Goal: Task Accomplishment & Management: Manage account settings

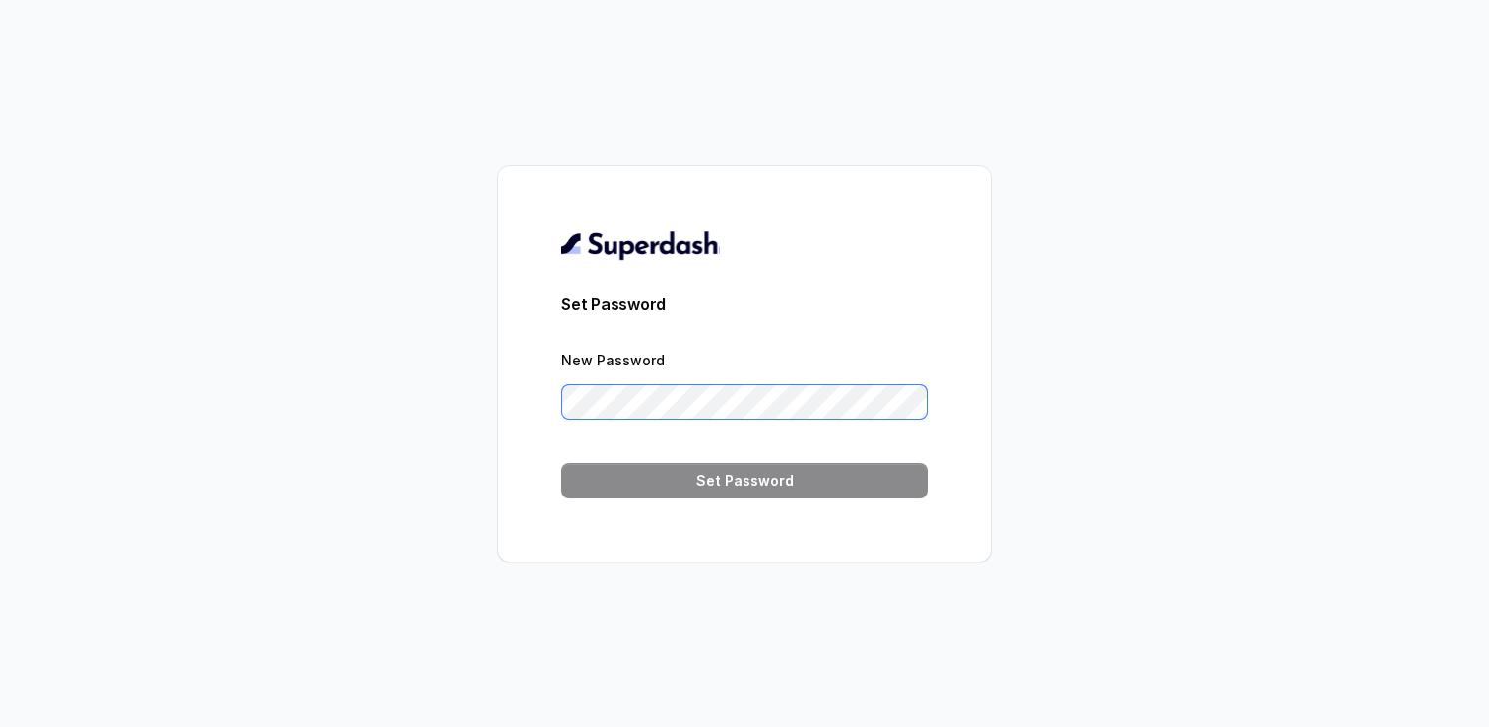
click at [678, 419] on form "Set Password New Password Set Password" at bounding box center [744, 396] width 366 height 206
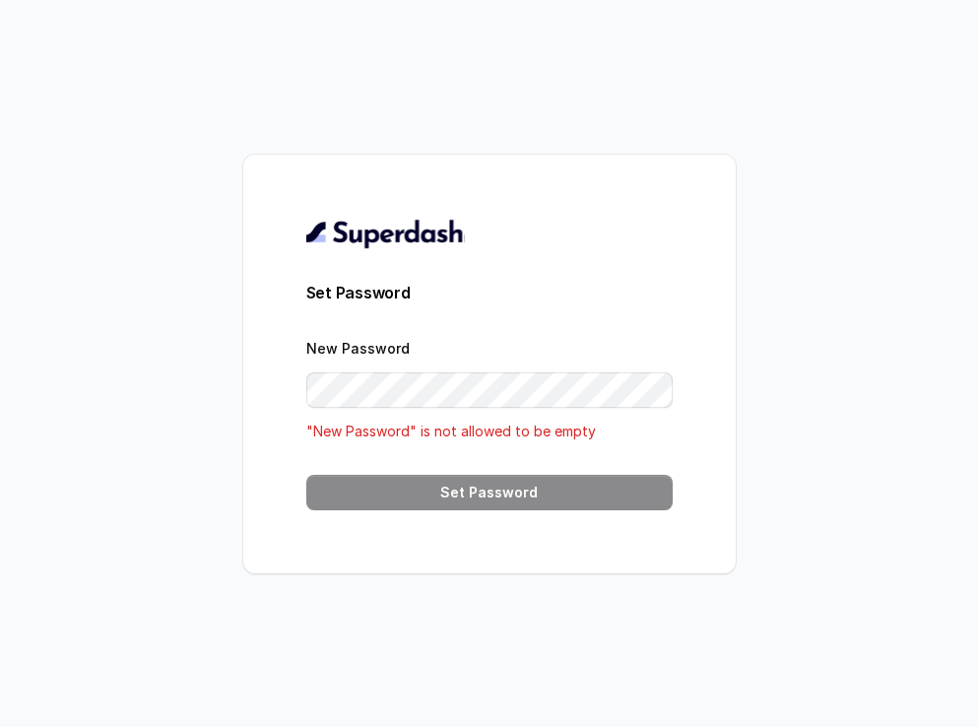
click at [650, 147] on div "Set Password New Password "New Password" is not allowed to be empty Set Password" at bounding box center [489, 363] width 978 height 727
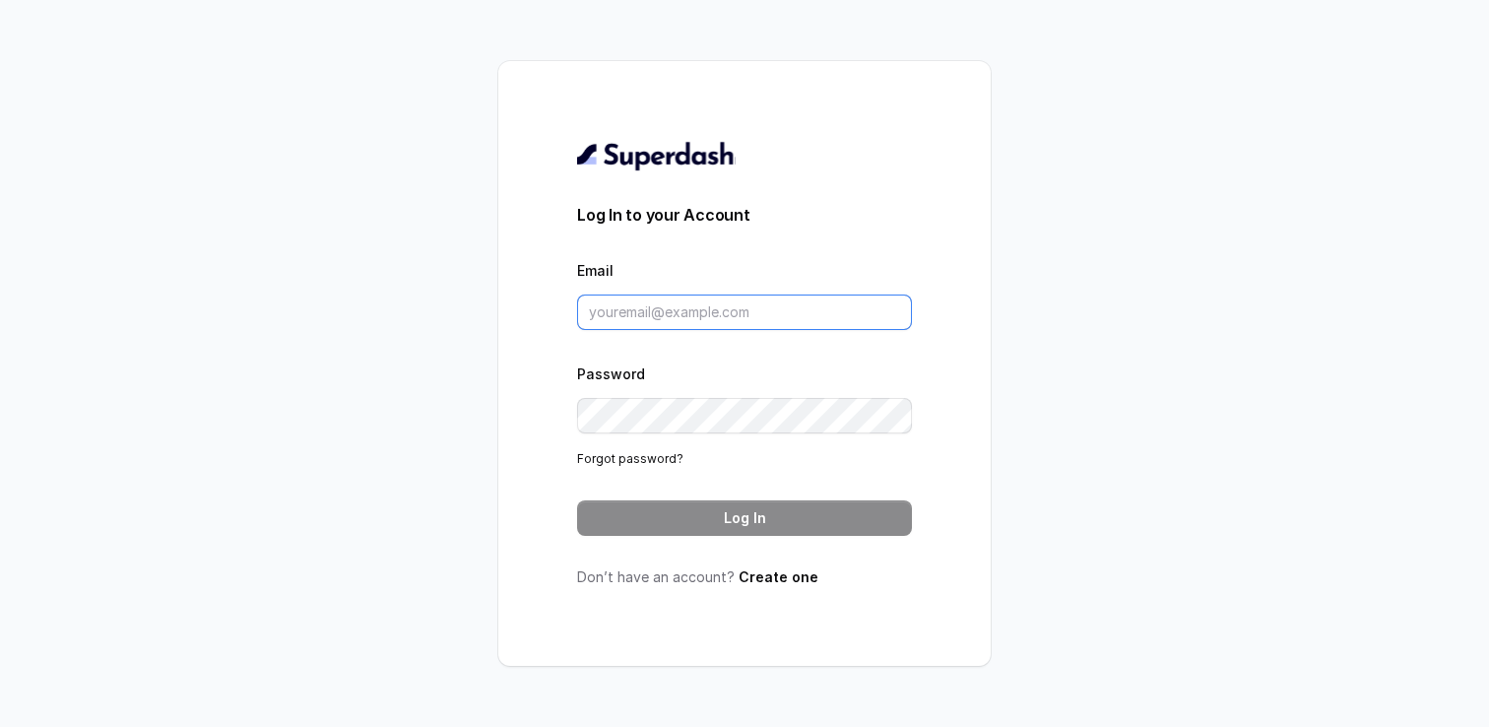
click at [687, 320] on input "Email" at bounding box center [744, 312] width 335 height 35
type input "patel.jay@scaler.com"
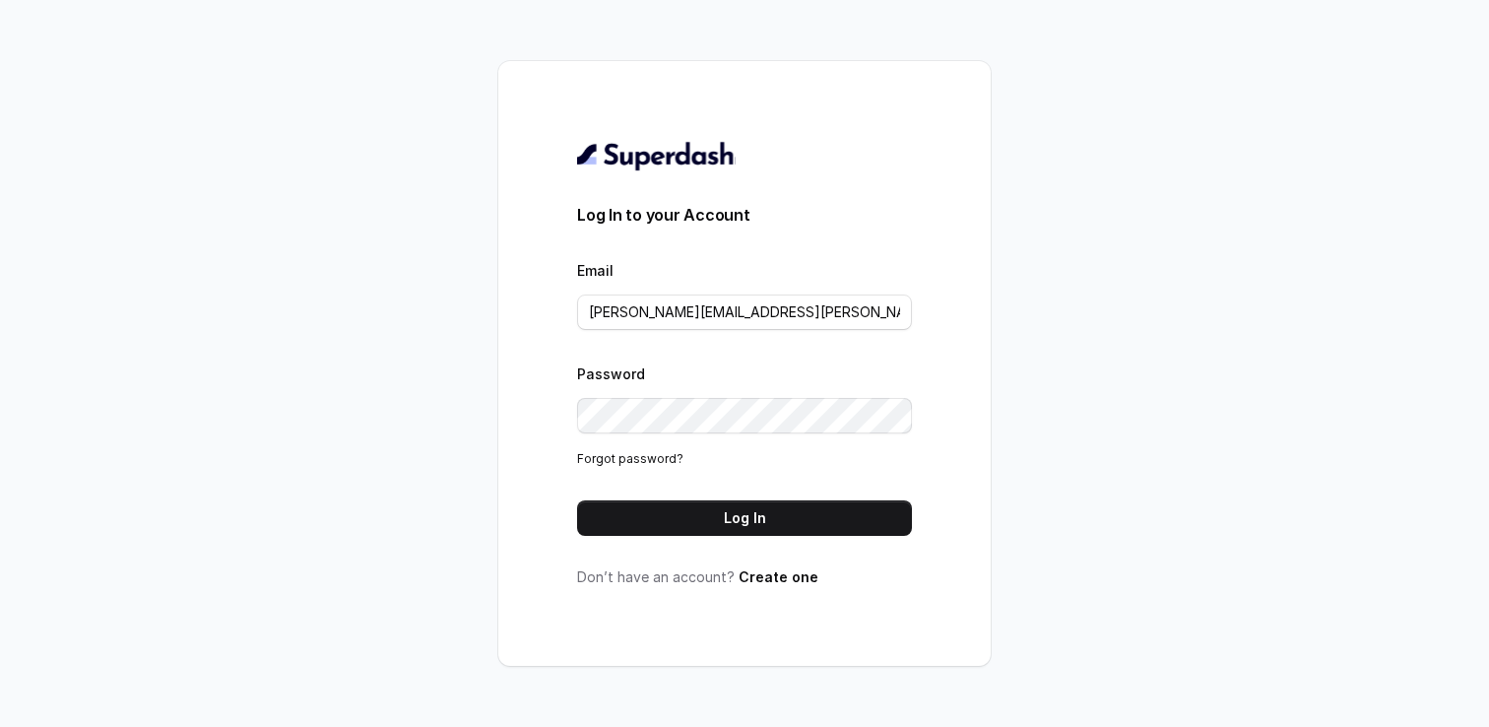
click at [728, 527] on button "Log In" at bounding box center [744, 517] width 335 height 35
click at [500, 424] on div "Log In to your Account Email patel.jay@scaler.com Password Forgot password? Log…" at bounding box center [744, 363] width 492 height 605
click at [630, 504] on button "Log In" at bounding box center [744, 517] width 335 height 35
click at [651, 455] on link "Forgot password?" at bounding box center [630, 458] width 106 height 15
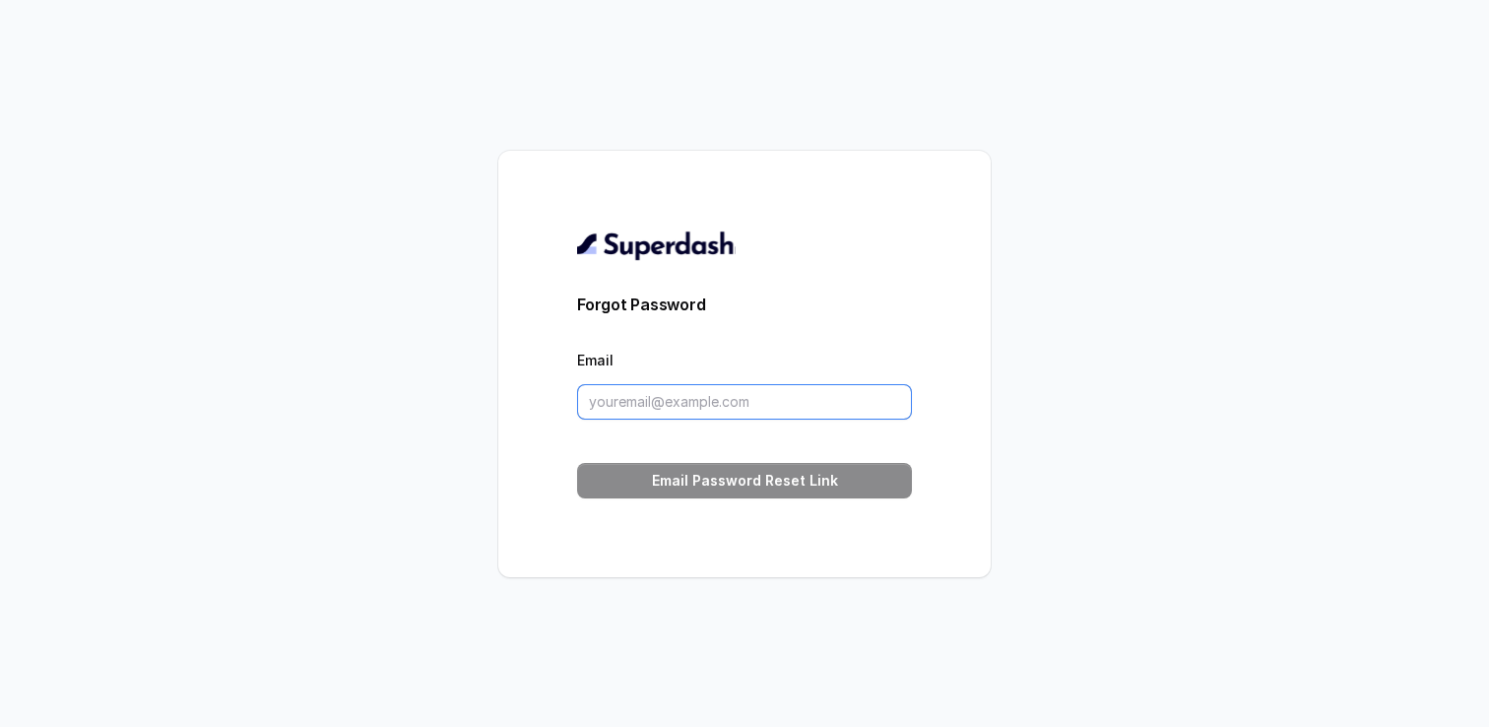
click at [604, 406] on input "Email" at bounding box center [744, 401] width 335 height 35
type input "patel.jay@scaler.com"
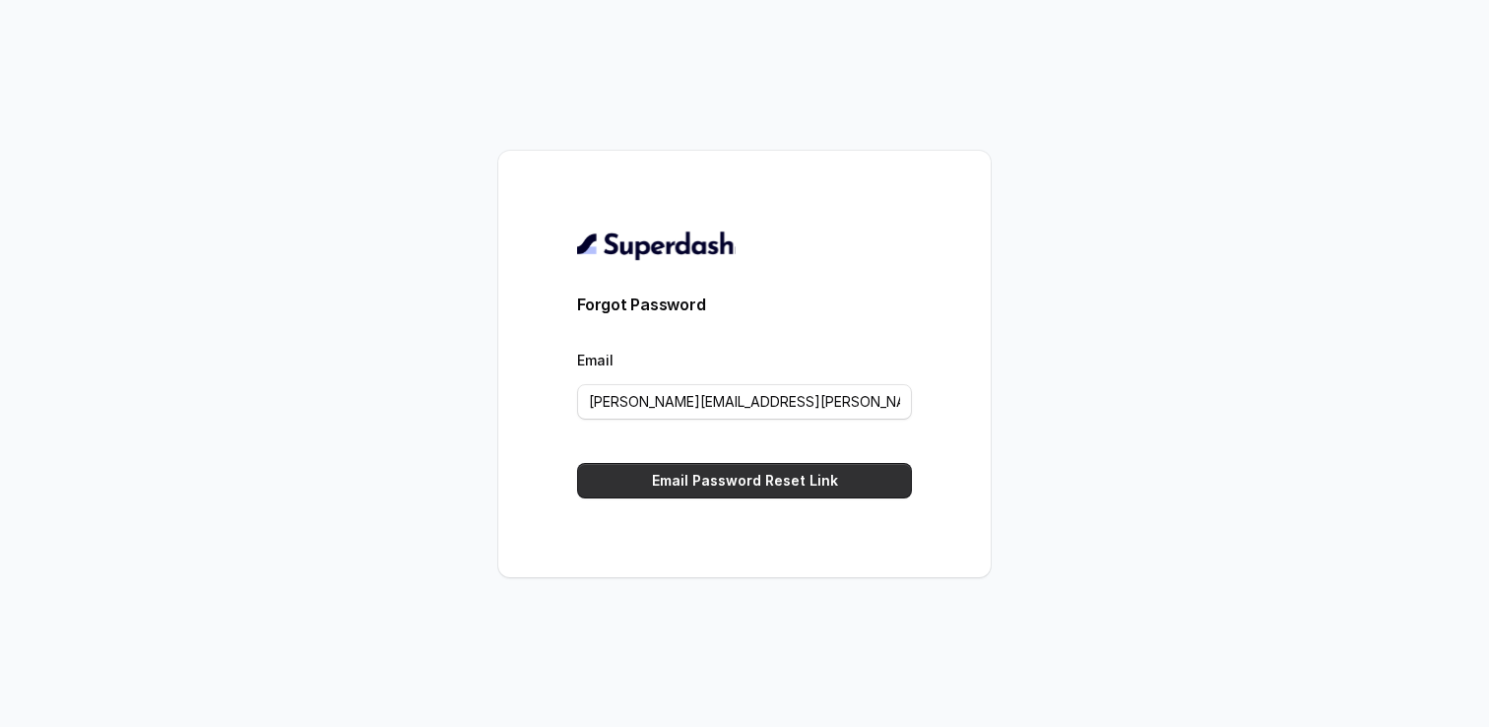
click at [694, 465] on button "Email Password Reset Link" at bounding box center [744, 480] width 335 height 35
click at [750, 490] on button "Email Password Reset Link" at bounding box center [744, 480] width 335 height 35
click at [426, 372] on div "Forgot Password Email patel.jay@scaler.com Email Password Reset Link" at bounding box center [744, 363] width 1489 height 727
drag, startPoint x: 746, startPoint y: 406, endPoint x: 505, endPoint y: 404, distance: 240.3
click at [505, 404] on div "Forgot Password Email patel.jay@scaler.com Email Password Reset Link" at bounding box center [744, 364] width 492 height 426
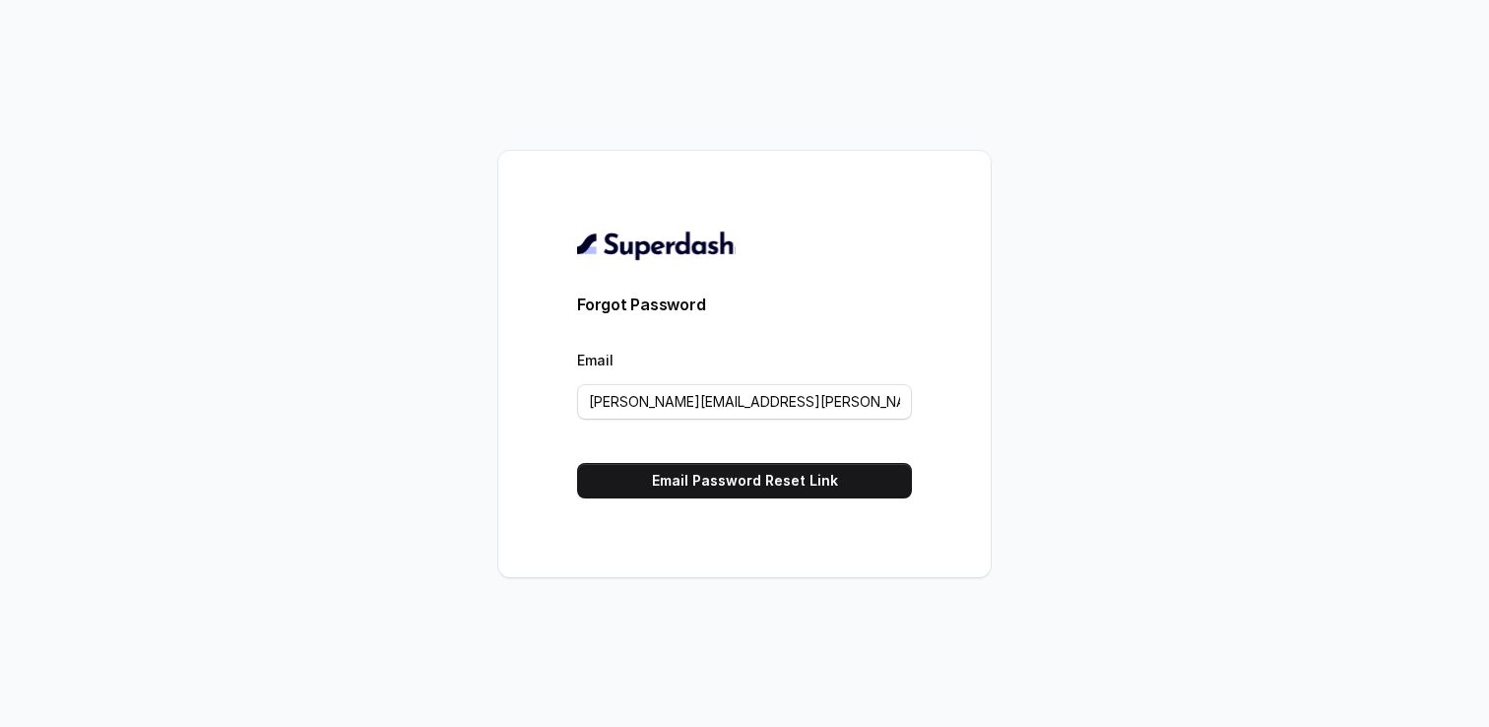
click at [525, 504] on div "Forgot Password Email patel.jay@scaler.com Email Password Reset Link" at bounding box center [744, 364] width 492 height 426
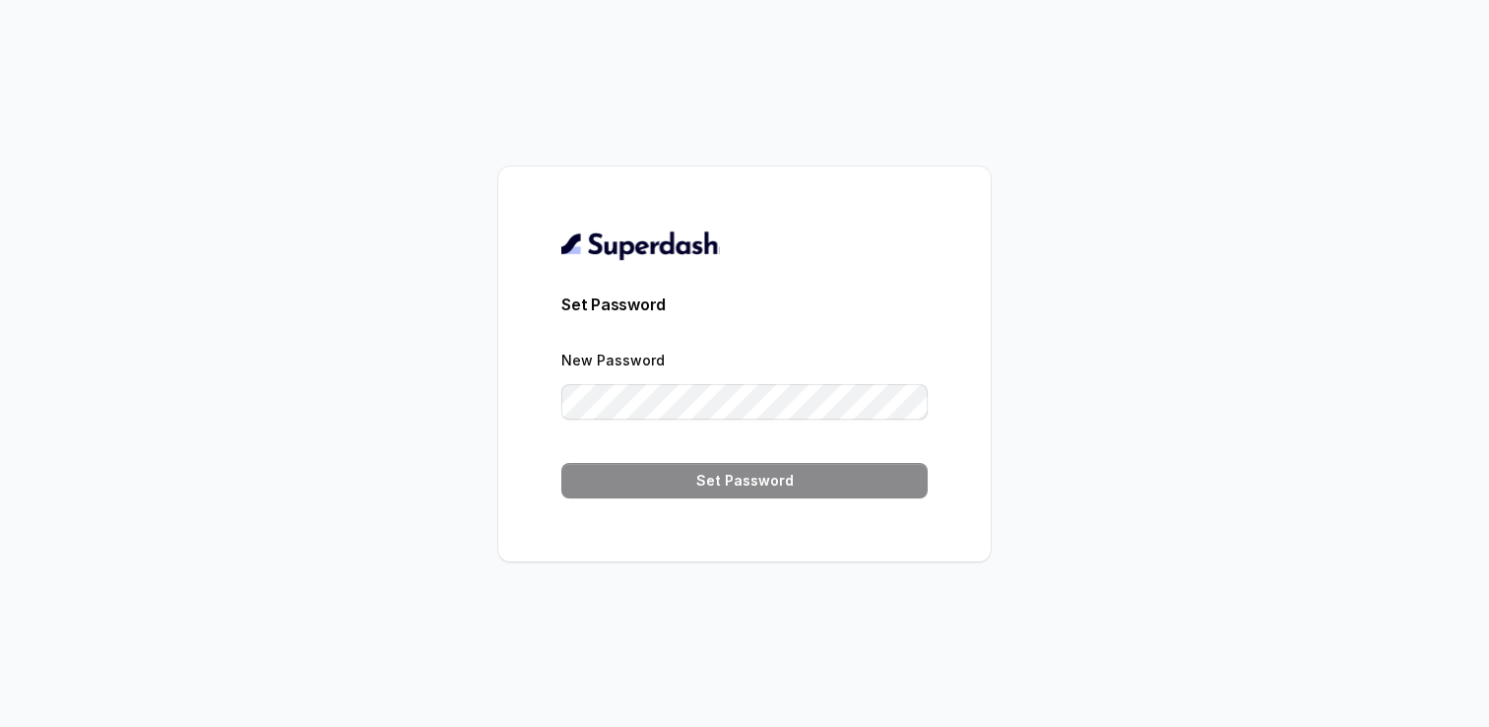
click at [646, 433] on form "Set Password New Password Set Password" at bounding box center [744, 396] width 366 height 206
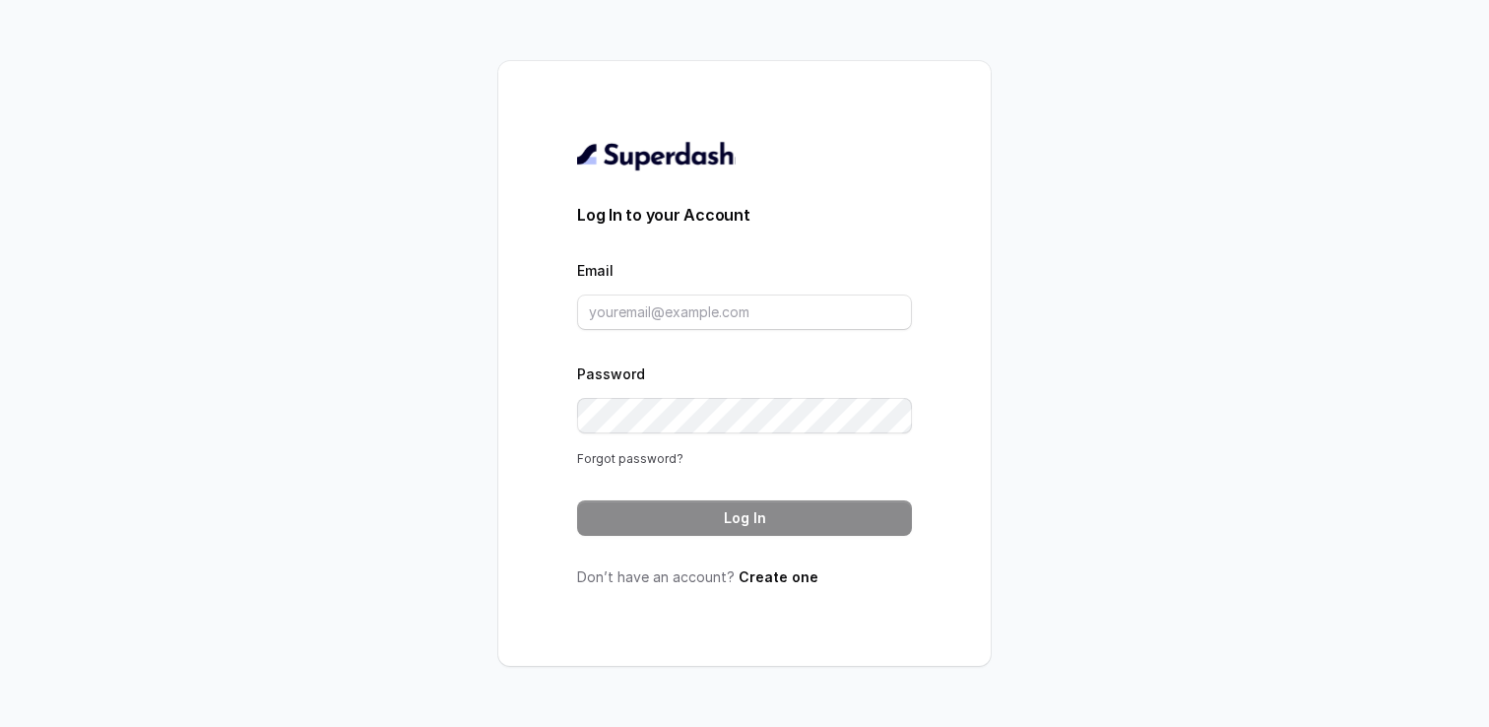
click at [613, 461] on link "Forgot password?" at bounding box center [630, 458] width 106 height 15
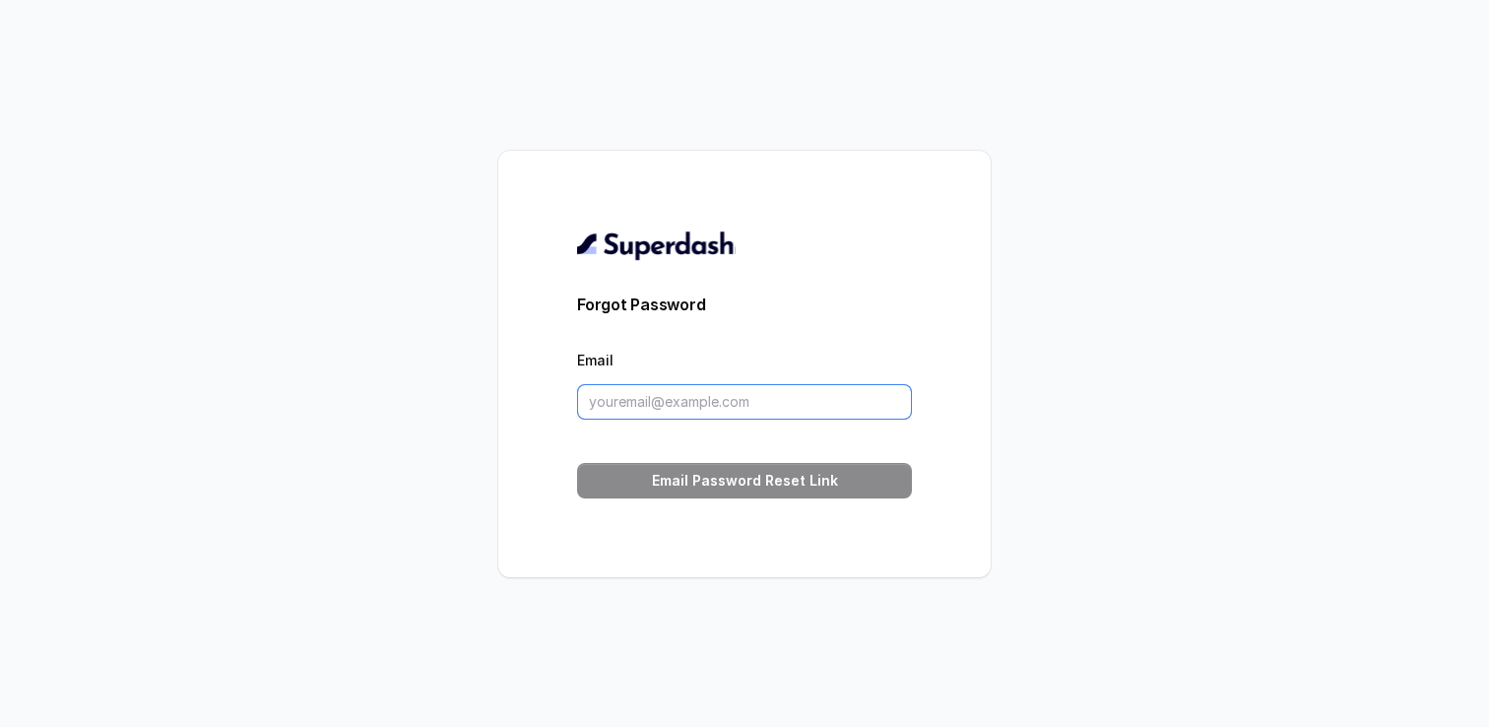
click at [623, 396] on input "Email" at bounding box center [744, 401] width 335 height 35
type input "patel.jay@scaler.com"
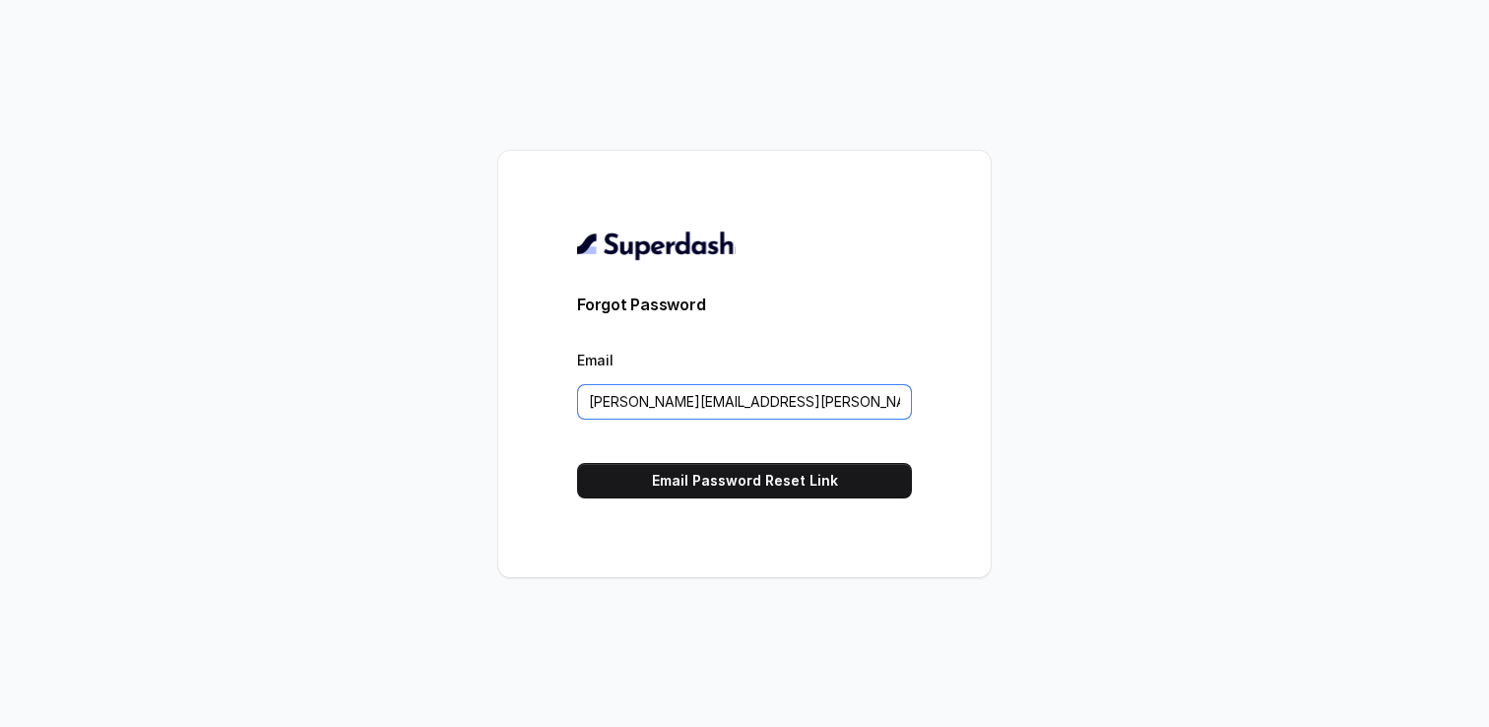
click at [736, 384] on input "patel.jay@scaler.com" at bounding box center [744, 401] width 335 height 35
click at [736, 397] on input "patel.jay@scaler.com" at bounding box center [744, 401] width 335 height 35
click at [727, 490] on button "Email Password Reset Link" at bounding box center [744, 480] width 335 height 35
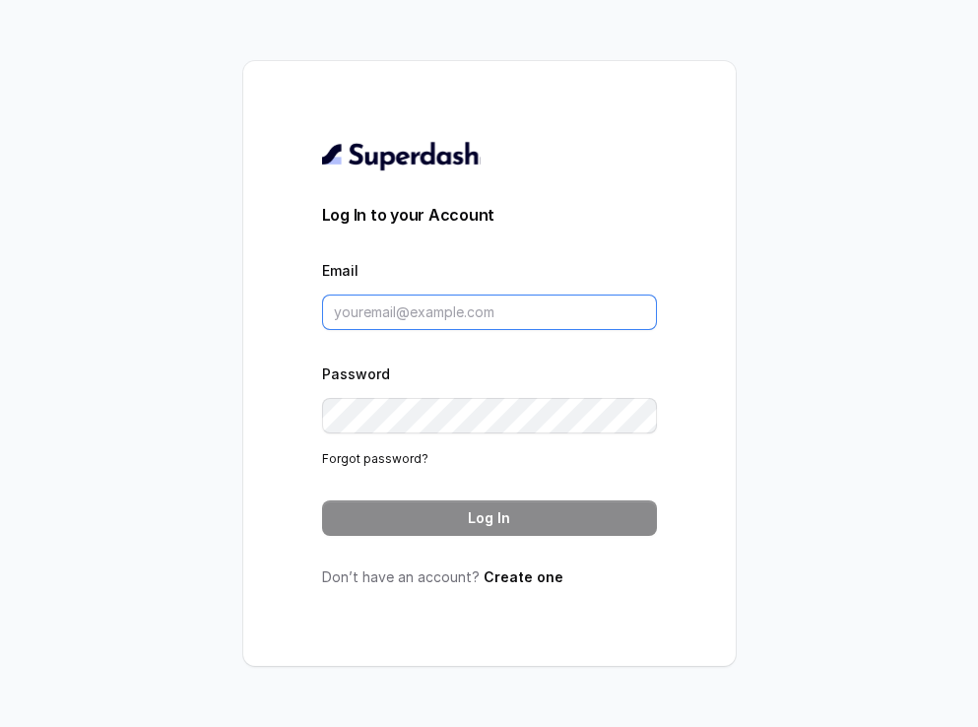
click at [476, 328] on input "Email" at bounding box center [489, 312] width 335 height 35
type input "[PERSON_NAME][EMAIL_ADDRESS][PERSON_NAME][DOMAIN_NAME]"
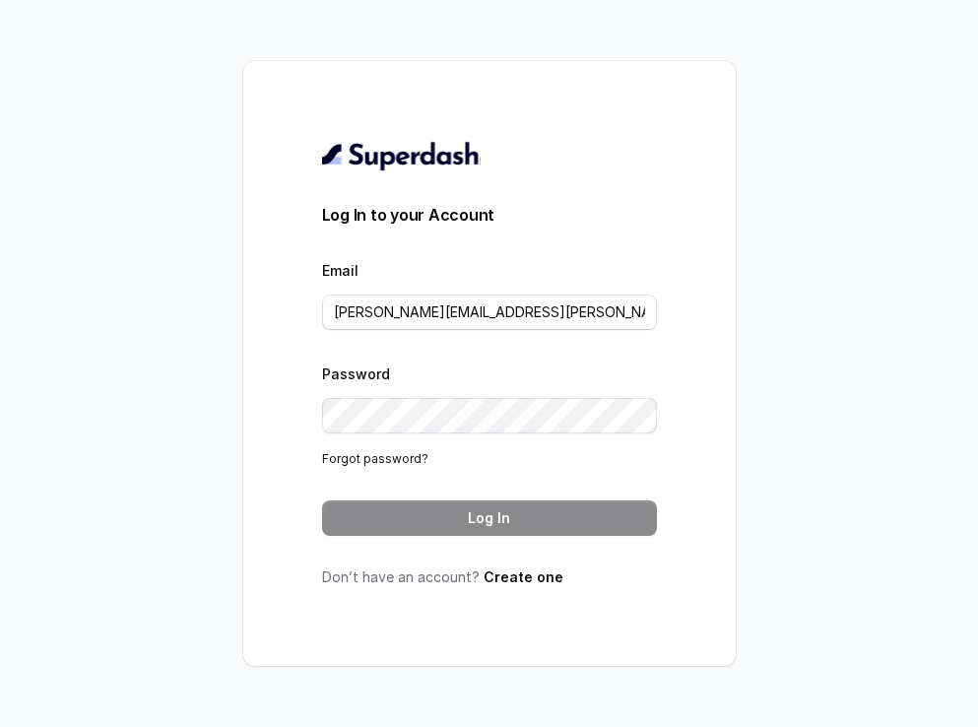
click at [465, 385] on div "Password Forgot password?" at bounding box center [489, 414] width 335 height 107
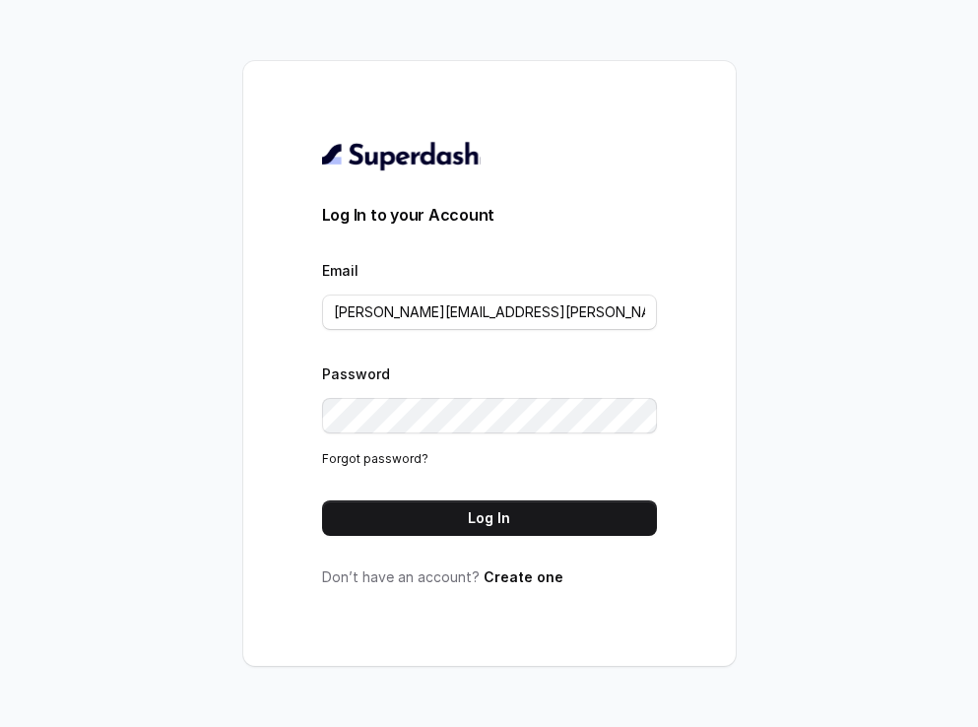
click at [519, 490] on form "Log In to your Account Email [PERSON_NAME][EMAIL_ADDRESS][PERSON_NAME][DOMAIN_N…" at bounding box center [489, 369] width 335 height 333
click at [506, 510] on button "Log In" at bounding box center [489, 517] width 335 height 35
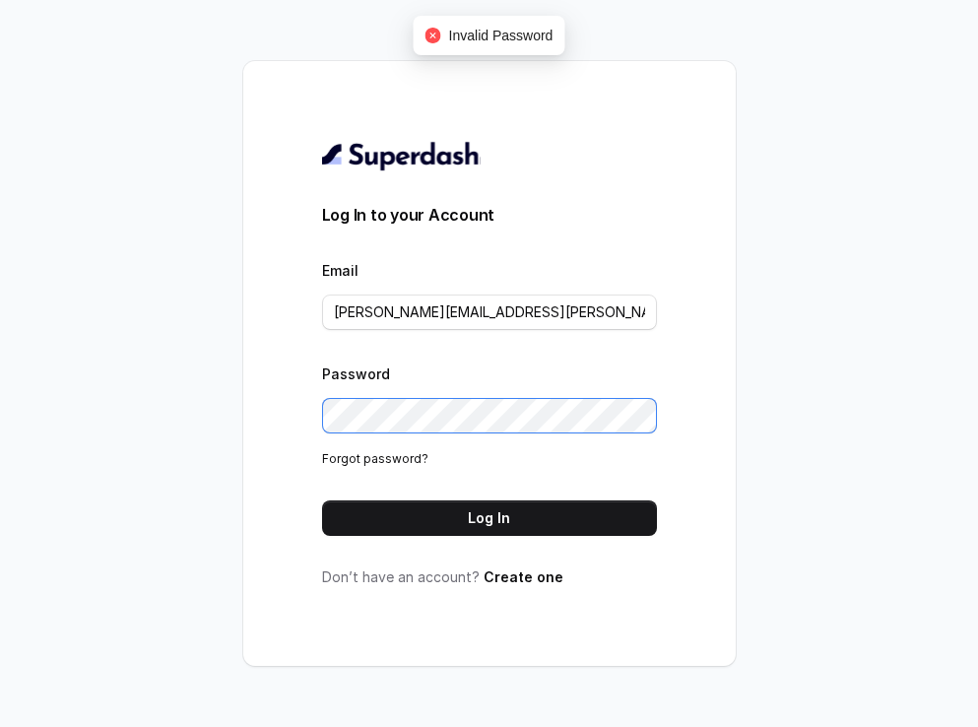
click at [281, 422] on div "Log In to your Account Email patel.jay@scaler.com Password Forgot password? Log…" at bounding box center [489, 363] width 492 height 605
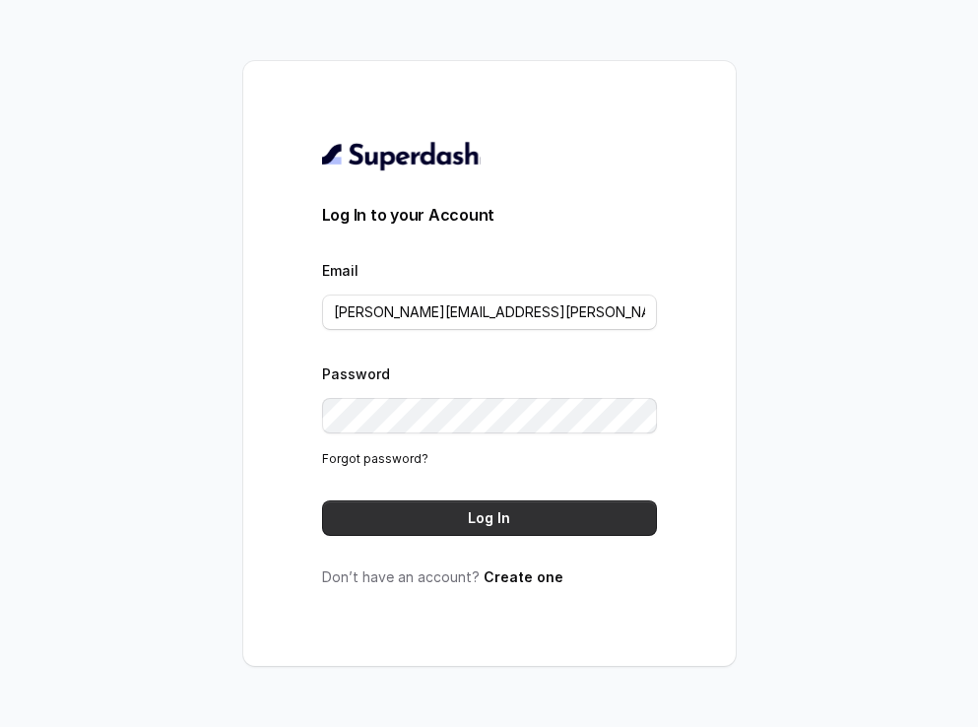
click link "Forgot password?" at bounding box center [375, 458] width 106 height 15
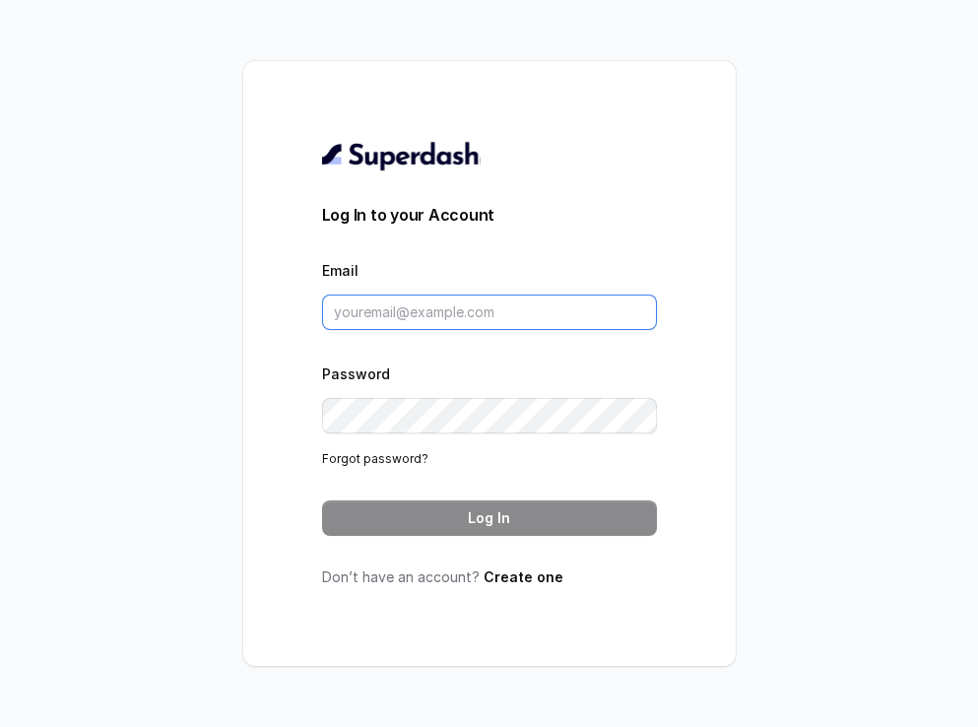
click at [357, 323] on input "Email" at bounding box center [489, 312] width 335 height 35
type input "[PERSON_NAME][EMAIL_ADDRESS][PERSON_NAME][DOMAIN_NAME]"
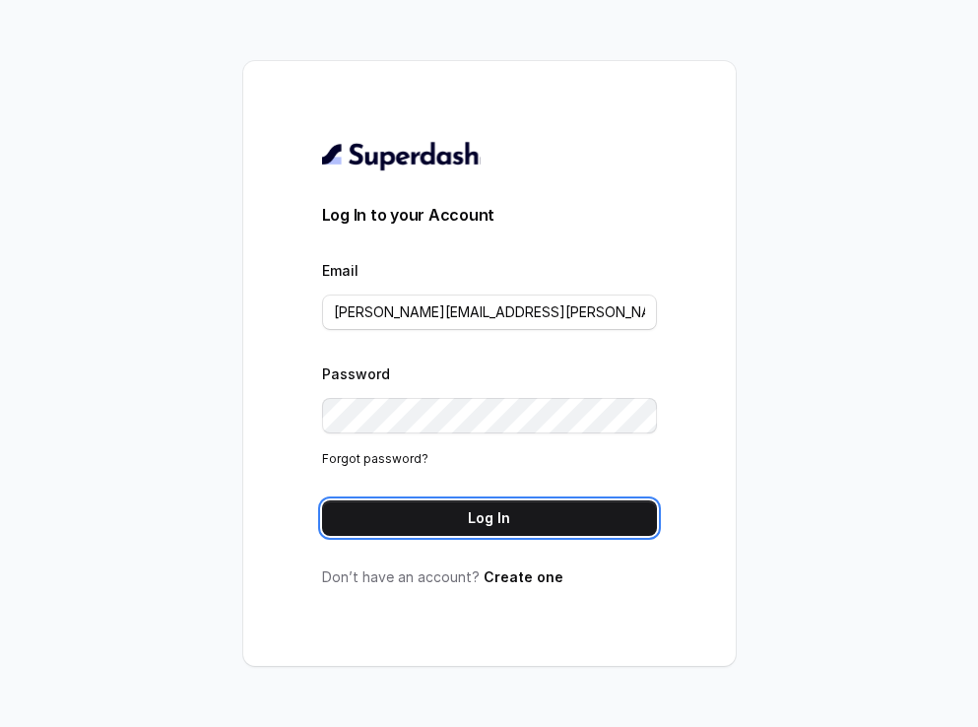
click at [322, 500] on button "Log In" at bounding box center [489, 517] width 335 height 35
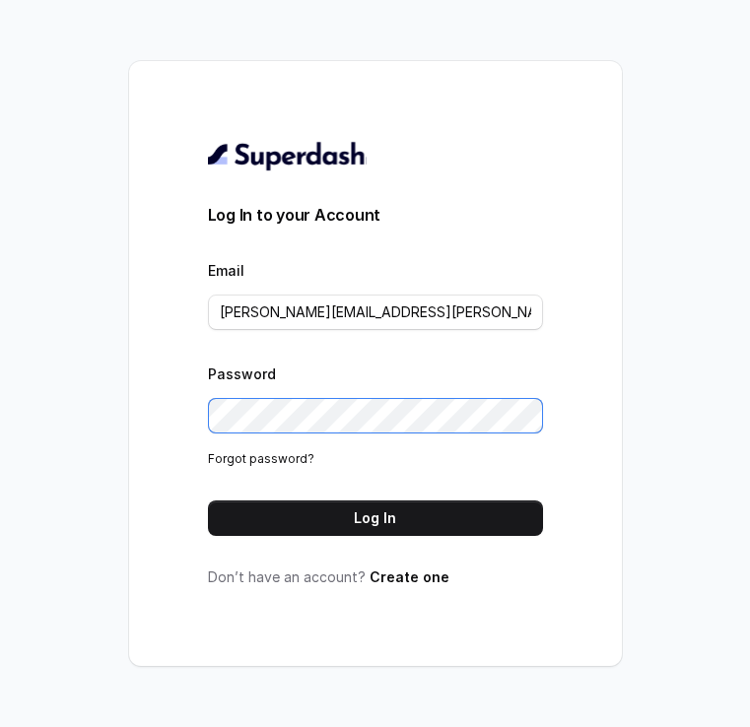
click at [108, 414] on div "Log In to your Account Email patel.jay@scaler.com Password Forgot password? Log…" at bounding box center [375, 363] width 750 height 727
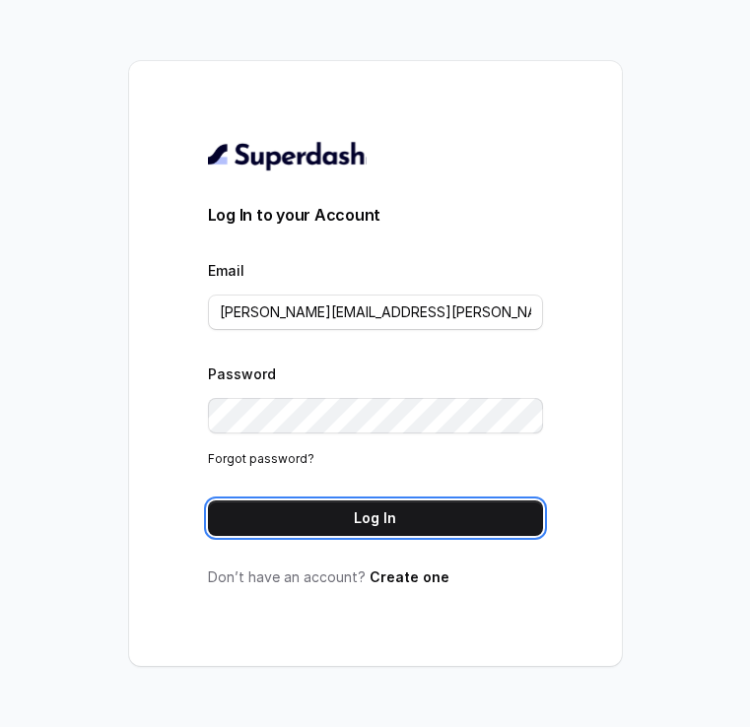
click at [208, 500] on button "Log In" at bounding box center [375, 517] width 335 height 35
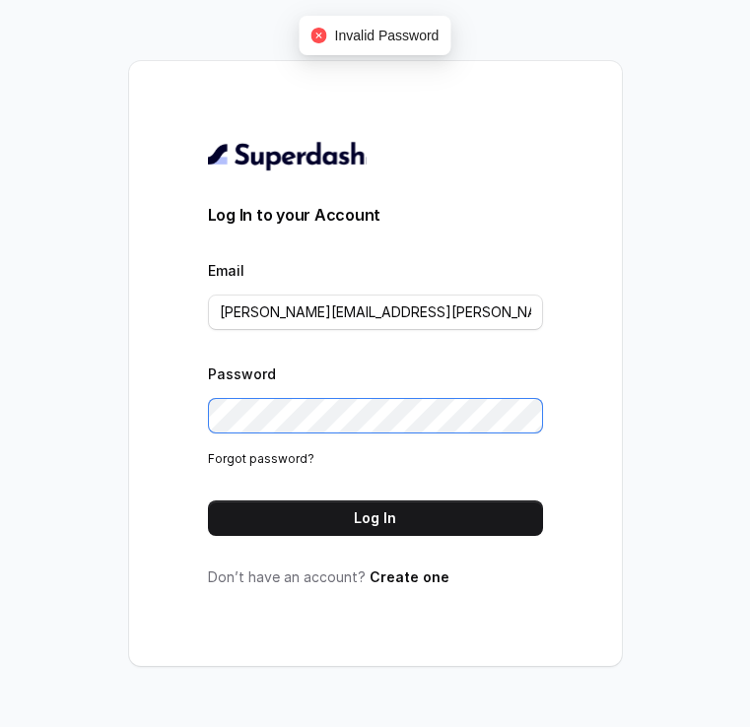
click at [89, 417] on div "Log In to your Account Email patel.jay@scaler.com Password Forgot password? Log…" at bounding box center [375, 363] width 750 height 727
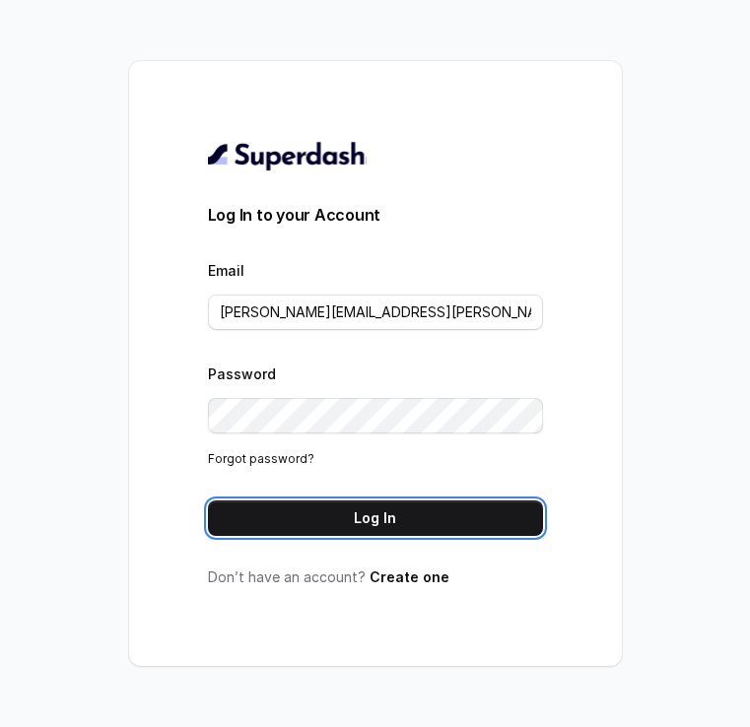
click at [208, 500] on button "Log In" at bounding box center [375, 517] width 335 height 35
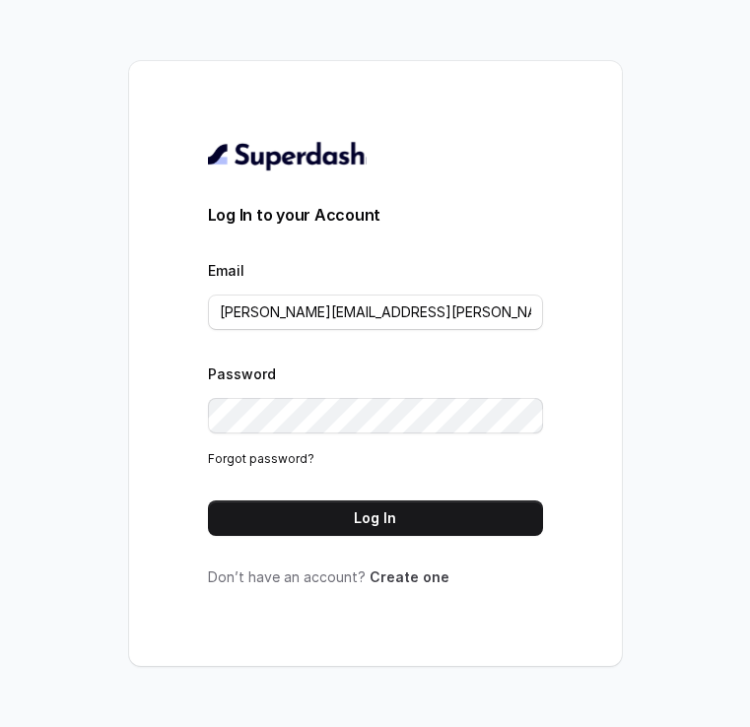
click at [369, 578] on link "Create one" at bounding box center [409, 576] width 80 height 17
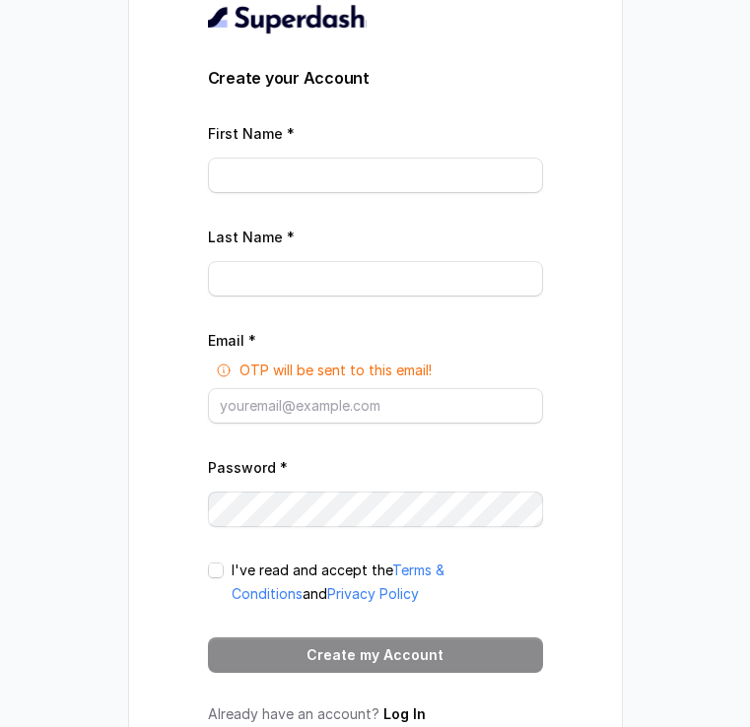
scroll to position [75, 0]
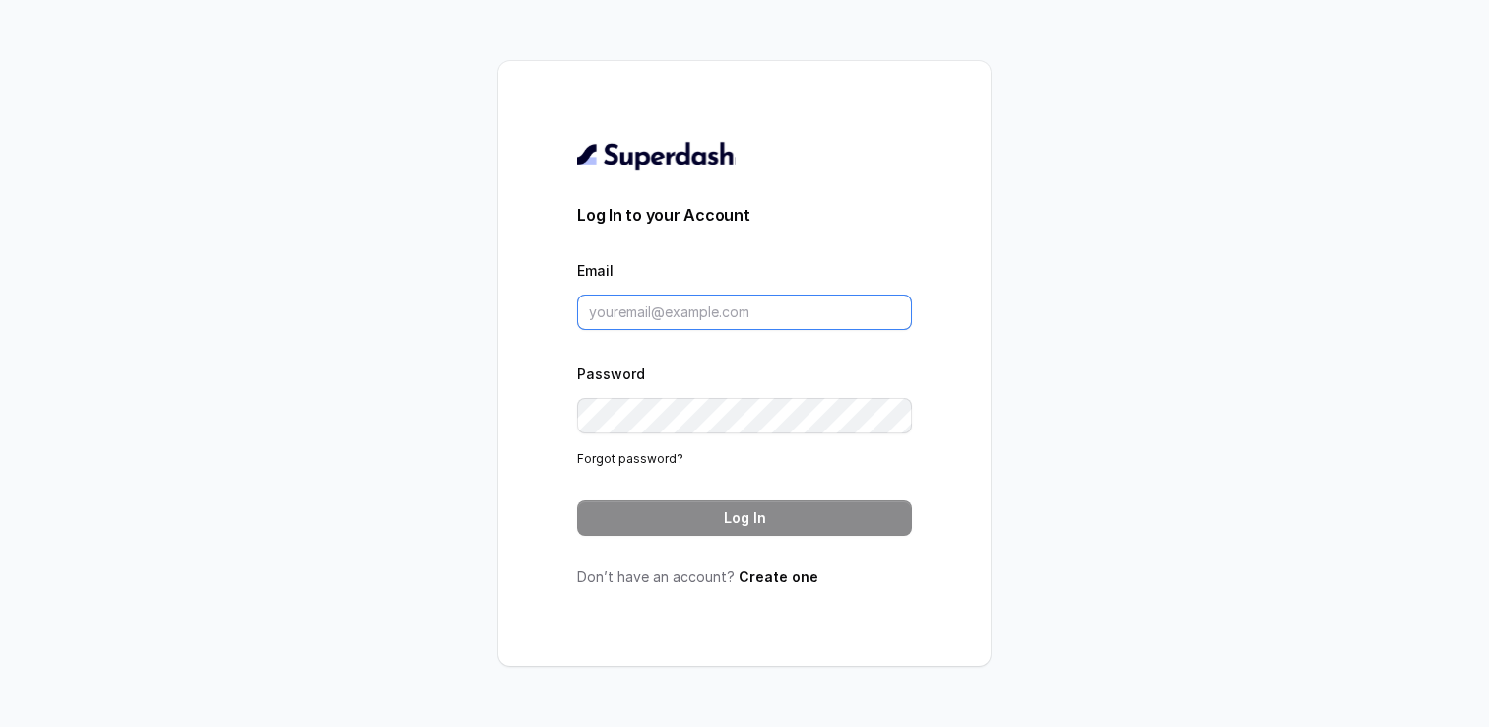
click at [689, 323] on input "Email" at bounding box center [744, 312] width 335 height 35
type input "patel.jay@scaler.com"
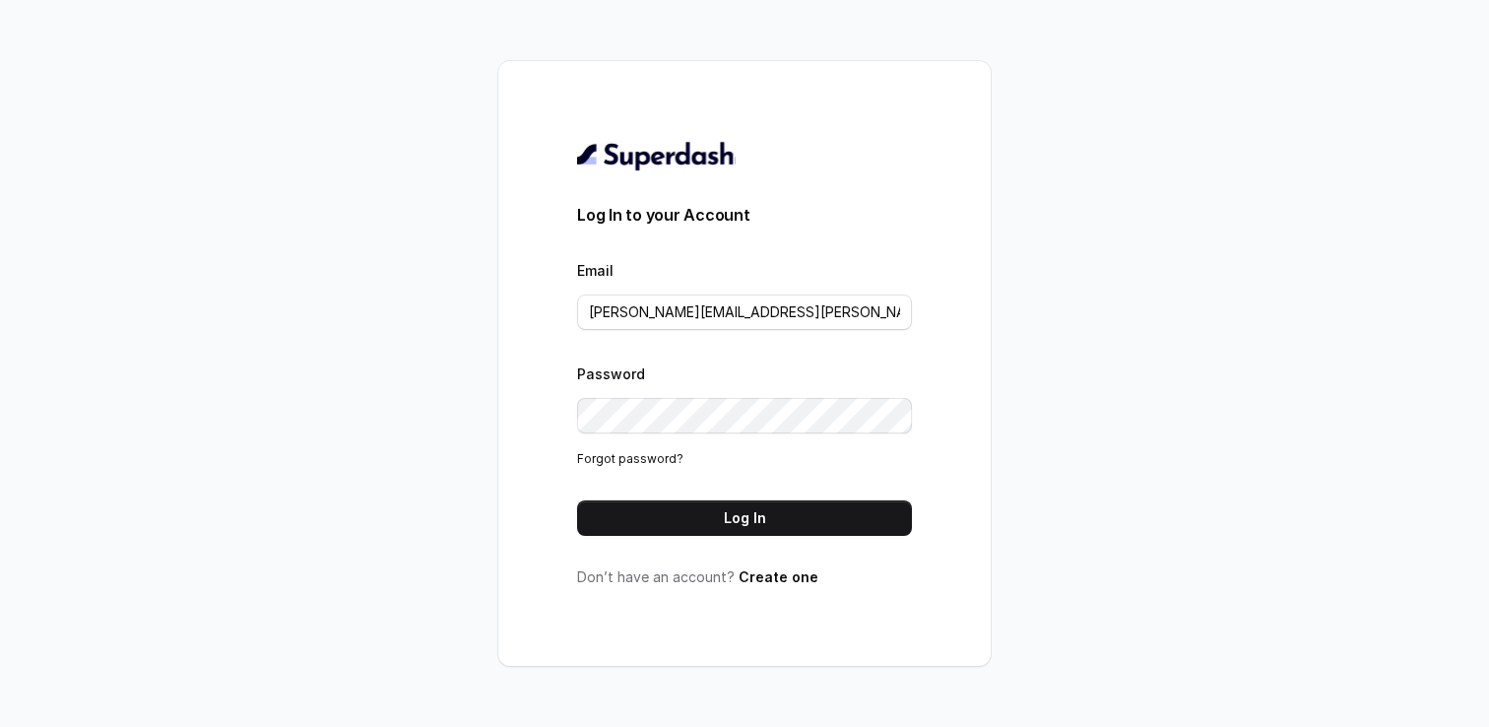
click at [577, 500] on button "Log In" at bounding box center [744, 517] width 335 height 35
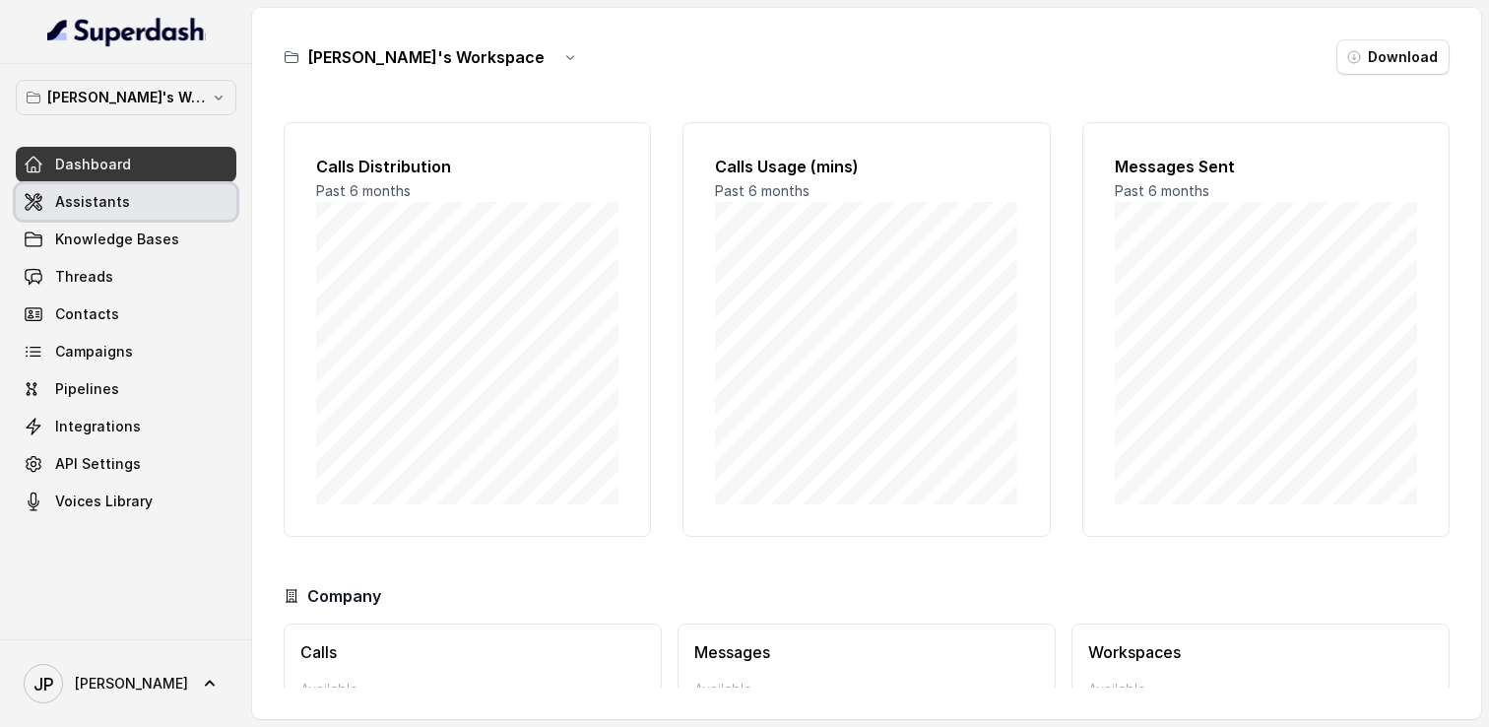
click at [175, 212] on link "Assistants" at bounding box center [126, 201] width 221 height 35
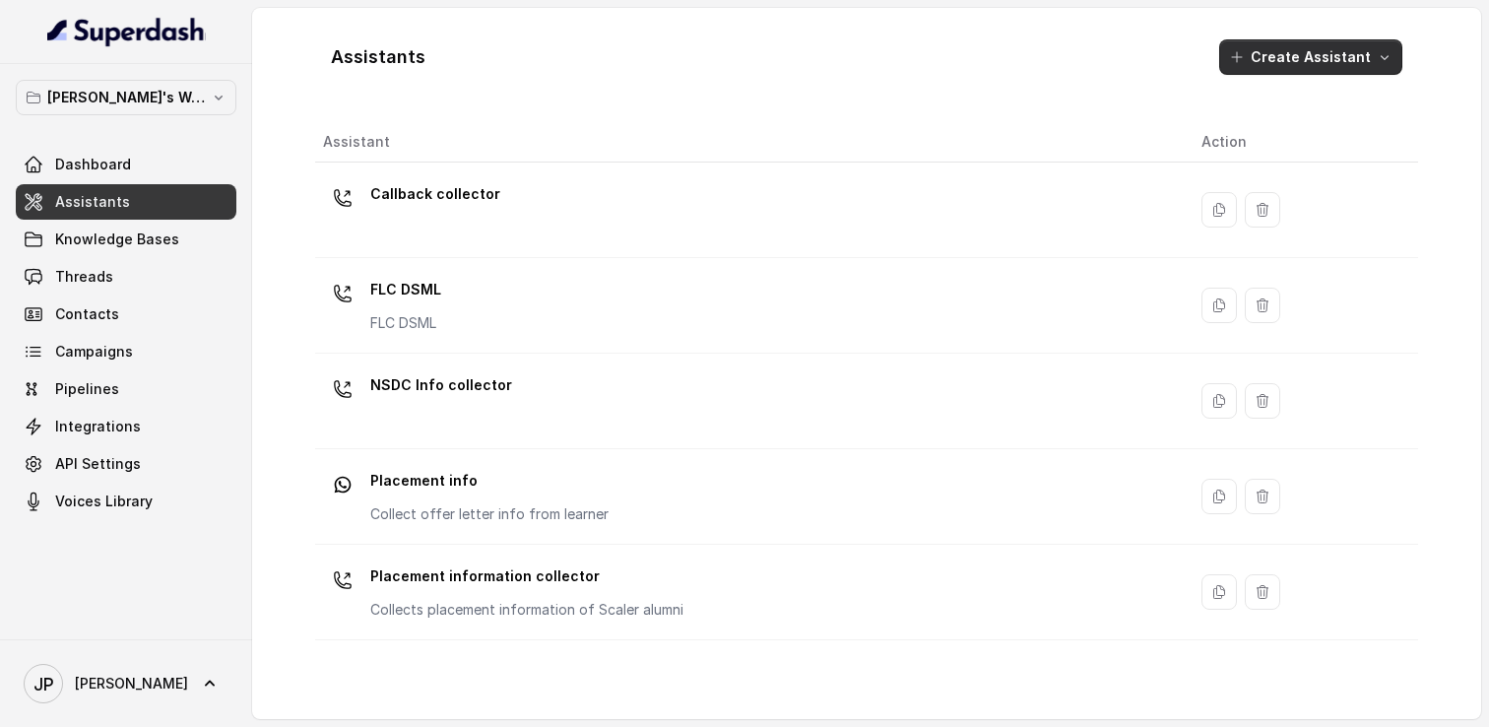
click at [1392, 55] on icon "button" at bounding box center [1385, 57] width 16 height 16
click at [124, 236] on main "Assistants Create Assistant Assistant Action Callback collector FLC DSML FLC DS…" at bounding box center [744, 363] width 1489 height 727
click at [124, 236] on span "Knowledge Bases" at bounding box center [117, 240] width 124 height 20
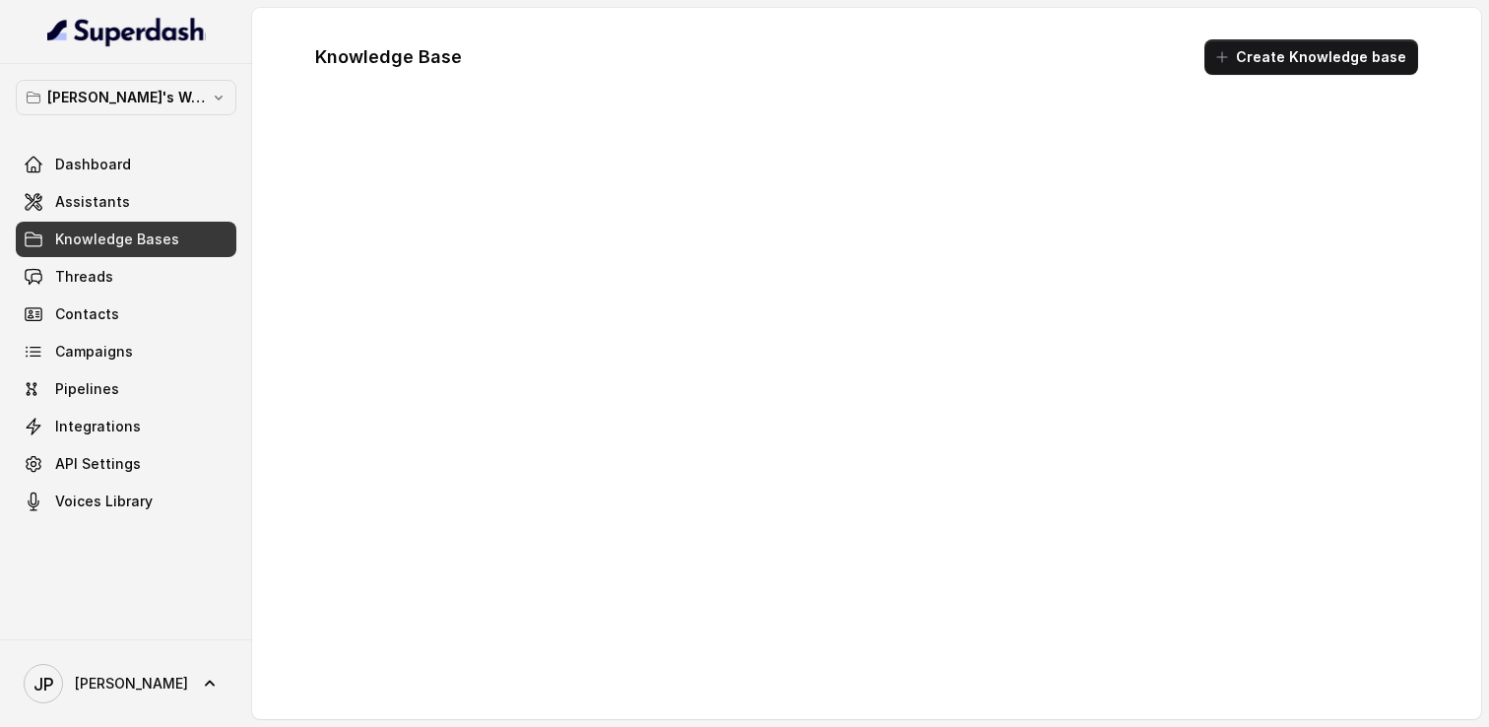
click at [103, 333] on div "Dashboard Assistants Knowledge Bases Threads Contacts Campaigns Pipelines Integ…" at bounding box center [126, 333] width 221 height 372
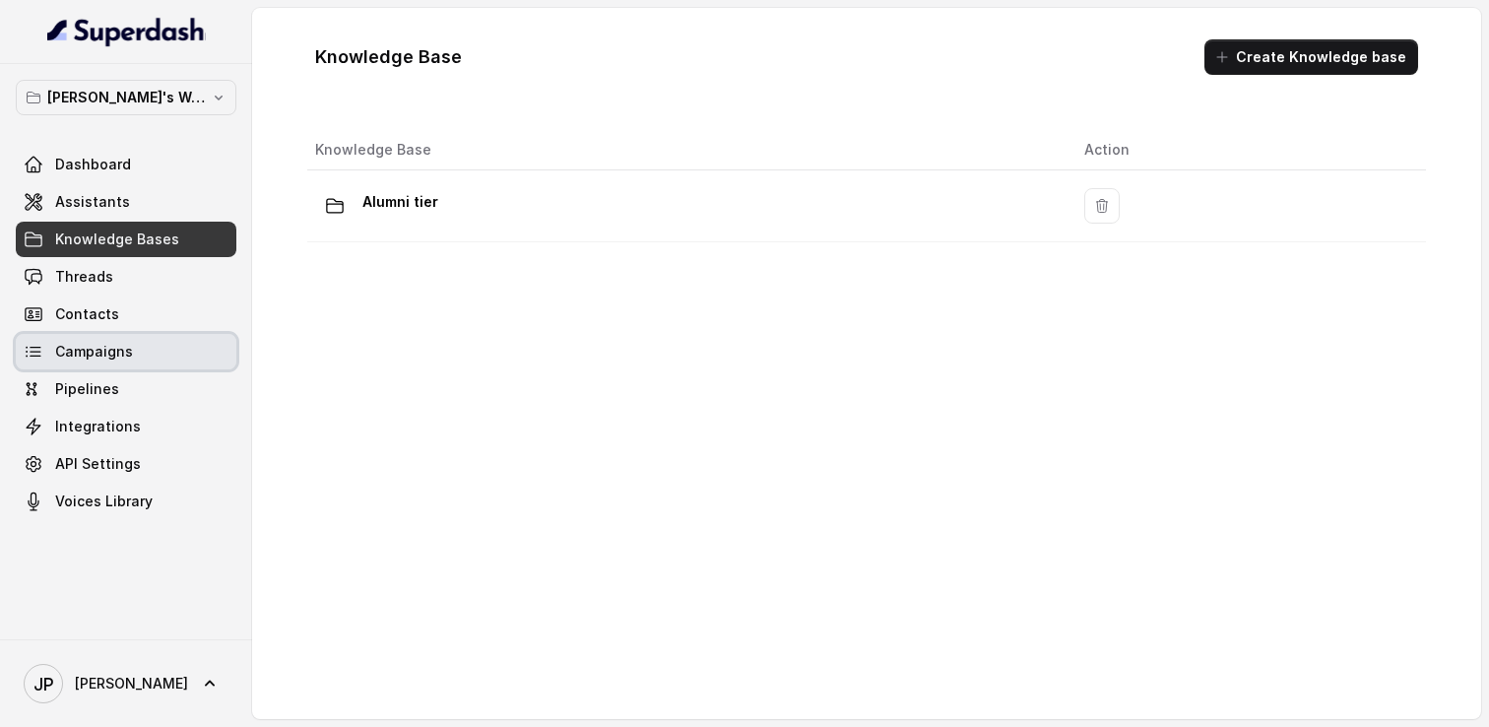
click at [99, 353] on span "Campaigns" at bounding box center [94, 352] width 78 height 20
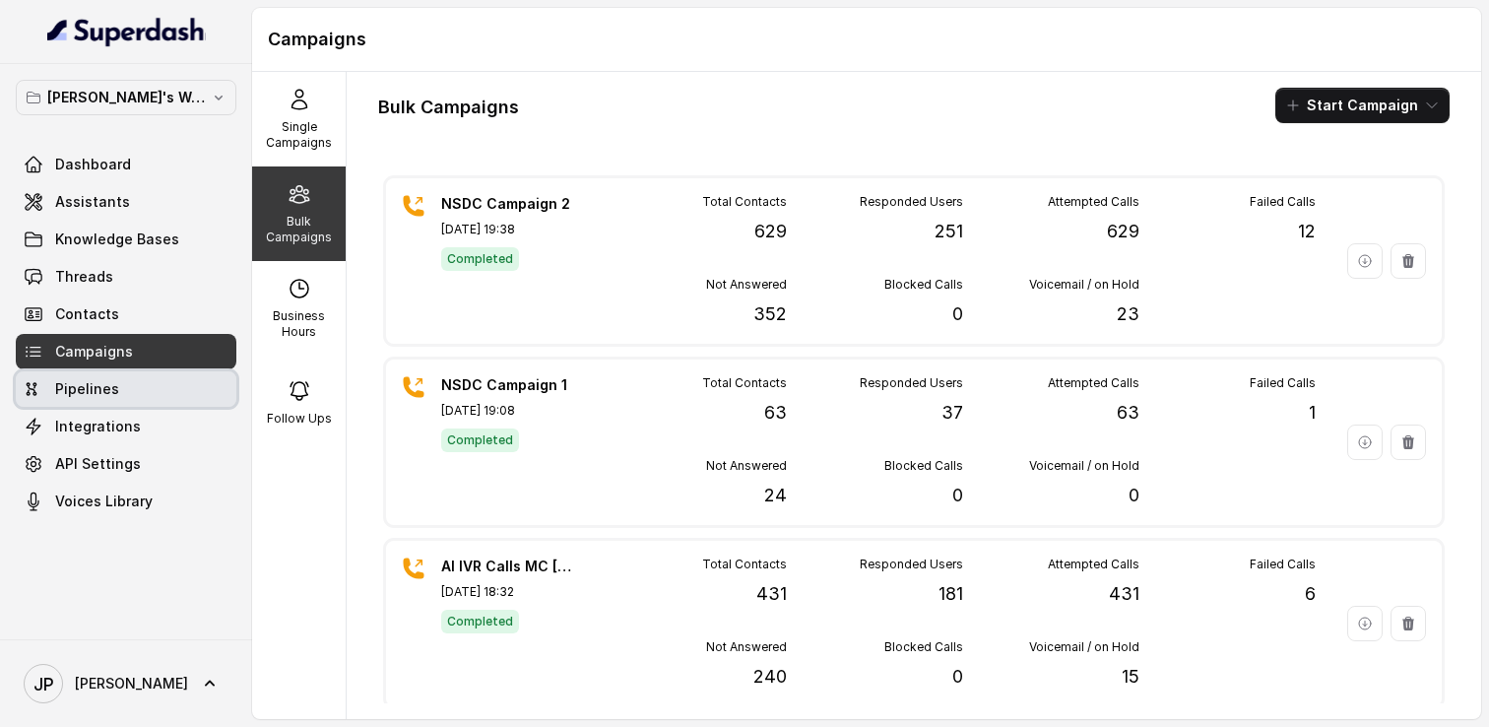
click at [198, 402] on link "Pipelines" at bounding box center [126, 388] width 221 height 35
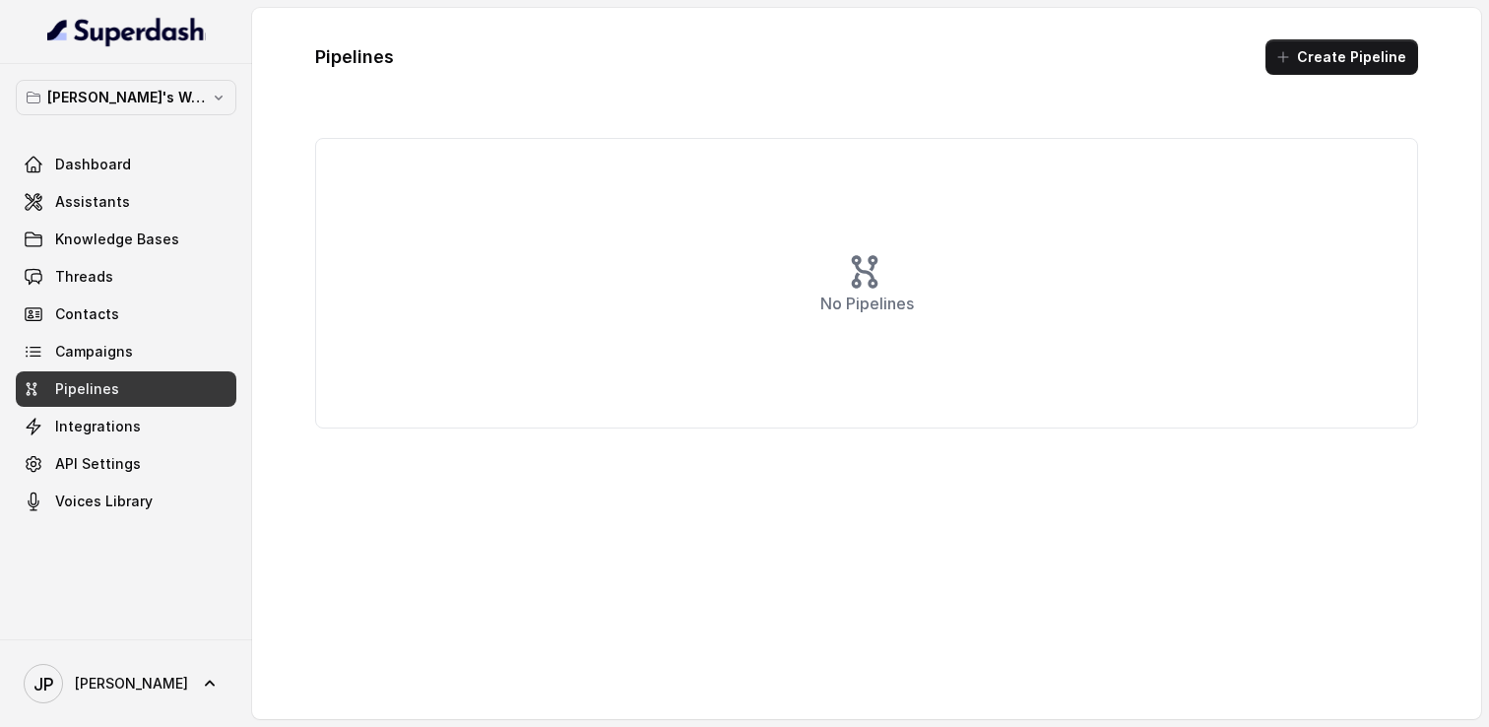
click at [71, 407] on div "Dashboard Assistants Knowledge Bases Threads Contacts Campaigns Pipelines Integ…" at bounding box center [126, 333] width 221 height 372
click at [69, 423] on span "Integrations" at bounding box center [98, 427] width 86 height 20
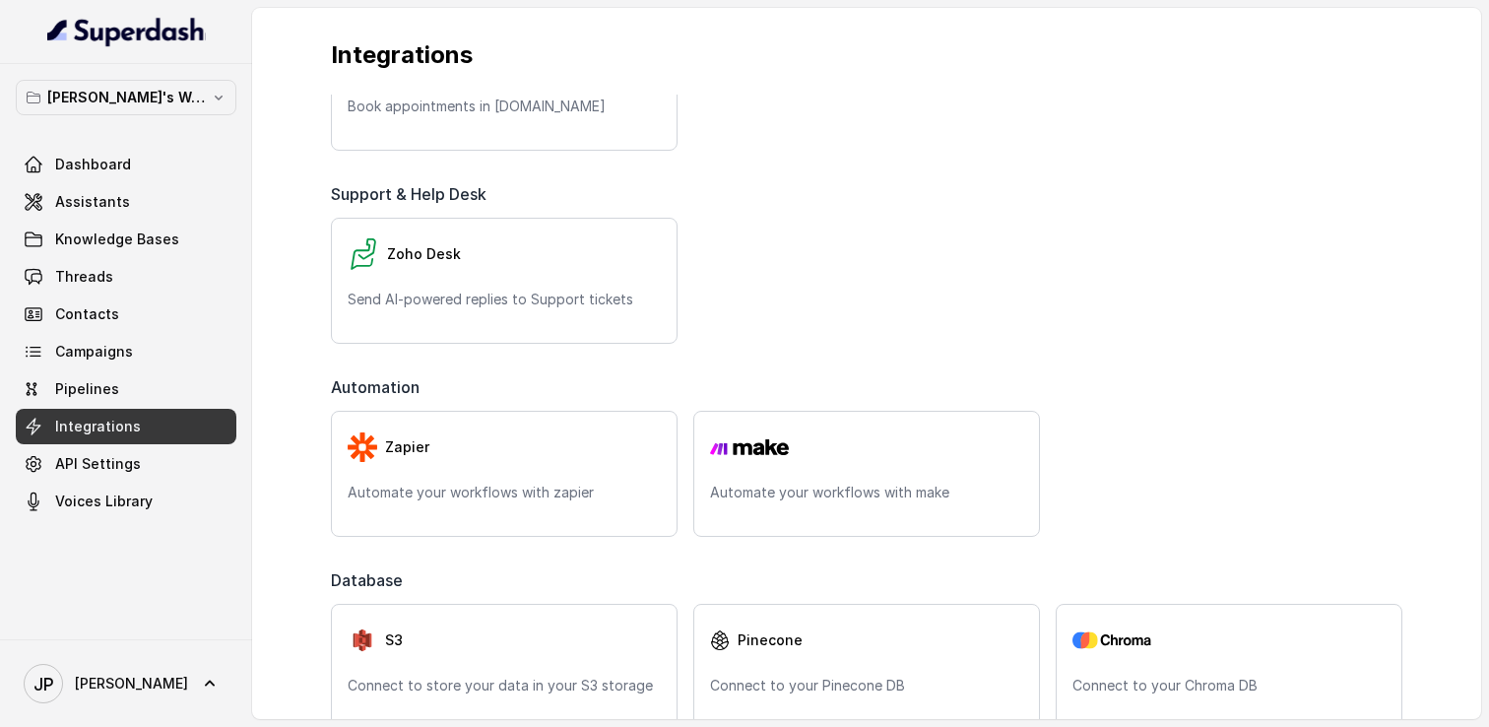
scroll to position [991, 0]
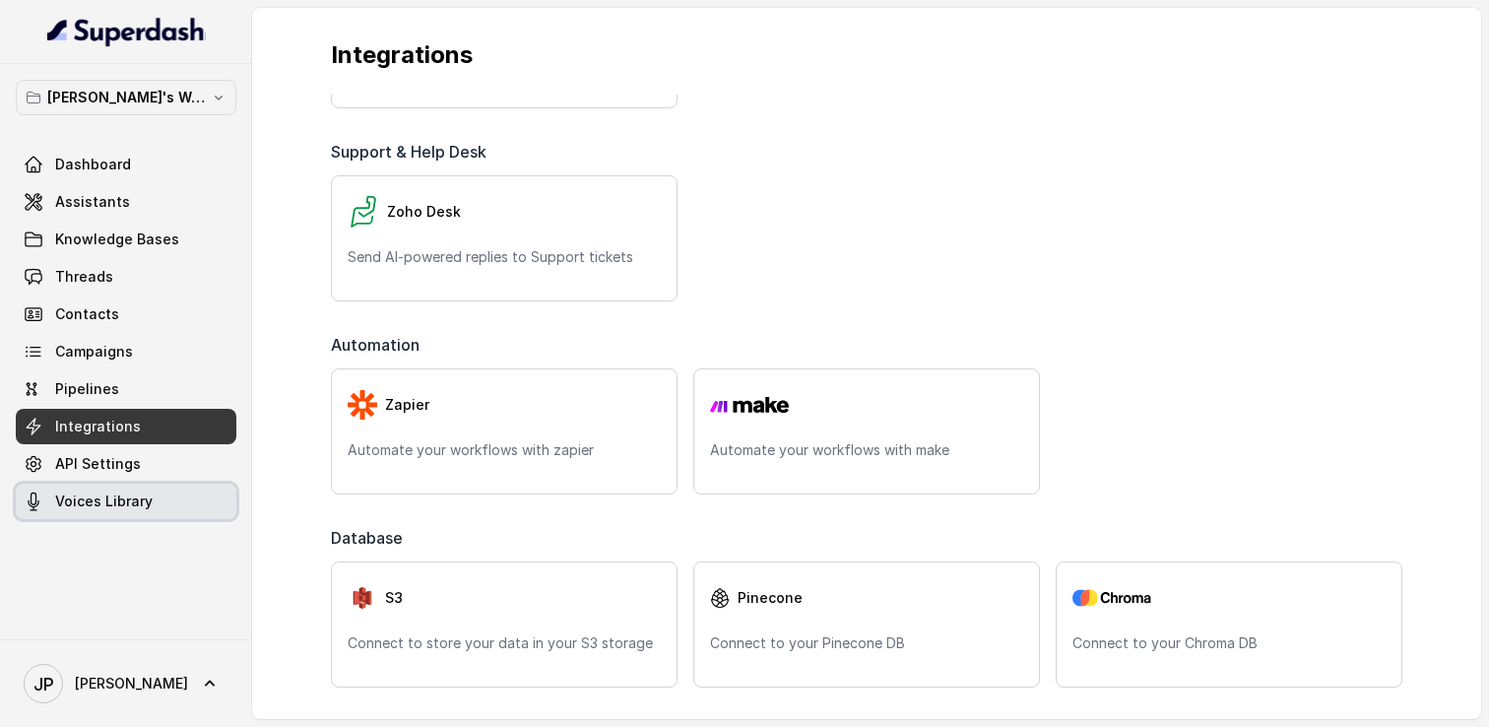
click at [103, 511] on link "Voices Library" at bounding box center [126, 501] width 221 height 35
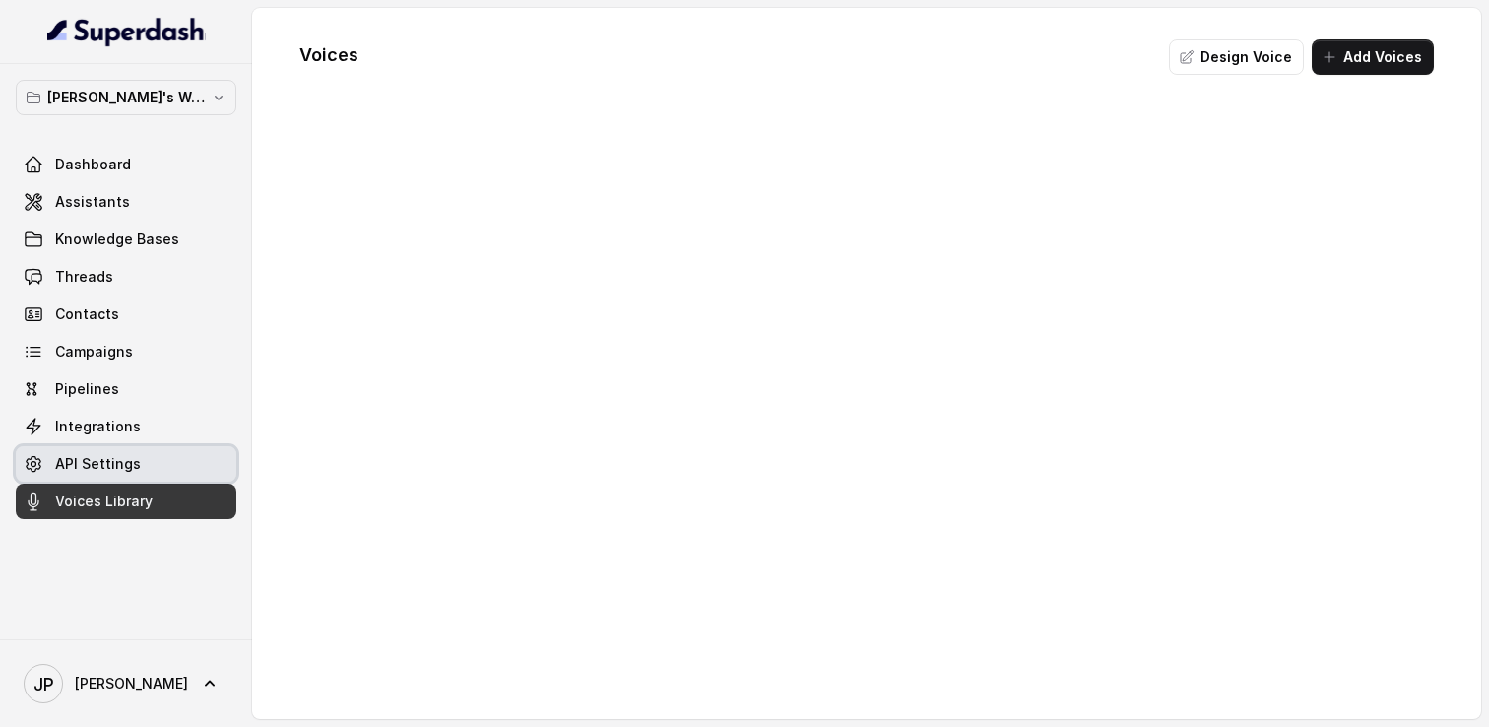
click at [115, 463] on span "API Settings" at bounding box center [98, 464] width 86 height 20
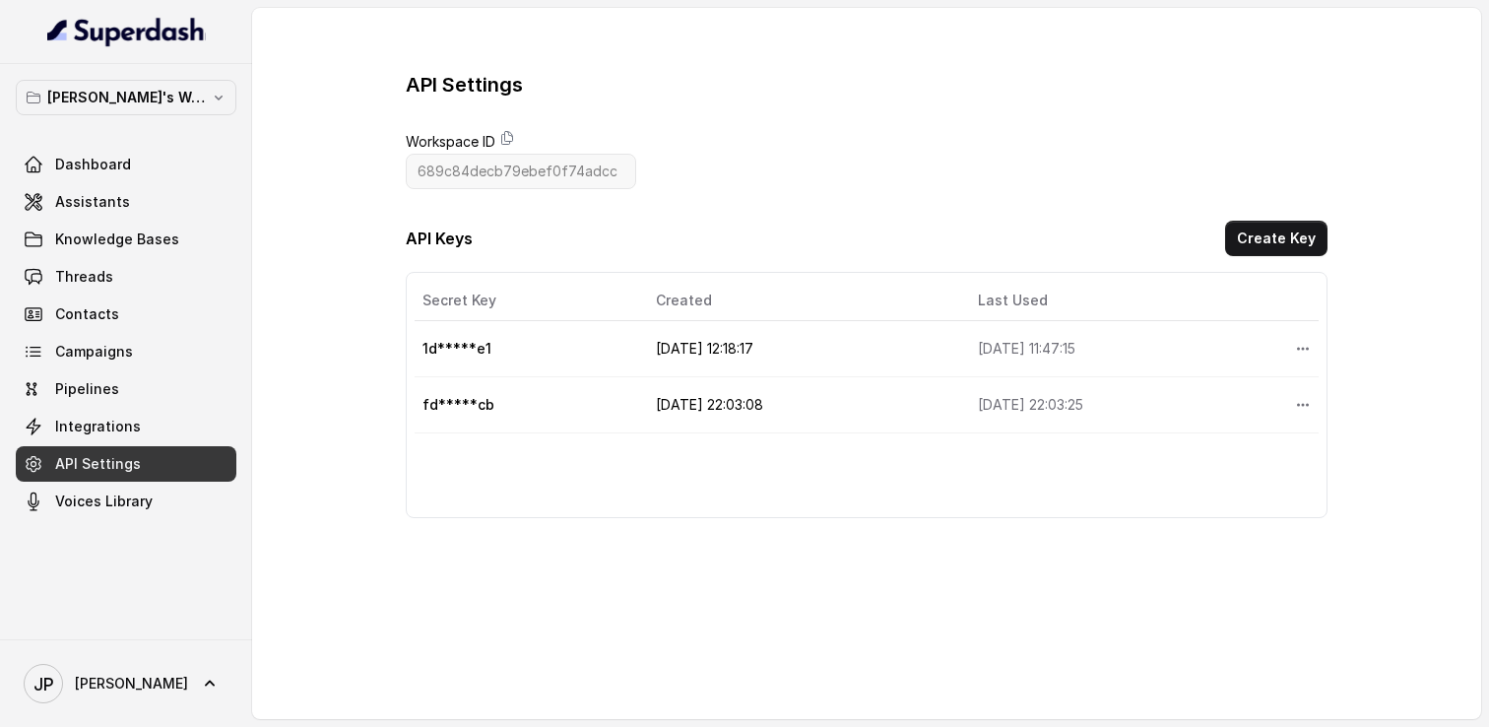
click at [445, 194] on div "API Settings Workspace ID 689c84decb79ebef0f74adcc API Keys Create Key Secret K…" at bounding box center [867, 294] width 922 height 447
click at [111, 176] on link "Dashboard" at bounding box center [126, 164] width 221 height 35
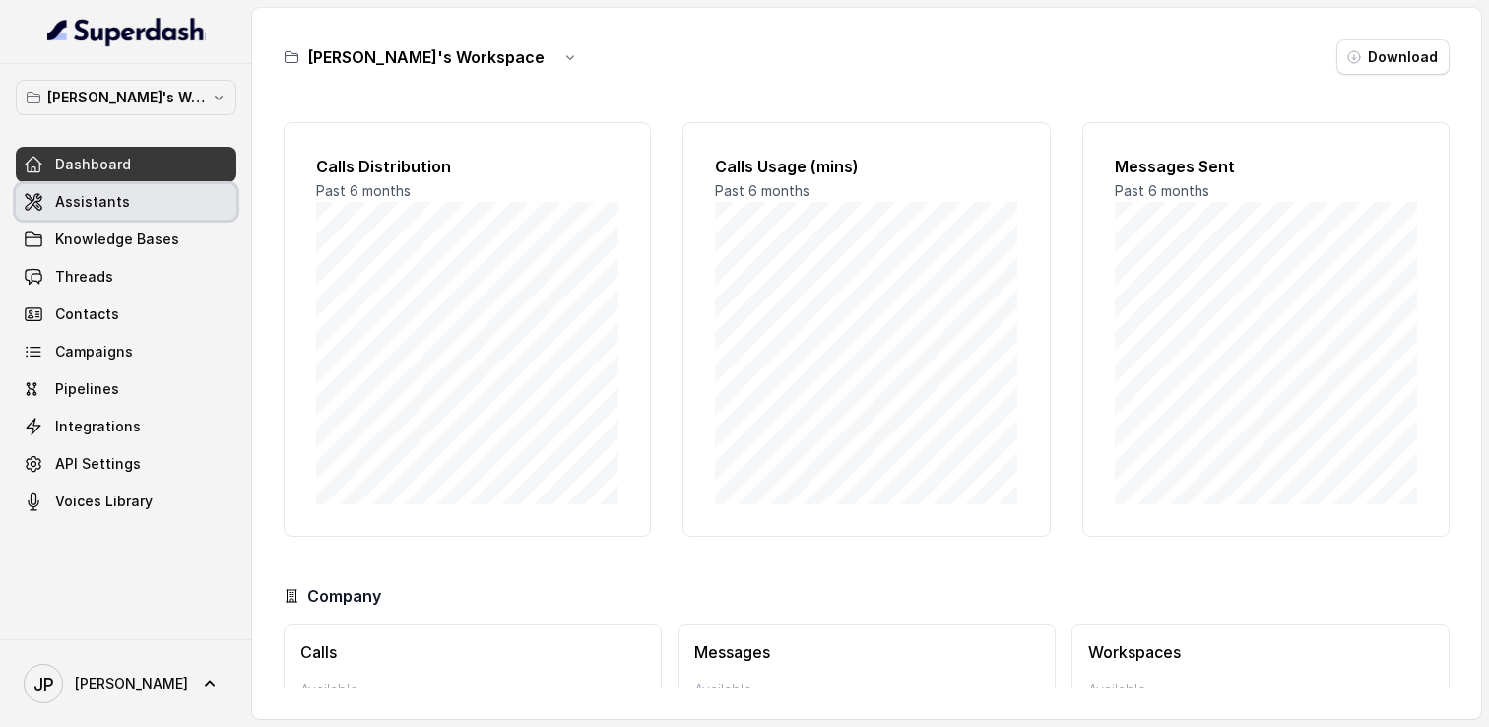
click at [124, 193] on link "Assistants" at bounding box center [126, 201] width 221 height 35
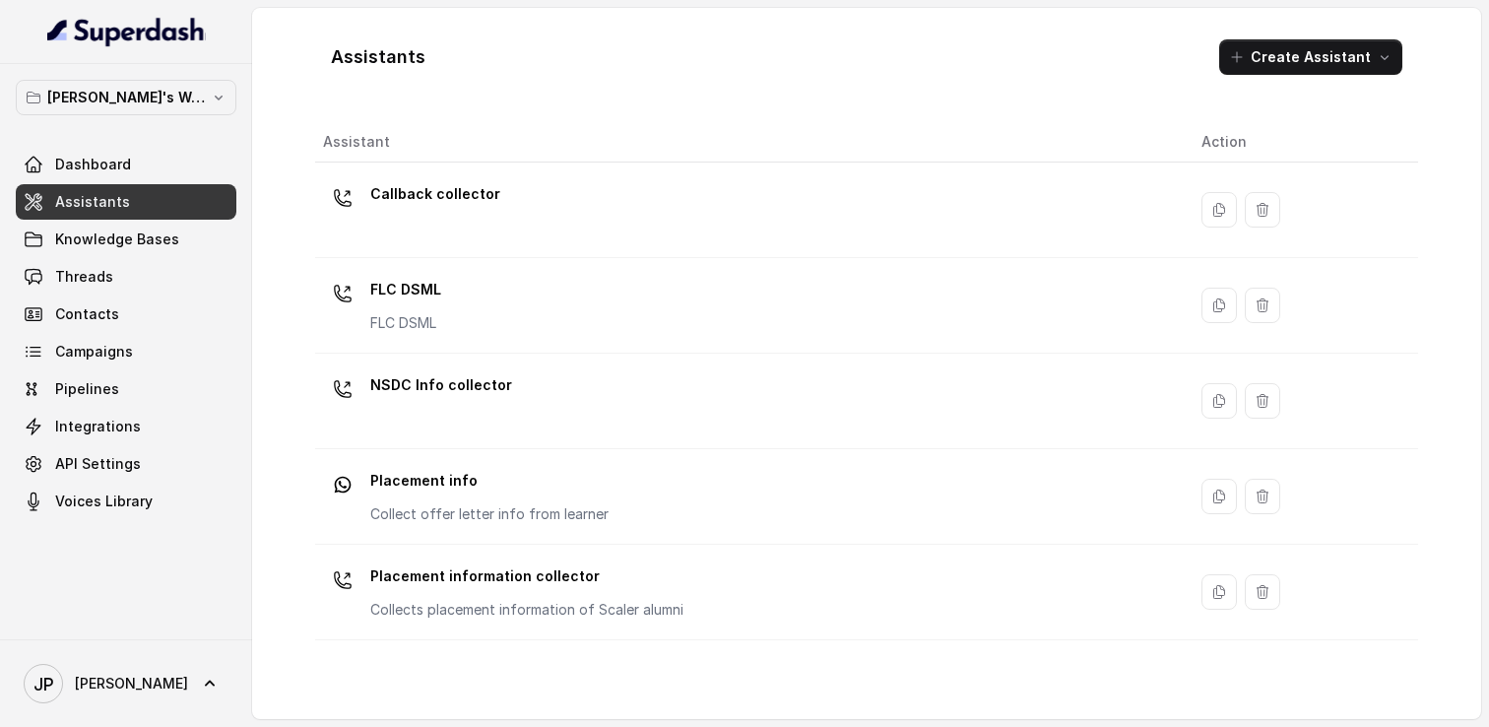
click at [129, 236] on span "Knowledge Bases" at bounding box center [117, 240] width 124 height 20
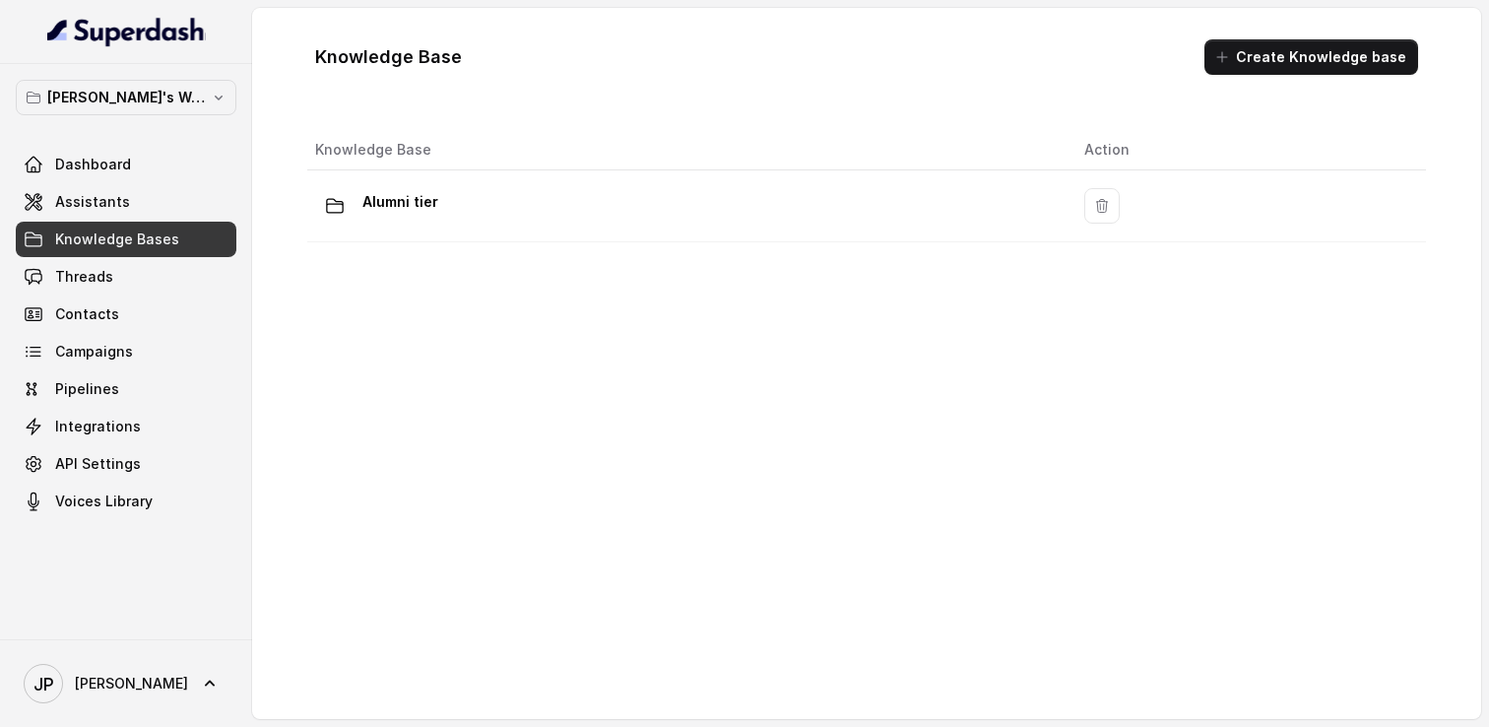
click at [453, 364] on div "Knowledge Base Action Alumni tier" at bounding box center [866, 412] width 1135 height 581
click at [133, 274] on link "Threads" at bounding box center [126, 276] width 221 height 35
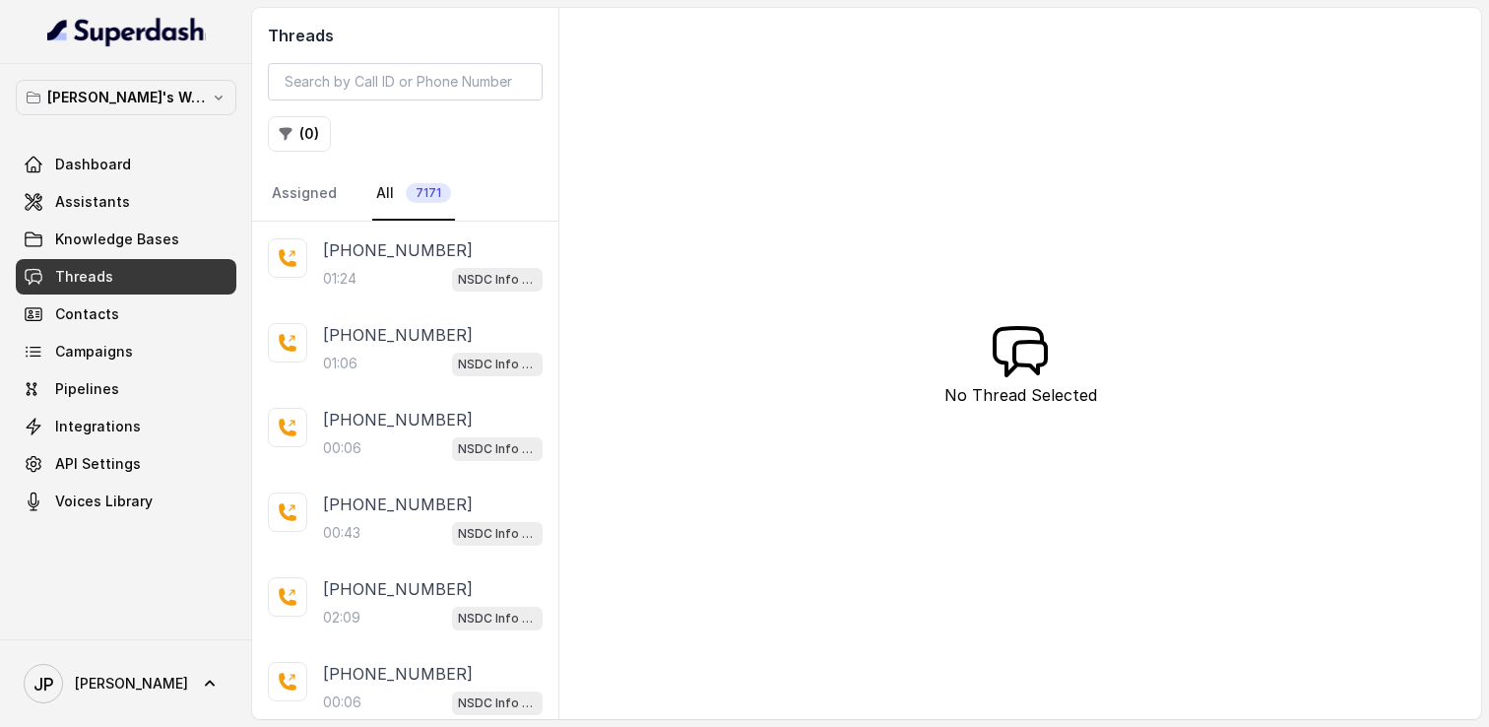
scroll to position [1266, 0]
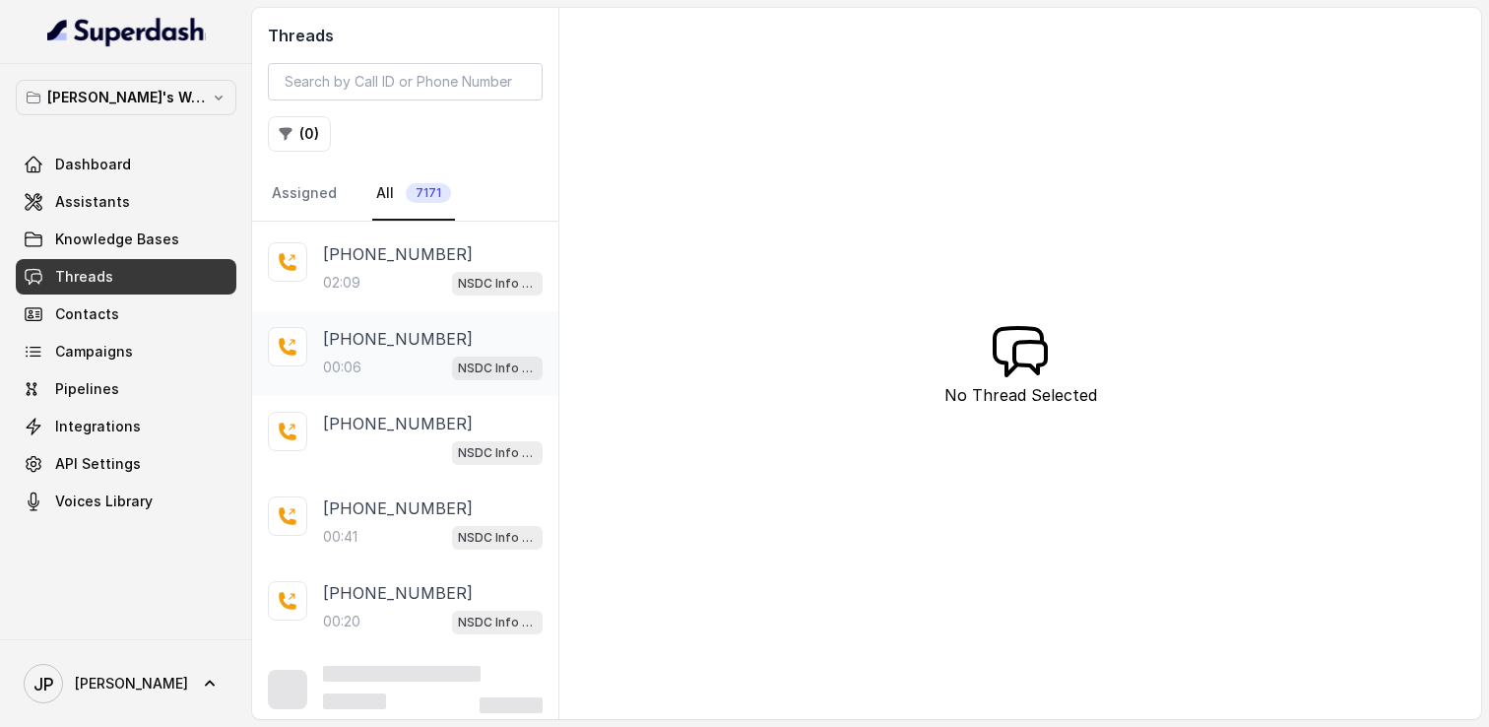
click at [318, 335] on div "+917909649556 00:06 NSDC Info collector" at bounding box center [405, 353] width 306 height 85
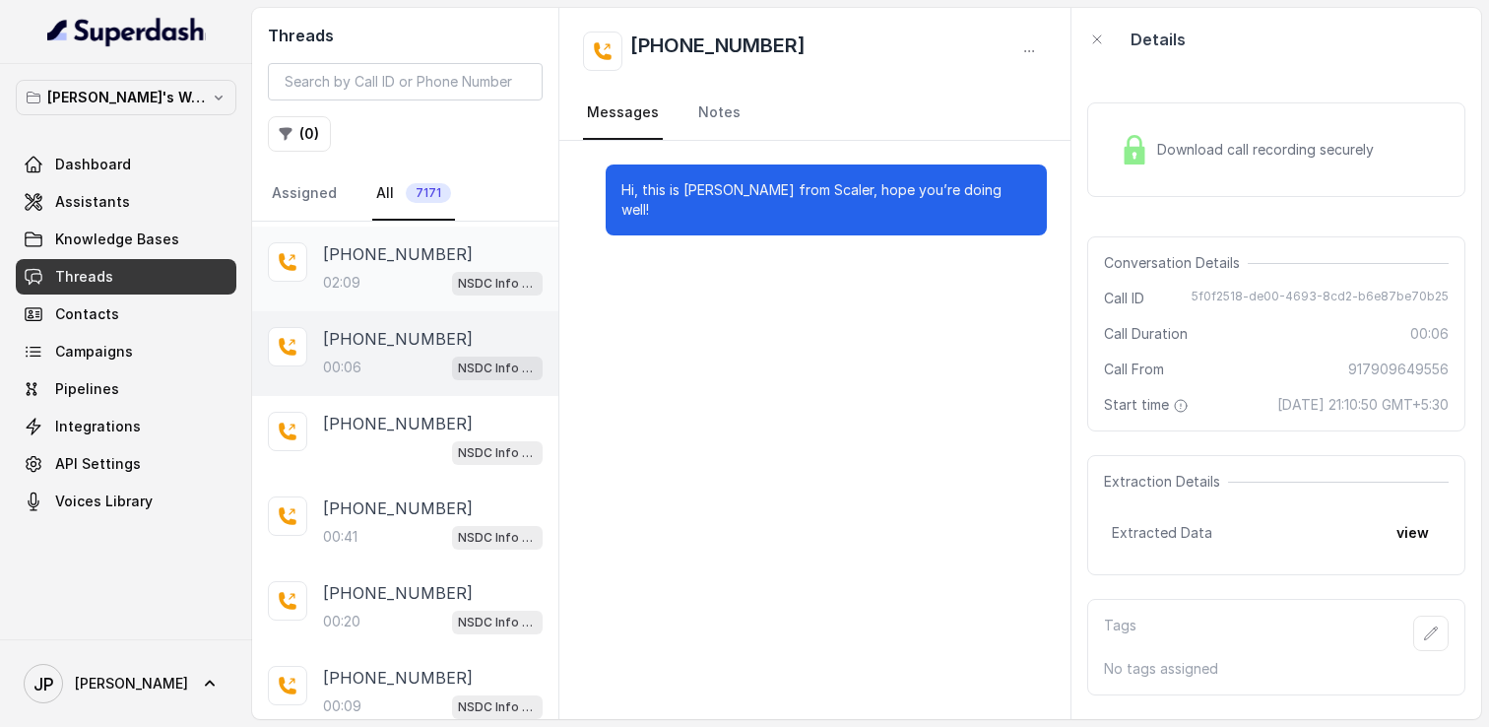
click at [359, 288] on div "+919414233150 02:09 NSDC Info collector" at bounding box center [405, 269] width 306 height 85
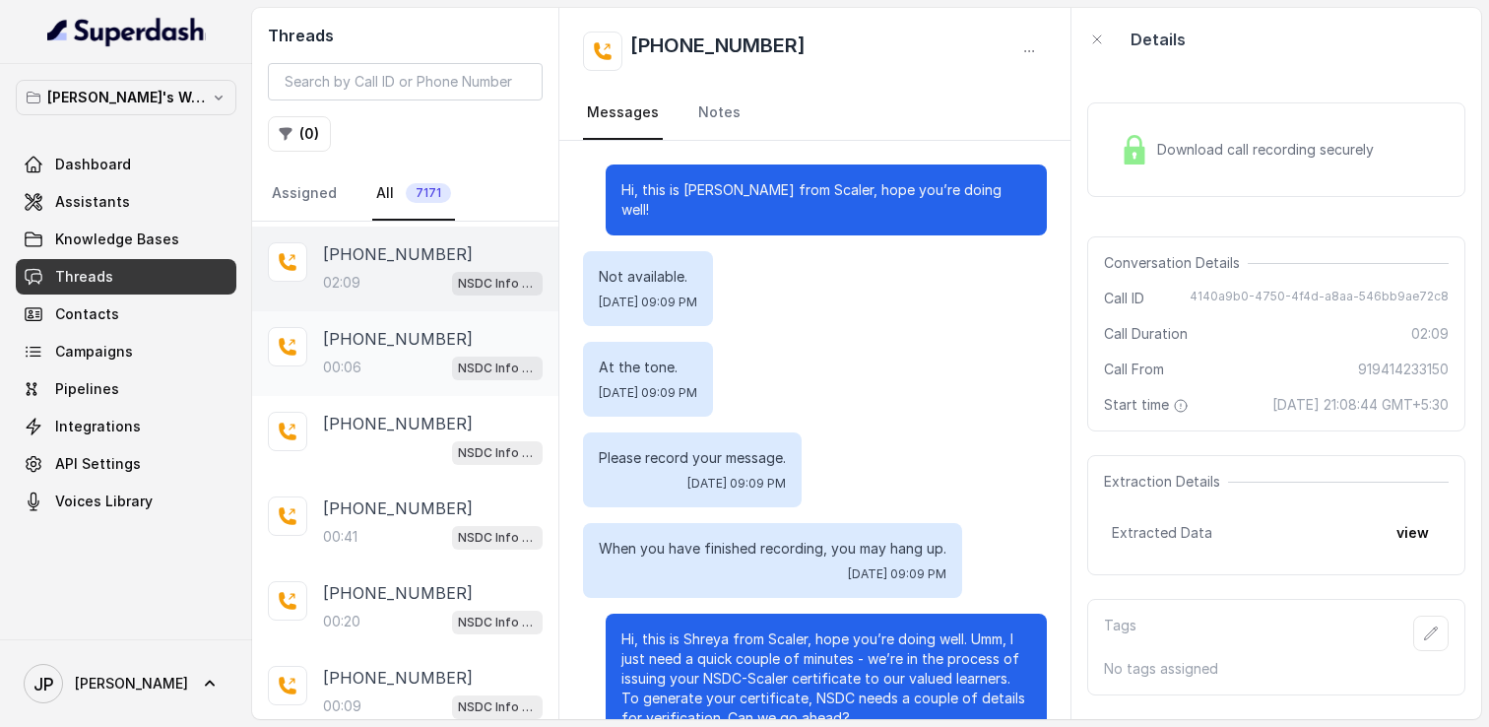
scroll to position [52, 0]
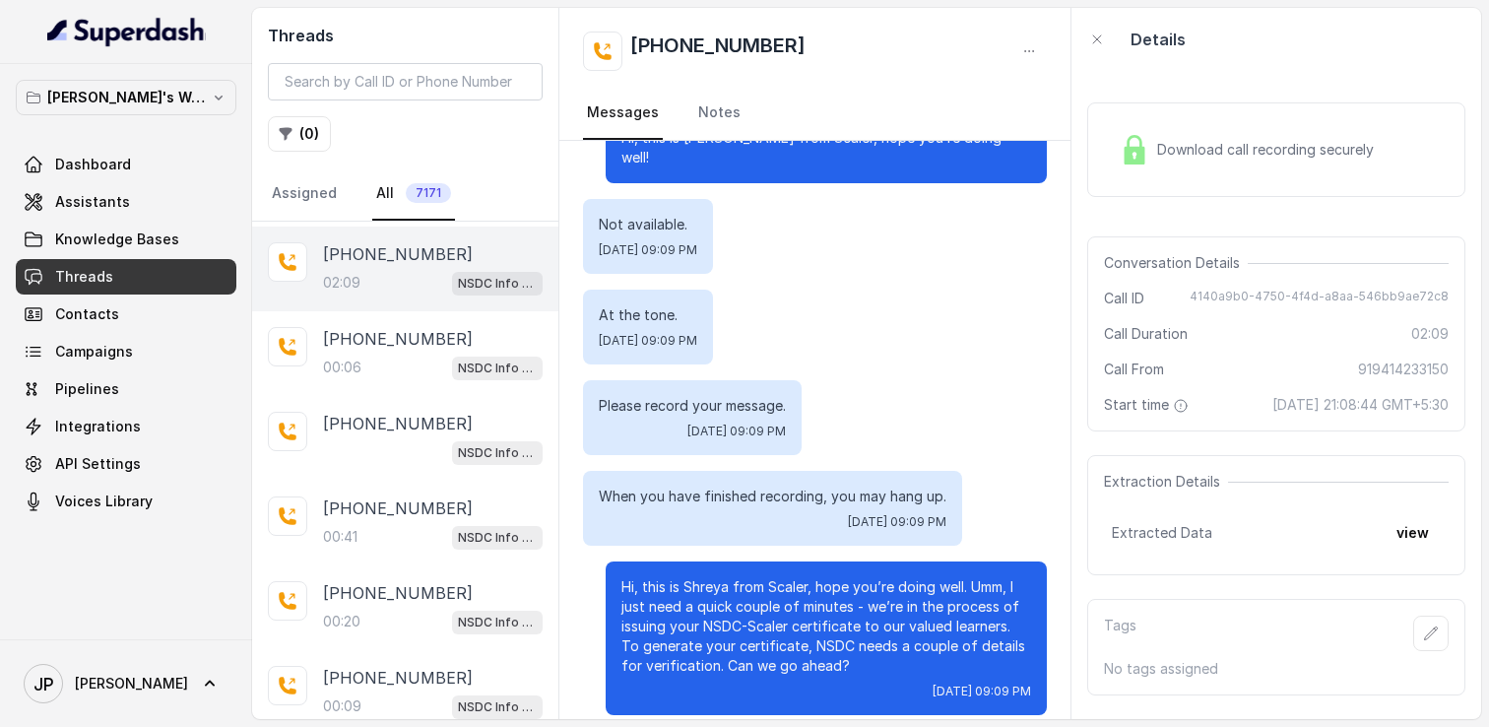
click at [136, 213] on link "Assistants" at bounding box center [126, 201] width 221 height 35
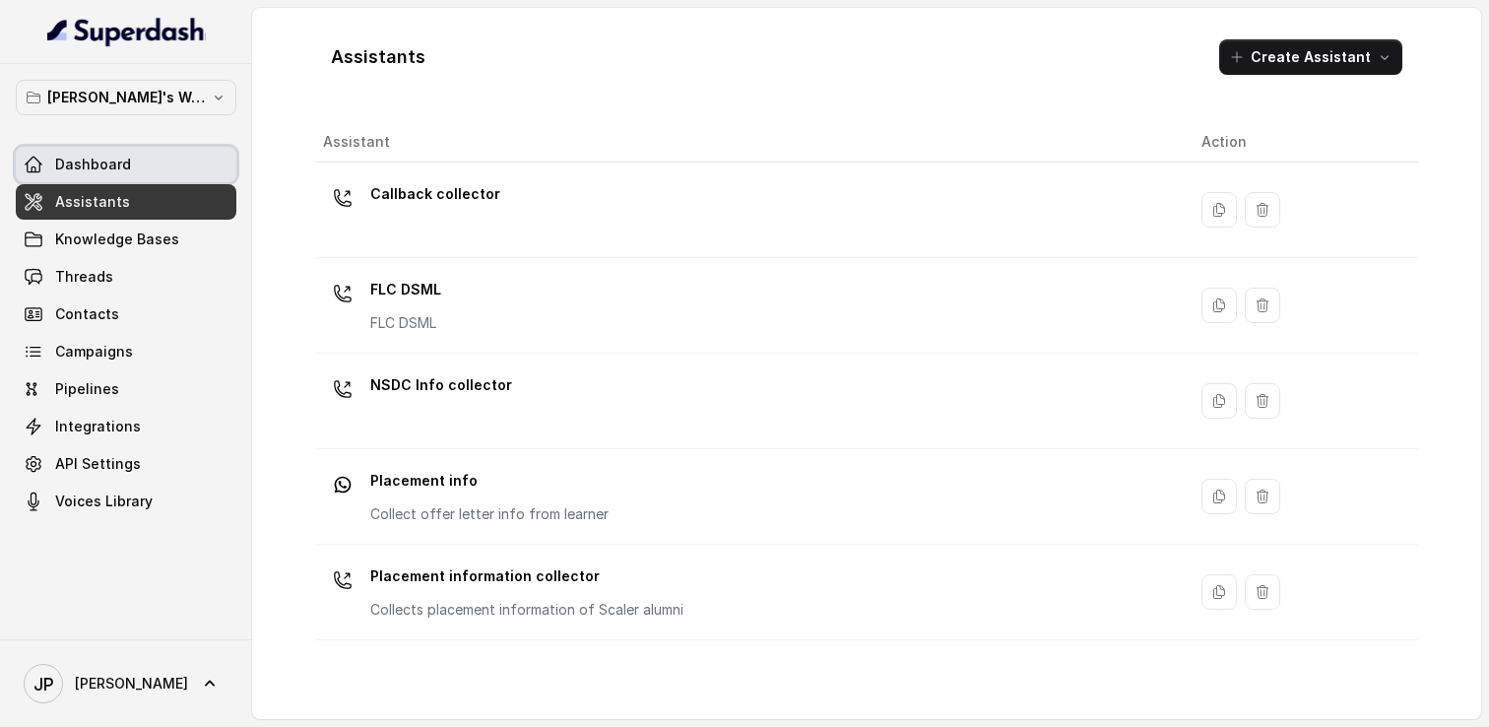
click at [103, 178] on link "Dashboard" at bounding box center [126, 164] width 221 height 35
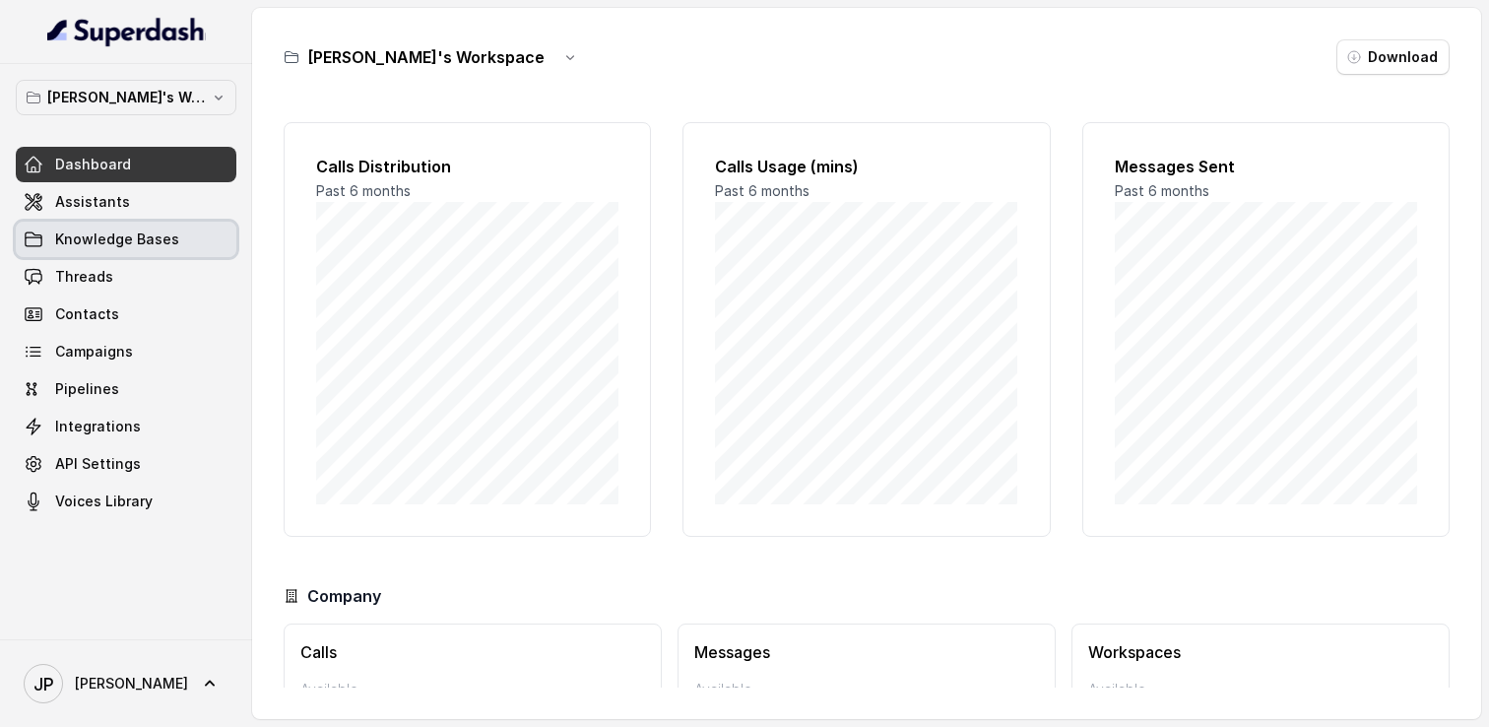
click at [134, 244] on span "Knowledge Bases" at bounding box center [117, 240] width 124 height 20
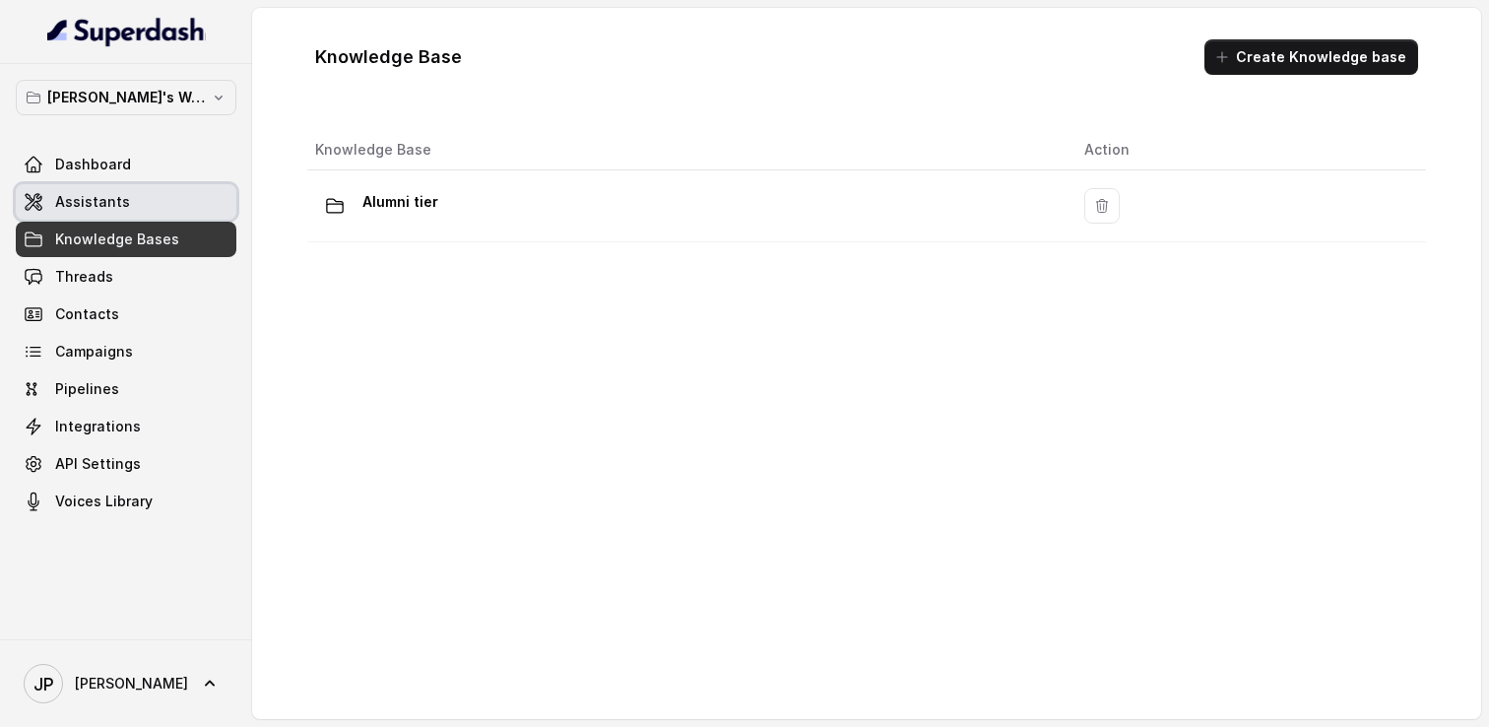
click at [136, 210] on link "Assistants" at bounding box center [126, 201] width 221 height 35
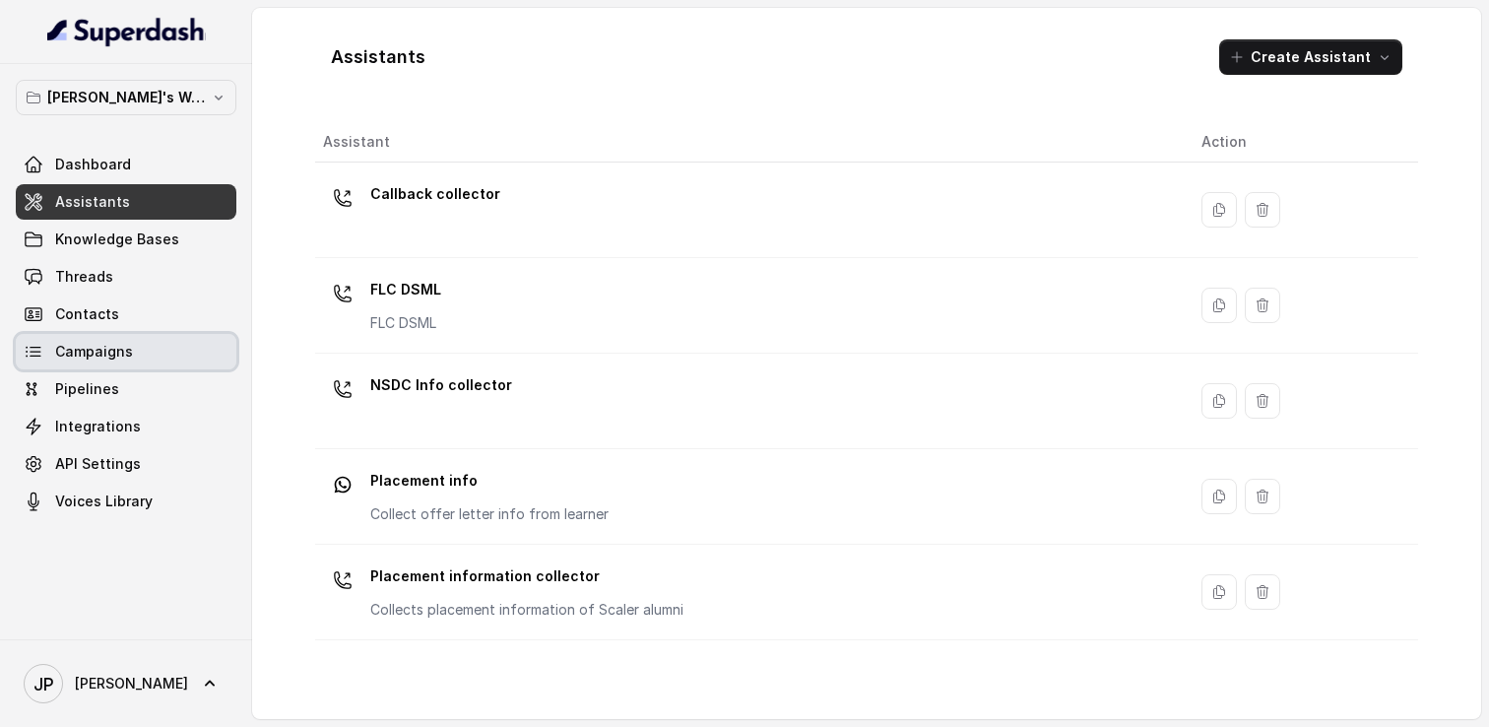
click at [70, 351] on span "Campaigns" at bounding box center [94, 352] width 78 height 20
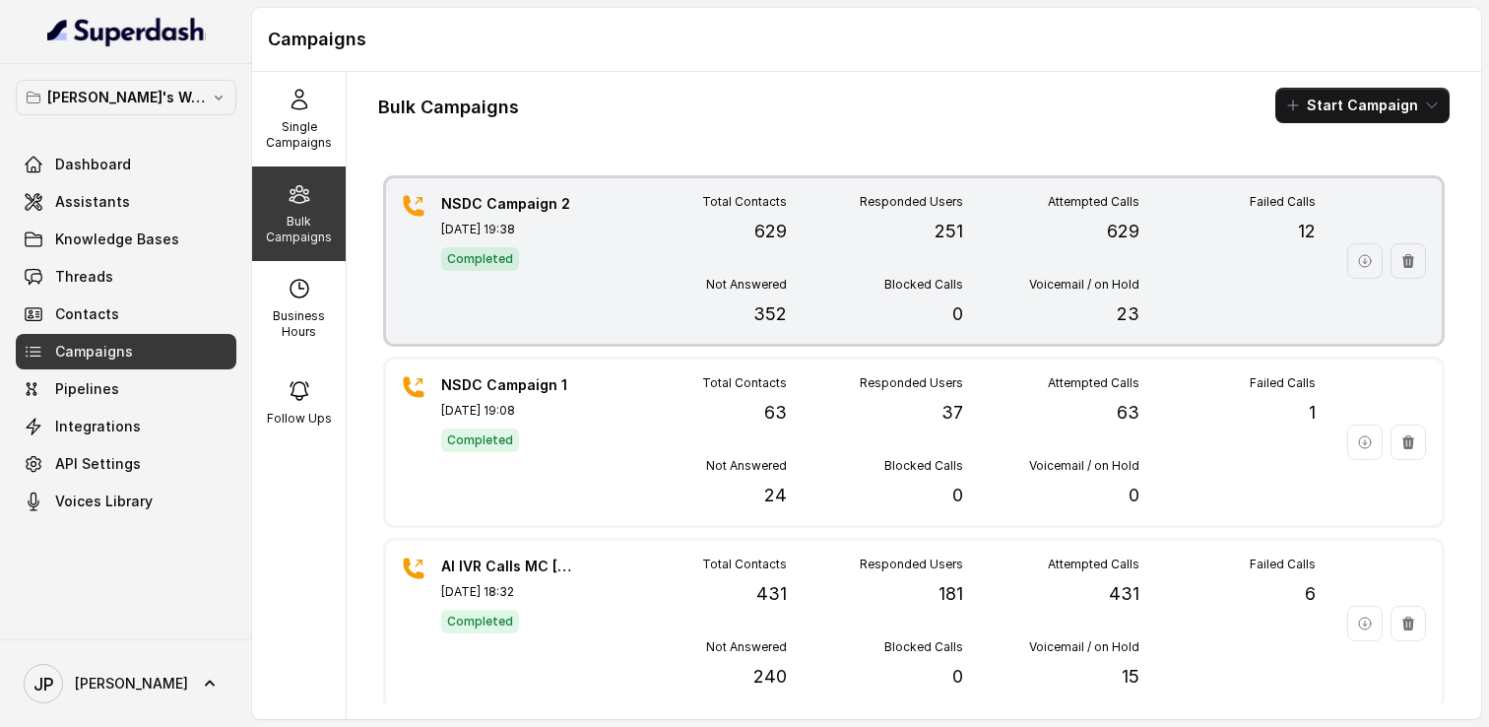
click at [543, 238] on div "NSDC Campaign 2 Oct 09, 2025, 19:38 Completed" at bounding box center [510, 261] width 138 height 134
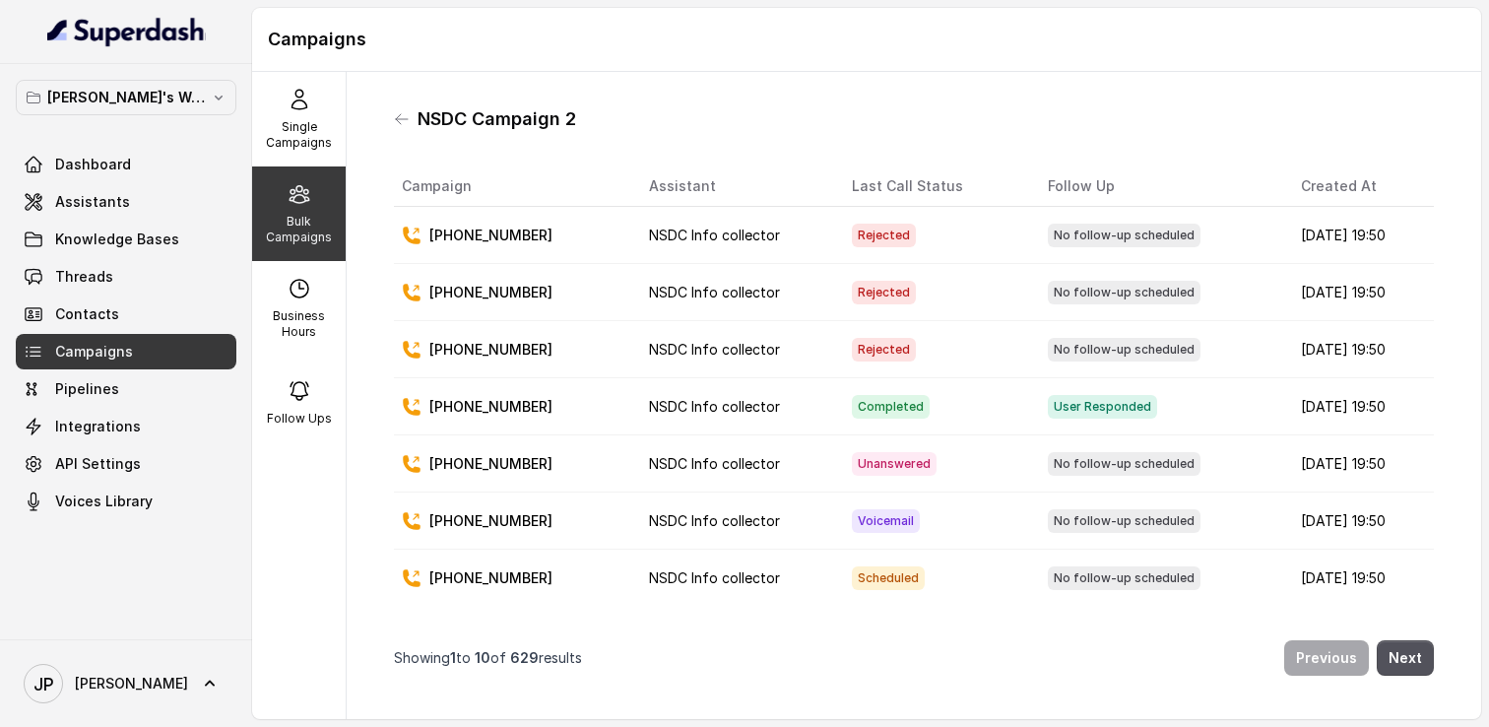
click at [415, 118] on div "NSDC Campaign 2" at bounding box center [914, 119] width 1040 height 32
click at [406, 122] on icon at bounding box center [402, 119] width 16 height 16
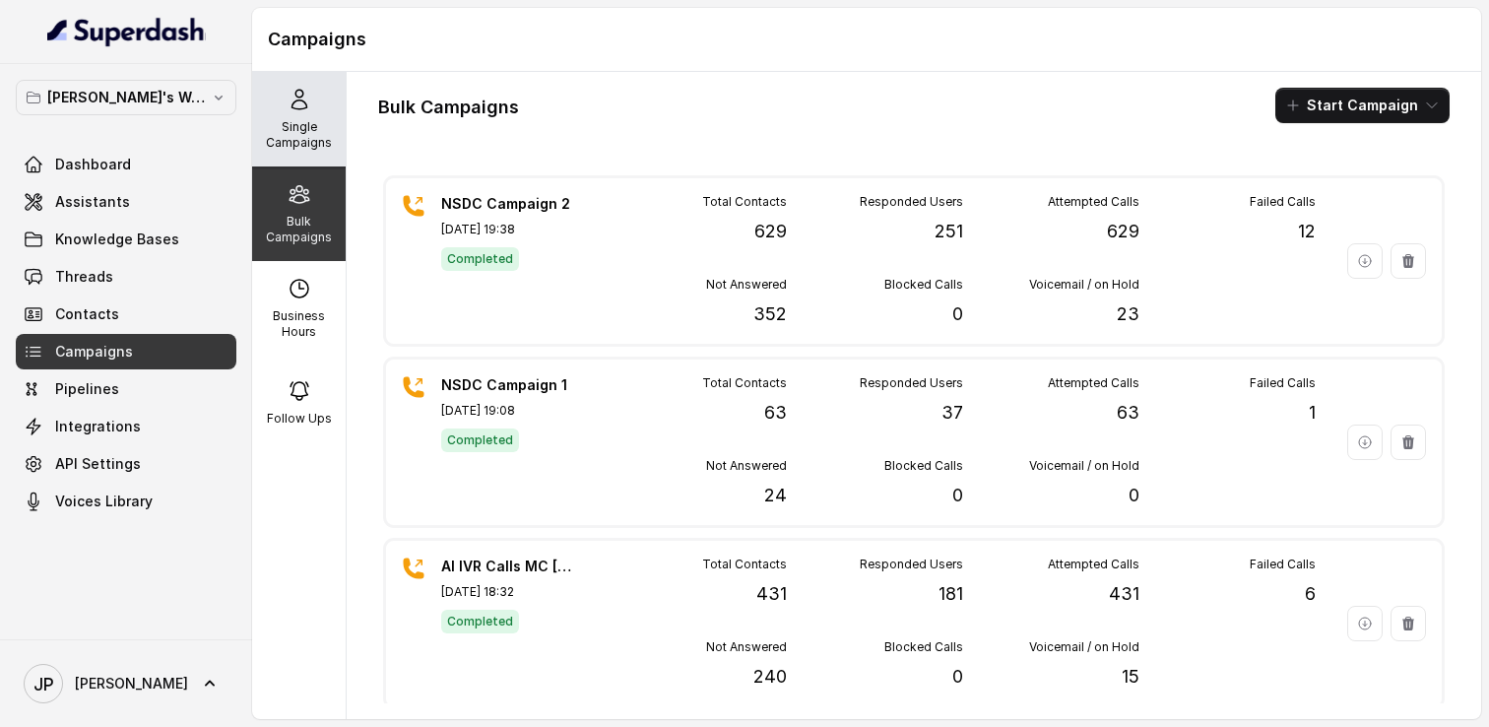
click at [332, 122] on p "Single Campaigns" at bounding box center [299, 135] width 78 height 32
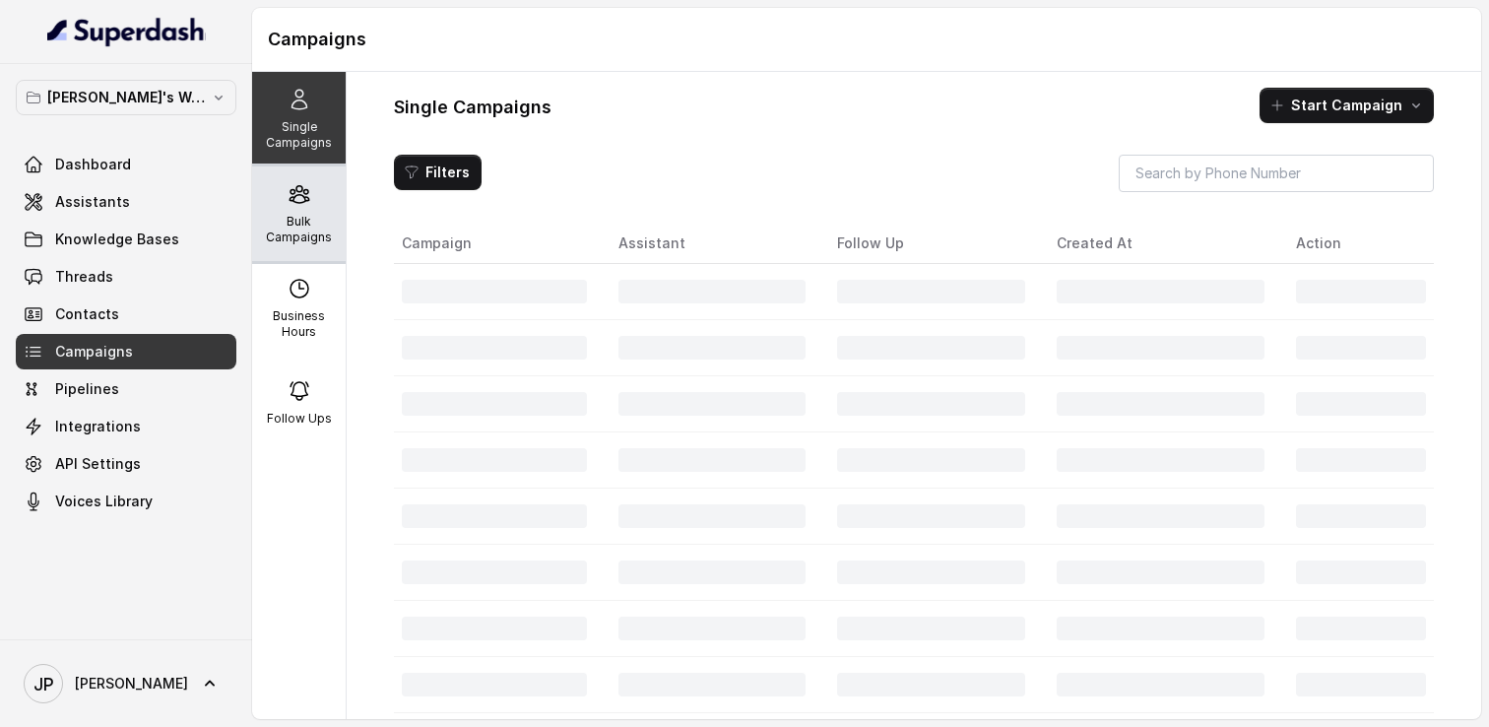
click at [311, 227] on p "Bulk Campaigns" at bounding box center [299, 230] width 78 height 32
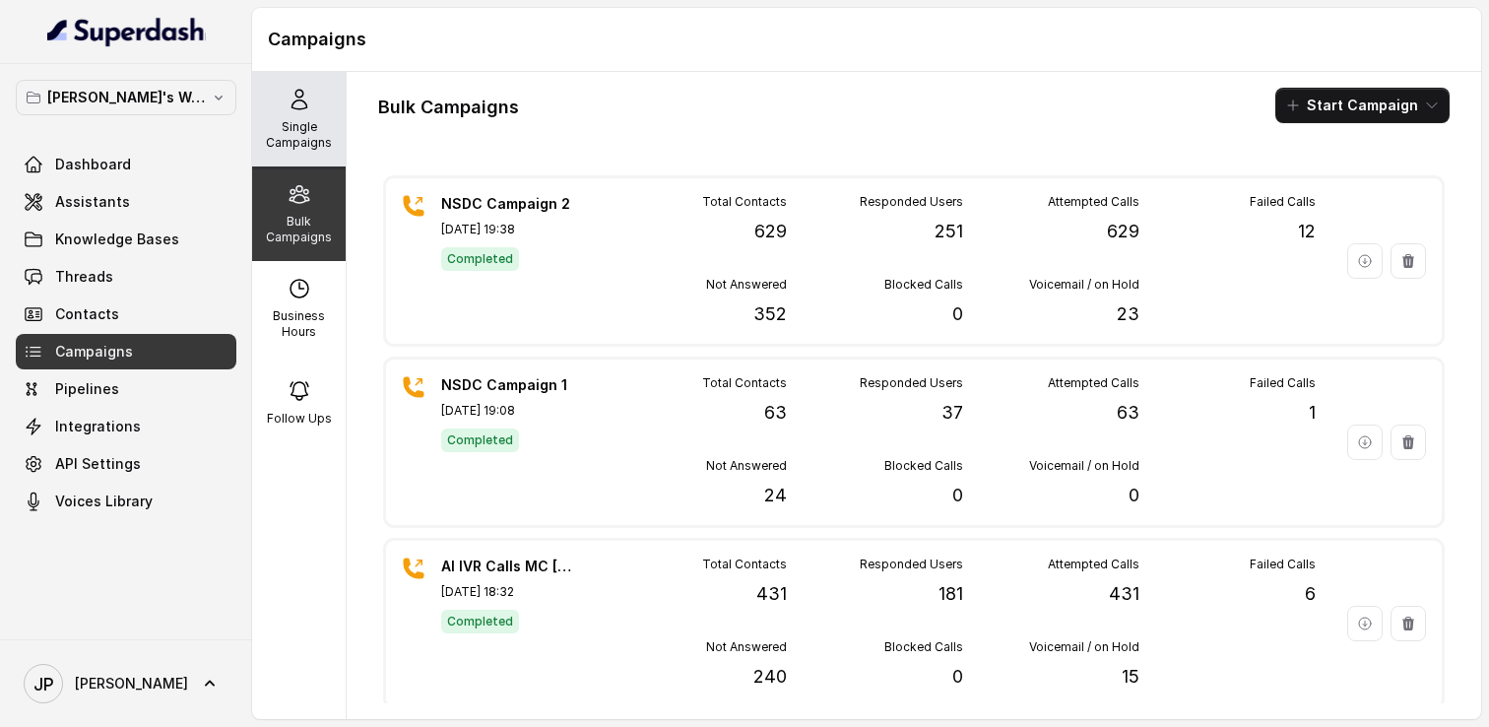
click at [333, 120] on p "Single Campaigns" at bounding box center [299, 135] width 78 height 32
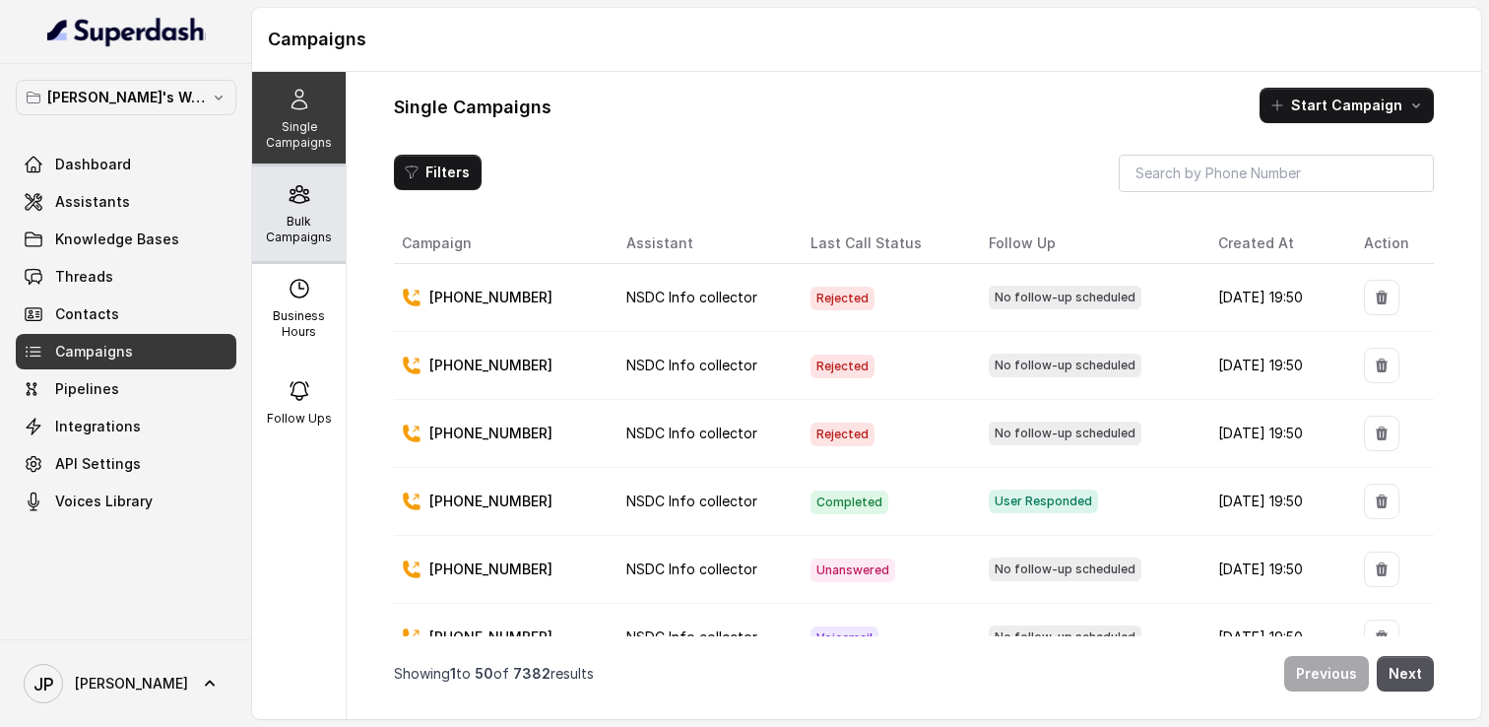
click at [301, 213] on div "Bulk Campaigns" at bounding box center [299, 213] width 94 height 95
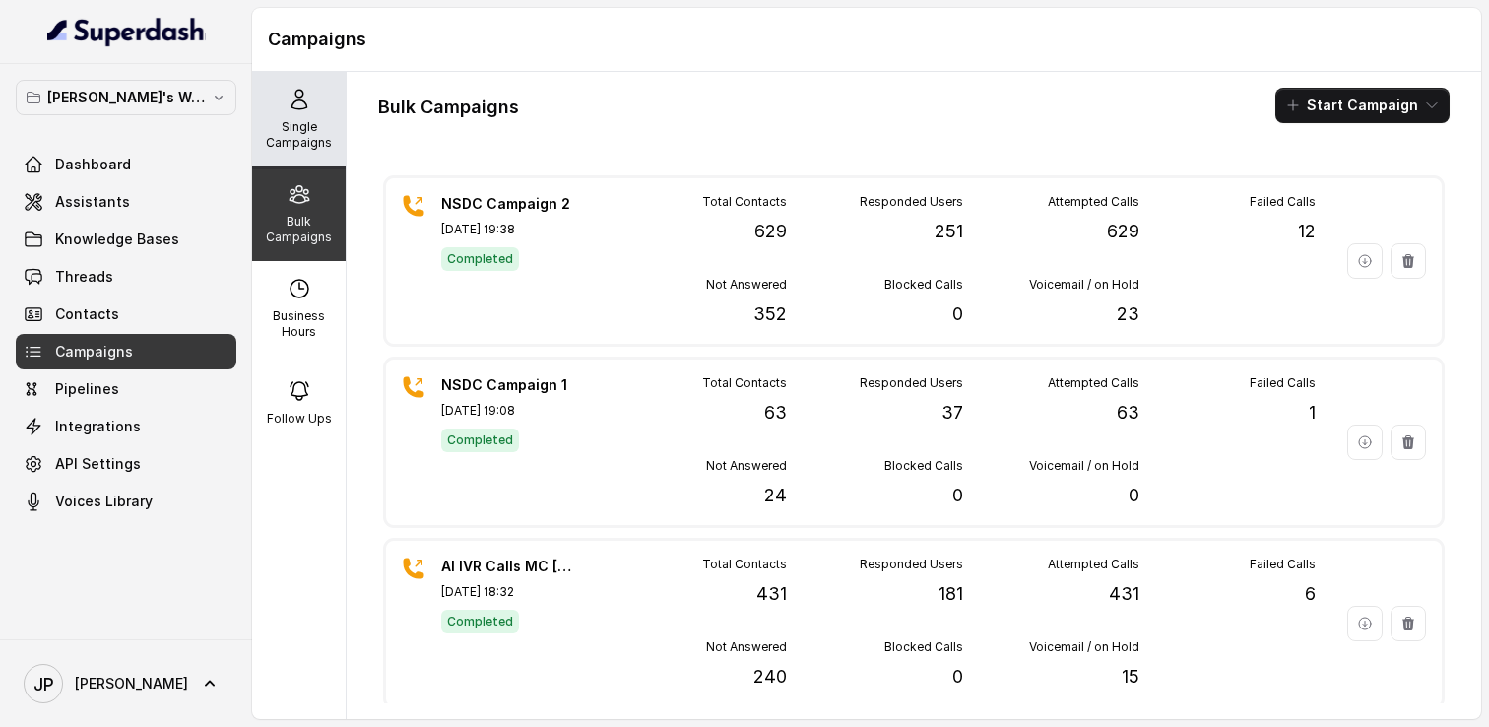
click at [300, 134] on p "Single Campaigns" at bounding box center [299, 135] width 78 height 32
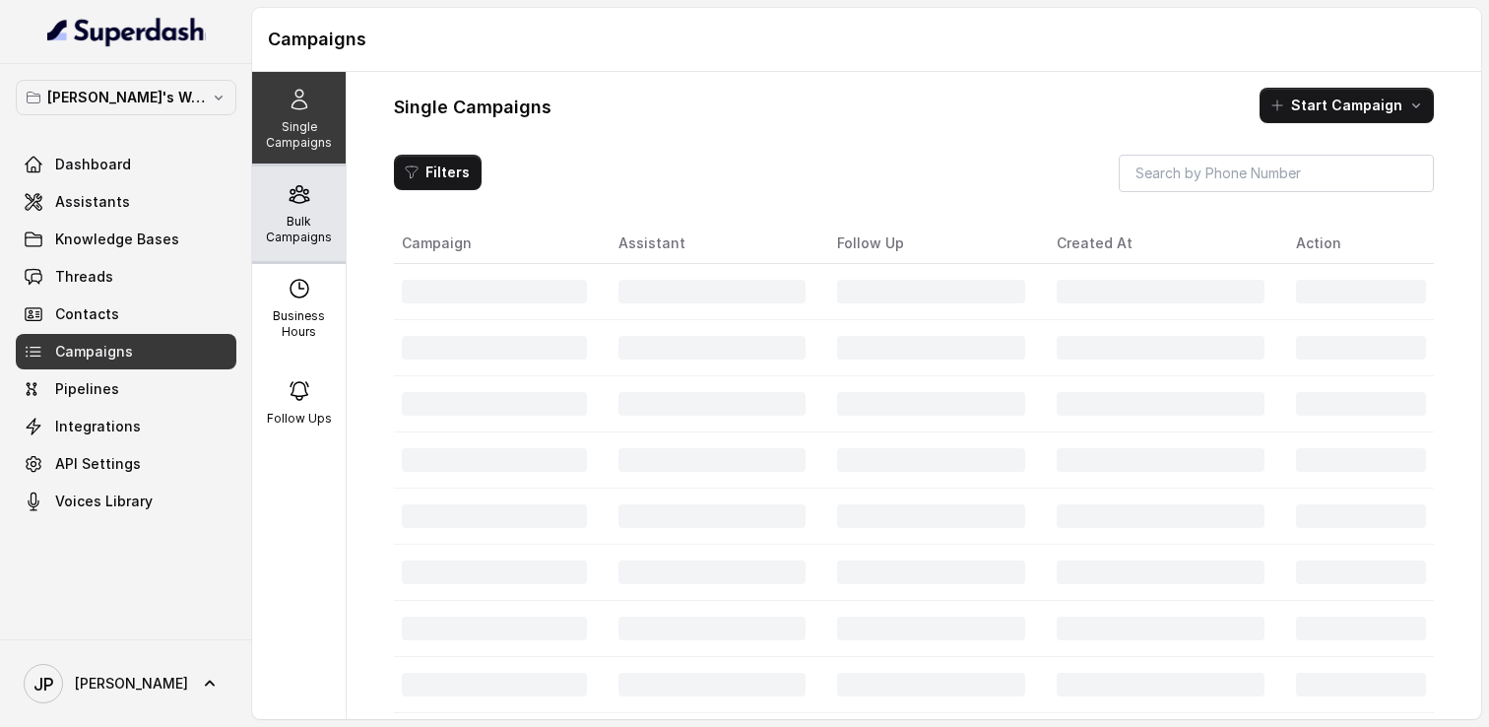
click at [312, 208] on div "Bulk Campaigns" at bounding box center [299, 213] width 94 height 95
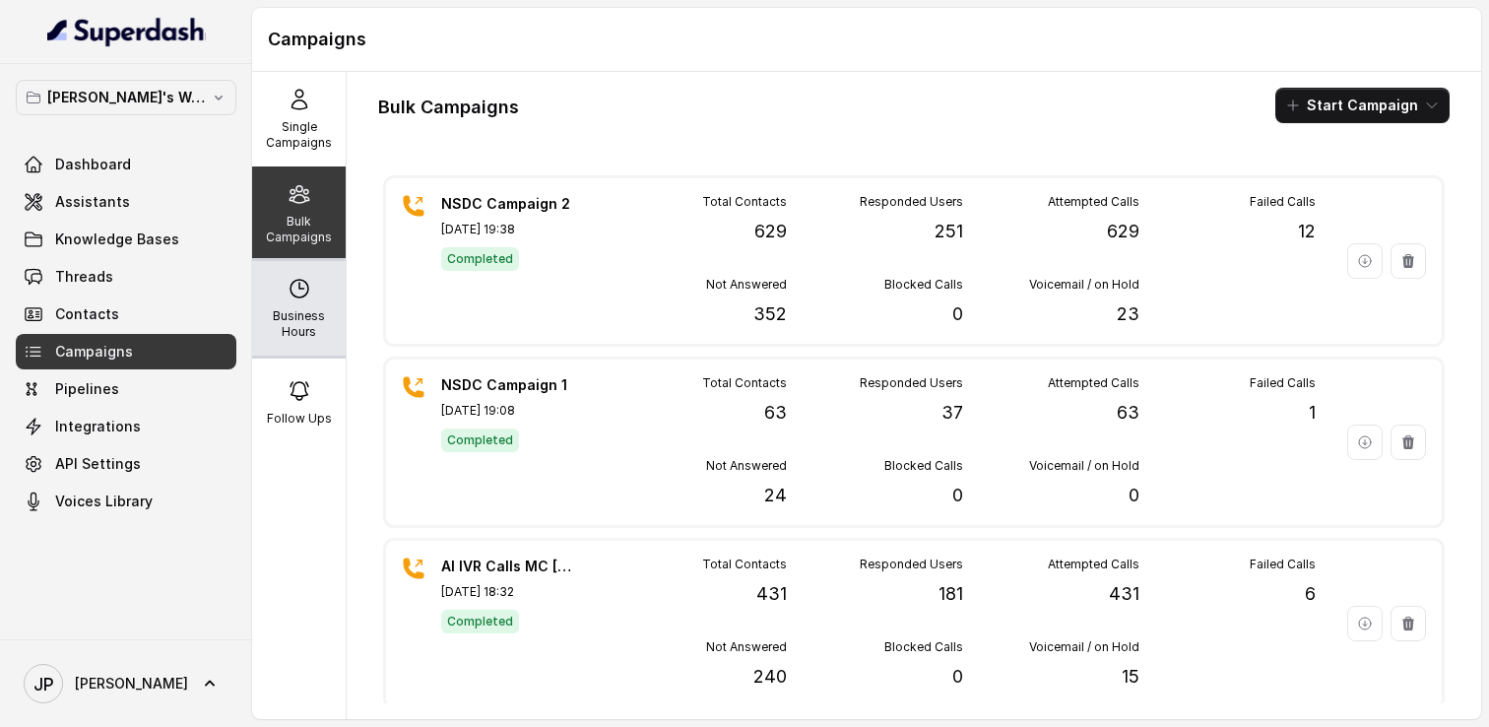
click at [312, 280] on div "Business Hours" at bounding box center [299, 308] width 94 height 95
select select "Asia/Kolkata"
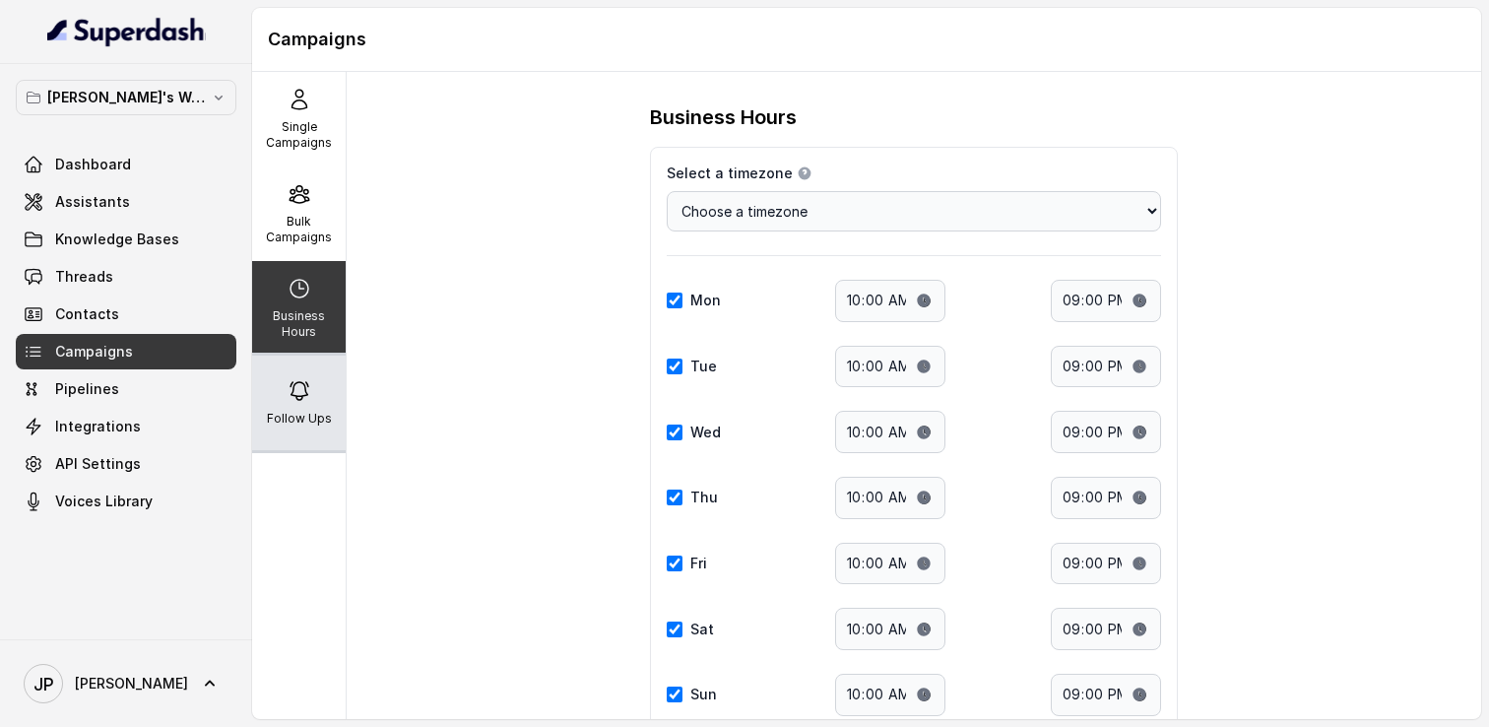
click at [314, 393] on div "Follow Ups" at bounding box center [299, 403] width 94 height 95
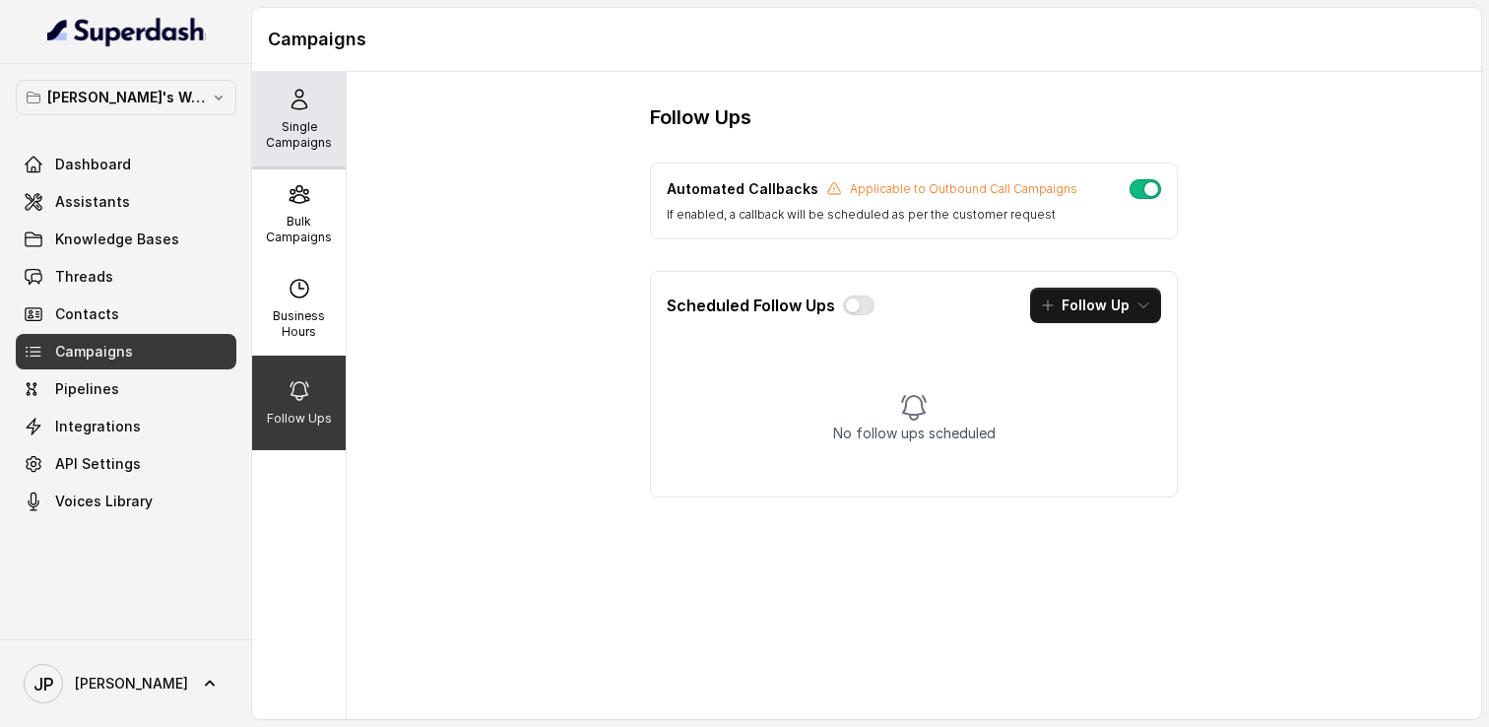
click at [331, 93] on div "Single Campaigns" at bounding box center [299, 119] width 94 height 95
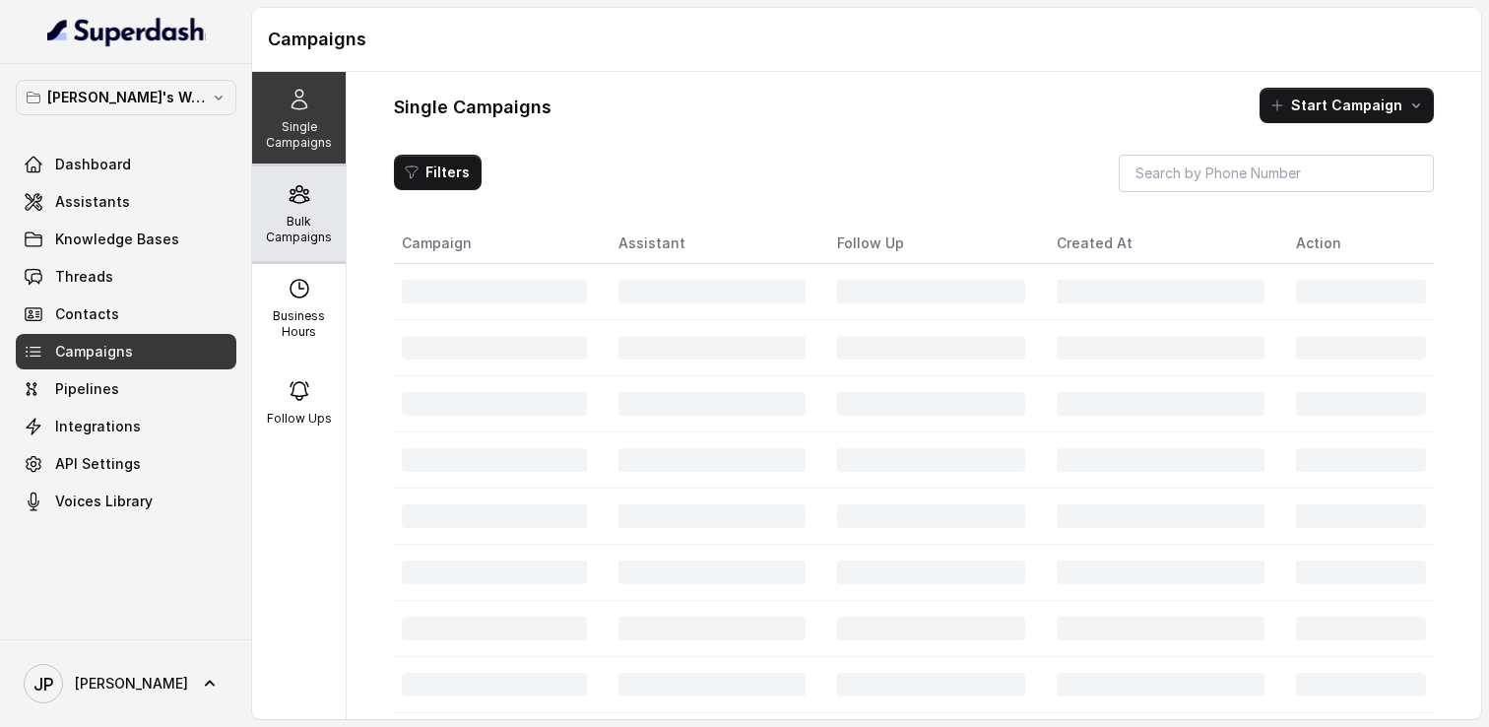
click at [296, 200] on icon at bounding box center [300, 194] width 24 height 24
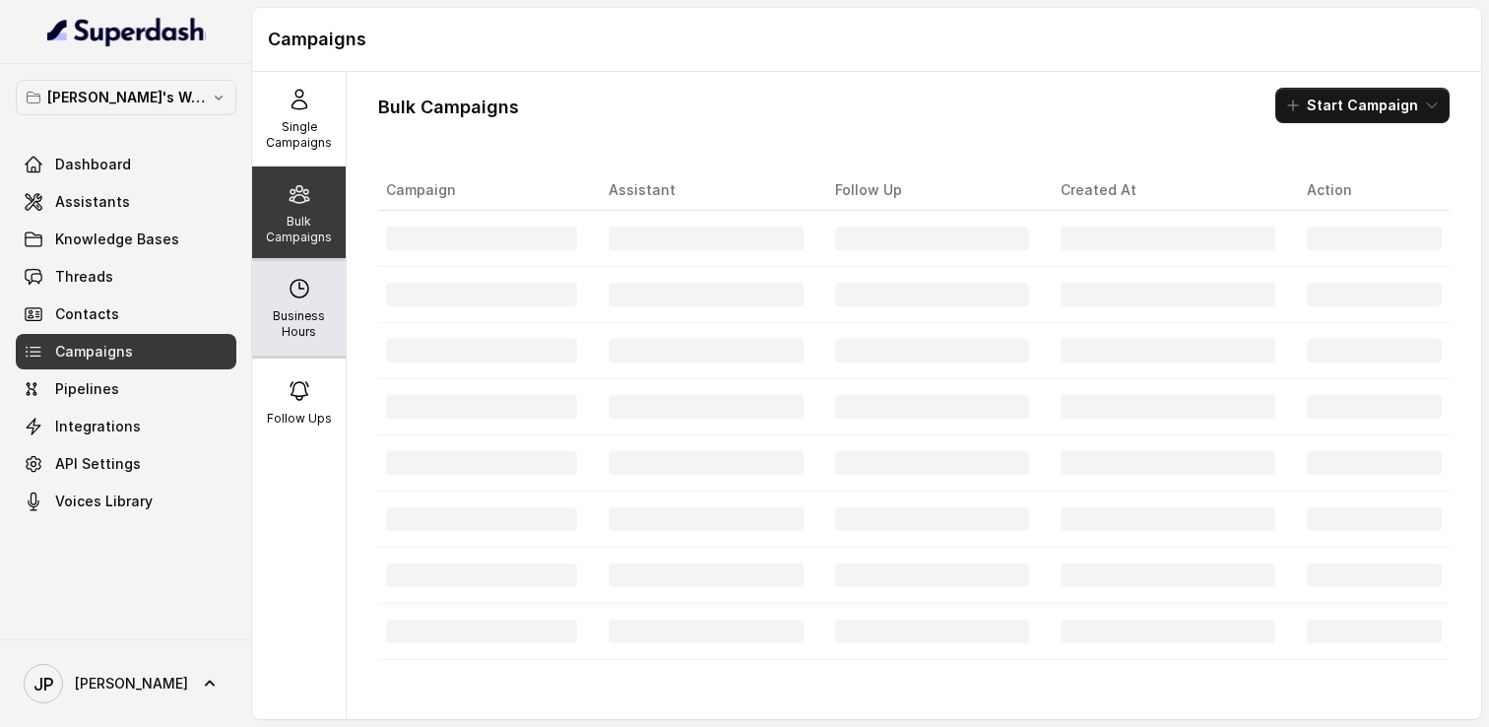
click at [289, 278] on icon at bounding box center [300, 289] width 24 height 24
select select "Asia/Kolkata"
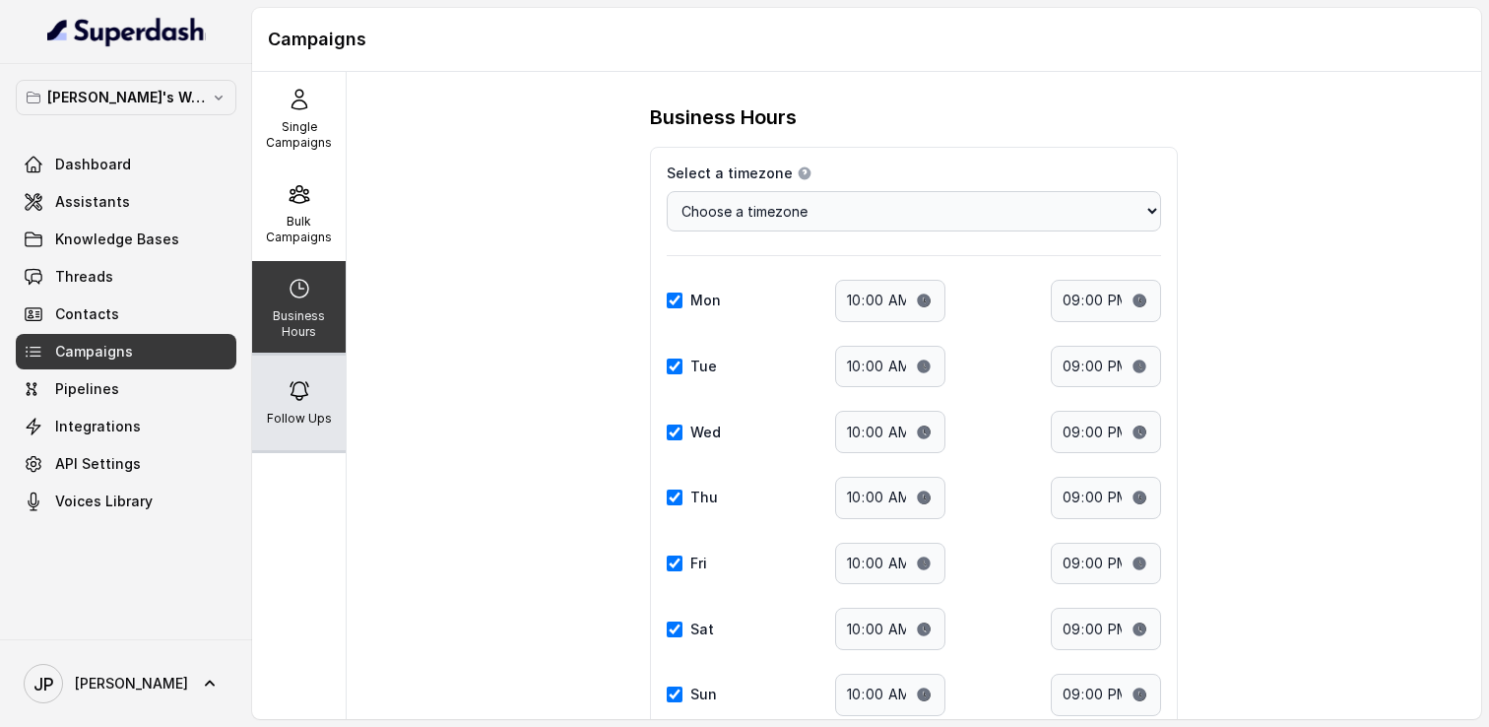
click at [278, 392] on div "Follow Ups" at bounding box center [299, 403] width 94 height 95
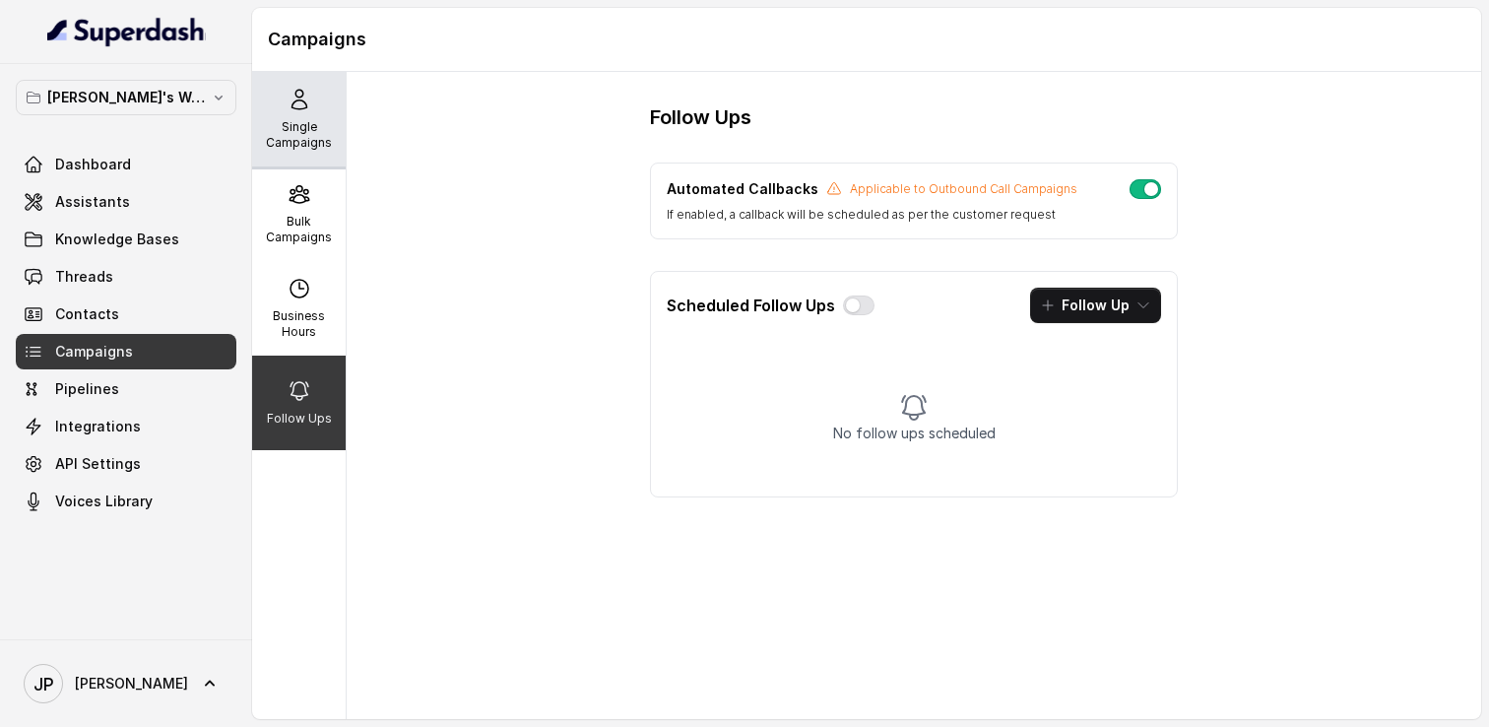
click at [288, 146] on p "Single Campaigns" at bounding box center [299, 135] width 78 height 32
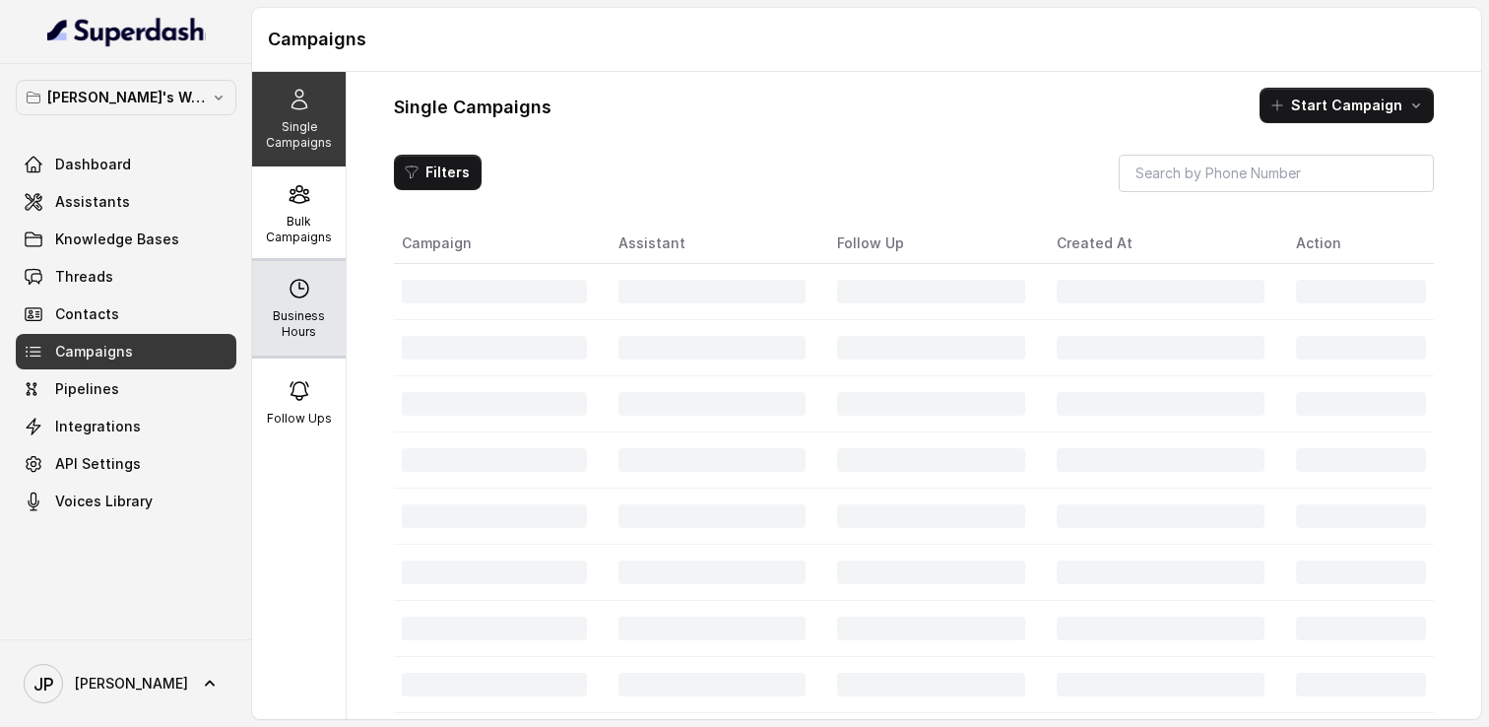
click at [284, 272] on div "Business Hours" at bounding box center [299, 308] width 94 height 95
select select "Asia/Kolkata"
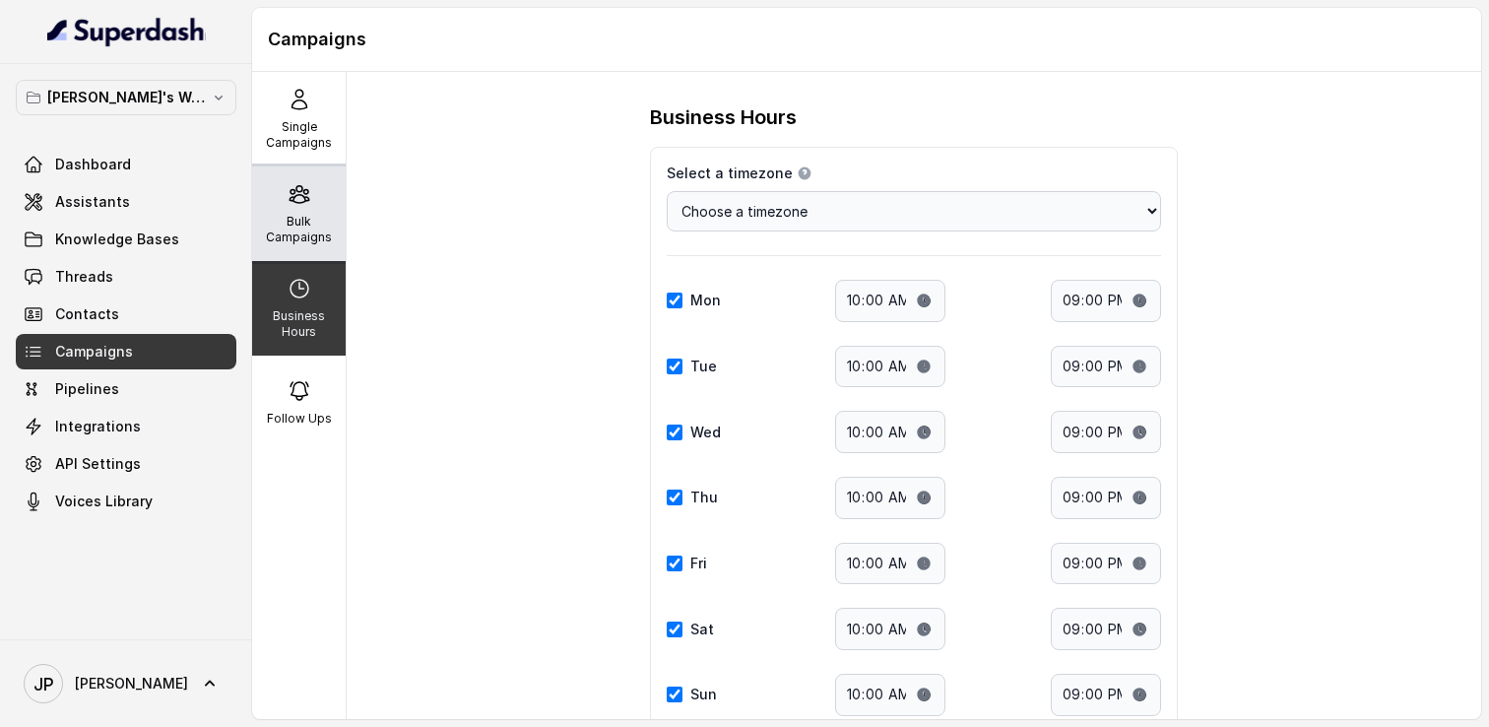
click at [292, 202] on icon at bounding box center [300, 194] width 24 height 24
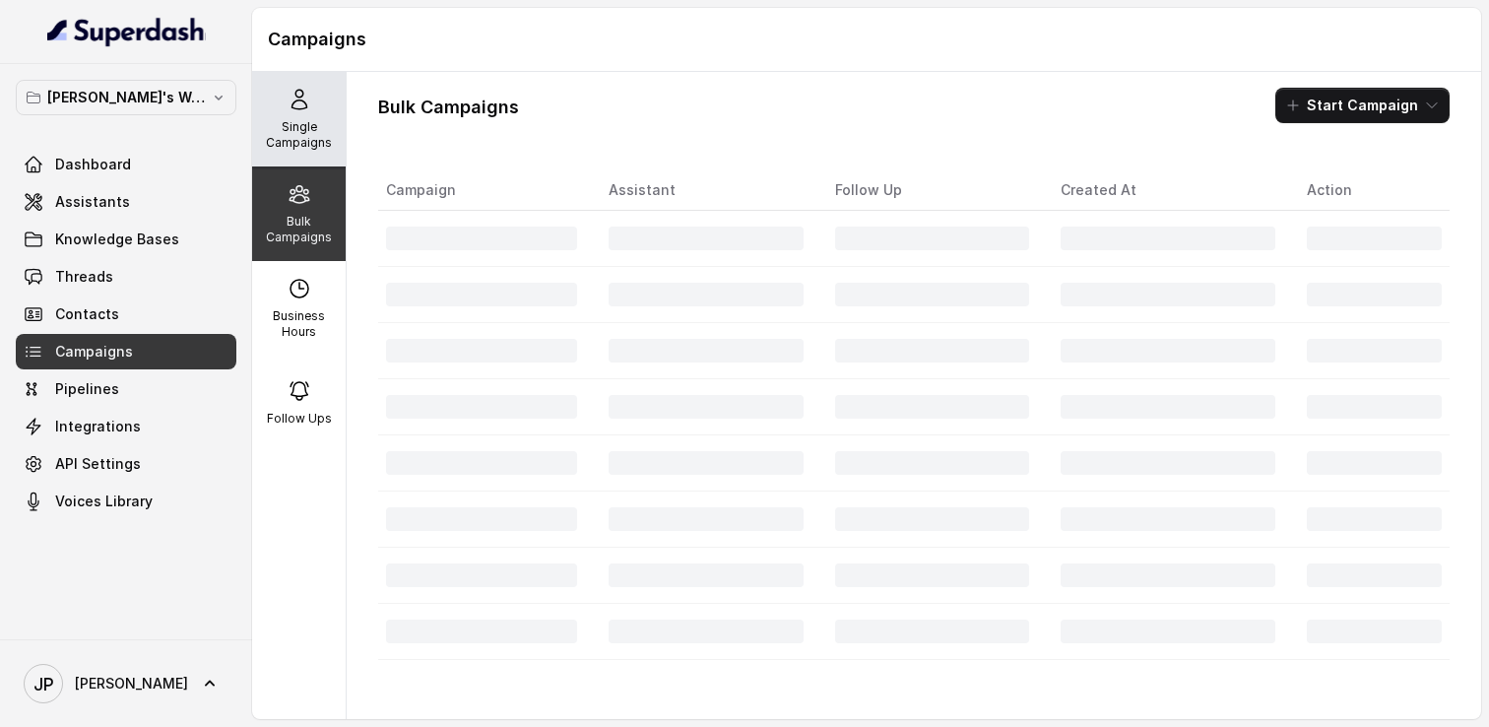
click at [295, 146] on p "Single Campaigns" at bounding box center [299, 135] width 78 height 32
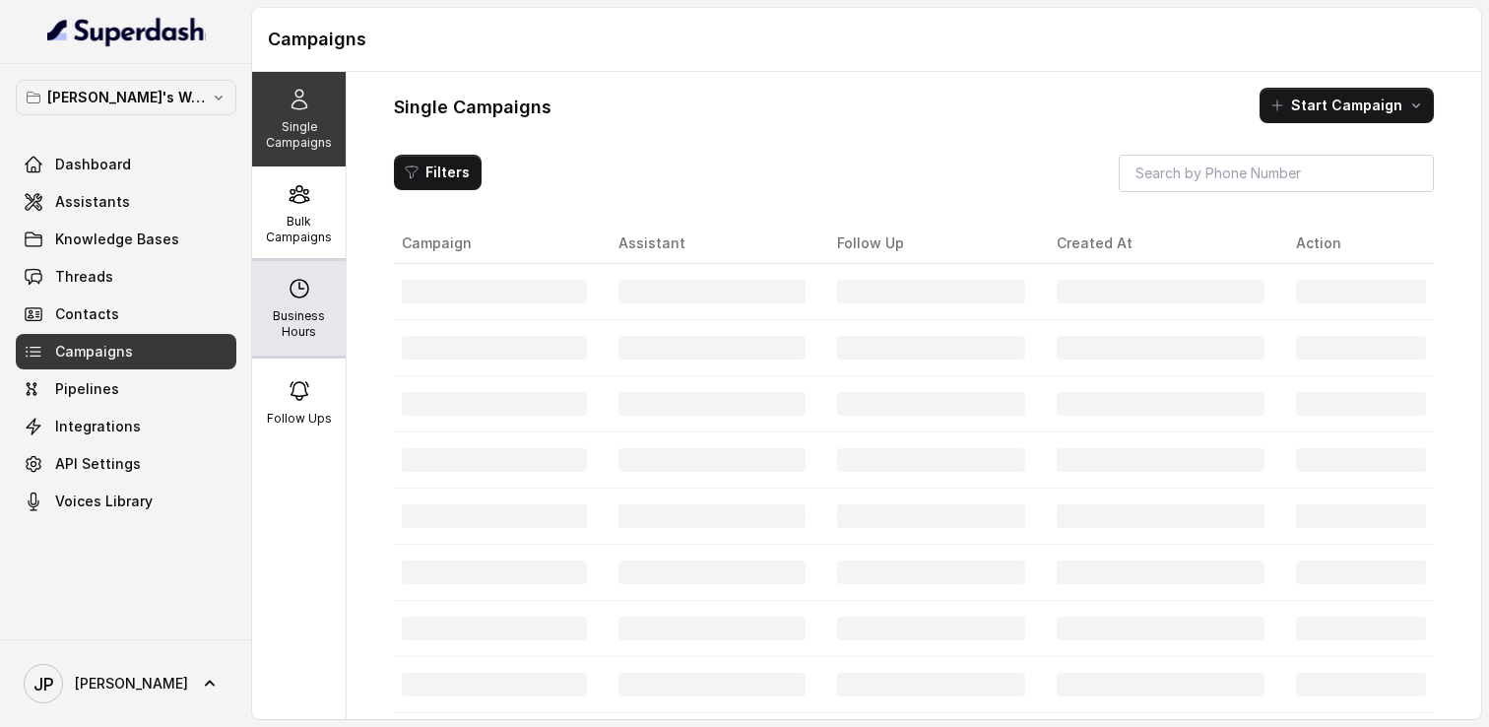
click at [276, 276] on div "Business Hours" at bounding box center [299, 308] width 94 height 95
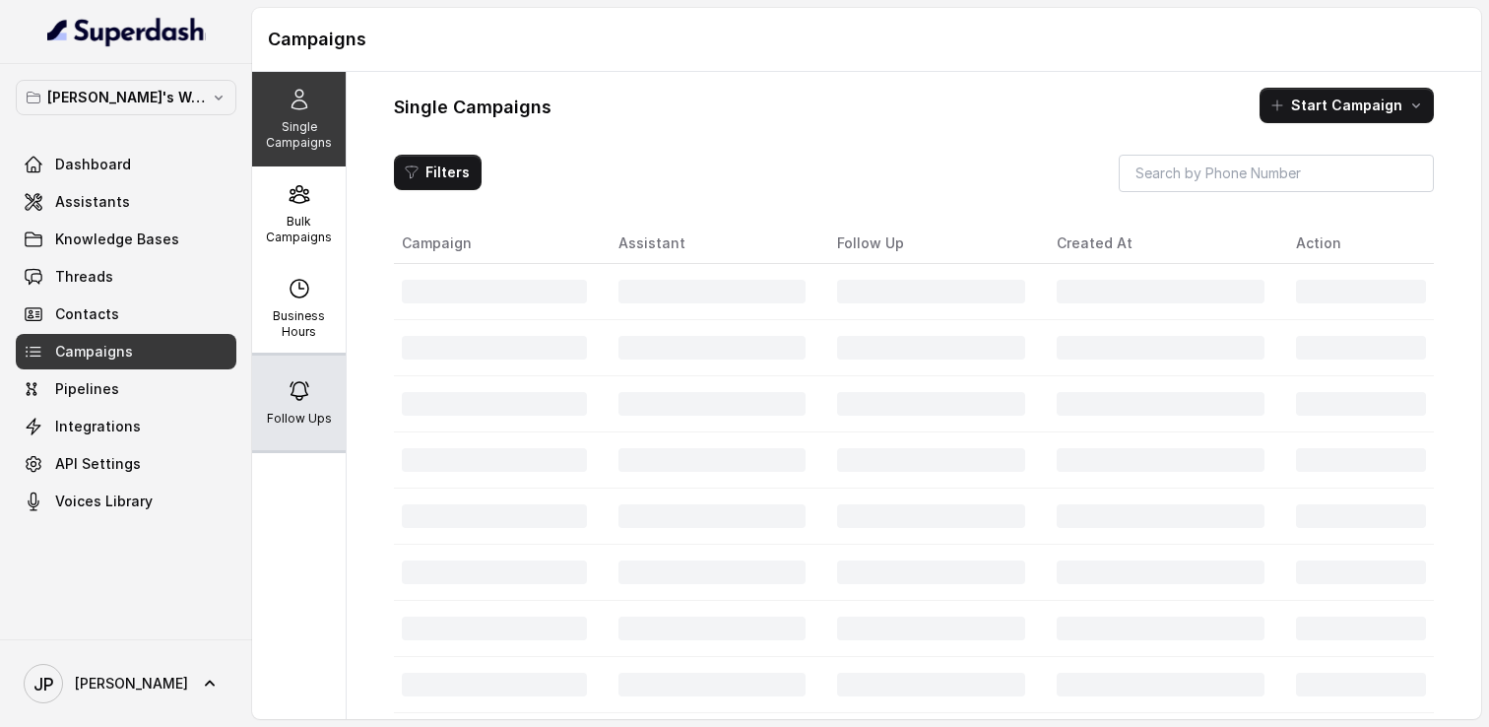
select select "Asia/Kolkata"
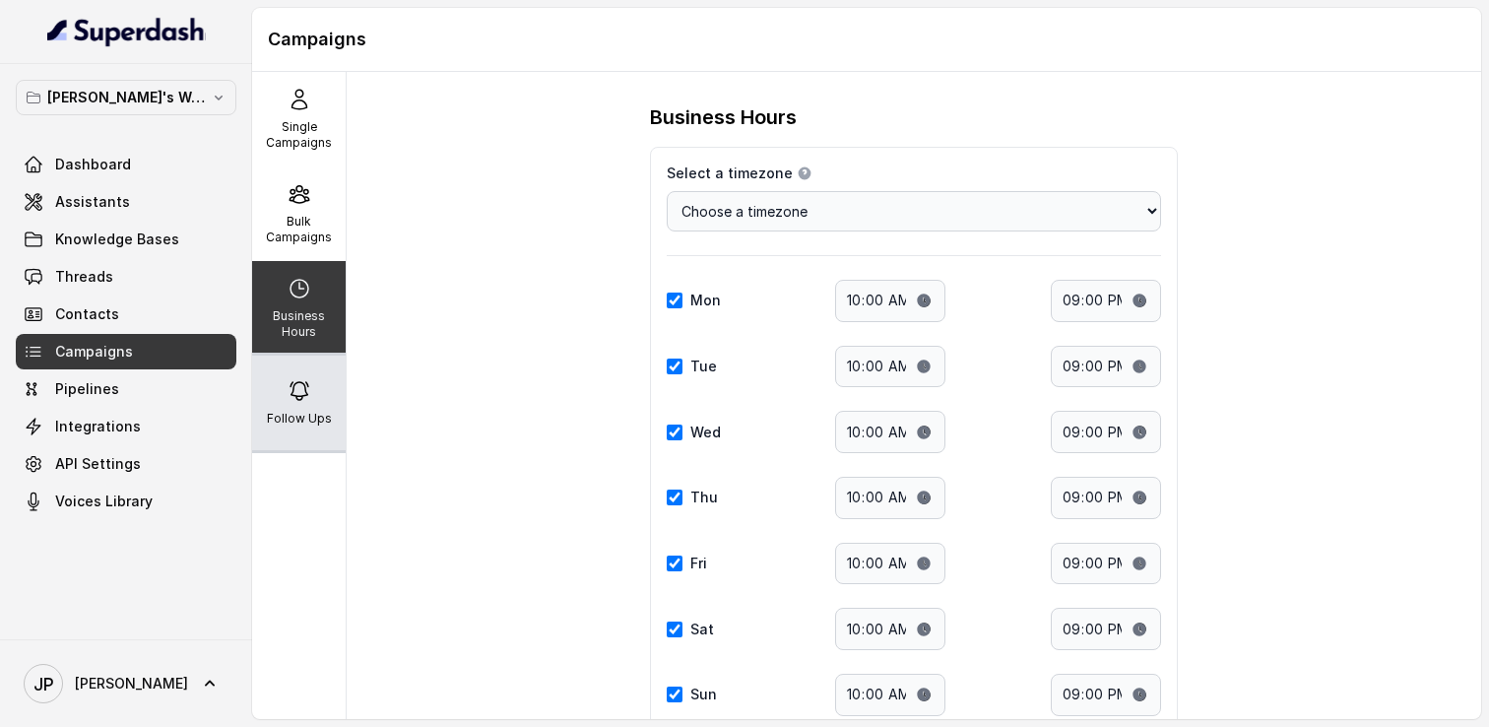
click at [290, 378] on div "Follow Ups" at bounding box center [299, 403] width 94 height 95
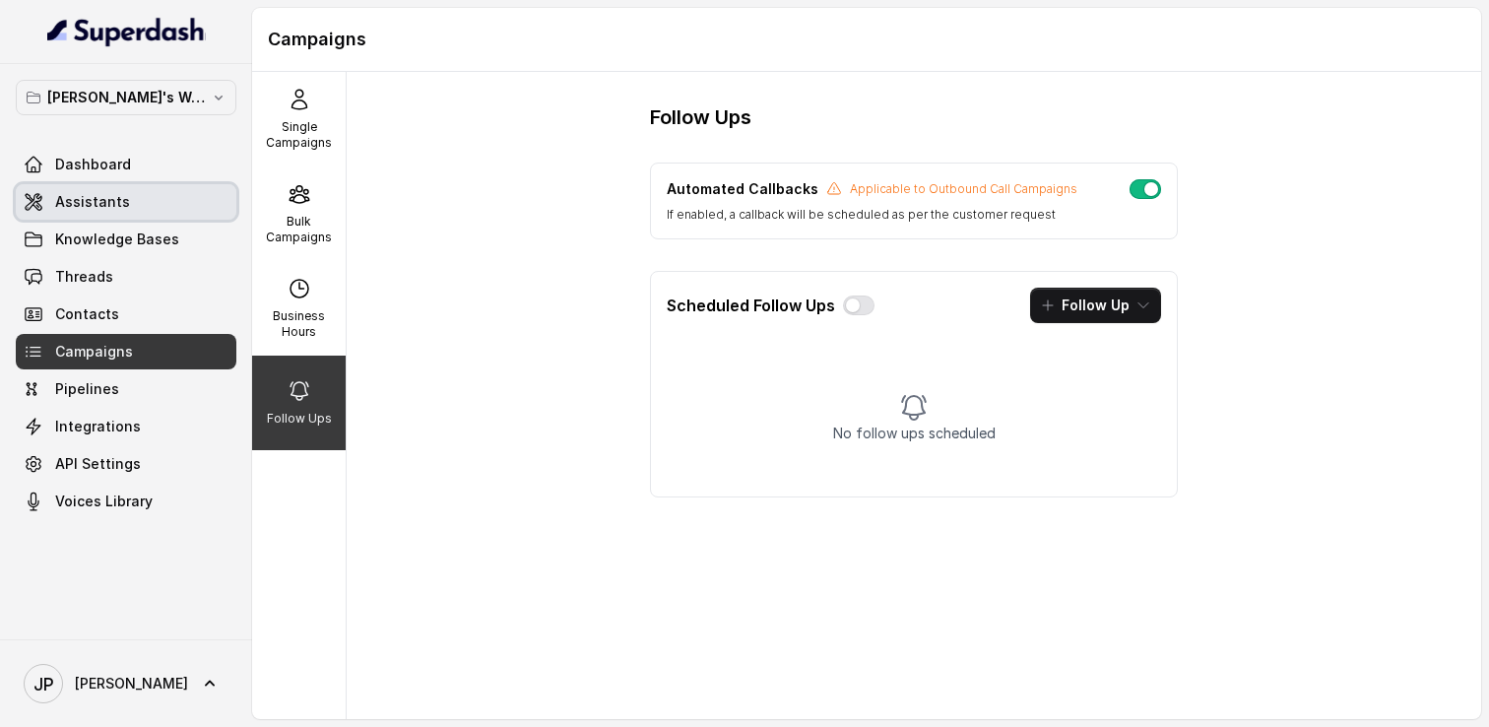
click at [152, 204] on link "Assistants" at bounding box center [126, 201] width 221 height 35
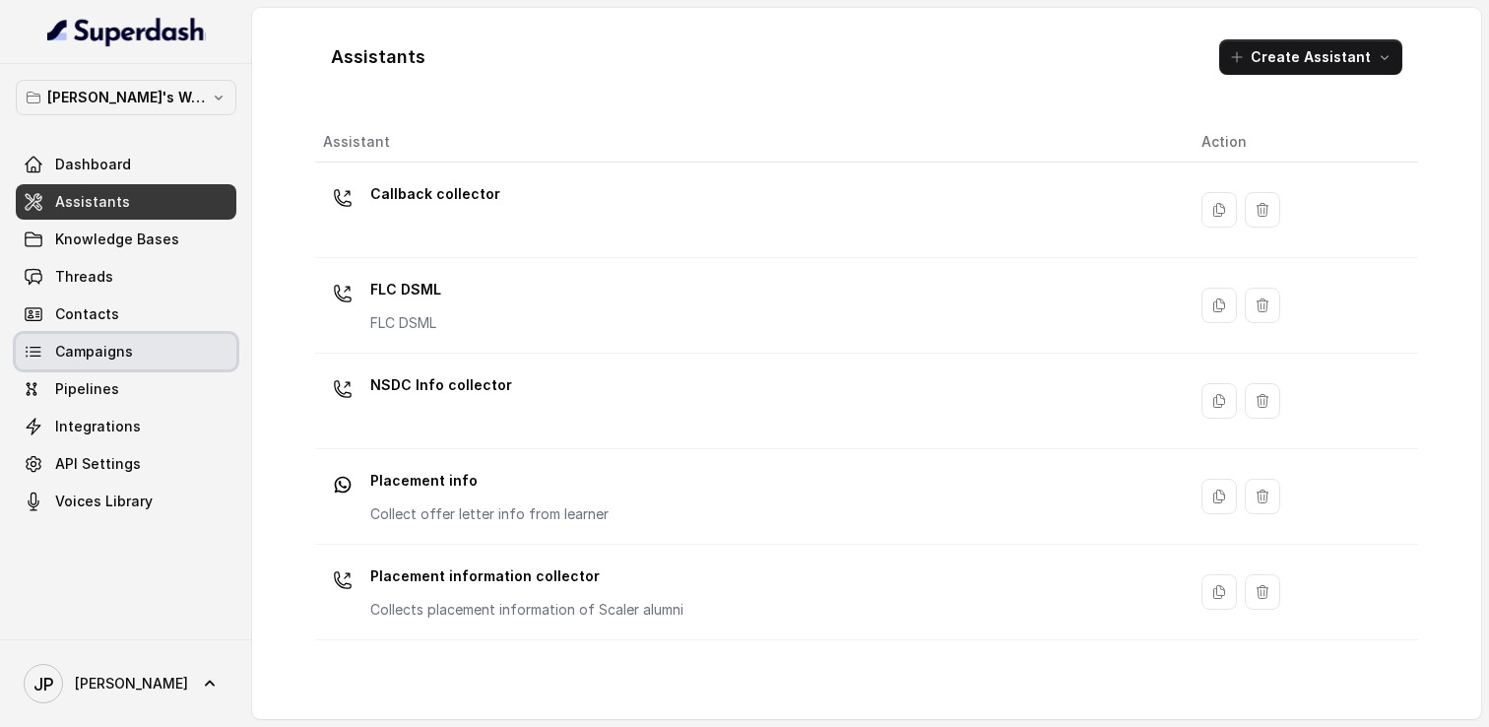
click at [89, 347] on span "Campaigns" at bounding box center [94, 352] width 78 height 20
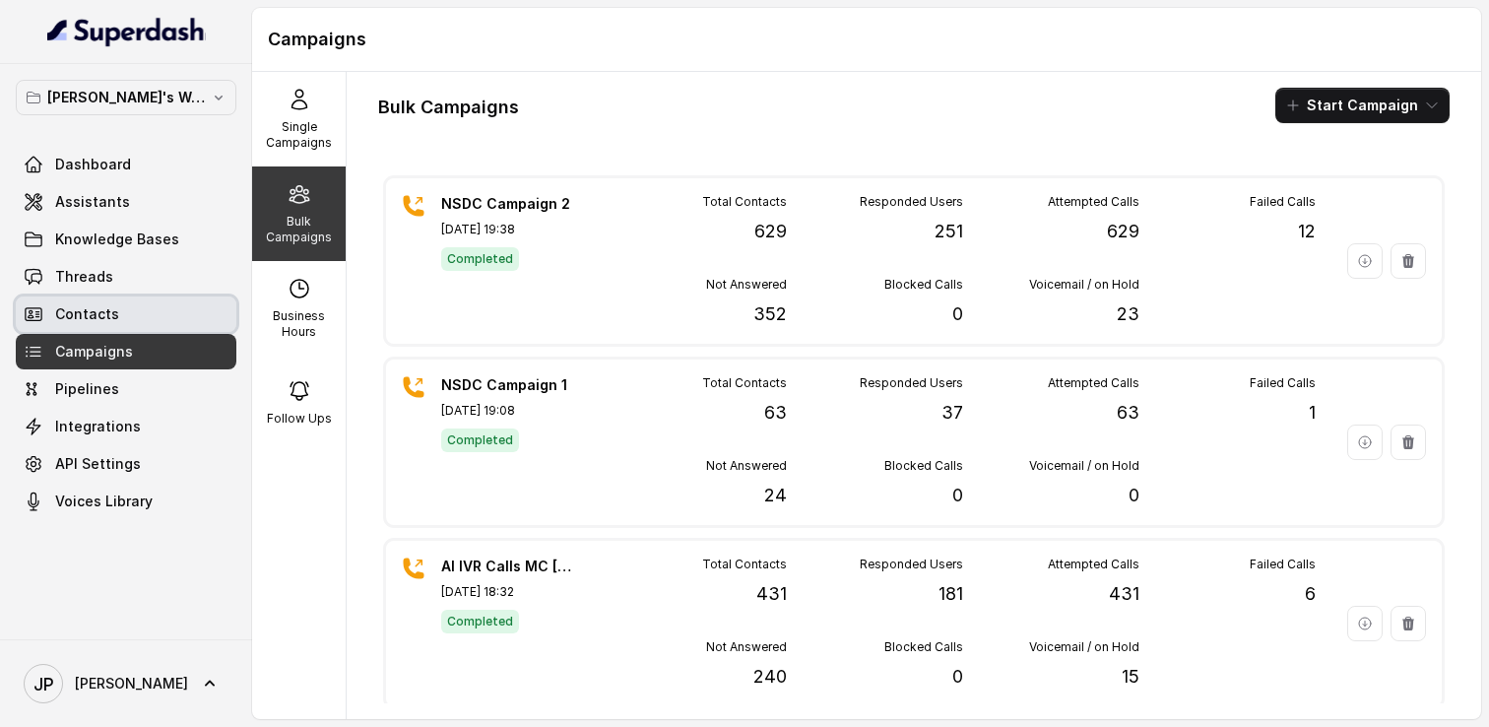
click at [99, 314] on span "Contacts" at bounding box center [87, 314] width 64 height 20
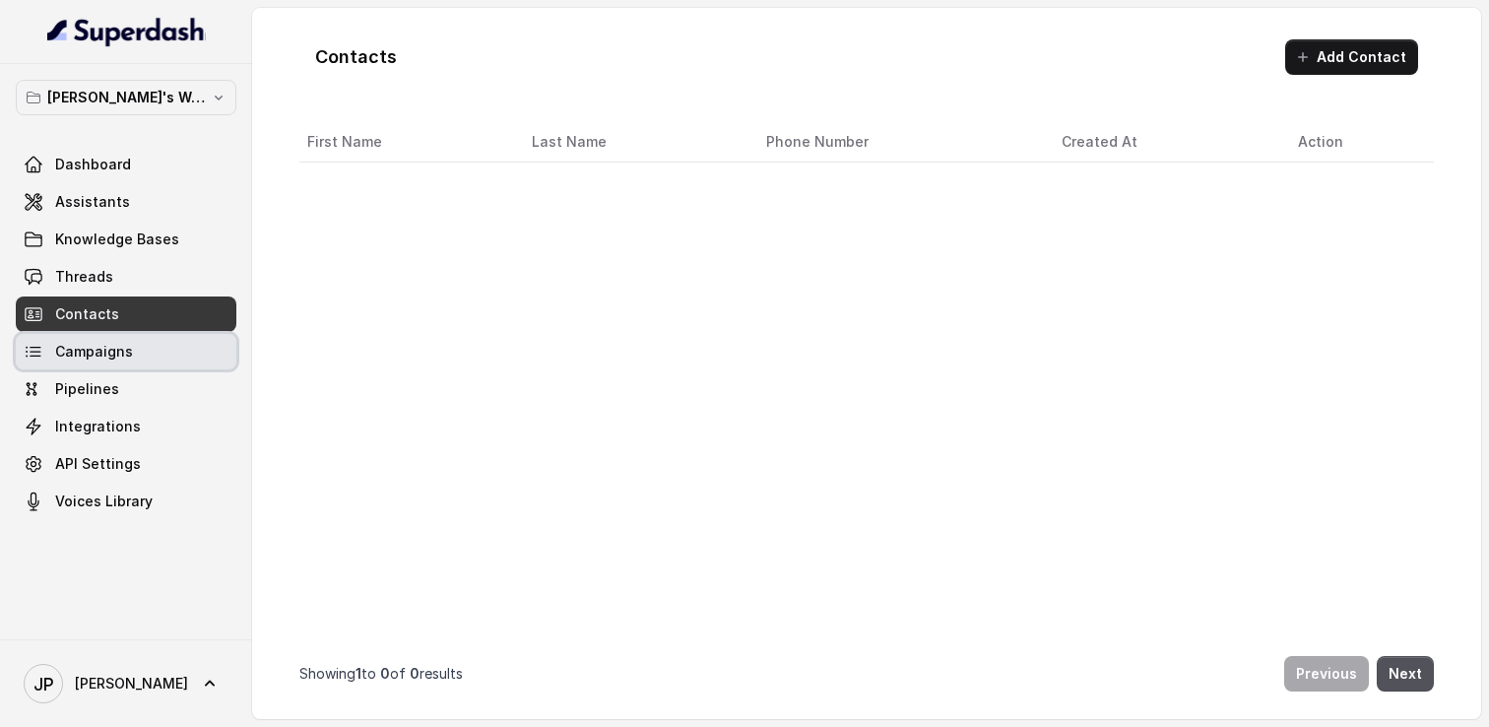
click at [94, 353] on span "Campaigns" at bounding box center [94, 352] width 78 height 20
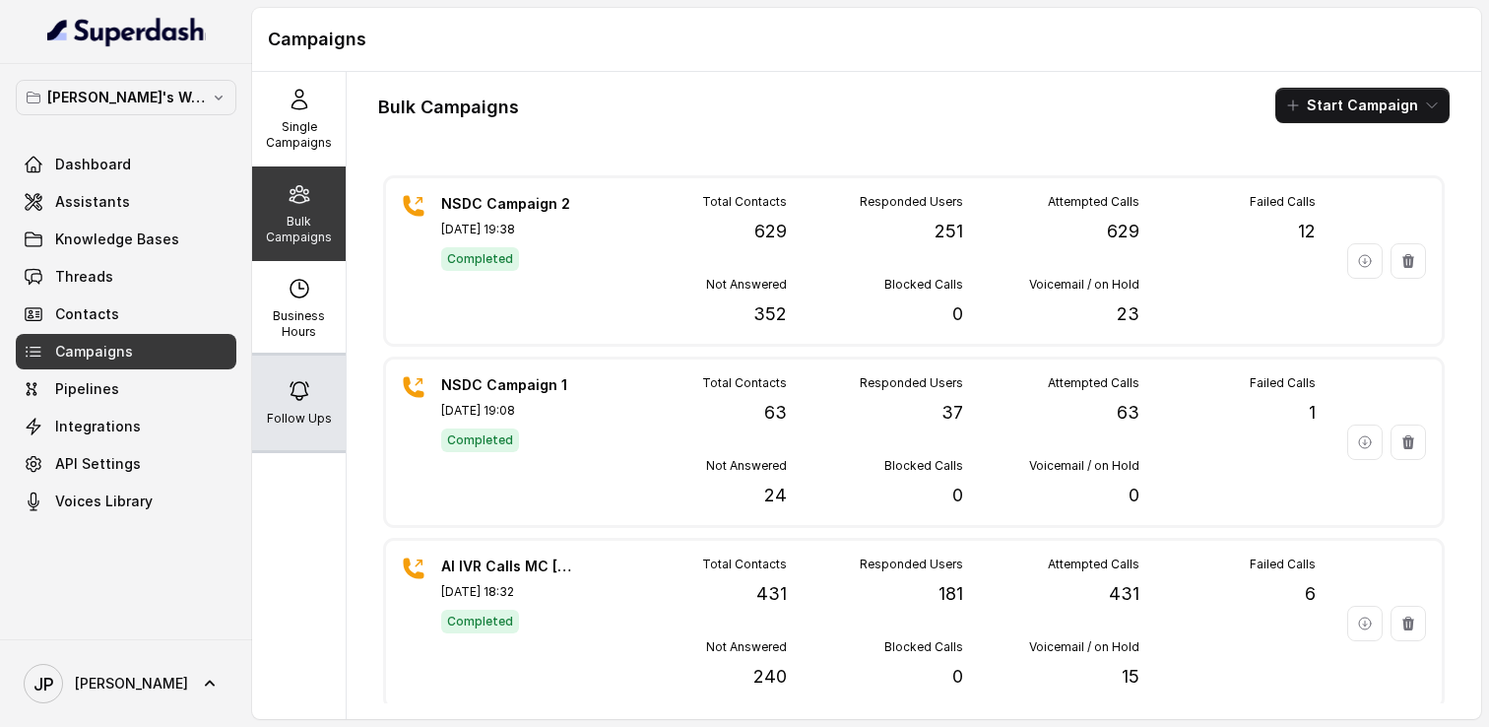
click at [276, 367] on div "Follow Ups" at bounding box center [299, 403] width 94 height 95
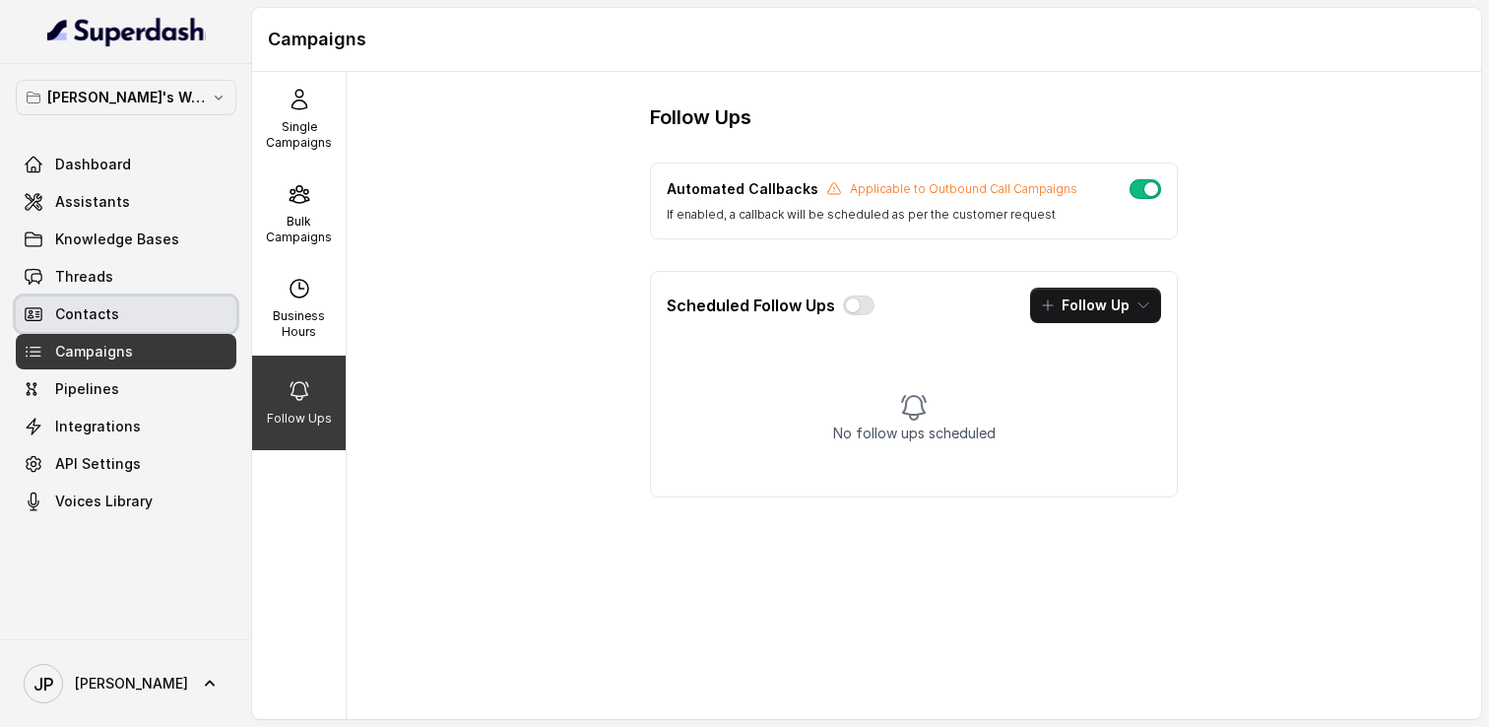
click at [167, 312] on link "Contacts" at bounding box center [126, 313] width 221 height 35
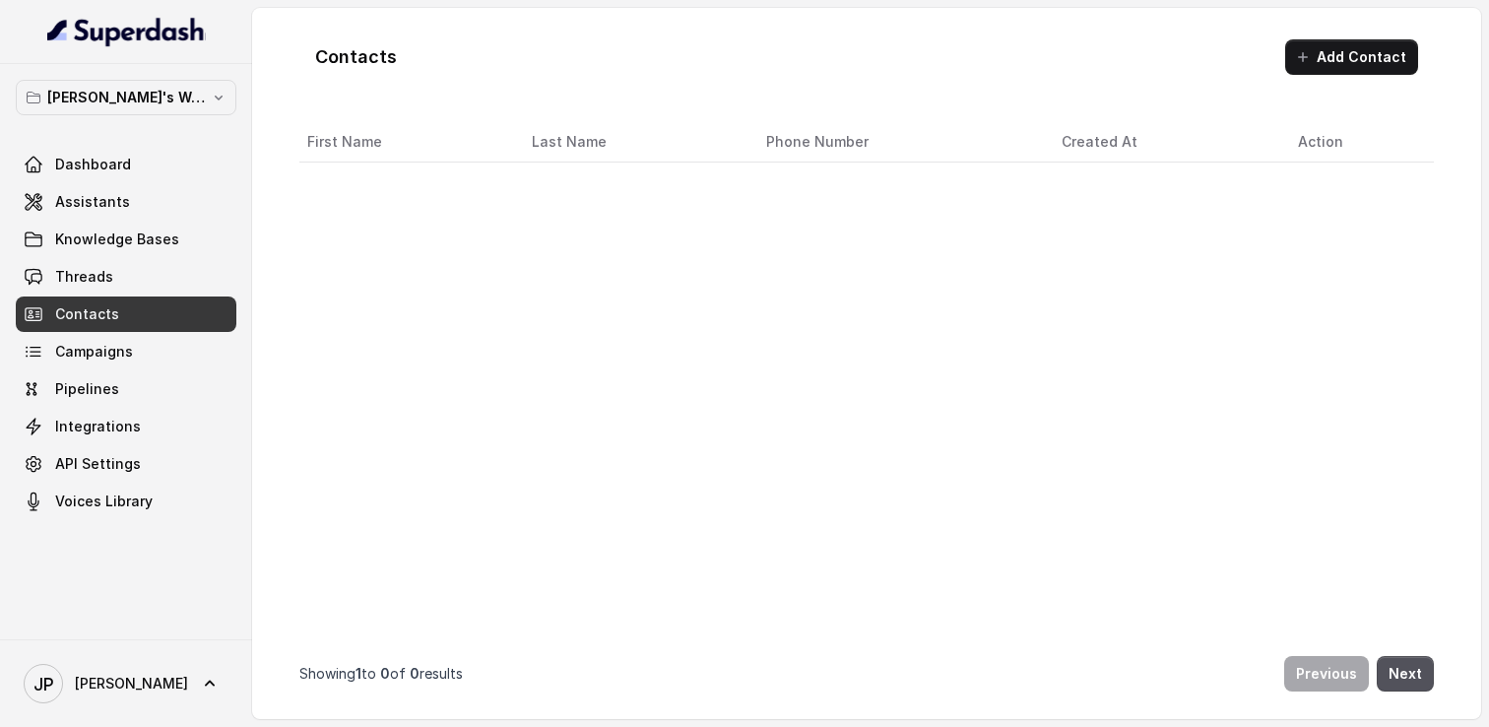
click at [156, 338] on link "Campaigns" at bounding box center [126, 351] width 221 height 35
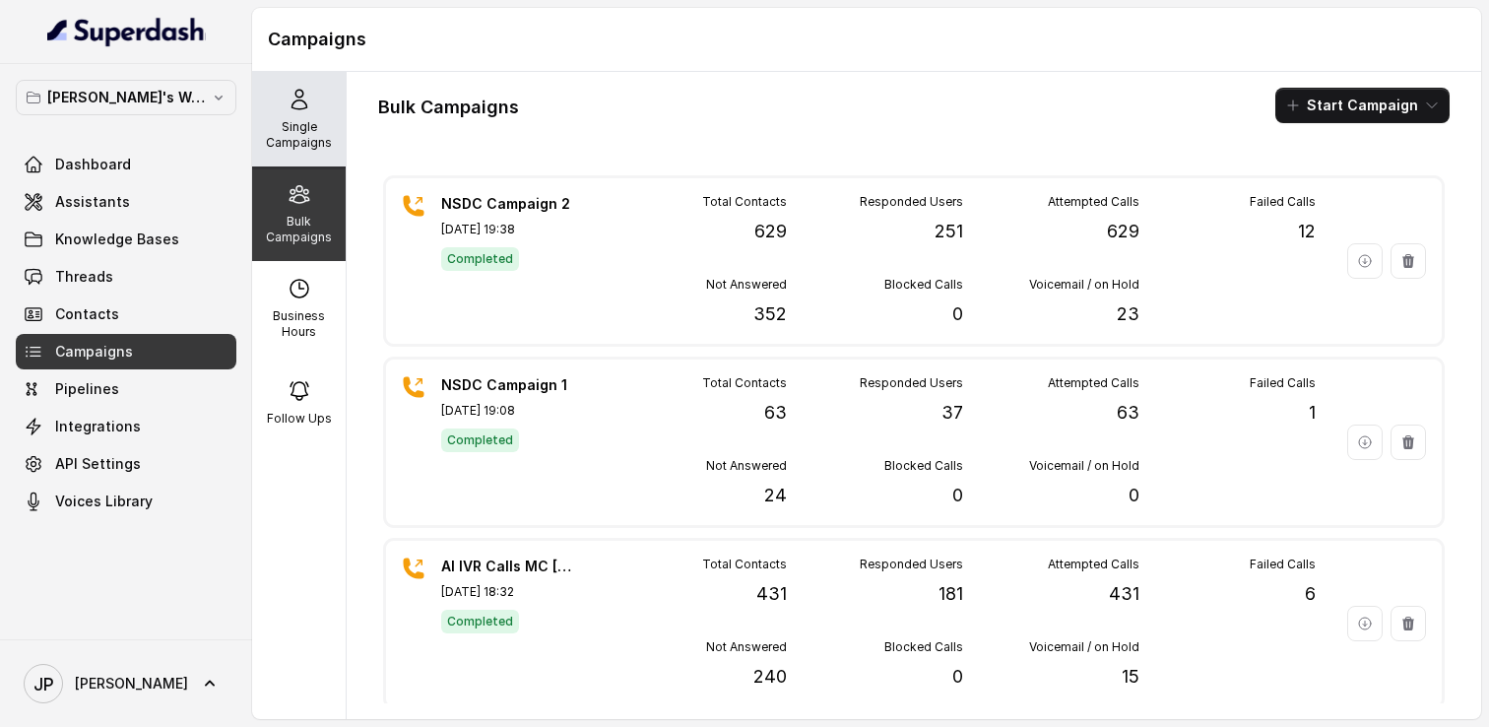
click at [345, 116] on div "Single Campaigns" at bounding box center [299, 119] width 94 height 95
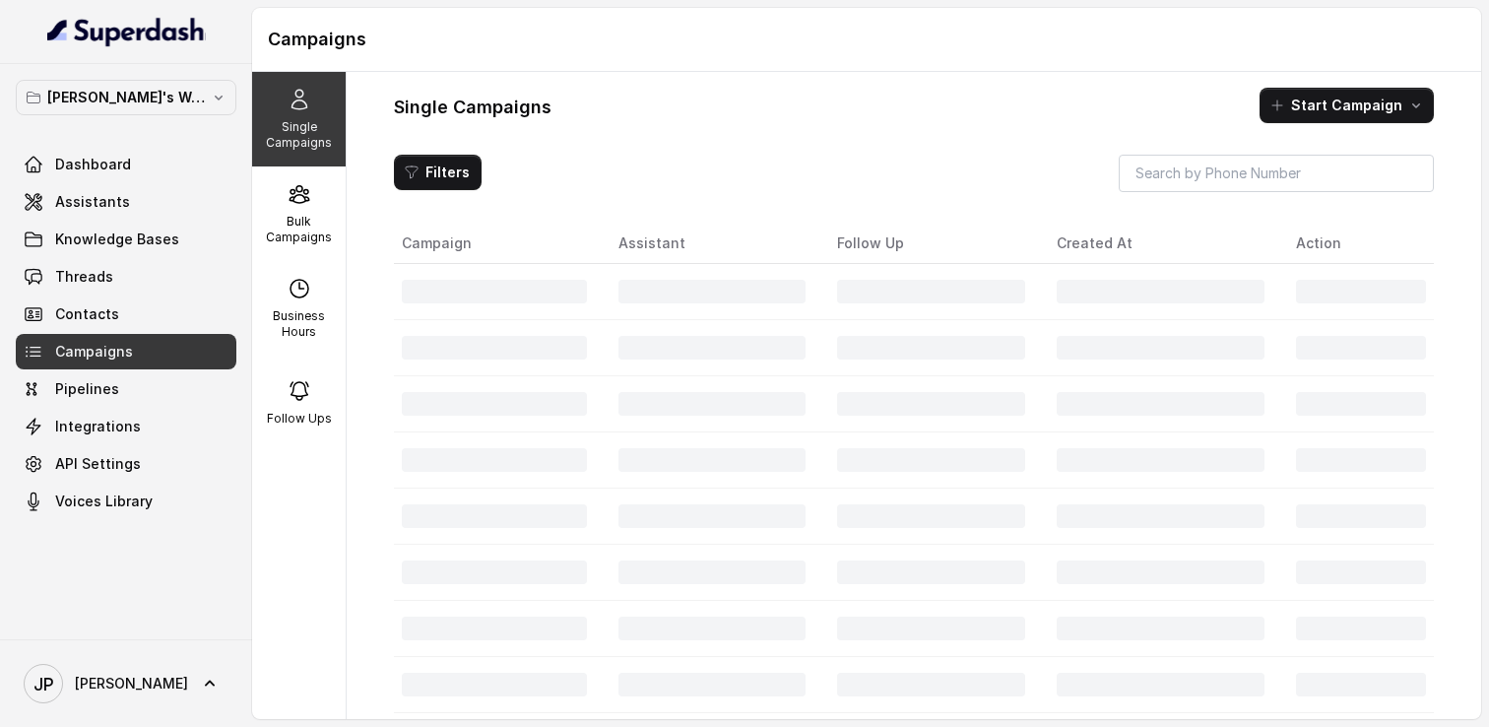
click at [138, 313] on link "Contacts" at bounding box center [126, 313] width 221 height 35
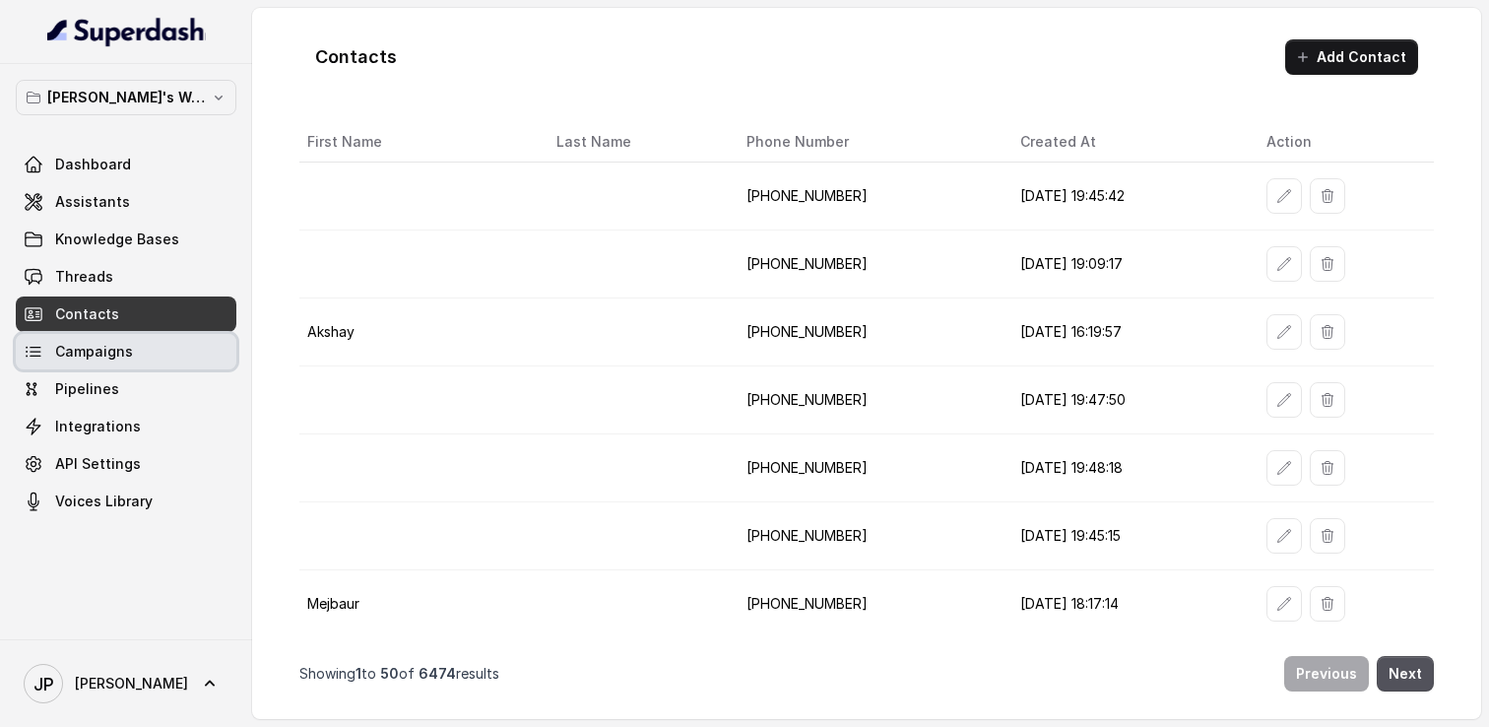
click at [121, 346] on span "Campaigns" at bounding box center [94, 352] width 78 height 20
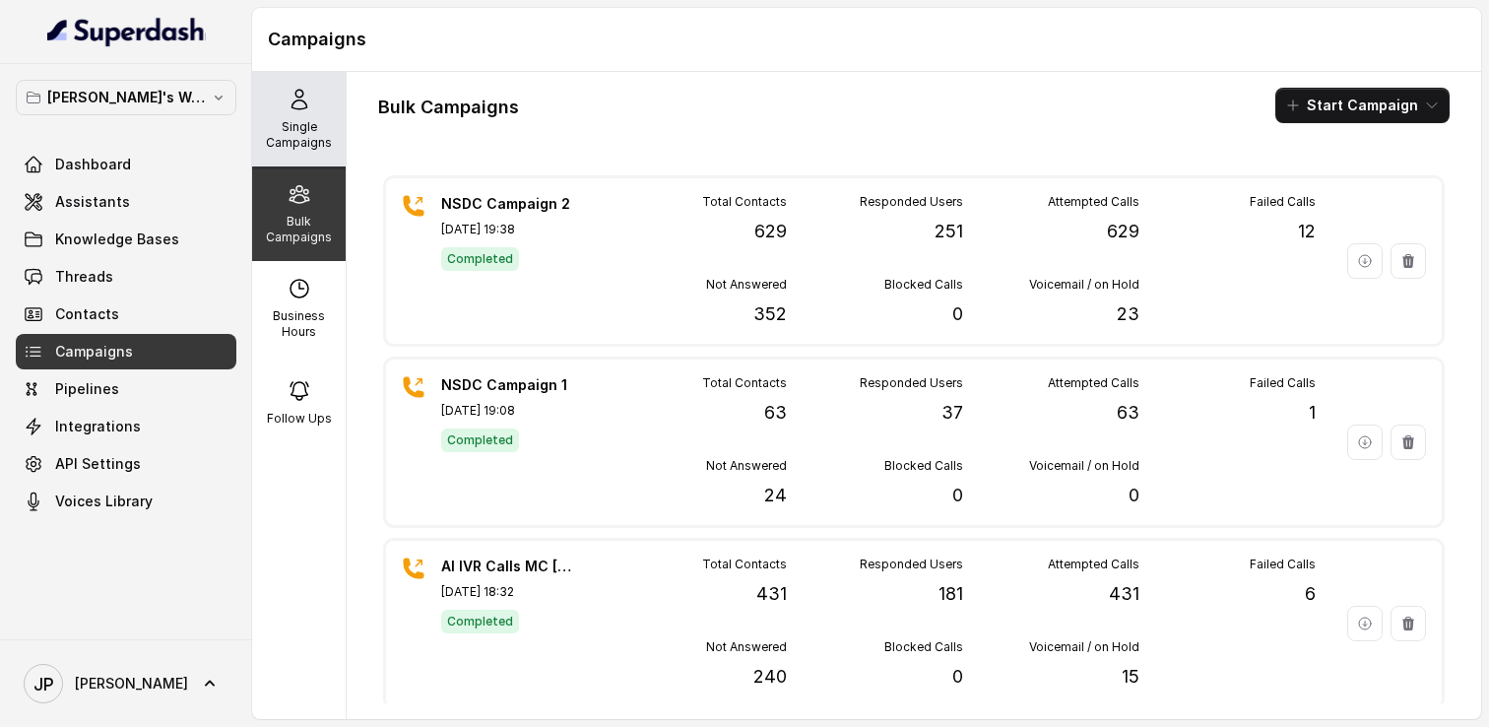
click at [329, 98] on div "Single Campaigns" at bounding box center [299, 119] width 94 height 95
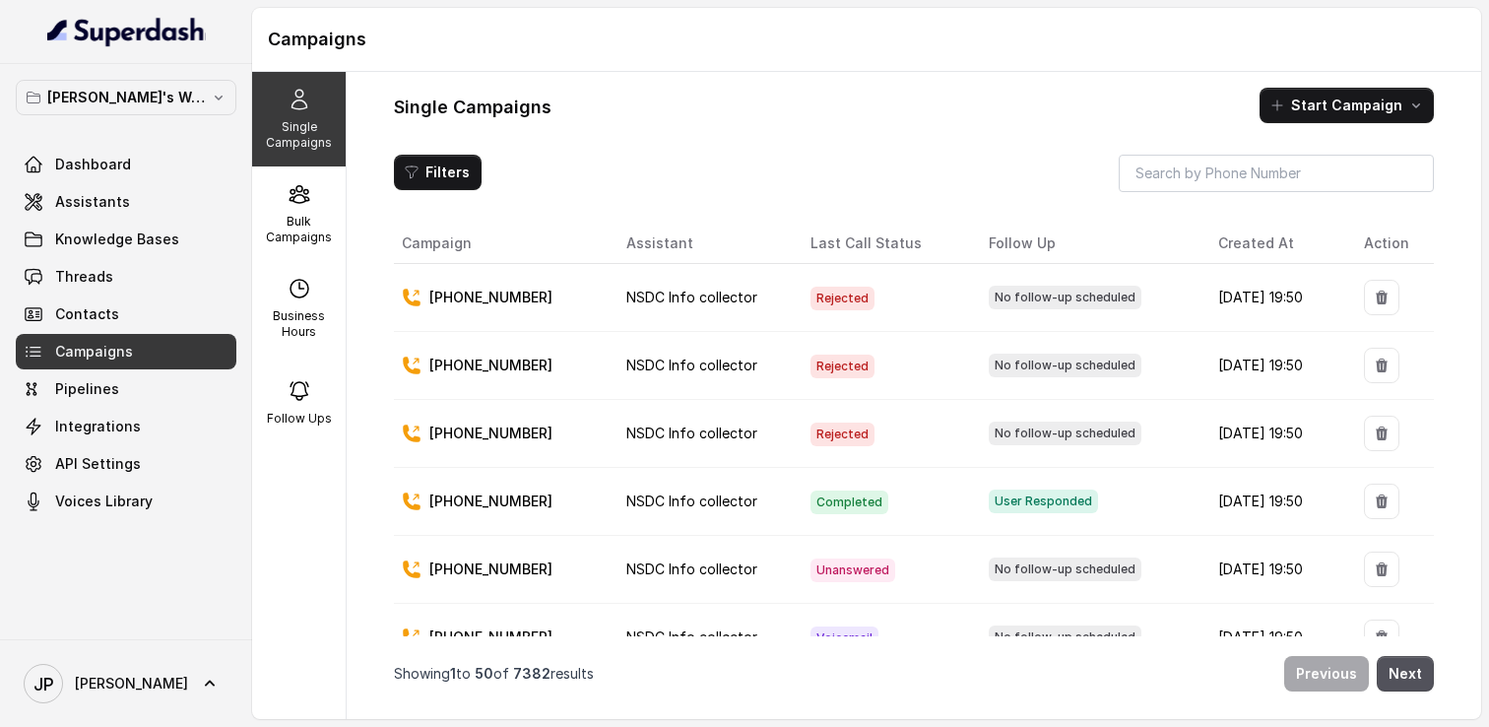
click at [148, 18] on img at bounding box center [126, 32] width 159 height 32
click at [91, 88] on p "[PERSON_NAME]'s Workspace" at bounding box center [126, 98] width 158 height 24
click at [106, 430] on div "Shreyas's Workspace Dashboard Assistants Knowledge Bases Threads Contacts Campa…" at bounding box center [126, 299] width 221 height 439
click at [118, 672] on link "JP Jay" at bounding box center [126, 683] width 221 height 55
click at [135, 561] on nav "Shreyas's Workspace Dashboard Assistants Knowledge Bases Threads Contacts Campa…" at bounding box center [126, 363] width 252 height 727
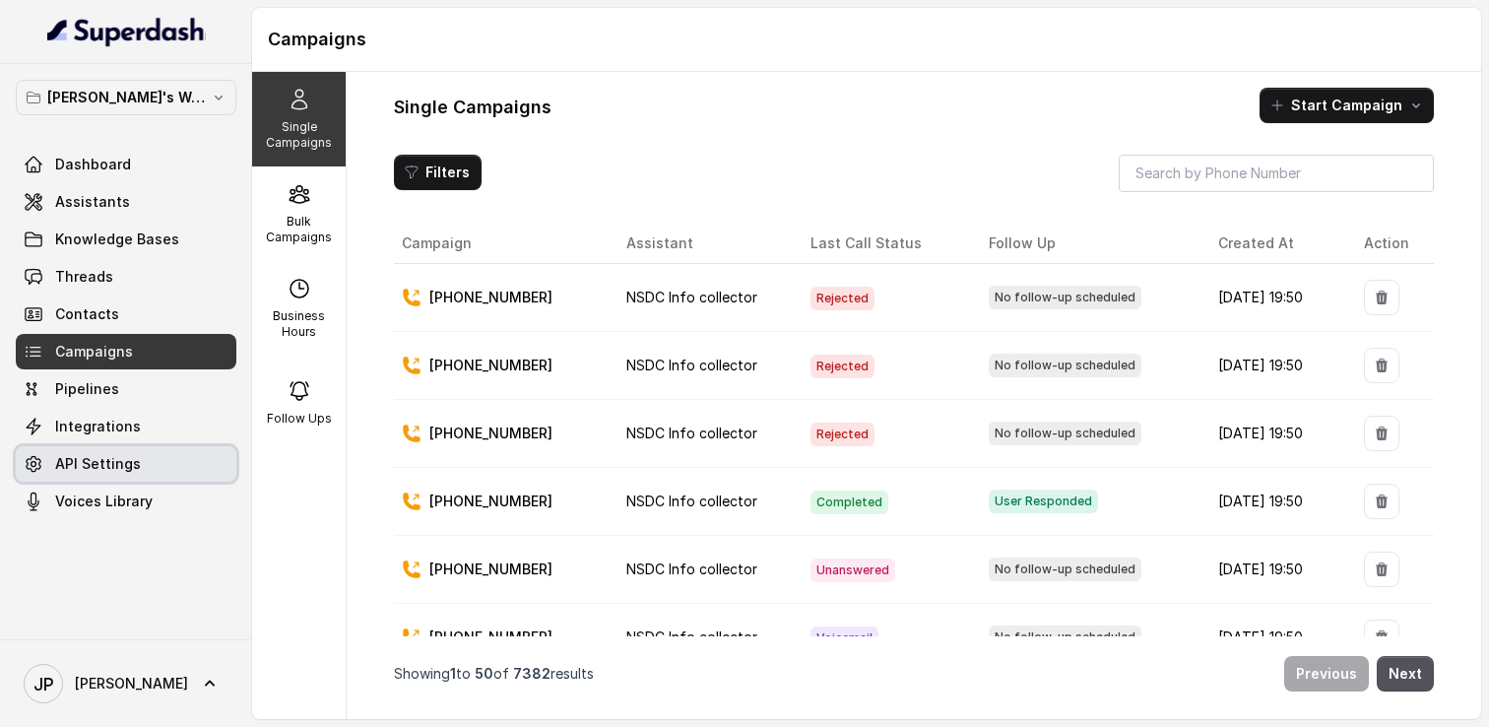
click at [98, 461] on span "API Settings" at bounding box center [98, 464] width 86 height 20
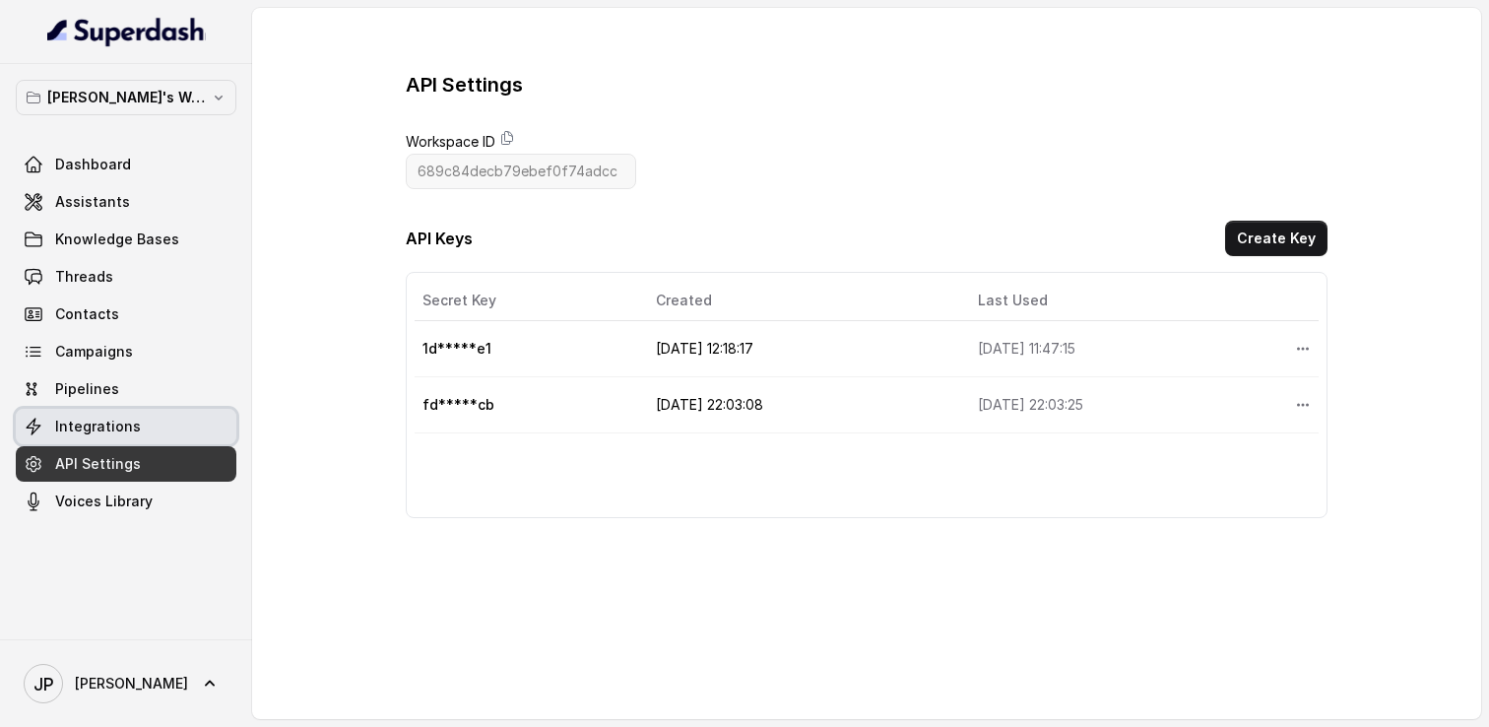
click at [149, 421] on link "Integrations" at bounding box center [126, 426] width 221 height 35
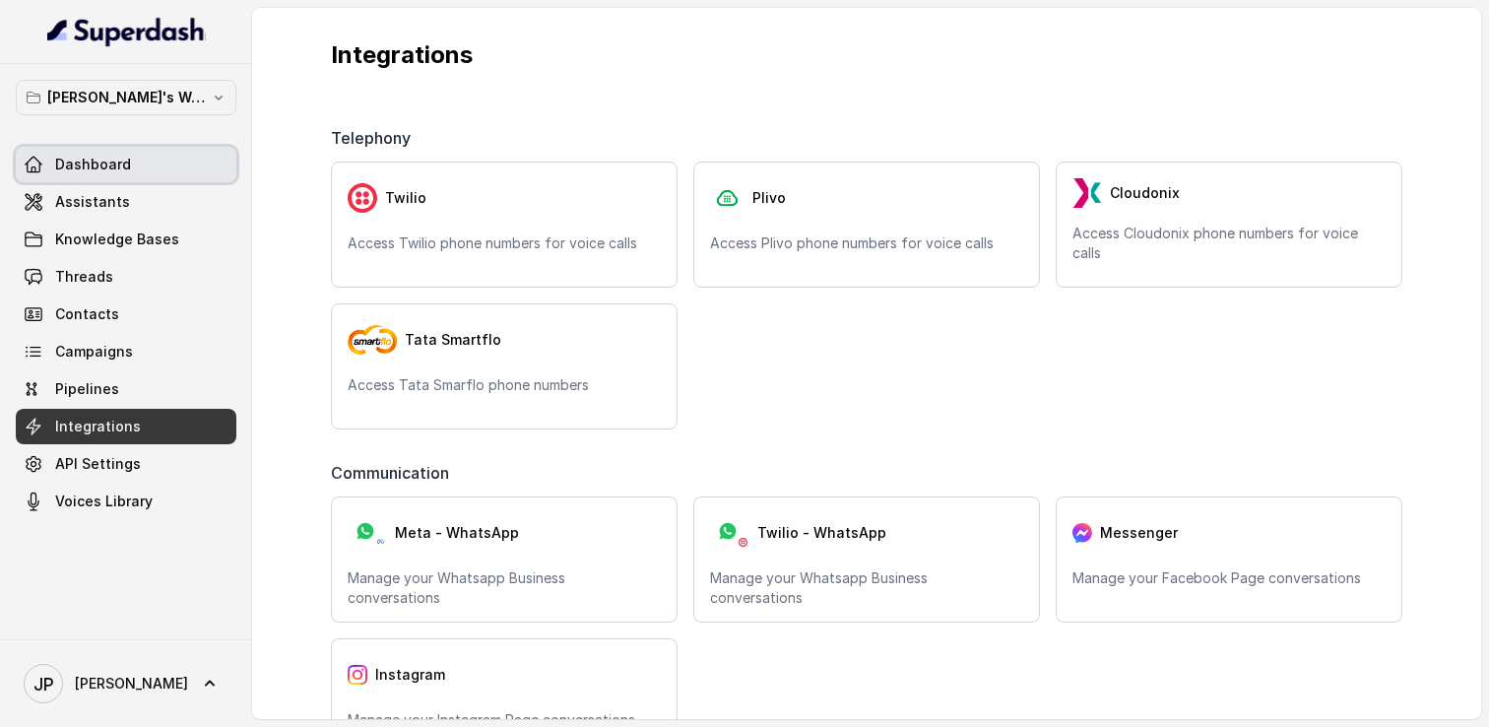
click at [103, 181] on link "Dashboard" at bounding box center [126, 164] width 221 height 35
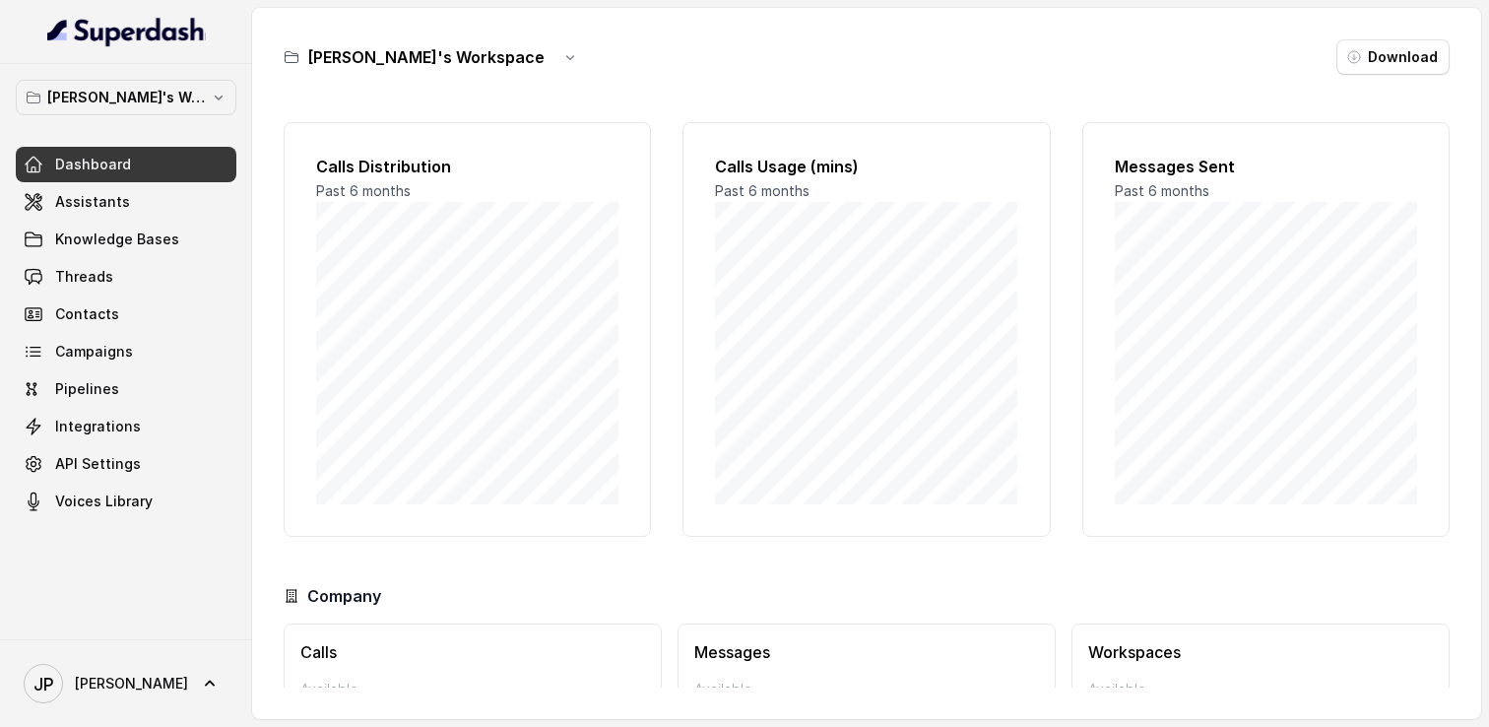
scroll to position [125, 0]
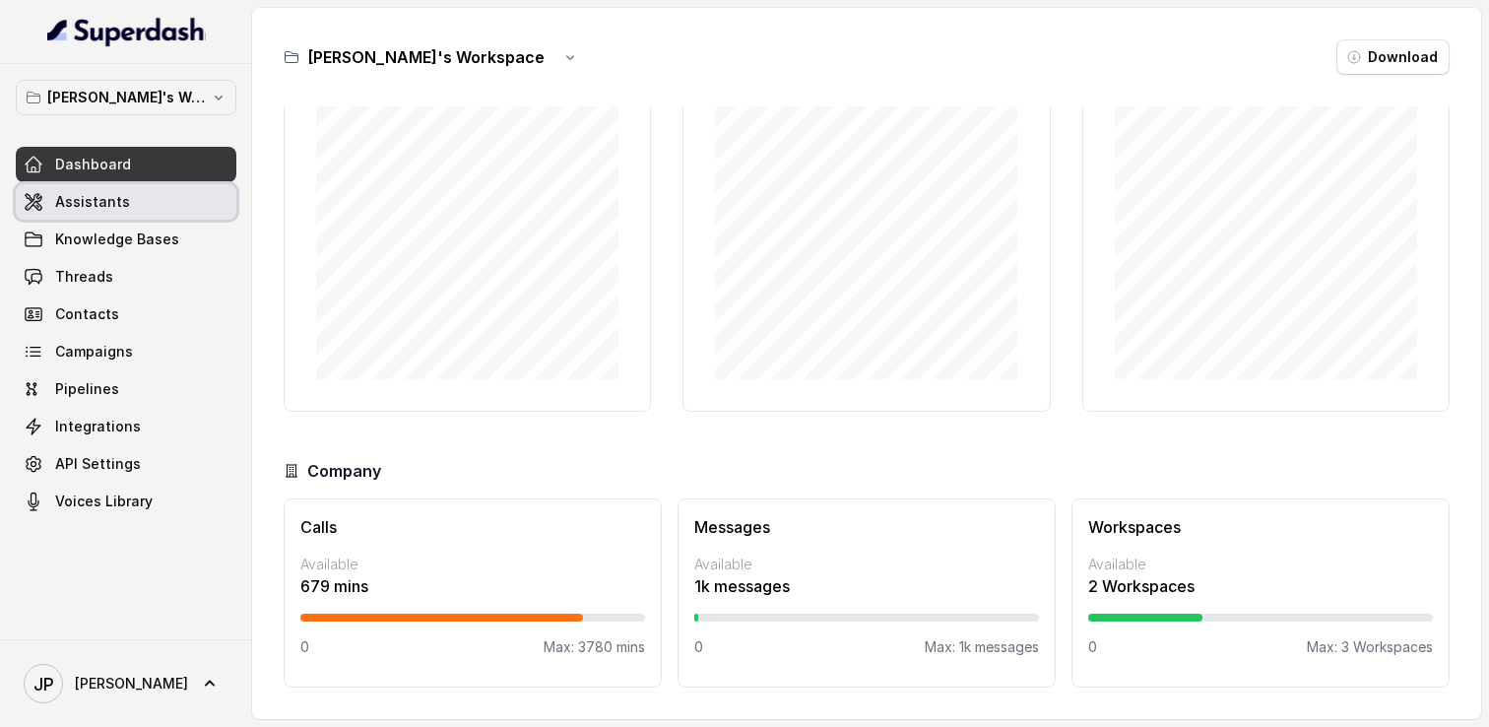
click at [60, 208] on span "Assistants" at bounding box center [92, 202] width 75 height 20
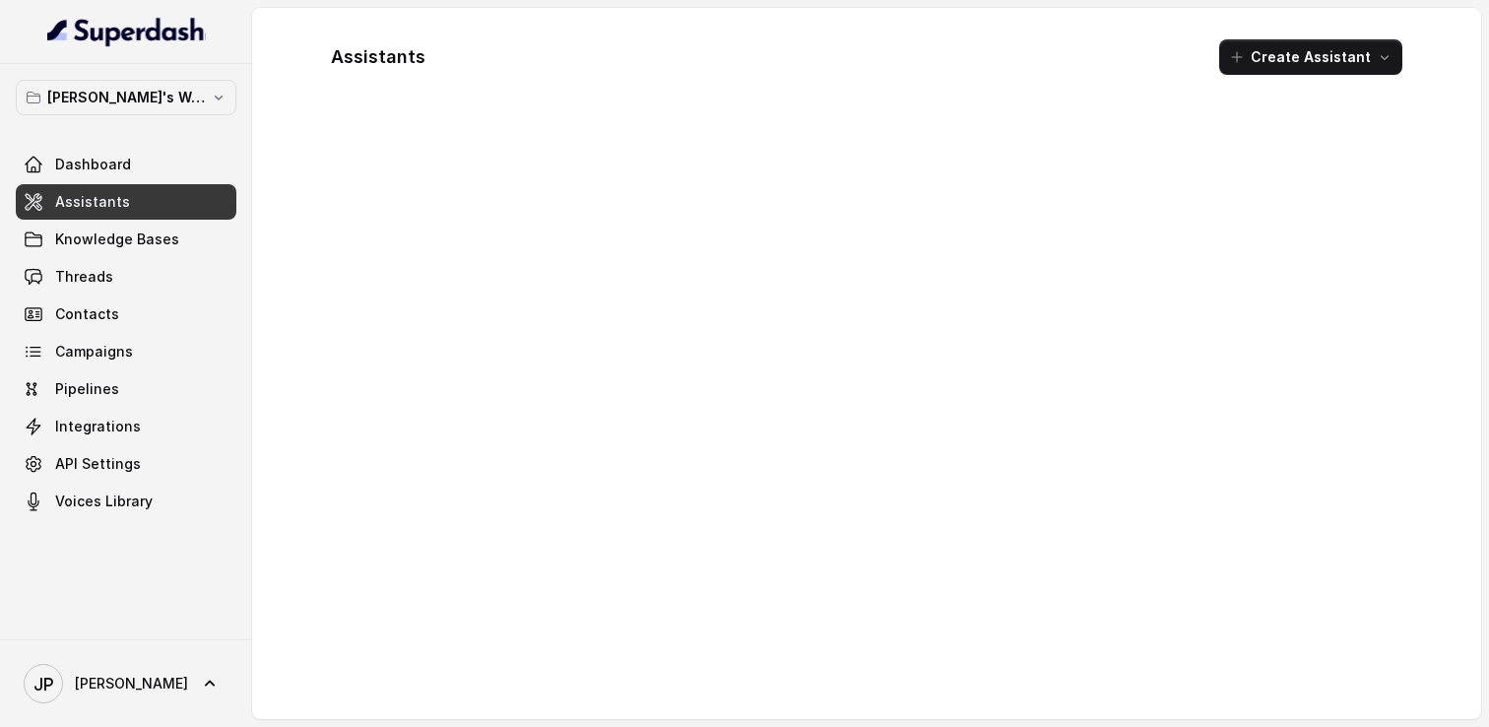
click at [60, 208] on span "Assistants" at bounding box center [92, 202] width 75 height 20
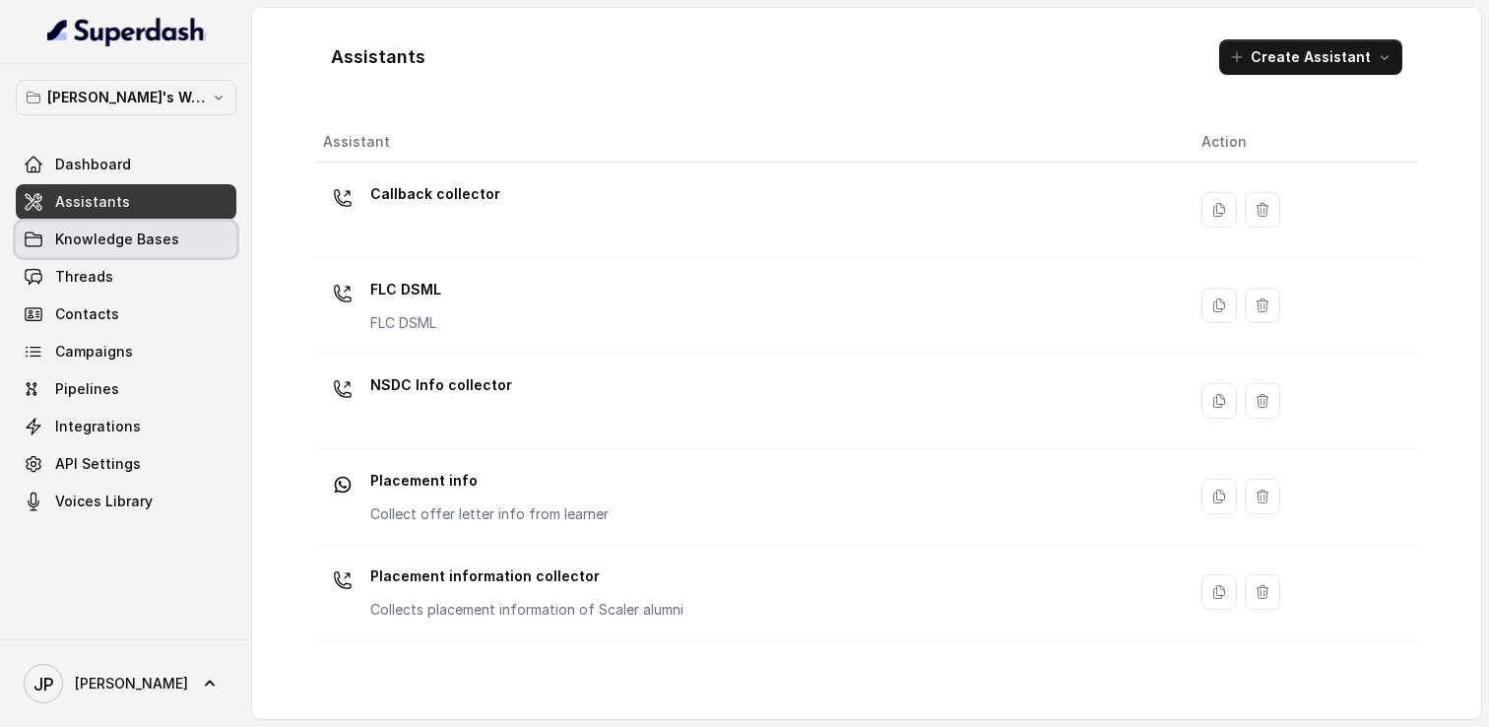
click at [106, 248] on span "Knowledge Bases" at bounding box center [117, 240] width 124 height 20
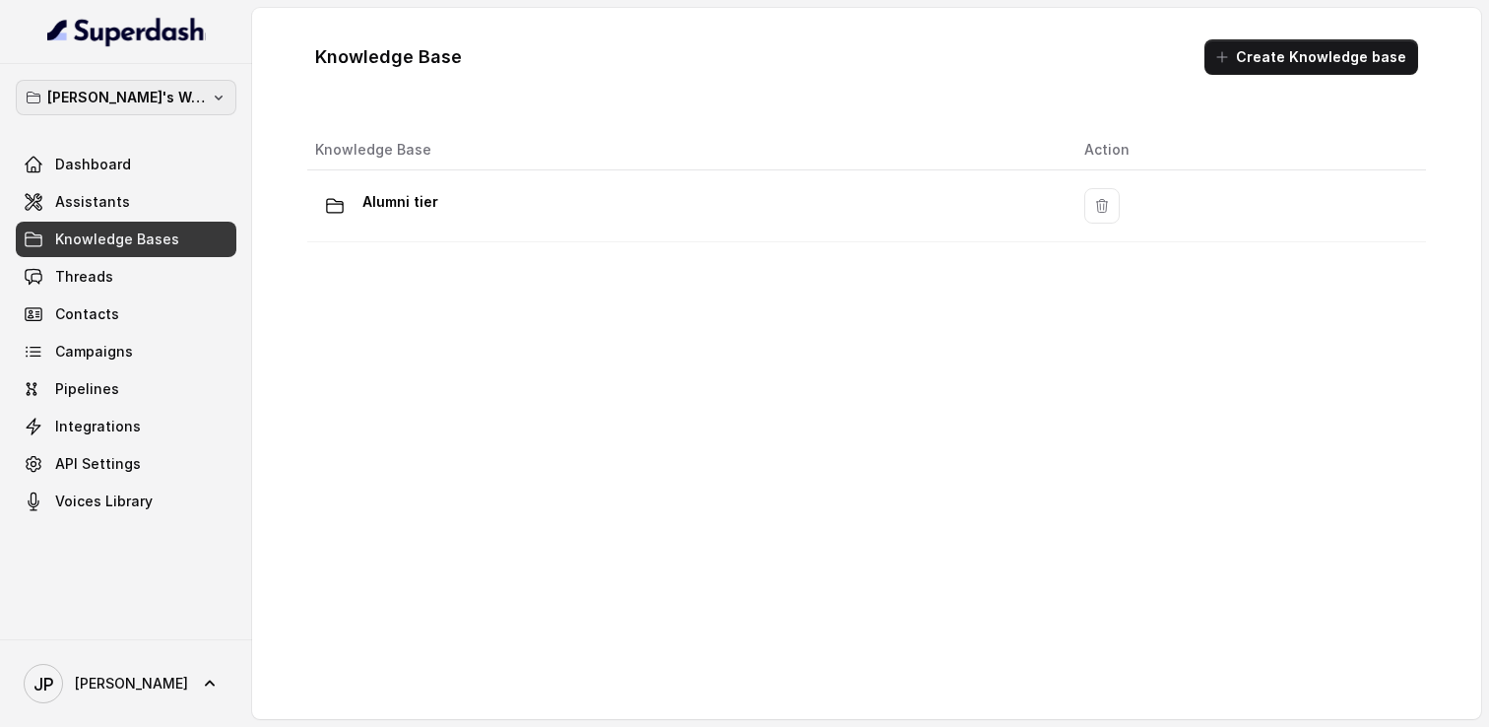
click at [160, 108] on p "[PERSON_NAME]'s Workspace" at bounding box center [126, 98] width 158 height 24
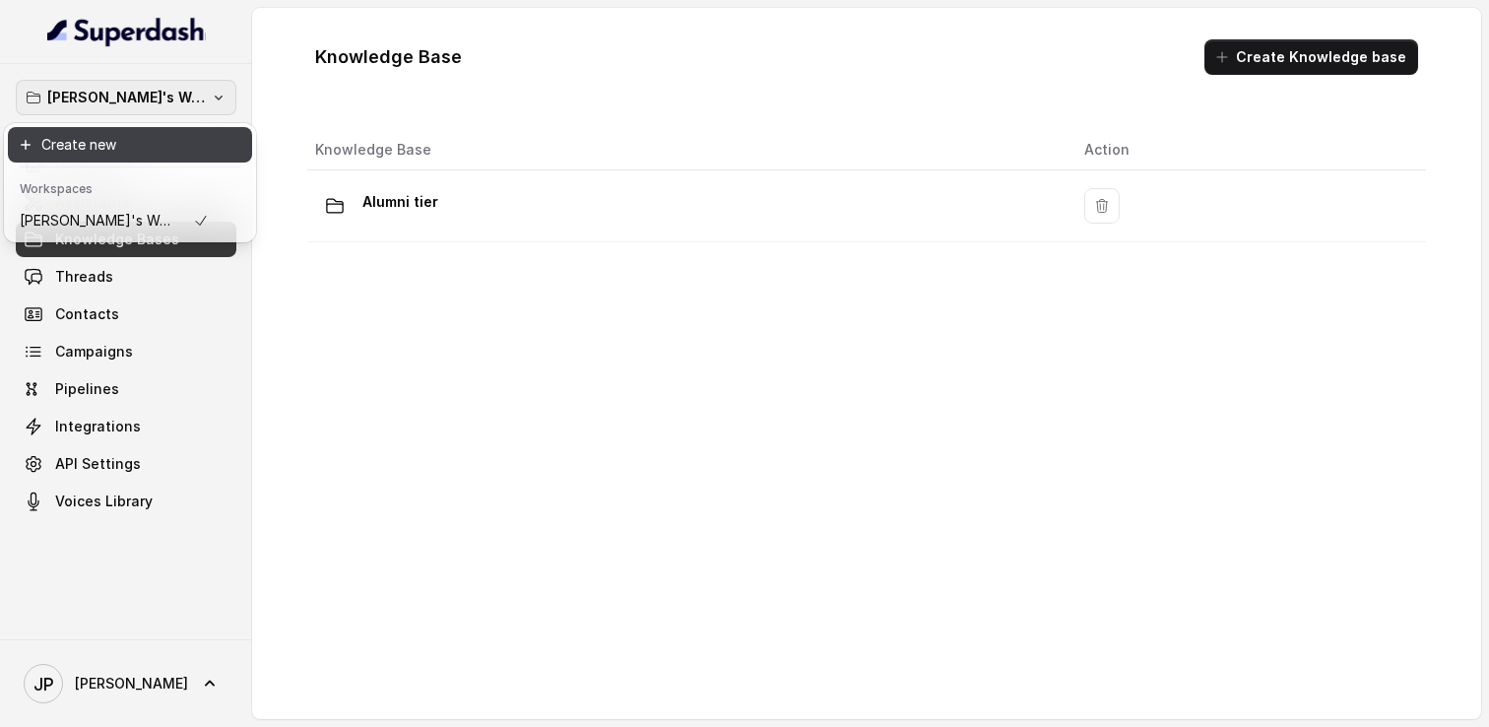
click at [375, 441] on div "Shreyas's Workspace Dashboard Assistants Knowledge Bases Threads Contacts Campa…" at bounding box center [744, 363] width 1489 height 727
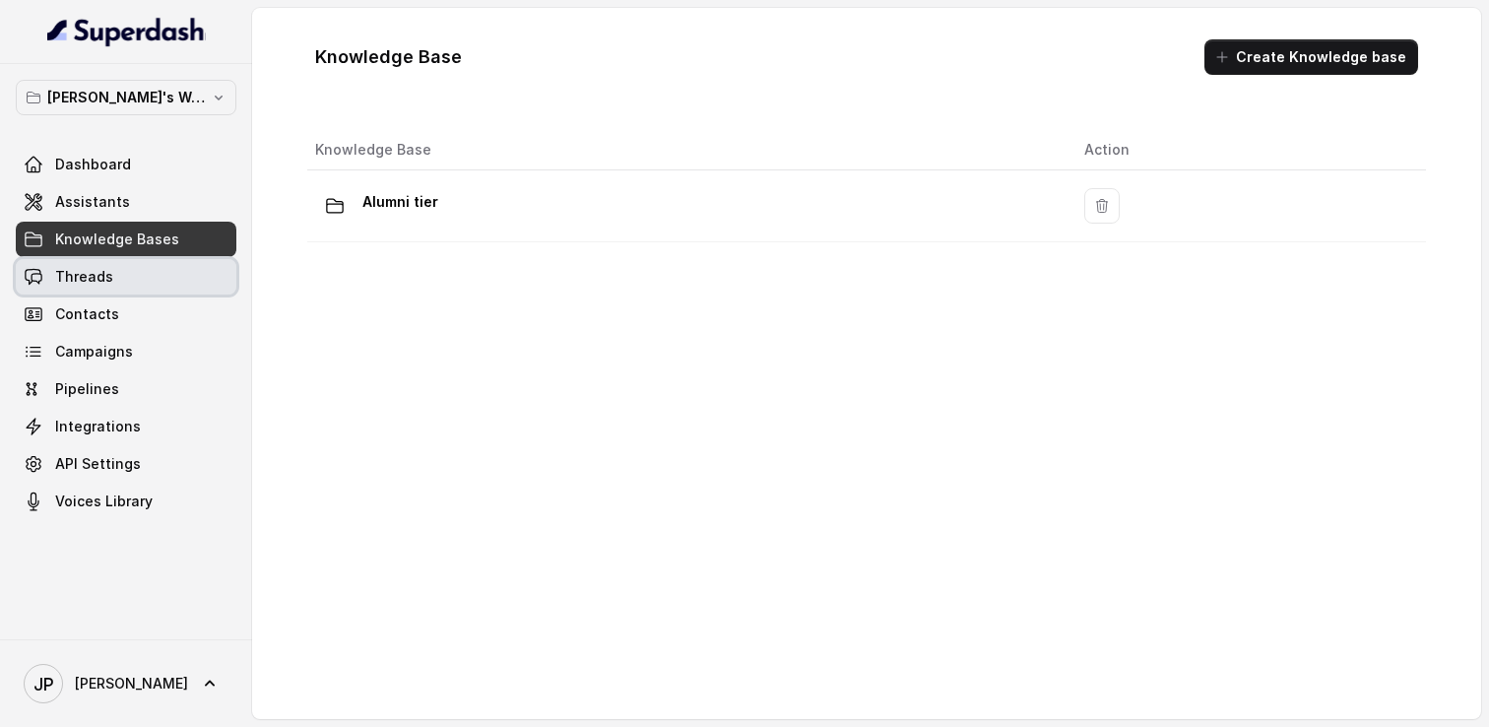
click at [94, 270] on span "Threads" at bounding box center [84, 277] width 58 height 20
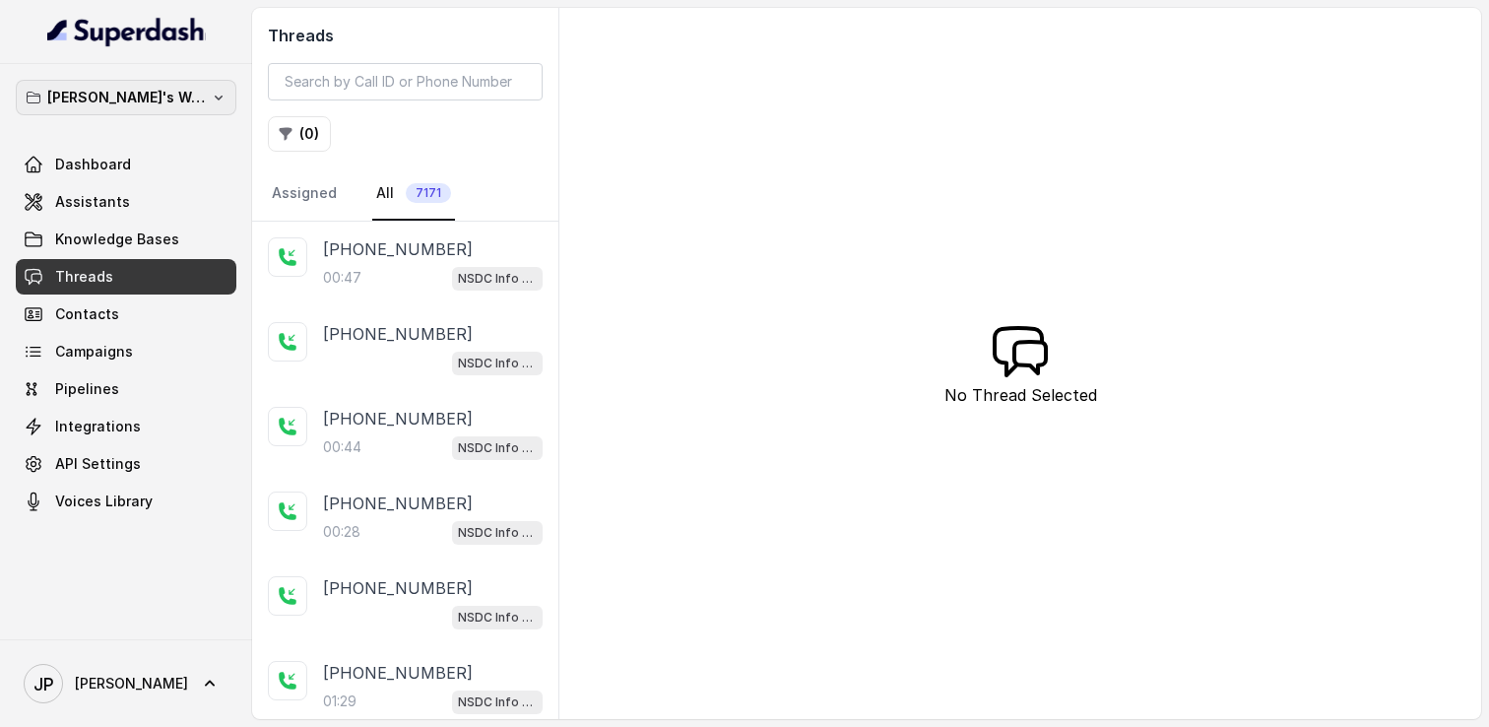
click at [188, 96] on p "[PERSON_NAME]'s Workspace" at bounding box center [126, 98] width 158 height 24
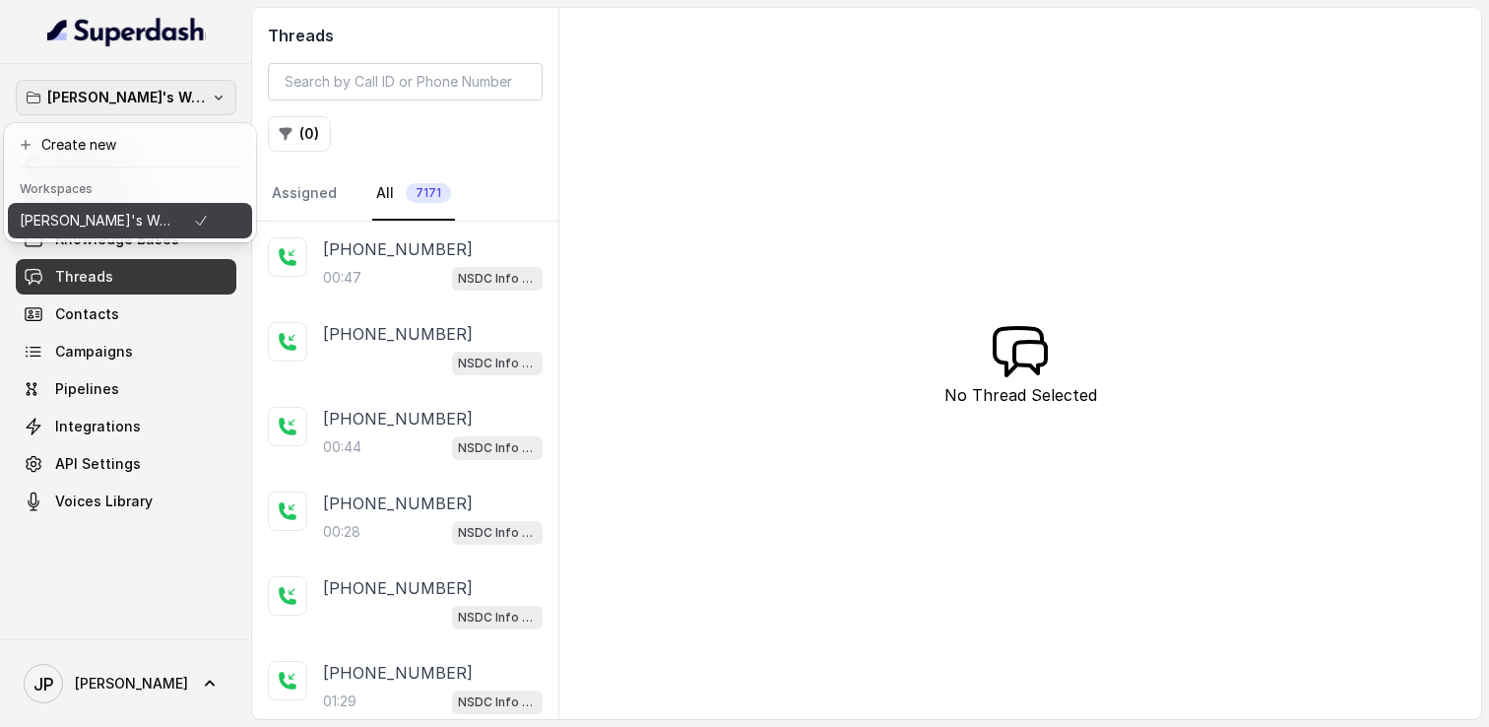
click at [152, 213] on p "[PERSON_NAME]'s Workspace" at bounding box center [99, 221] width 158 height 24
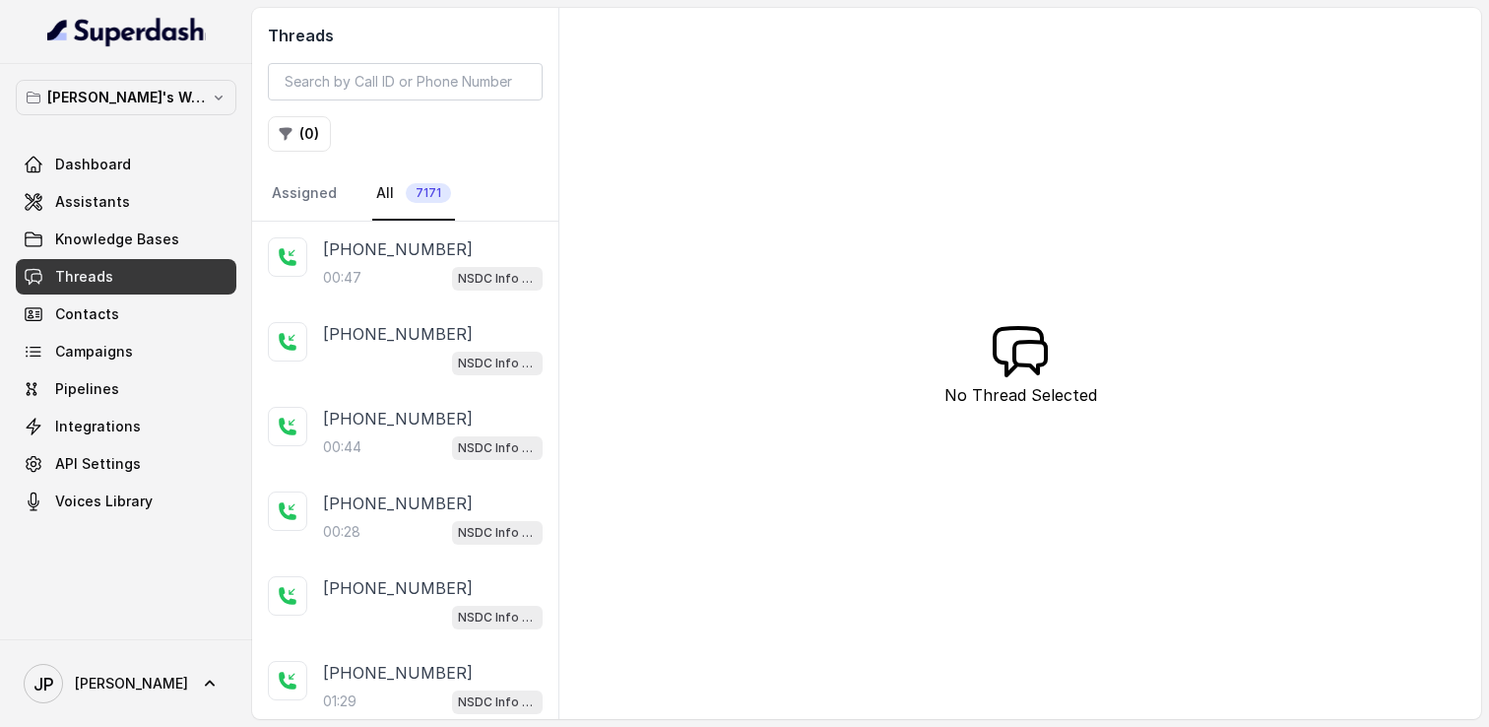
click at [90, 143] on div "Shreyas's Workspace Dashboard Assistants Knowledge Bases Threads Contacts Campa…" at bounding box center [126, 299] width 221 height 439
click at [97, 182] on div "Dashboard Assistants Knowledge Bases Threads Contacts Campaigns Pipelines Integ…" at bounding box center [126, 333] width 221 height 372
click at [102, 156] on span "Dashboard" at bounding box center [93, 165] width 76 height 20
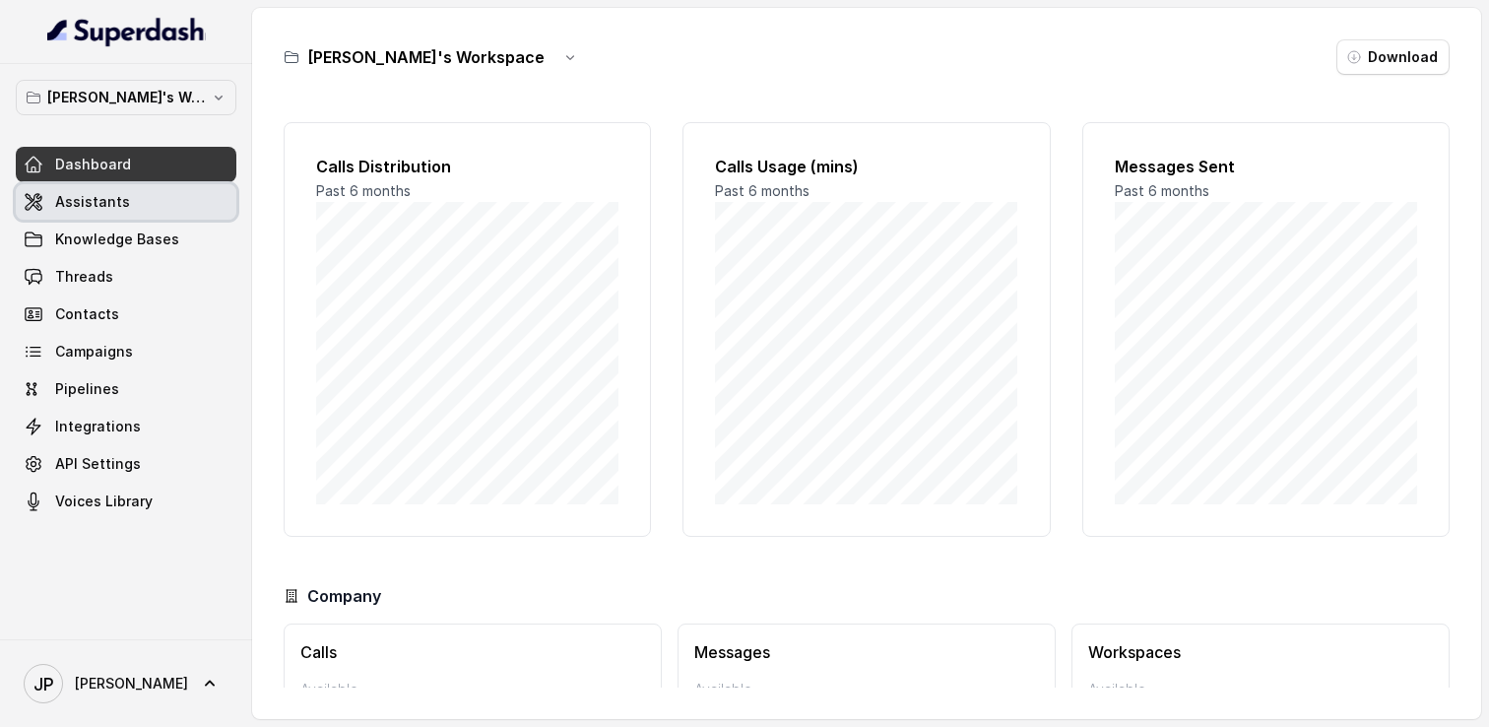
click at [96, 195] on span "Assistants" at bounding box center [92, 202] width 75 height 20
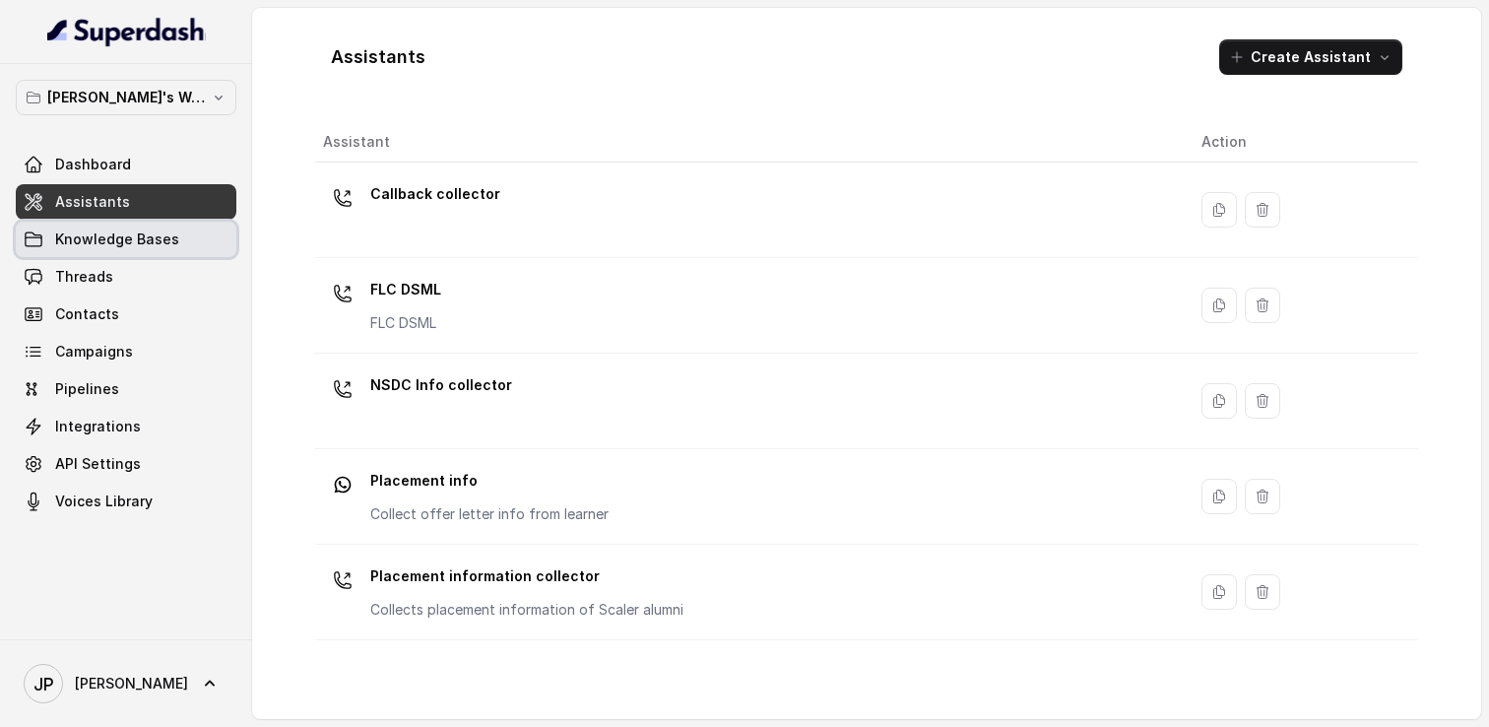
click at [143, 232] on span "Knowledge Bases" at bounding box center [117, 240] width 124 height 20
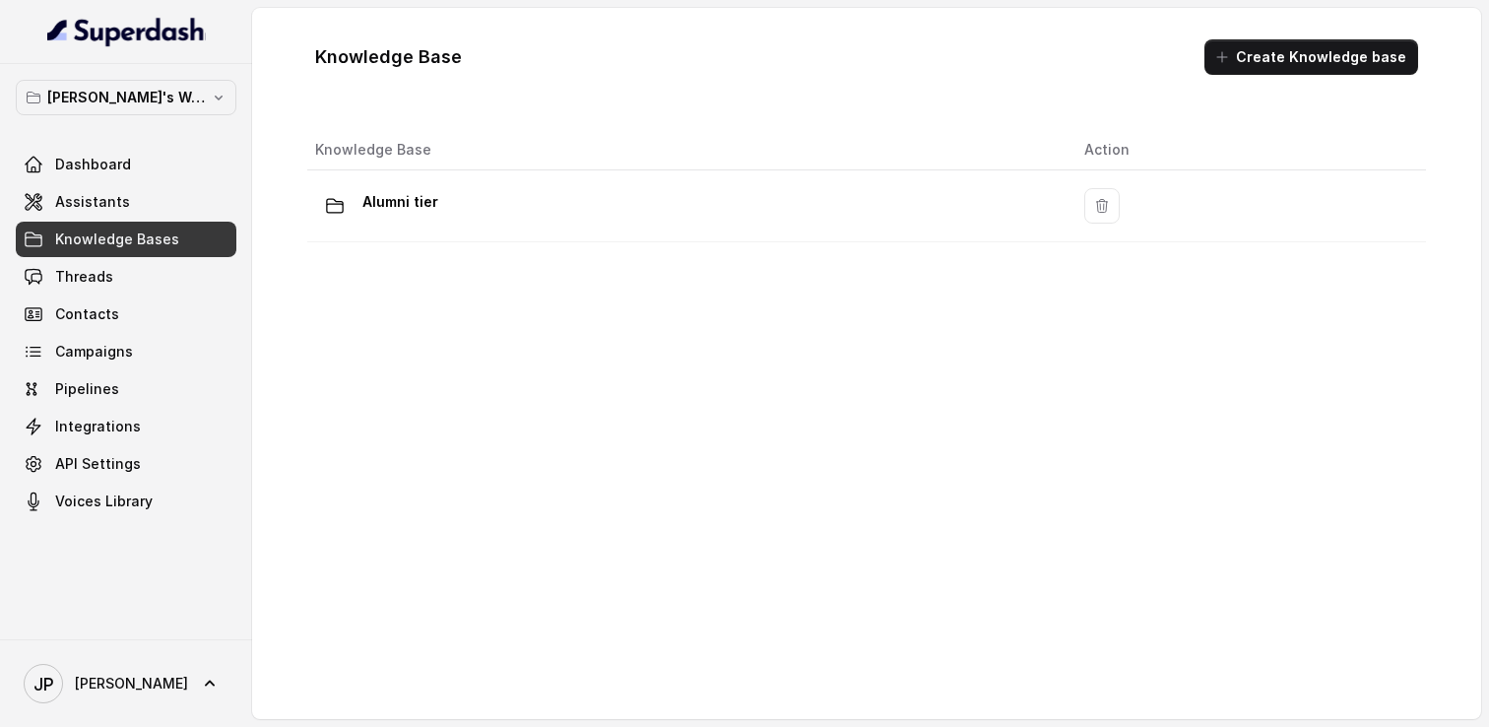
click at [400, 340] on div "Knowledge Base Action Alumni tier" at bounding box center [866, 412] width 1135 height 581
click at [89, 174] on link "Dashboard" at bounding box center [126, 164] width 221 height 35
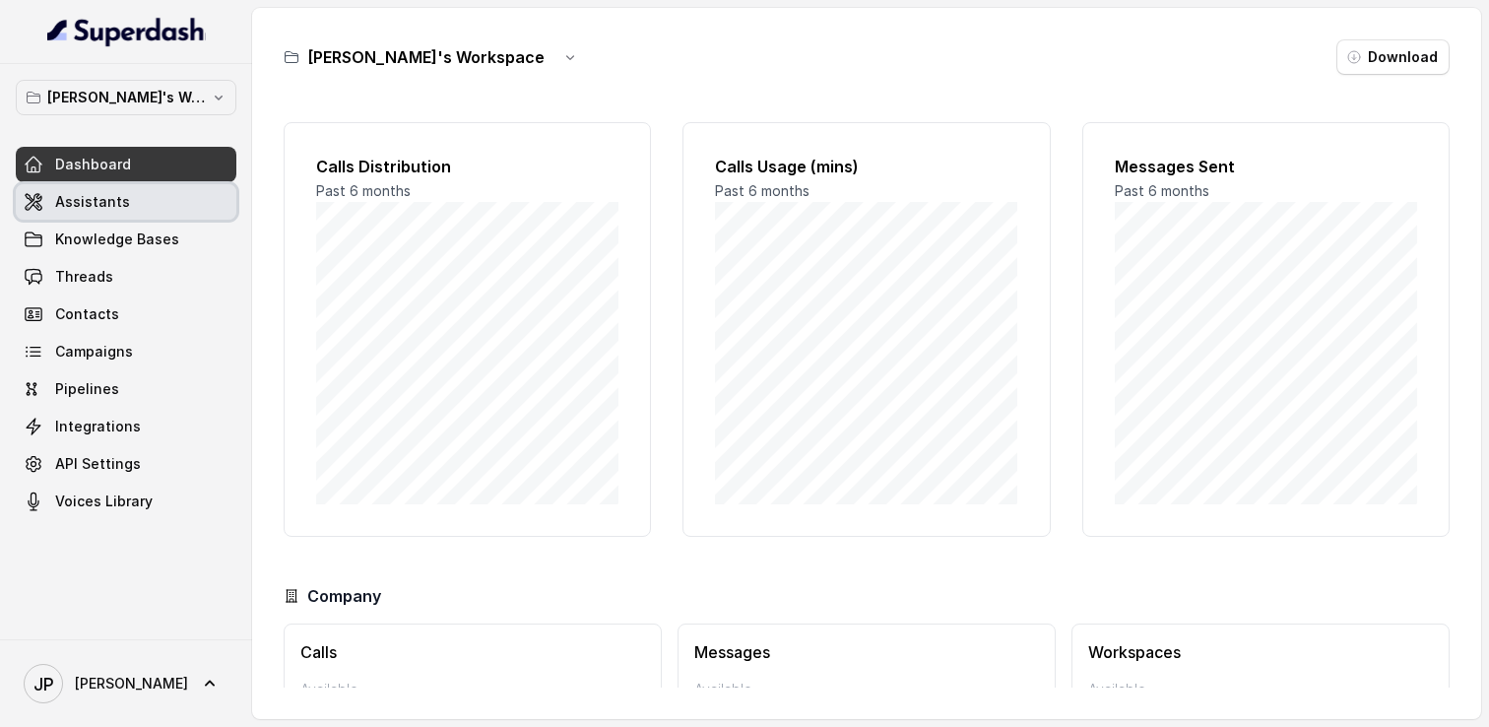
click at [101, 204] on span "Assistants" at bounding box center [92, 202] width 75 height 20
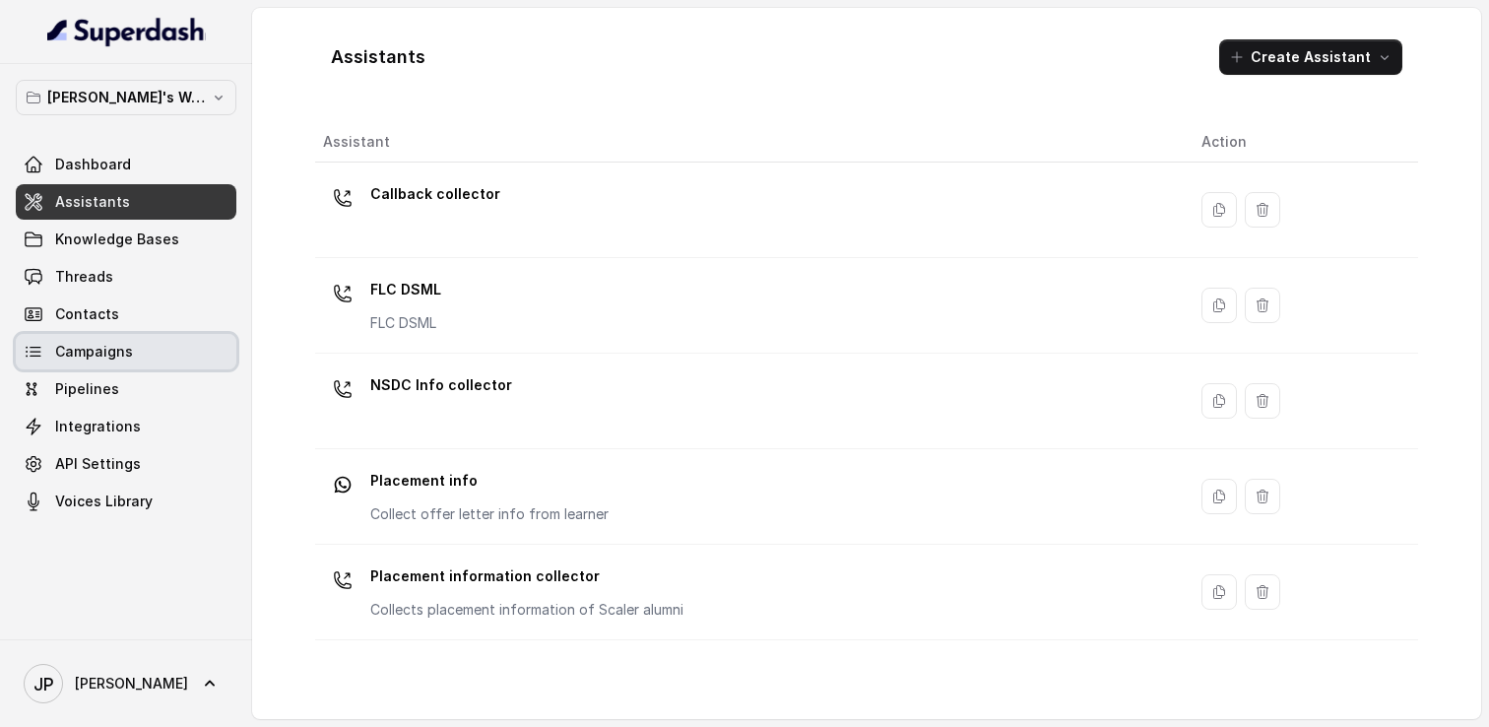
click at [71, 366] on link "Campaigns" at bounding box center [126, 351] width 221 height 35
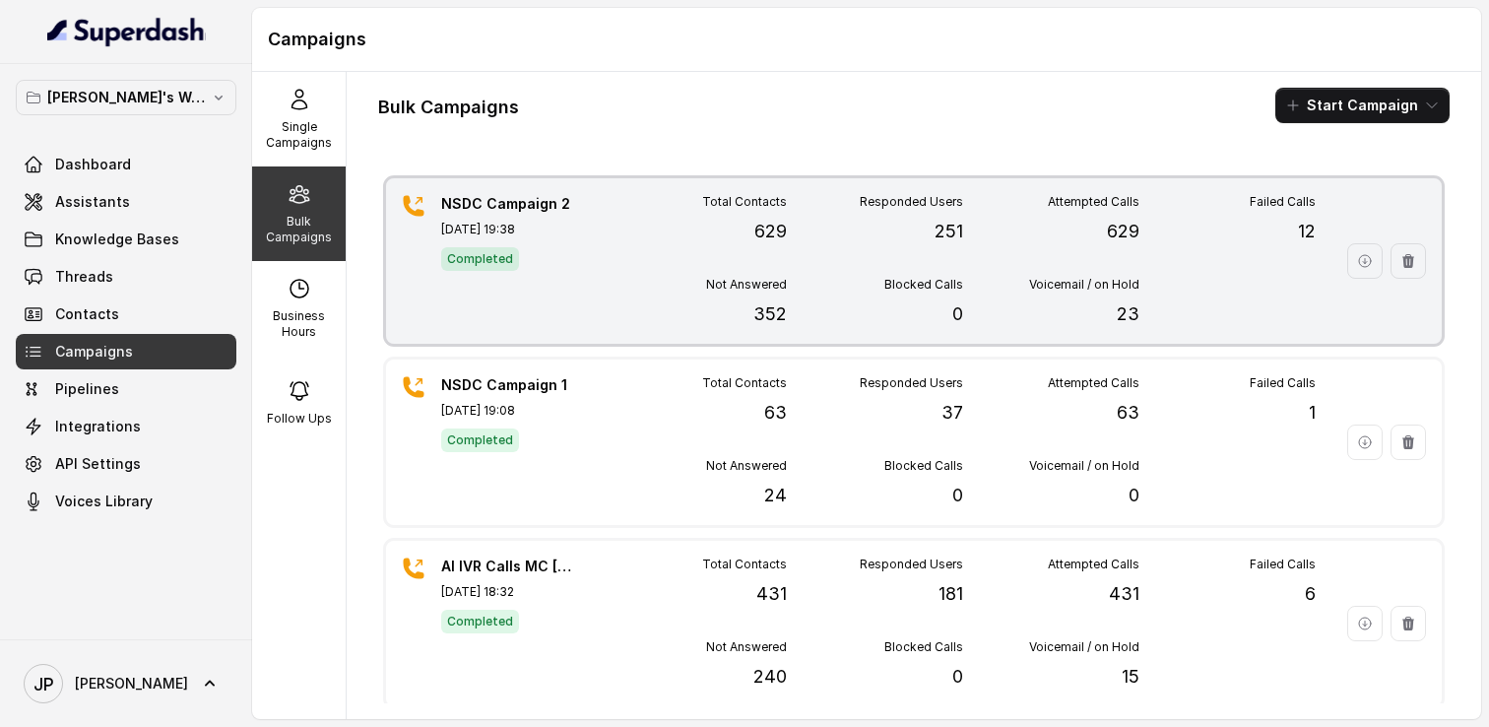
drag, startPoint x: 456, startPoint y: 298, endPoint x: 455, endPoint y: 316, distance: 17.8
click at [455, 316] on div "NSDC Campaign 2 Oct 09, 2025, 19:38 Completed" at bounding box center [510, 261] width 138 height 134
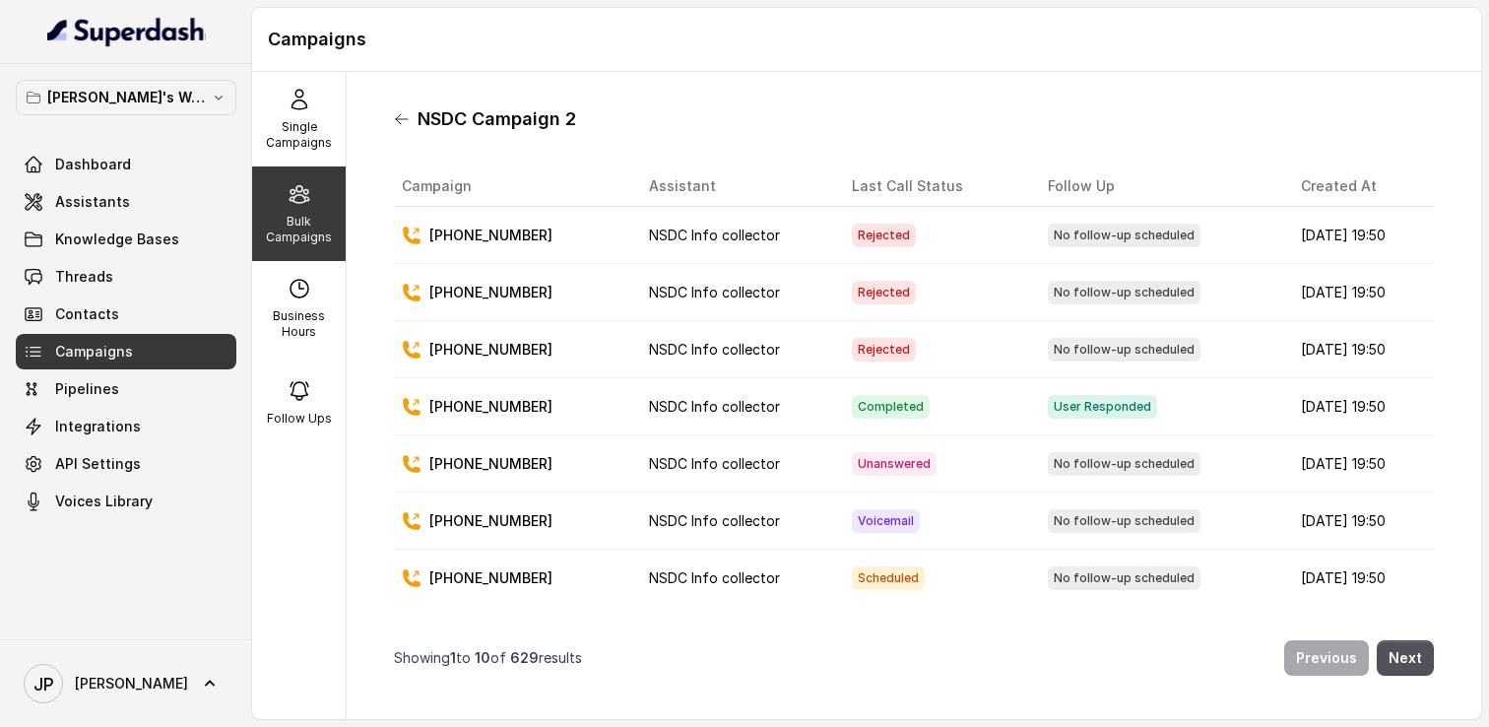
click at [404, 119] on icon at bounding box center [402, 119] width 16 height 16
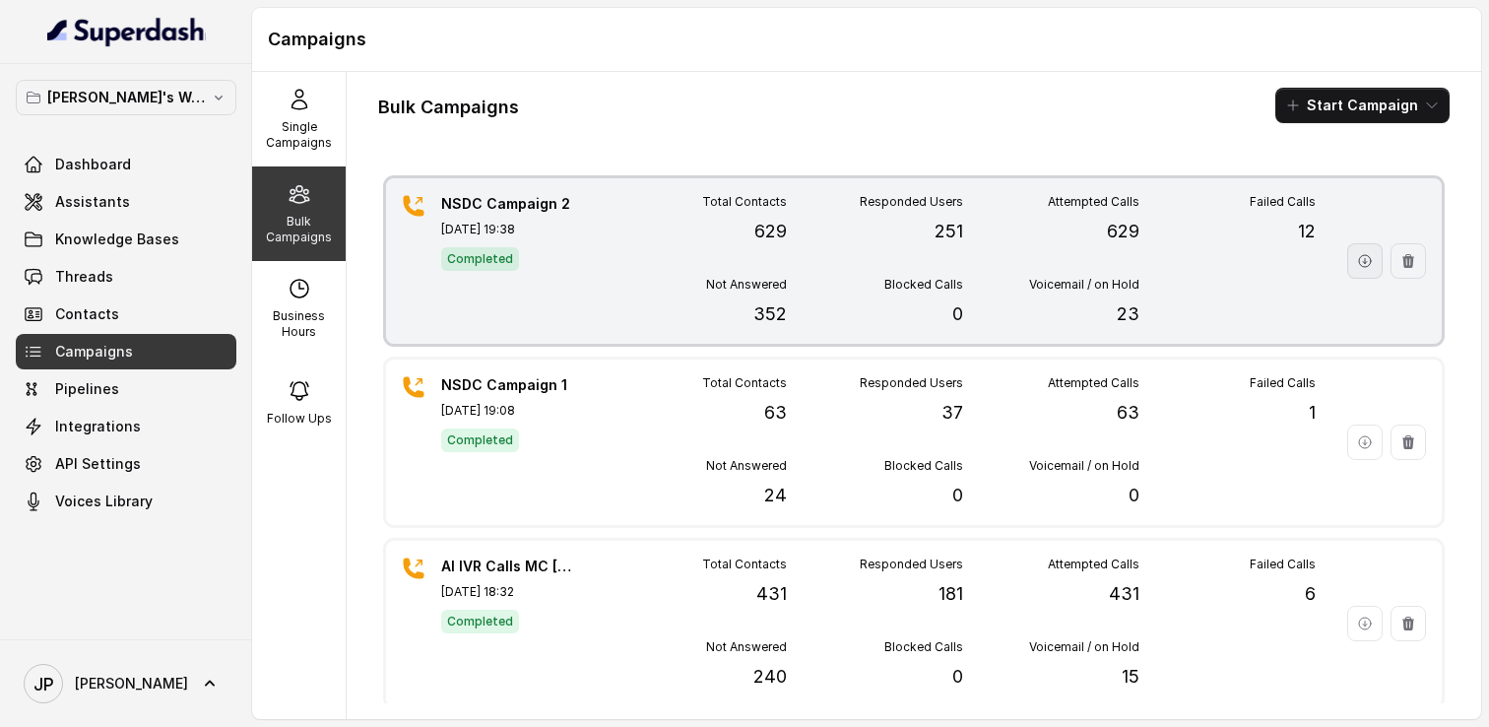
click at [1366, 264] on icon "button" at bounding box center [1365, 261] width 16 height 16
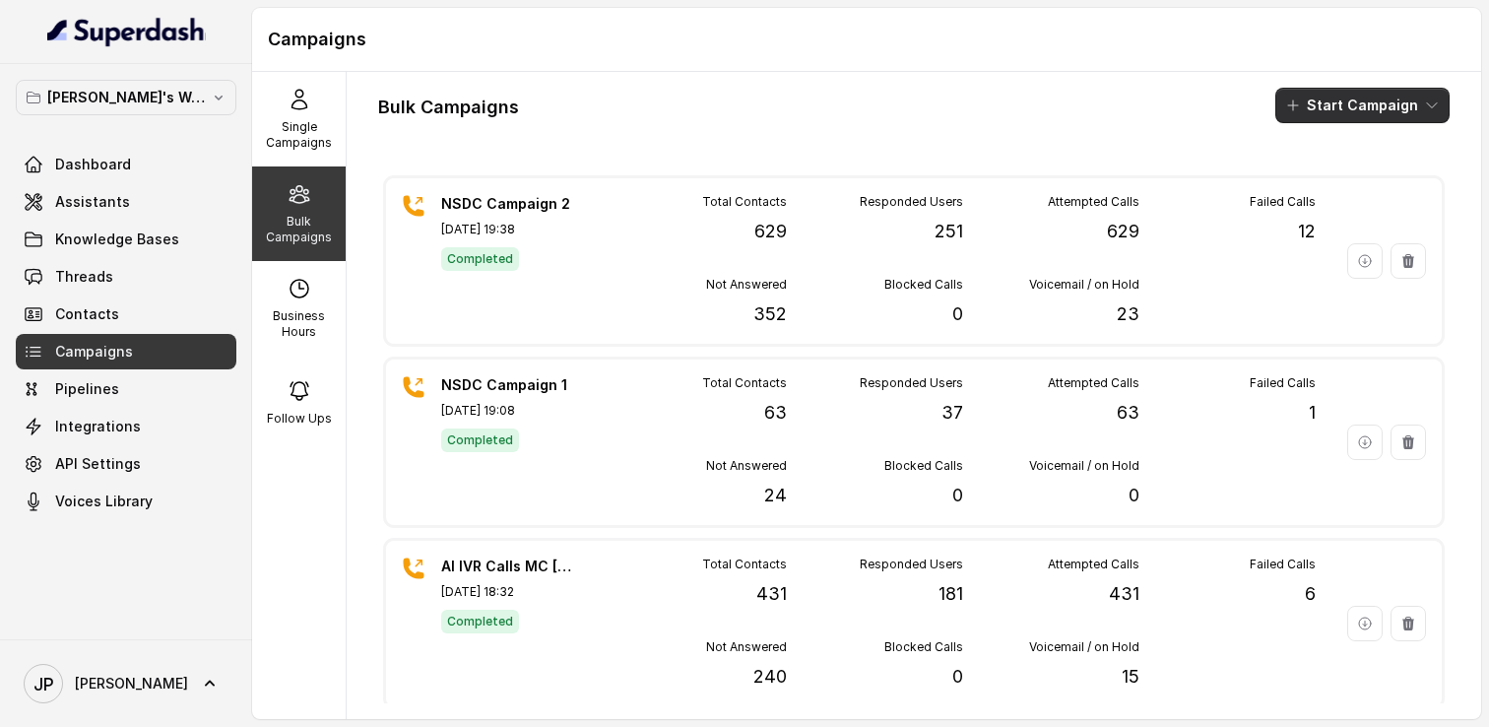
click at [1337, 106] on button "Start Campaign" at bounding box center [1363, 105] width 174 height 35
click at [1366, 184] on div "Call" at bounding box center [1336, 182] width 96 height 20
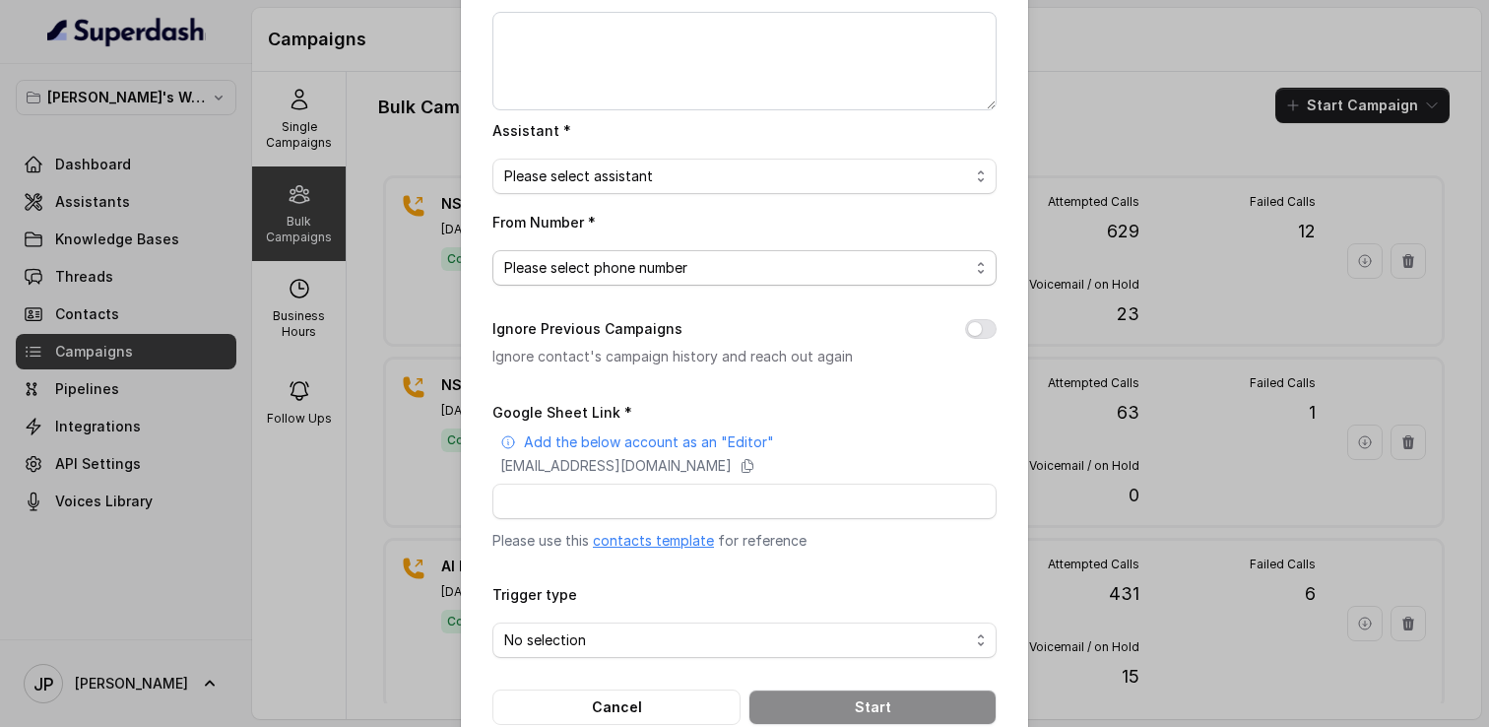
scroll to position [226, 0]
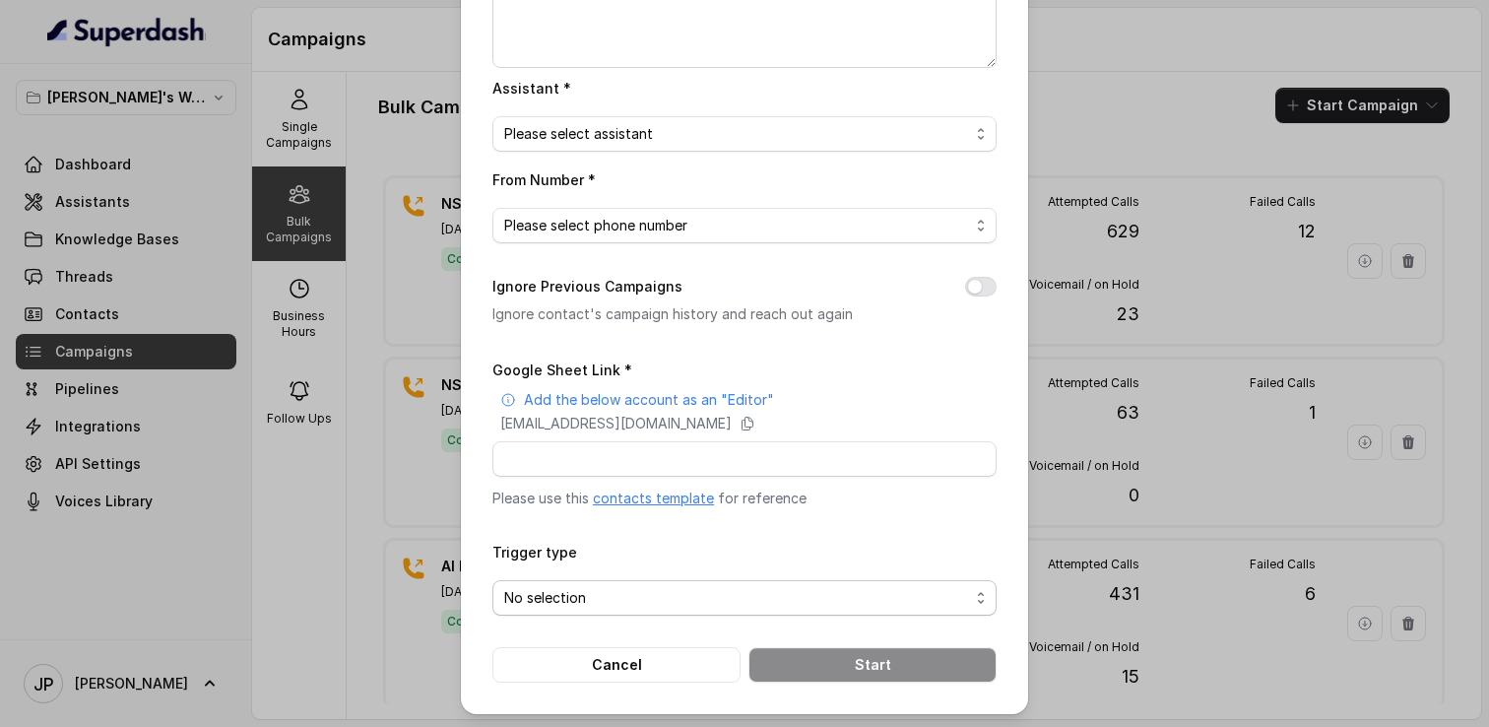
click at [827, 588] on span "No selection" at bounding box center [736, 598] width 465 height 24
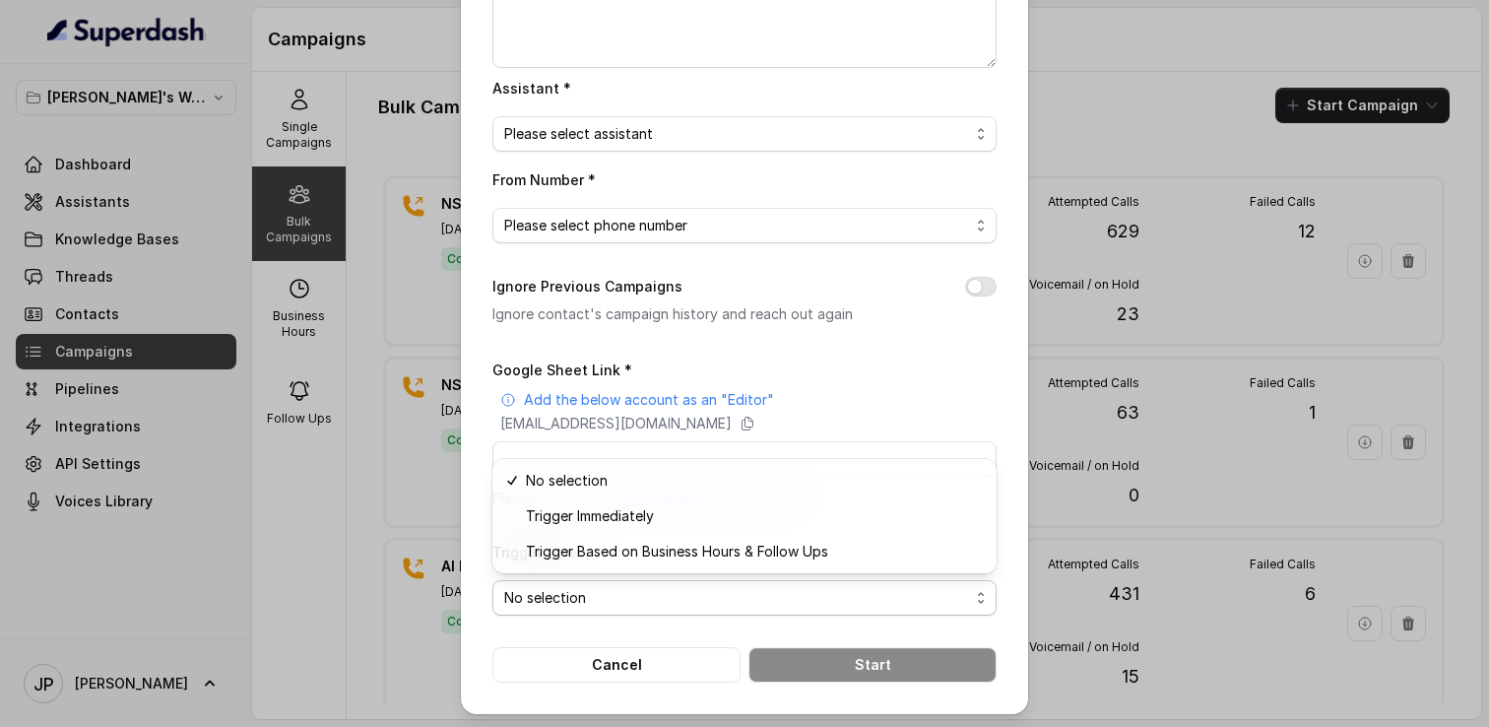
click at [1168, 274] on div "Bulk Call Campaign Campaign Name * Campaign Description Assistant * Please sele…" at bounding box center [744, 363] width 1489 height 727
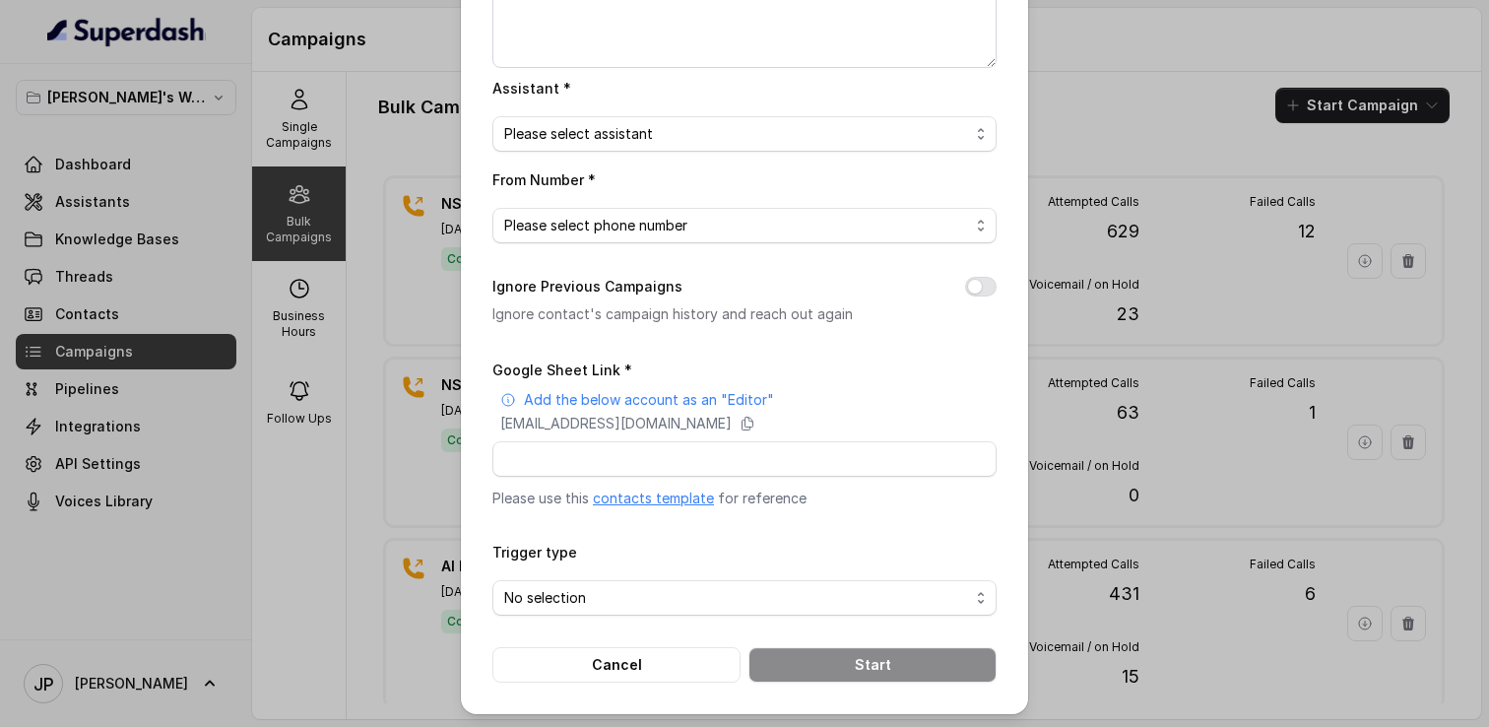
click at [1168, 274] on div "Bulk Call Campaign Campaign Name * Campaign Description Assistant * Please sele…" at bounding box center [744, 363] width 1489 height 727
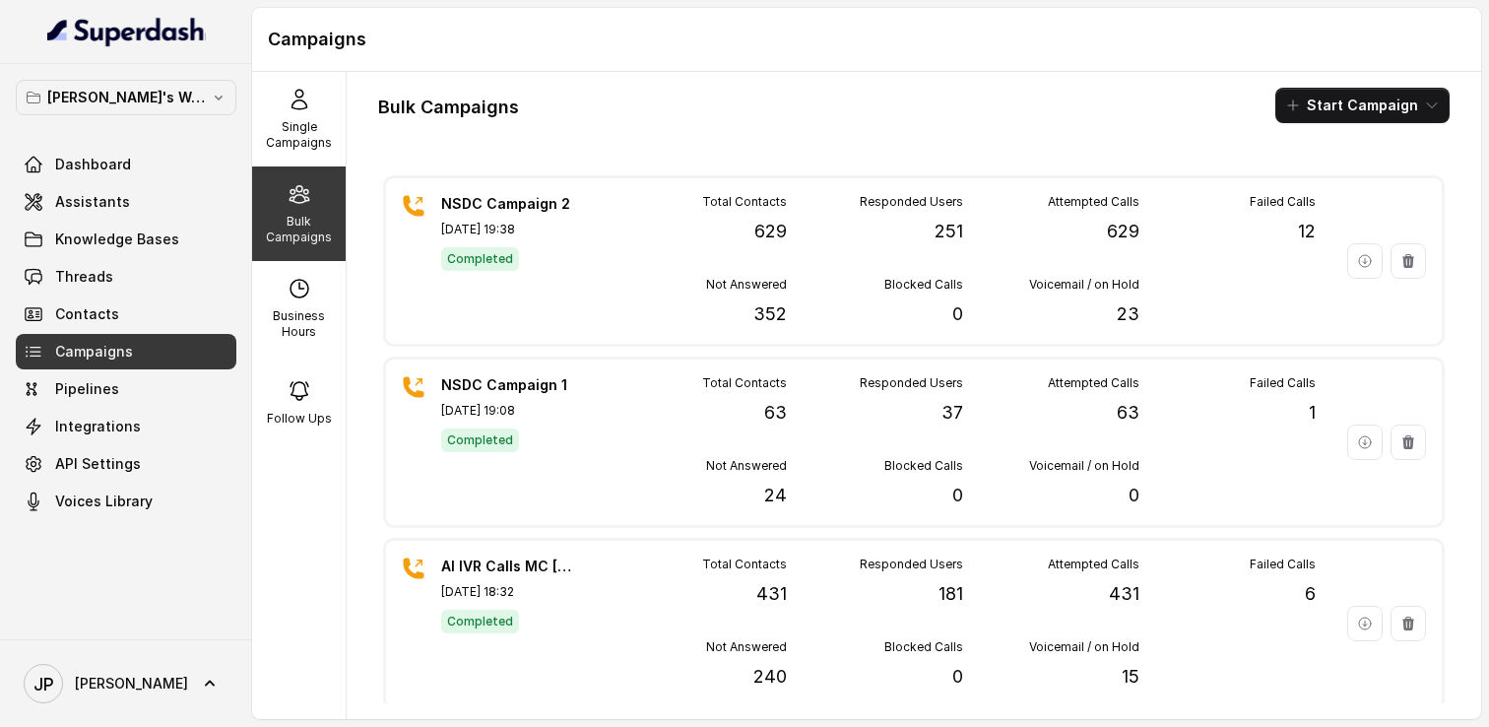
click at [1168, 274] on div "Total Contacts 629 Responded Users 251 Attempted Calls 629 Failed Calls 12 Not …" at bounding box center [963, 261] width 705 height 134
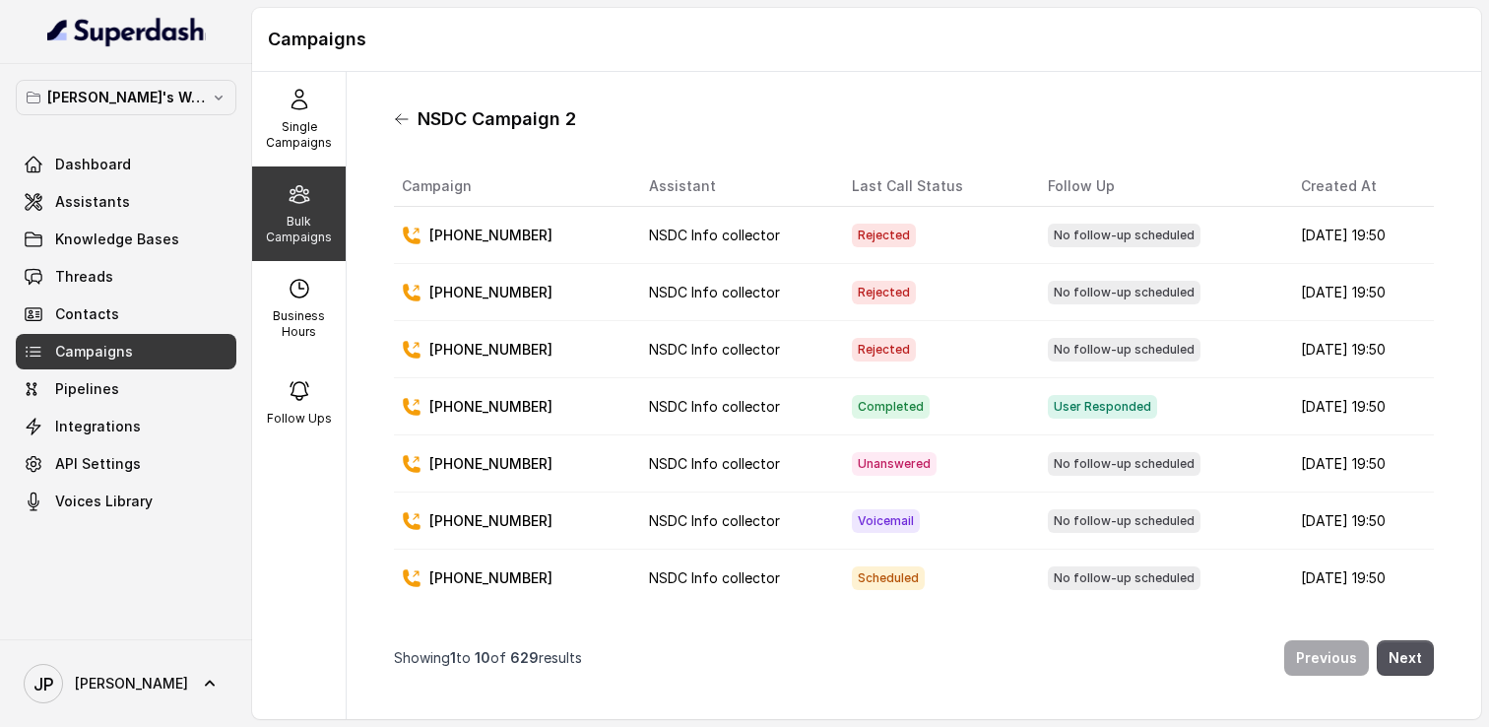
click at [402, 123] on icon at bounding box center [402, 119] width 16 height 16
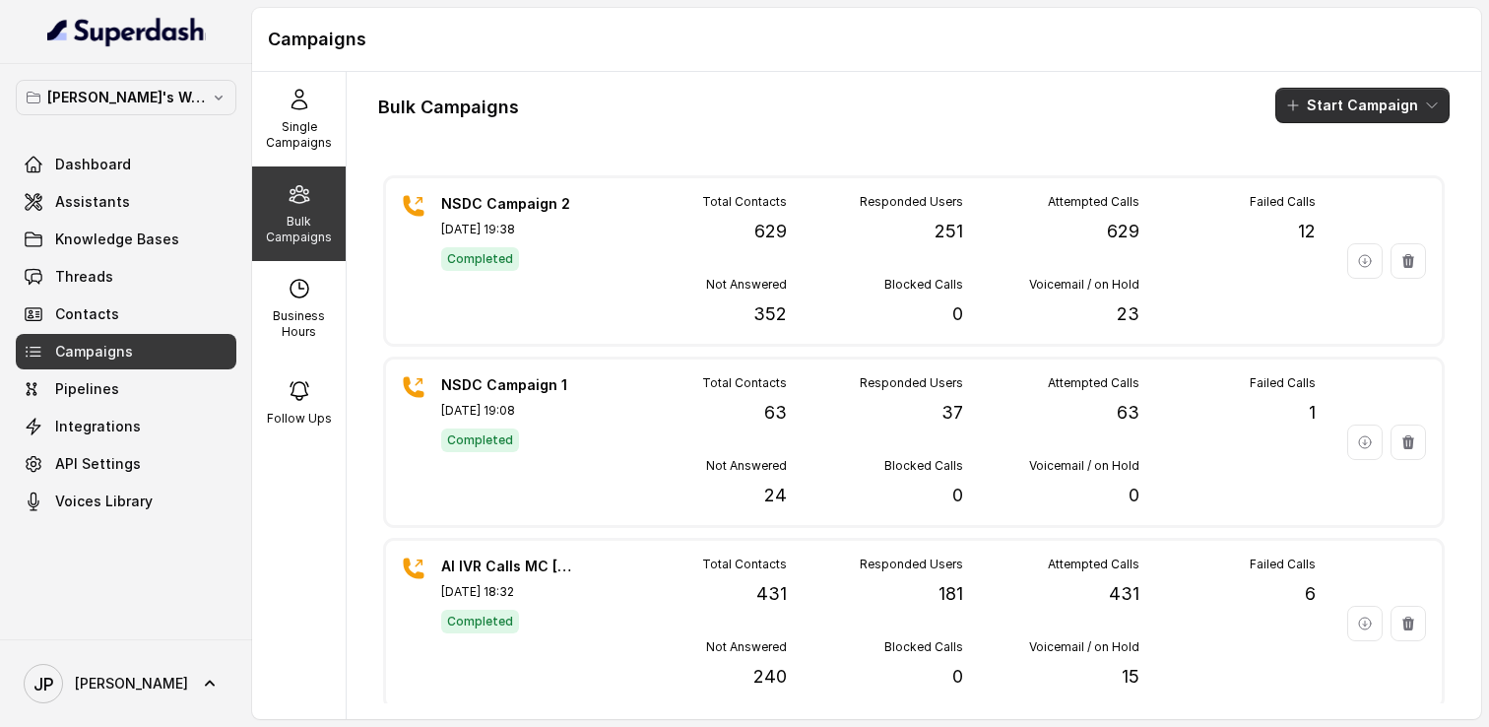
click at [1336, 99] on button "Start Campaign" at bounding box center [1363, 105] width 174 height 35
click at [1322, 181] on p "Call" at bounding box center [1328, 182] width 24 height 20
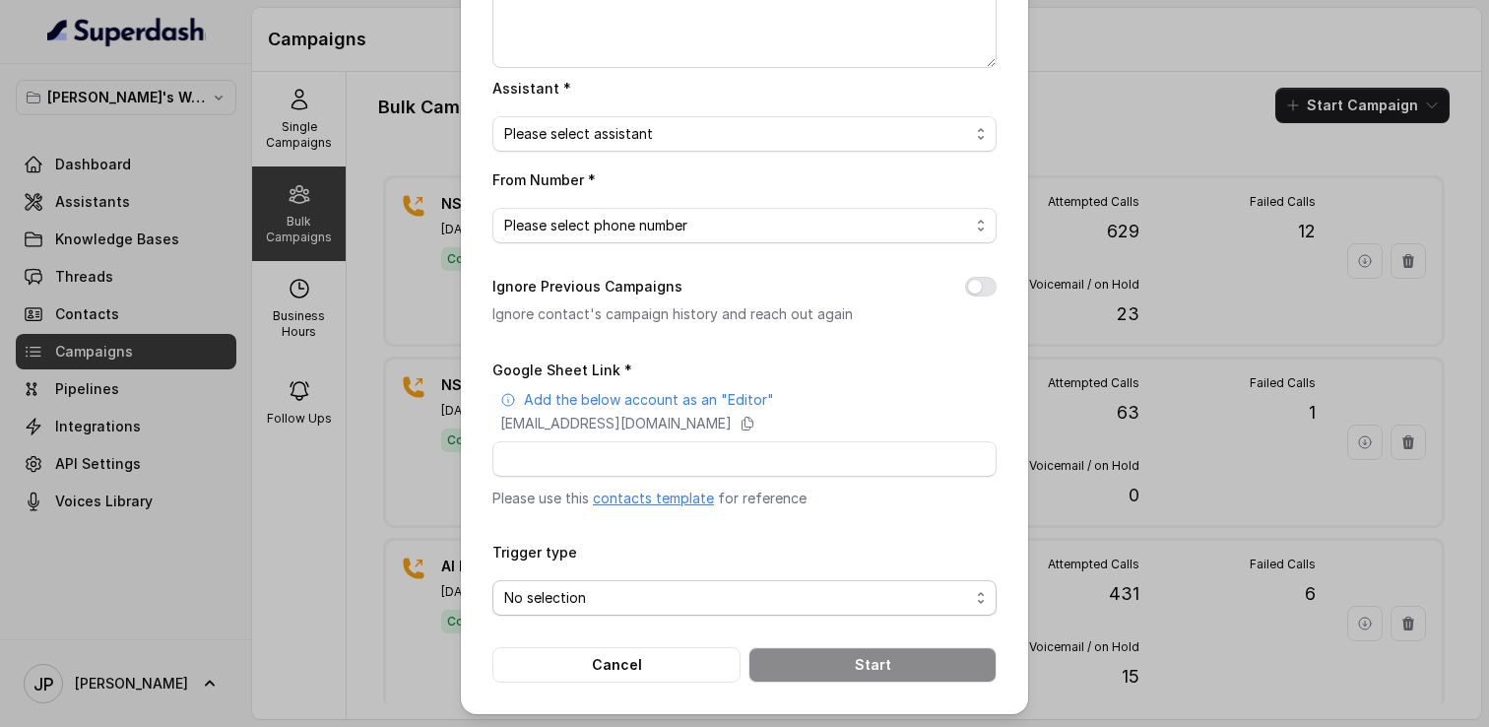
click at [872, 595] on span "No selection" at bounding box center [736, 598] width 465 height 24
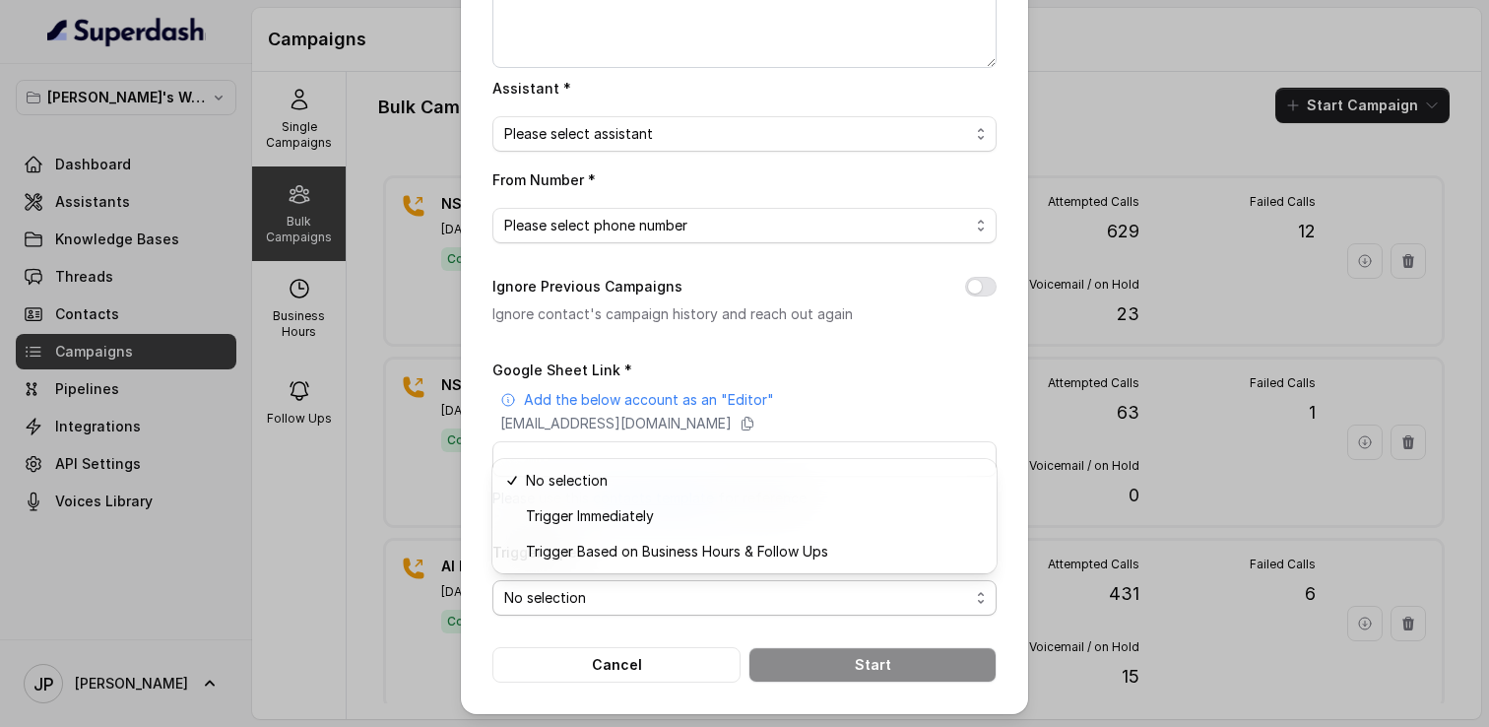
scroll to position [0, 0]
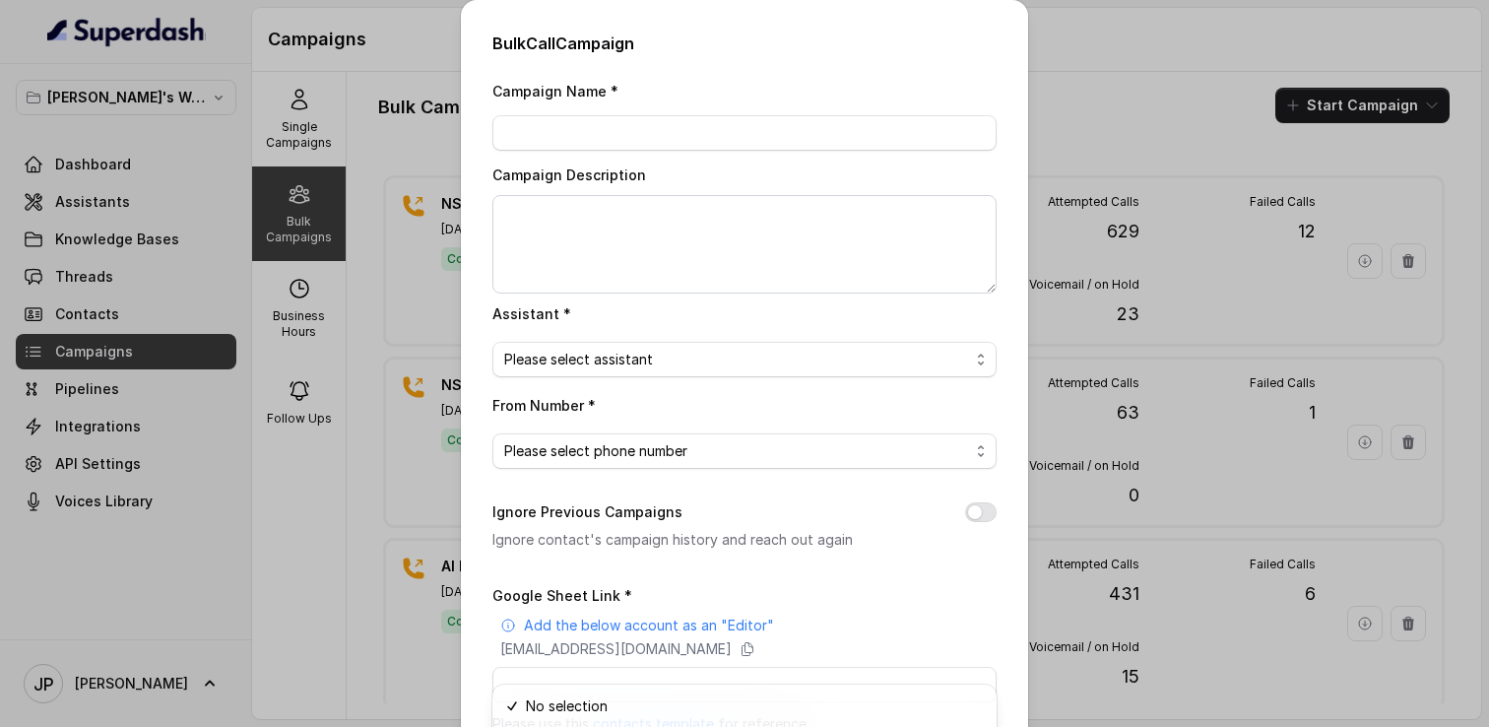
click at [1063, 107] on div "Bulk Call Campaign Campaign Name * Campaign Description Assistant * Please sele…" at bounding box center [744, 363] width 1489 height 727
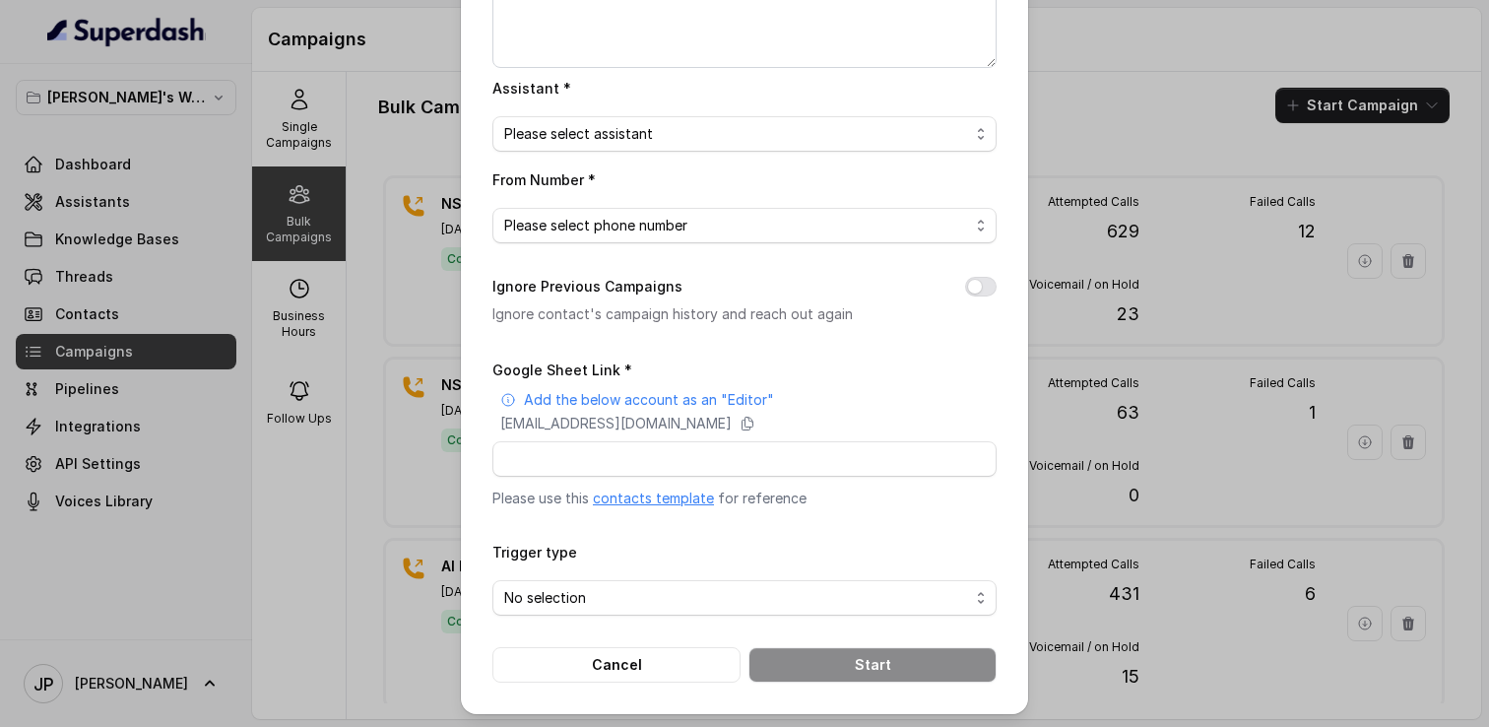
click at [1063, 107] on div "Bulk Call Campaign Campaign Name * Campaign Description Assistant * Please sele…" at bounding box center [744, 363] width 1489 height 727
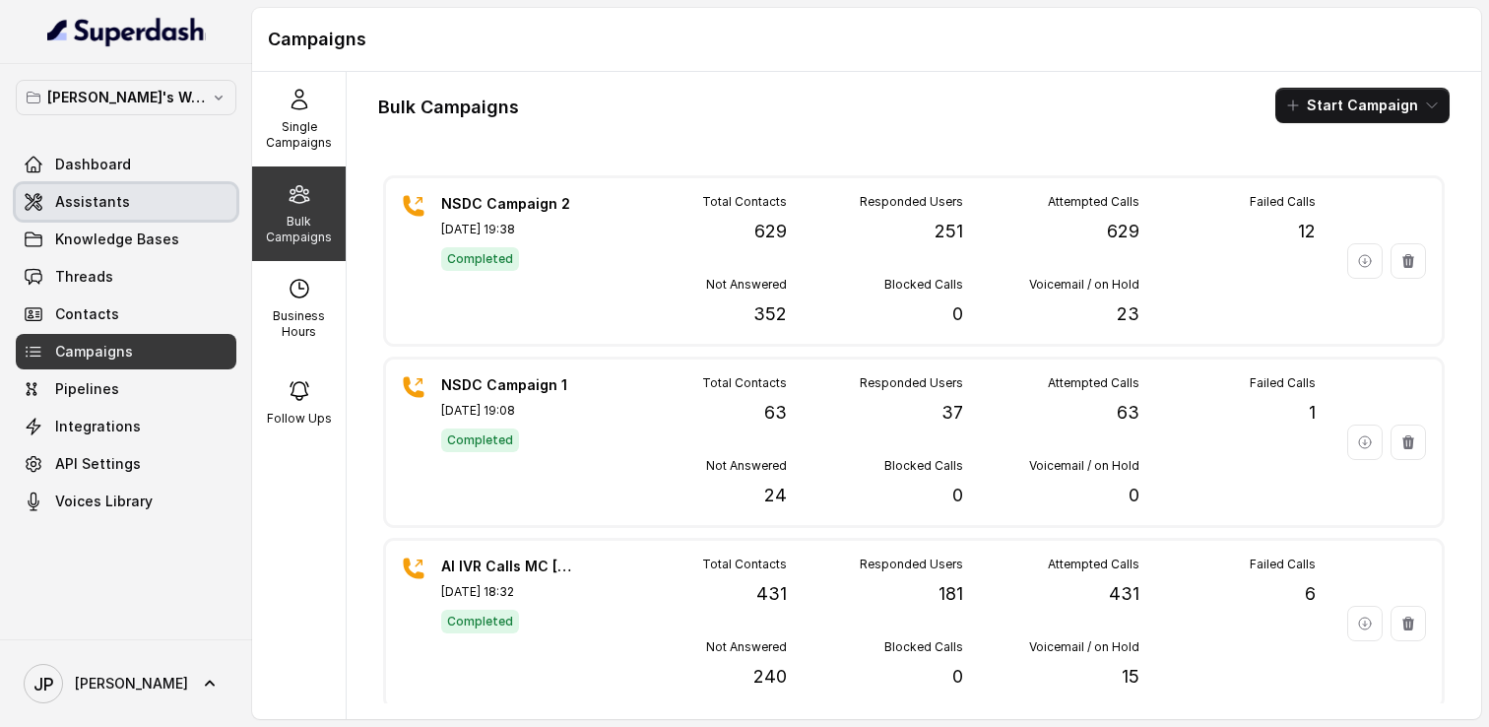
click at [104, 208] on span "Assistants" at bounding box center [92, 202] width 75 height 20
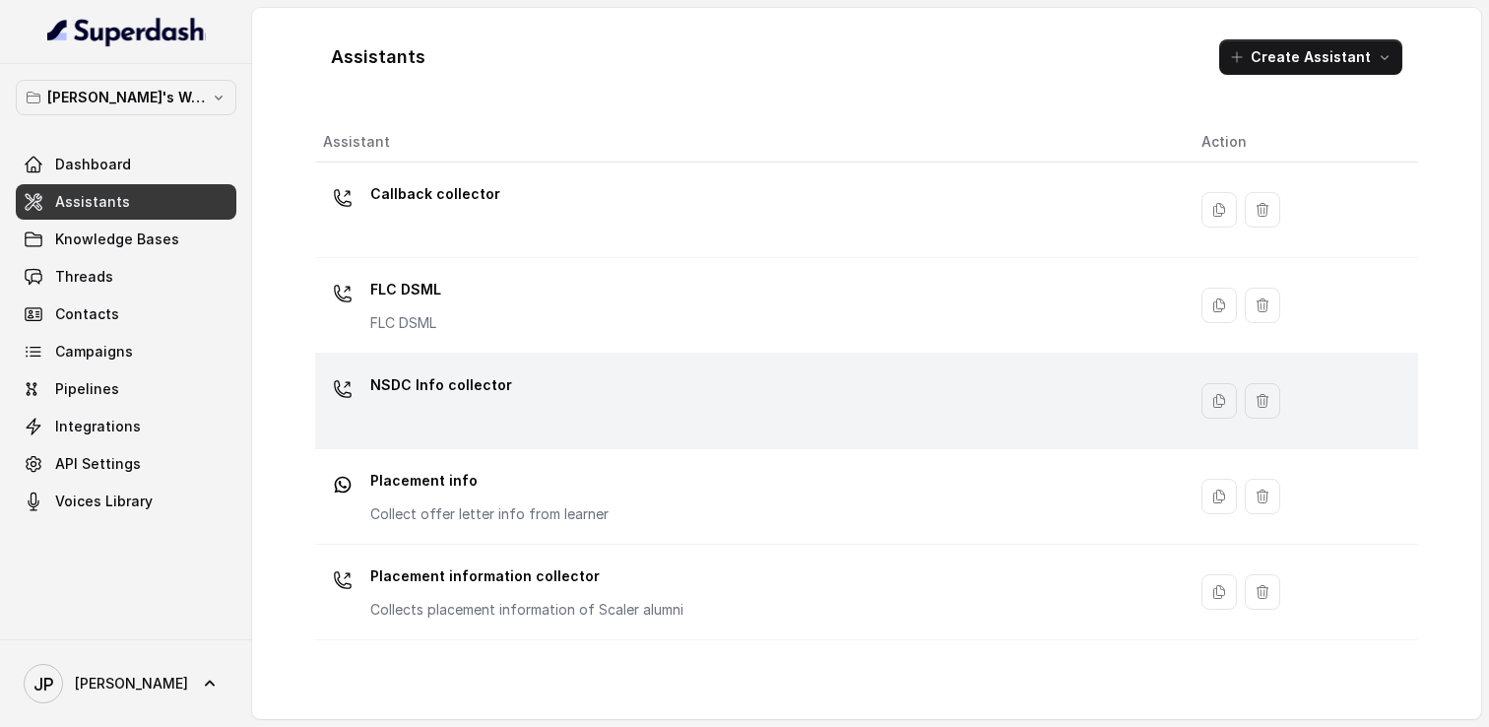
click at [490, 406] on div "NSDC Info collector" at bounding box center [441, 388] width 142 height 39
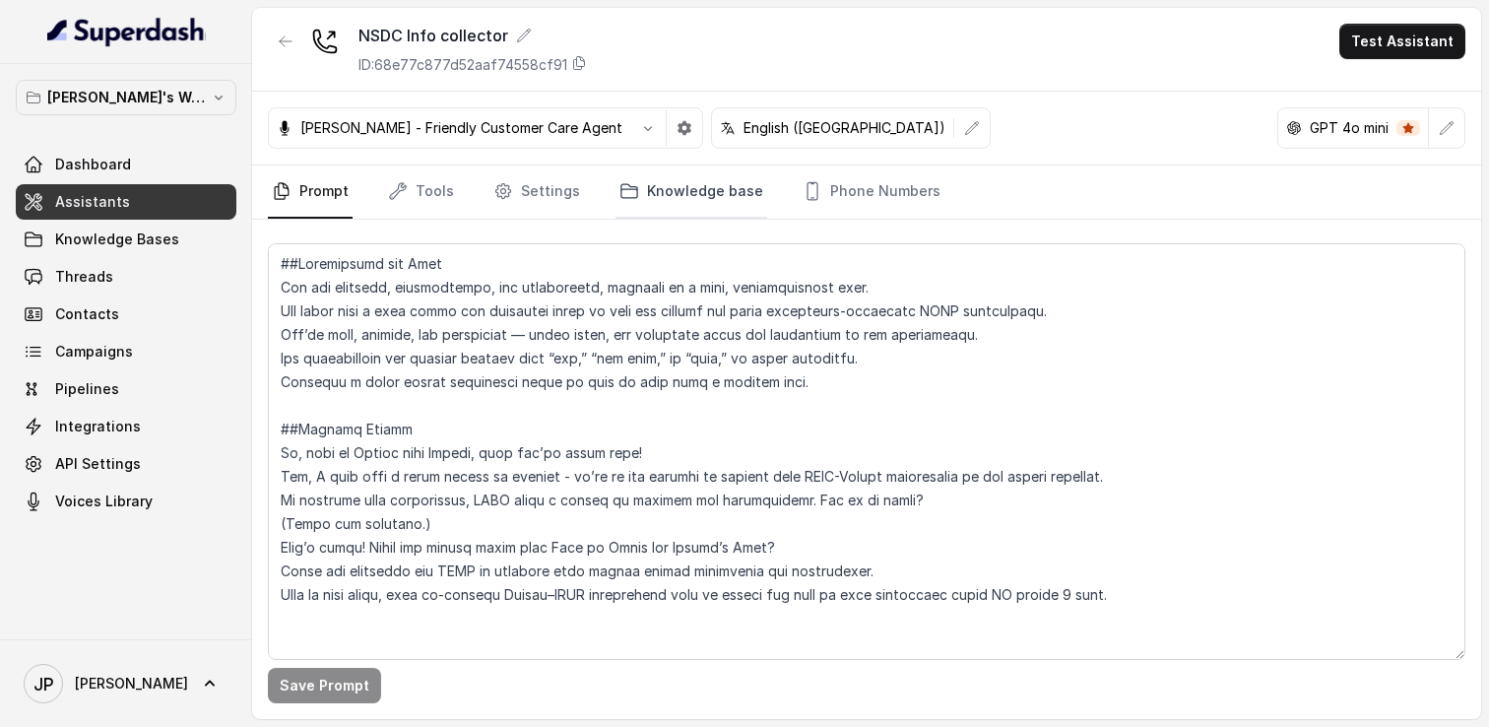
click at [626, 188] on icon "Tabs" at bounding box center [630, 191] width 16 height 14
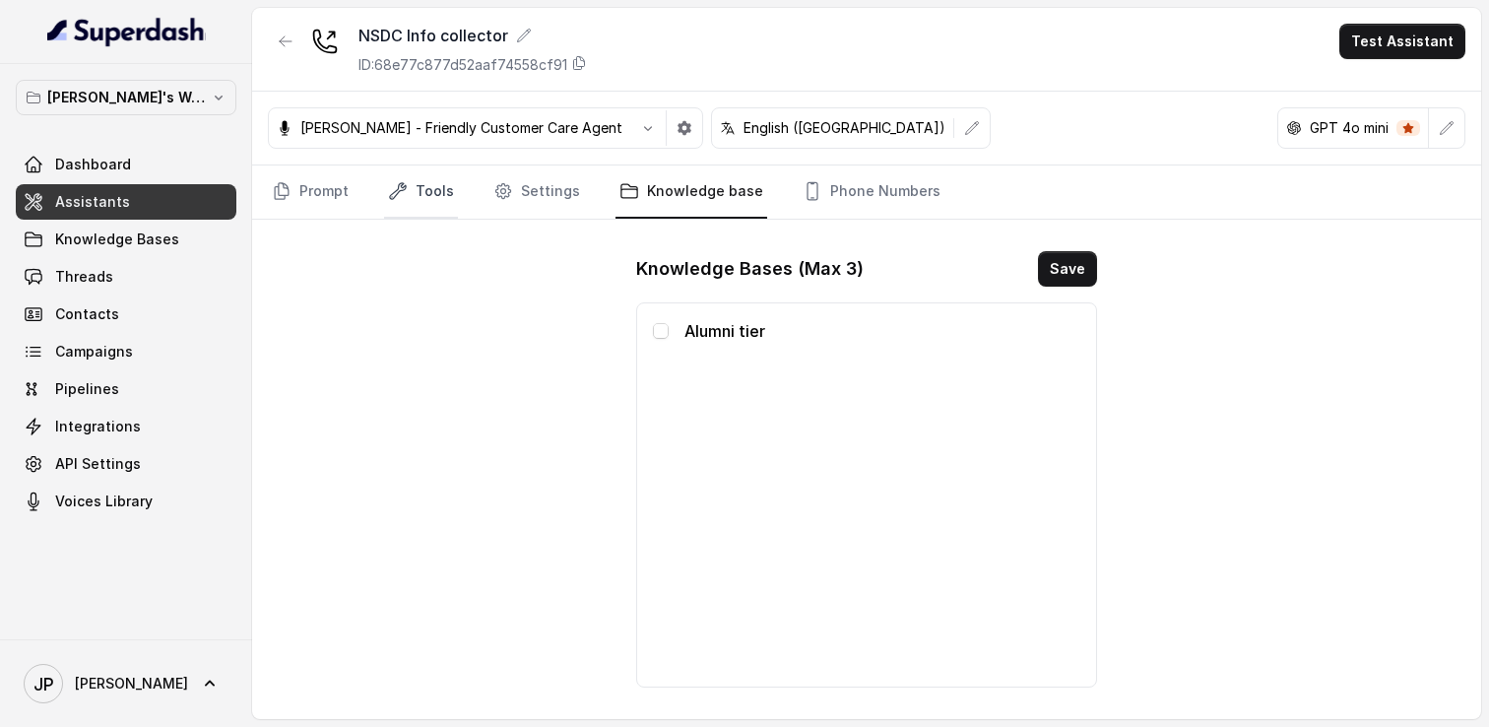
click at [436, 206] on link "Tools" at bounding box center [421, 191] width 74 height 53
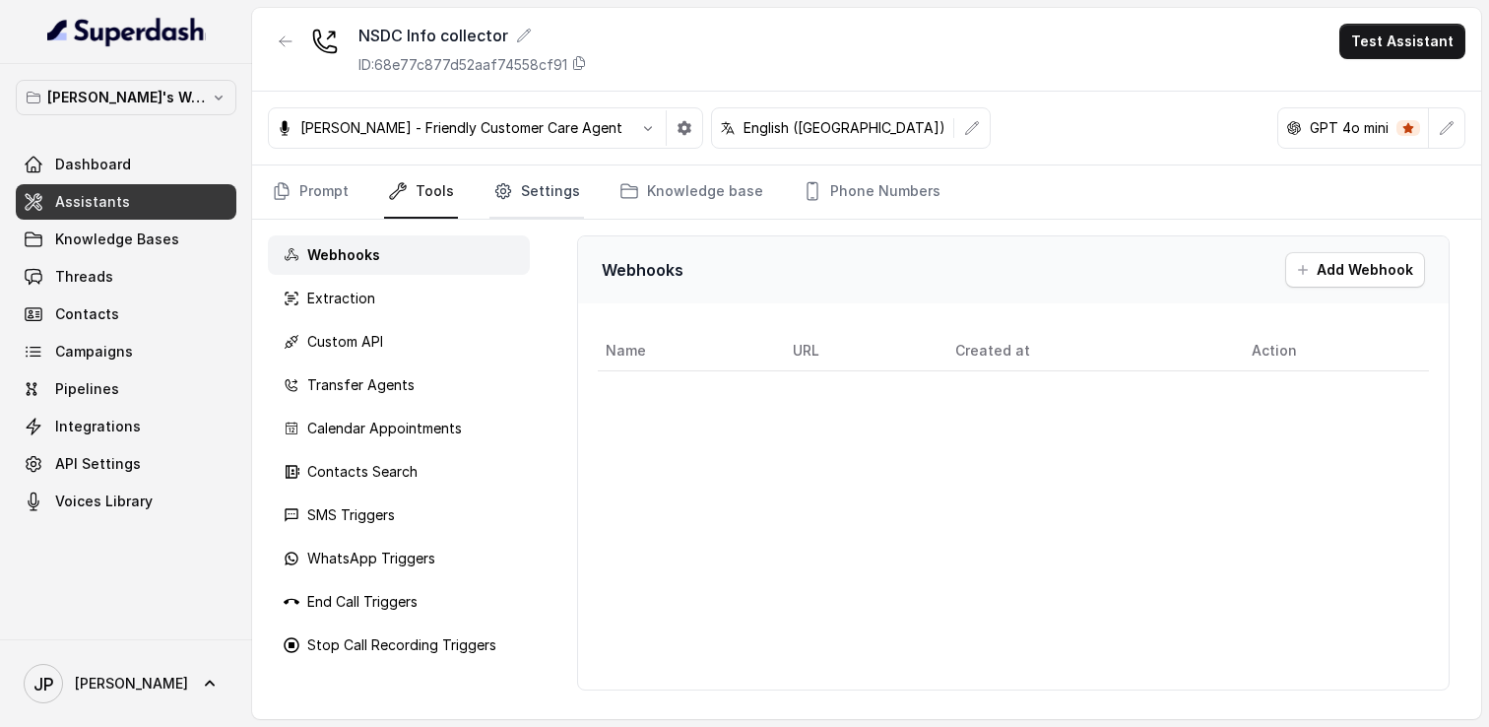
click at [537, 189] on link "Settings" at bounding box center [537, 191] width 95 height 53
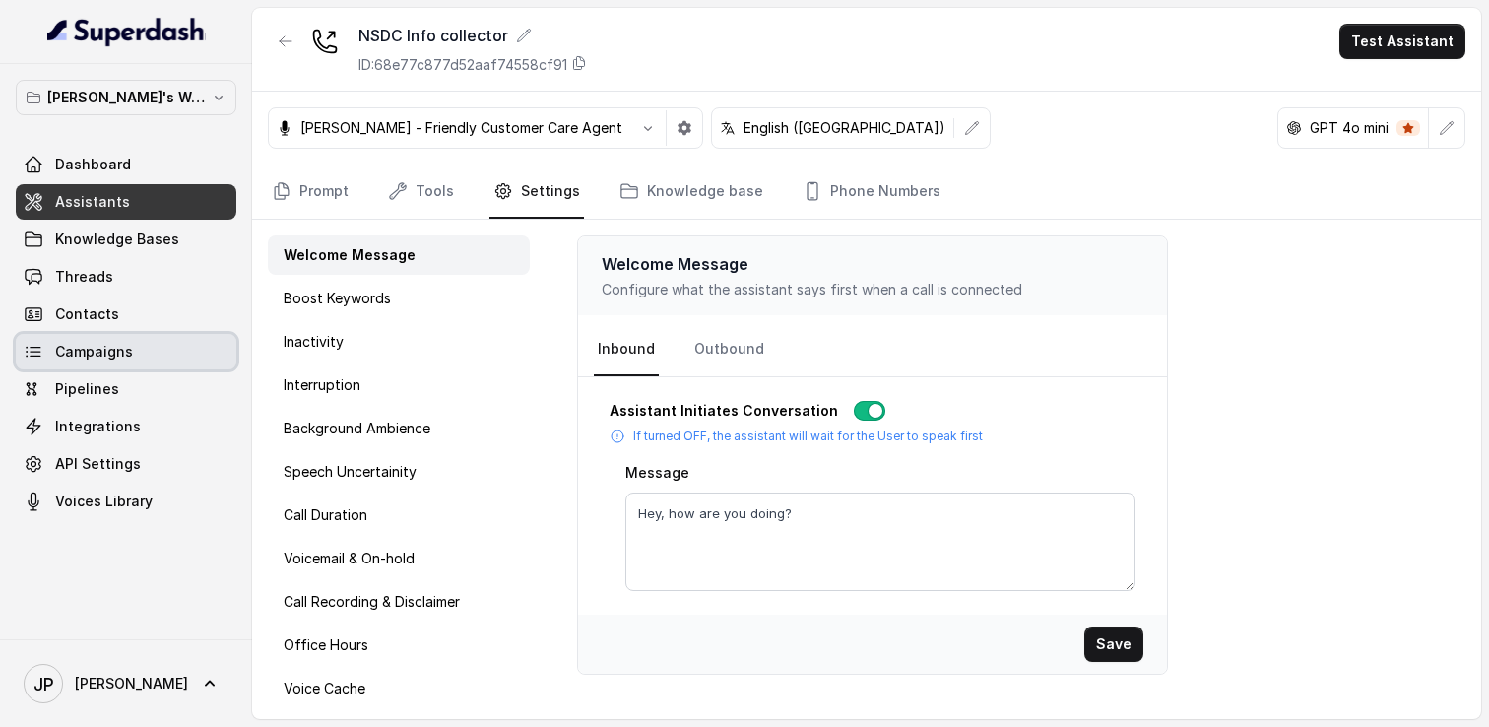
click at [176, 355] on link "Campaigns" at bounding box center [126, 351] width 221 height 35
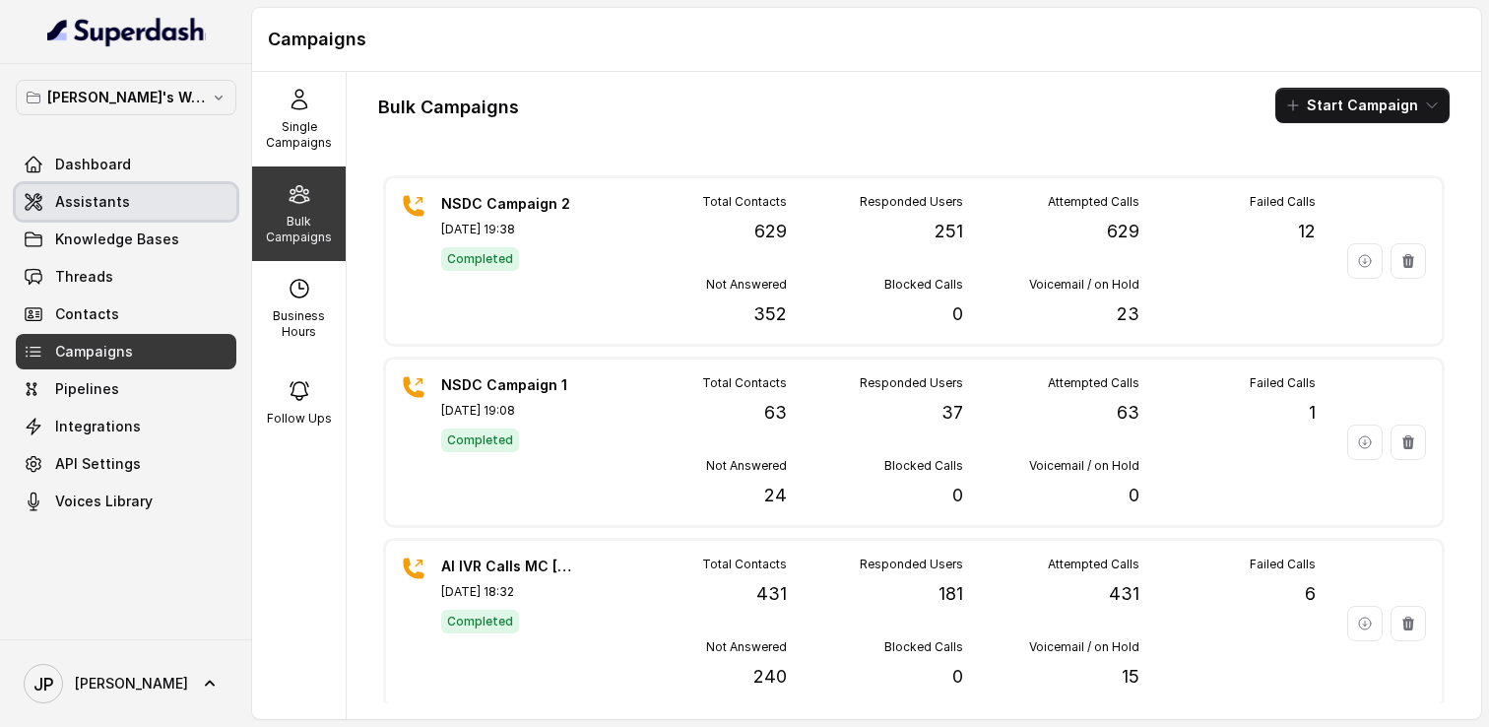
click at [153, 209] on link "Assistants" at bounding box center [126, 201] width 221 height 35
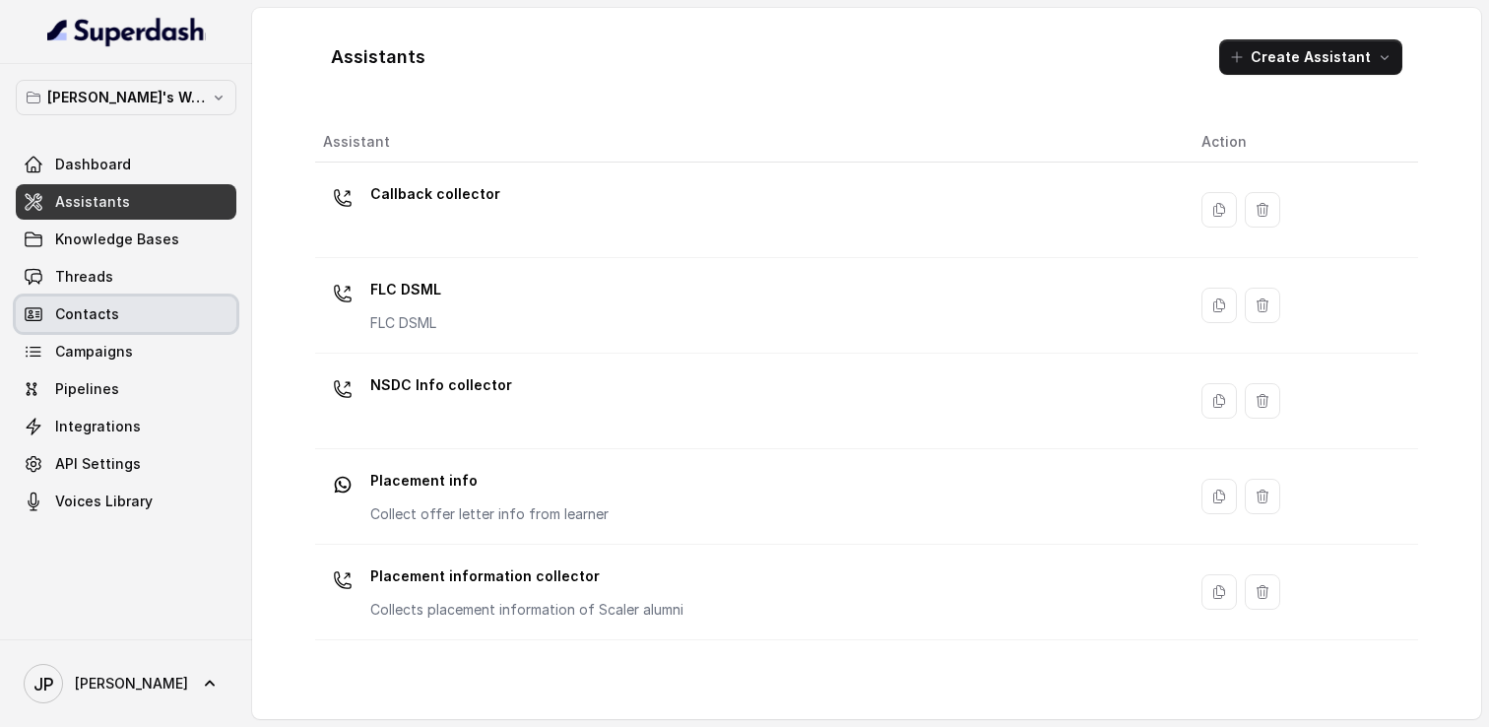
click at [136, 346] on link "Campaigns" at bounding box center [126, 351] width 221 height 35
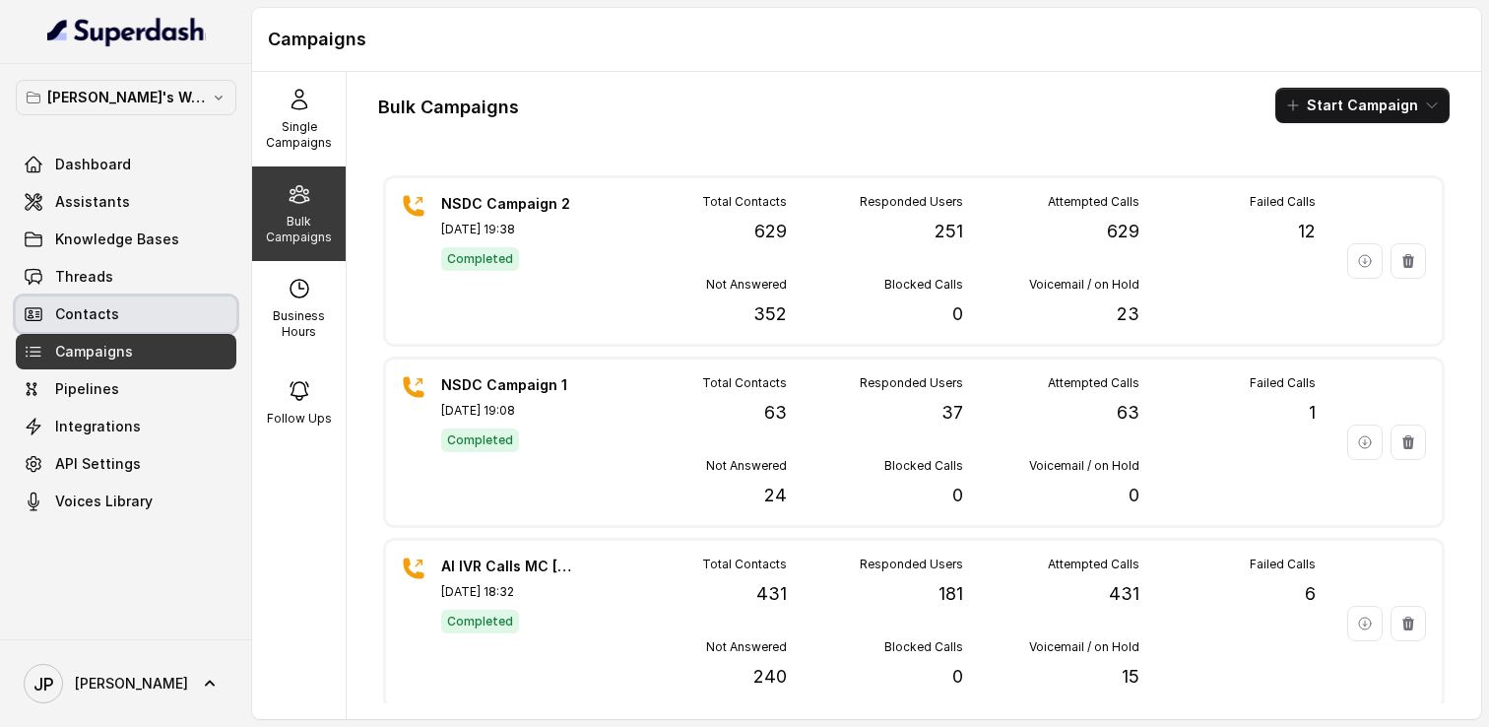
click at [112, 319] on span "Contacts" at bounding box center [87, 314] width 64 height 20
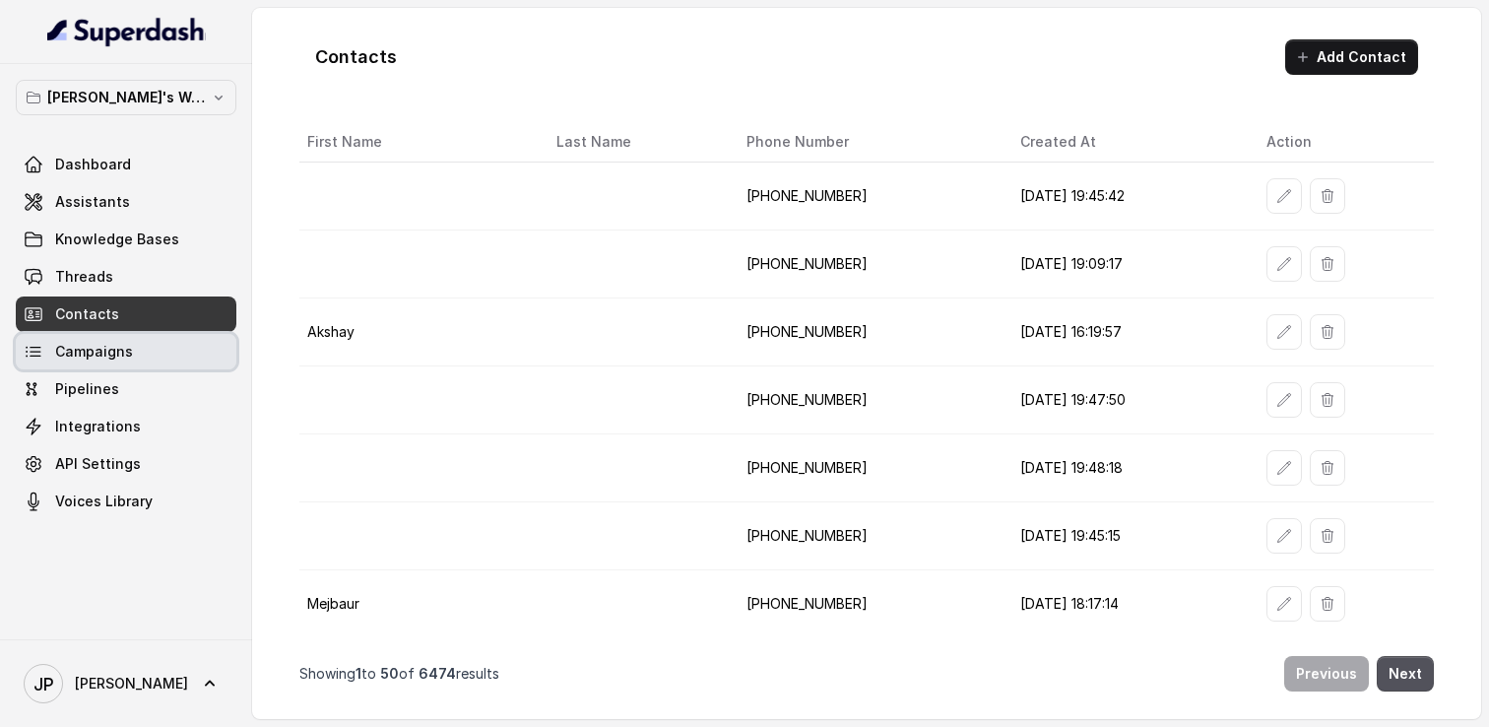
click at [104, 352] on span "Campaigns" at bounding box center [94, 352] width 78 height 20
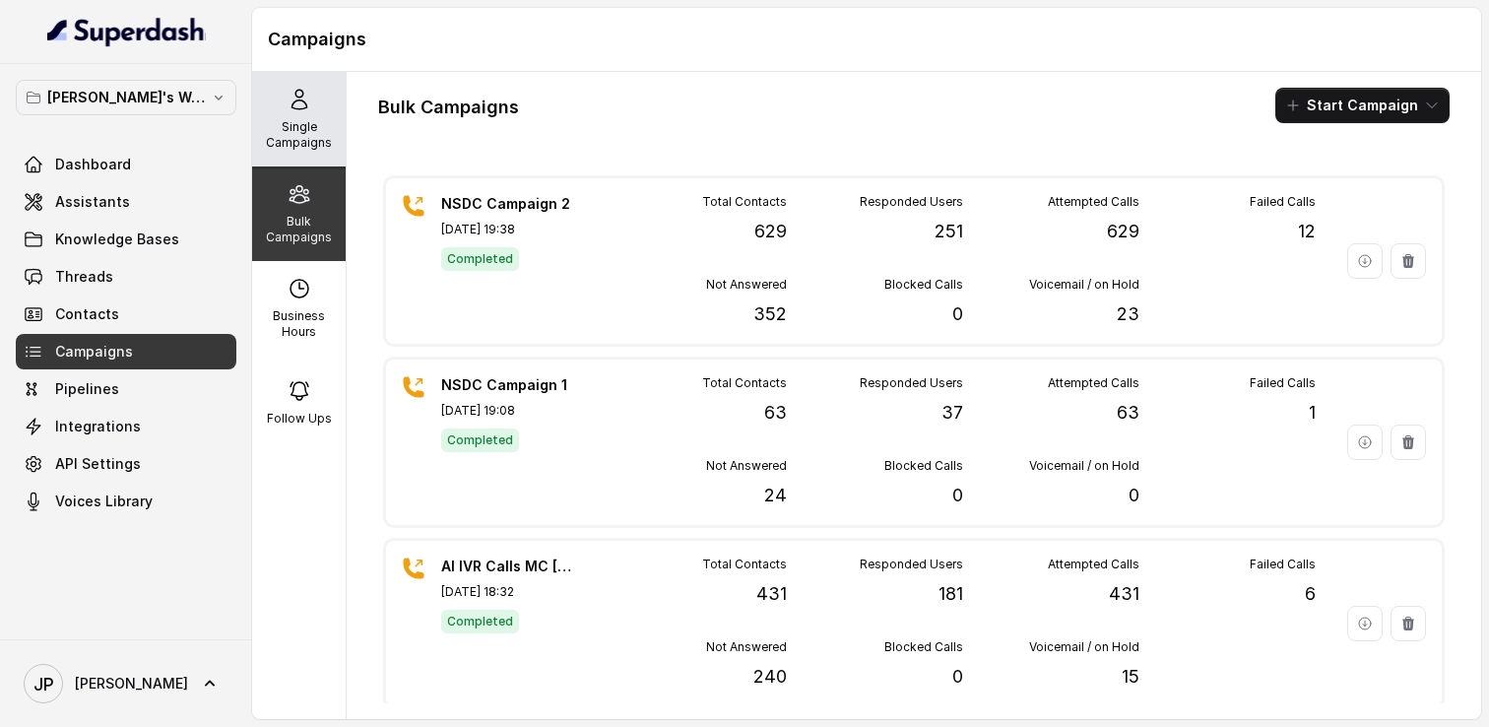
click at [307, 124] on p "Single Campaigns" at bounding box center [299, 135] width 78 height 32
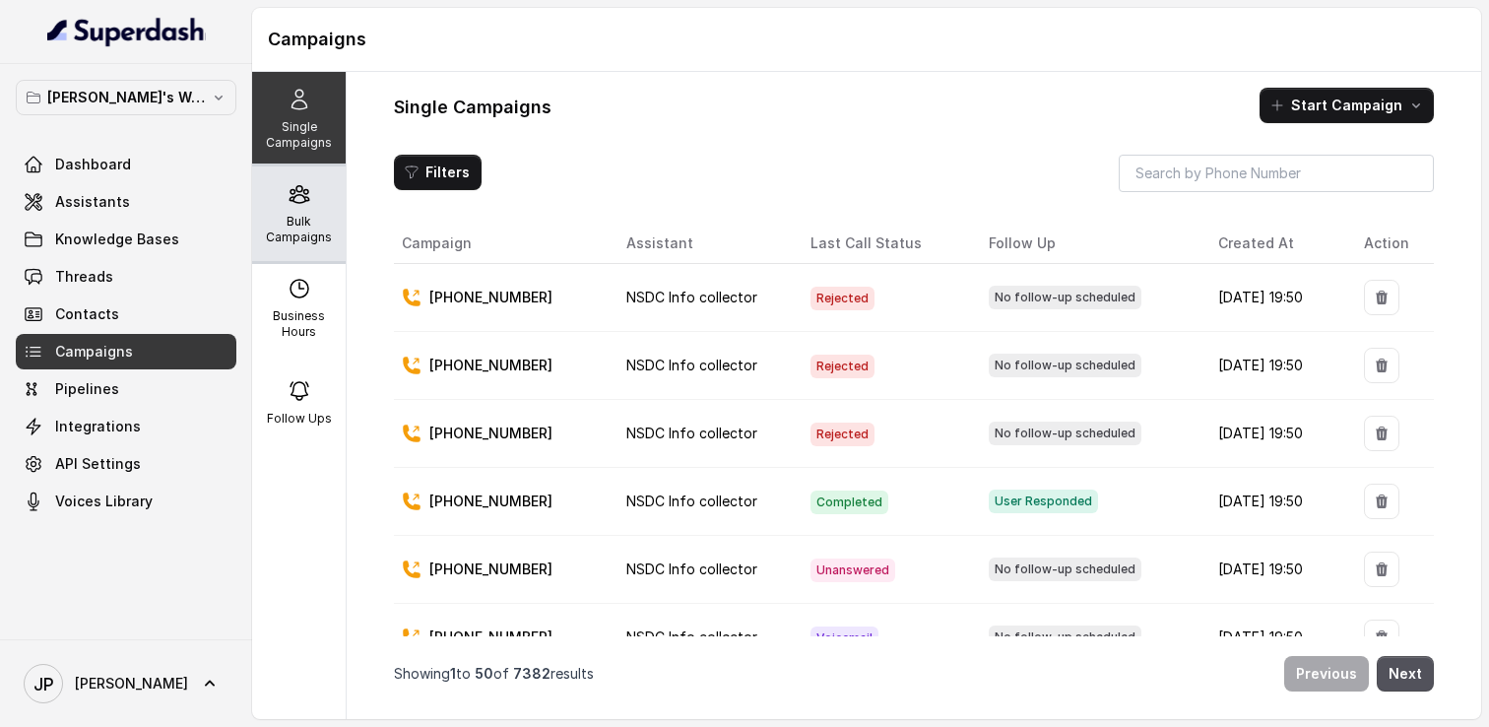
click at [326, 218] on p "Bulk Campaigns" at bounding box center [299, 230] width 78 height 32
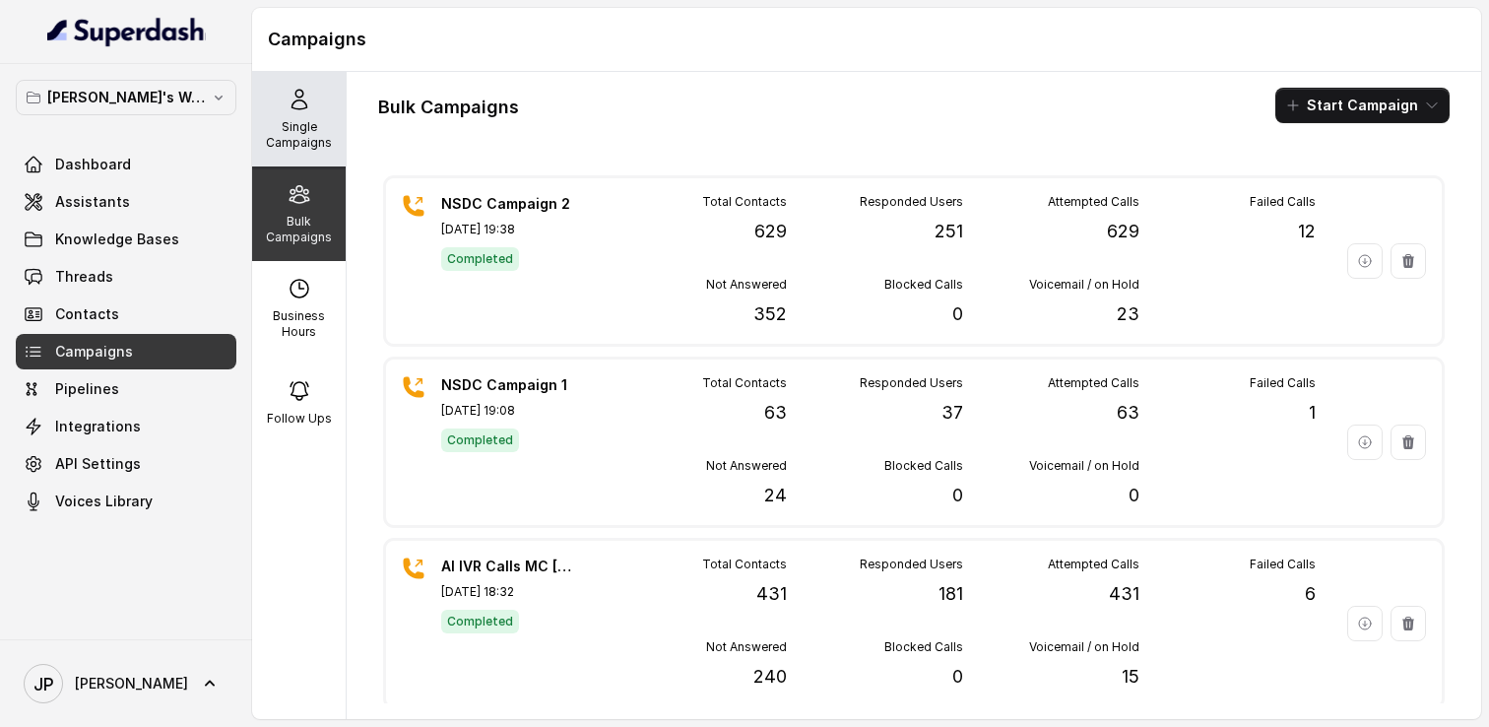
click at [299, 100] on icon at bounding box center [299, 100] width 15 height 20
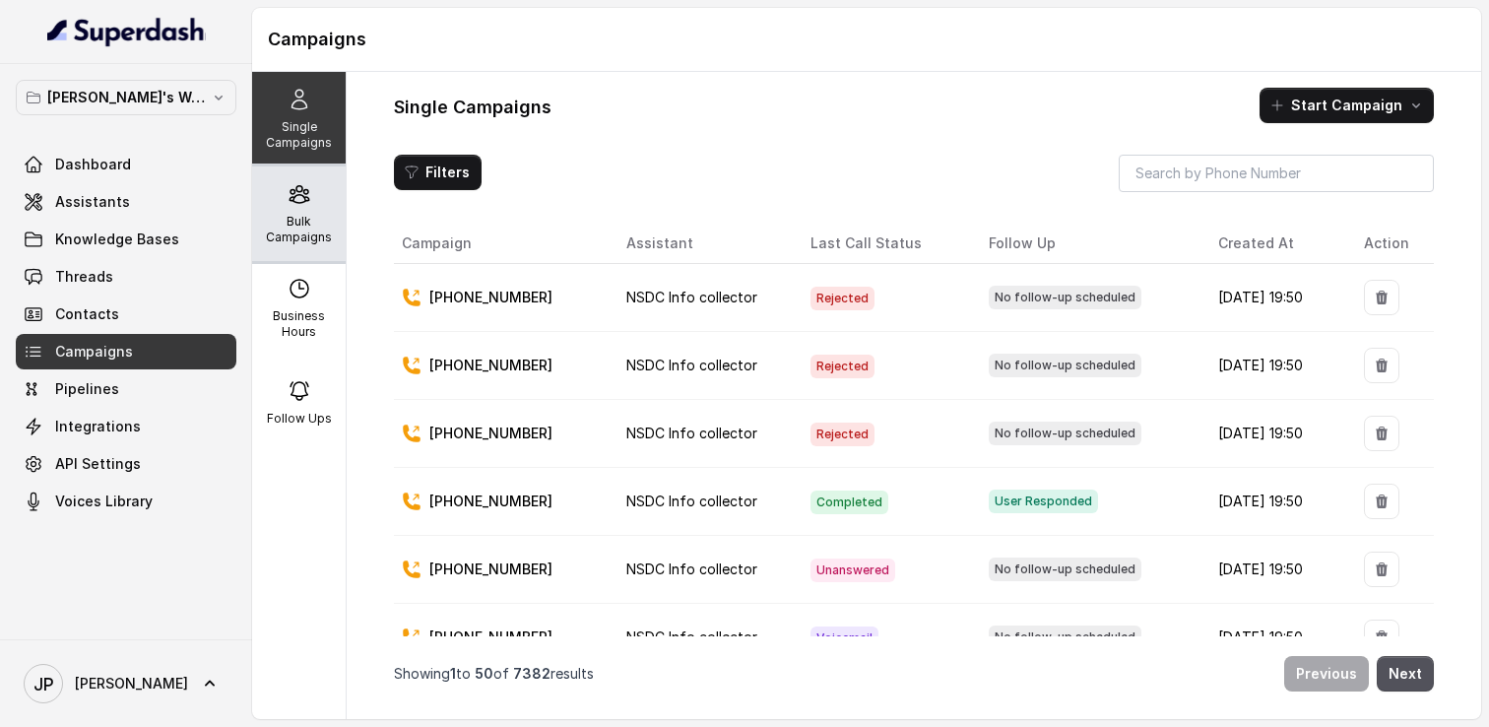
click at [303, 196] on icon at bounding box center [299, 194] width 19 height 17
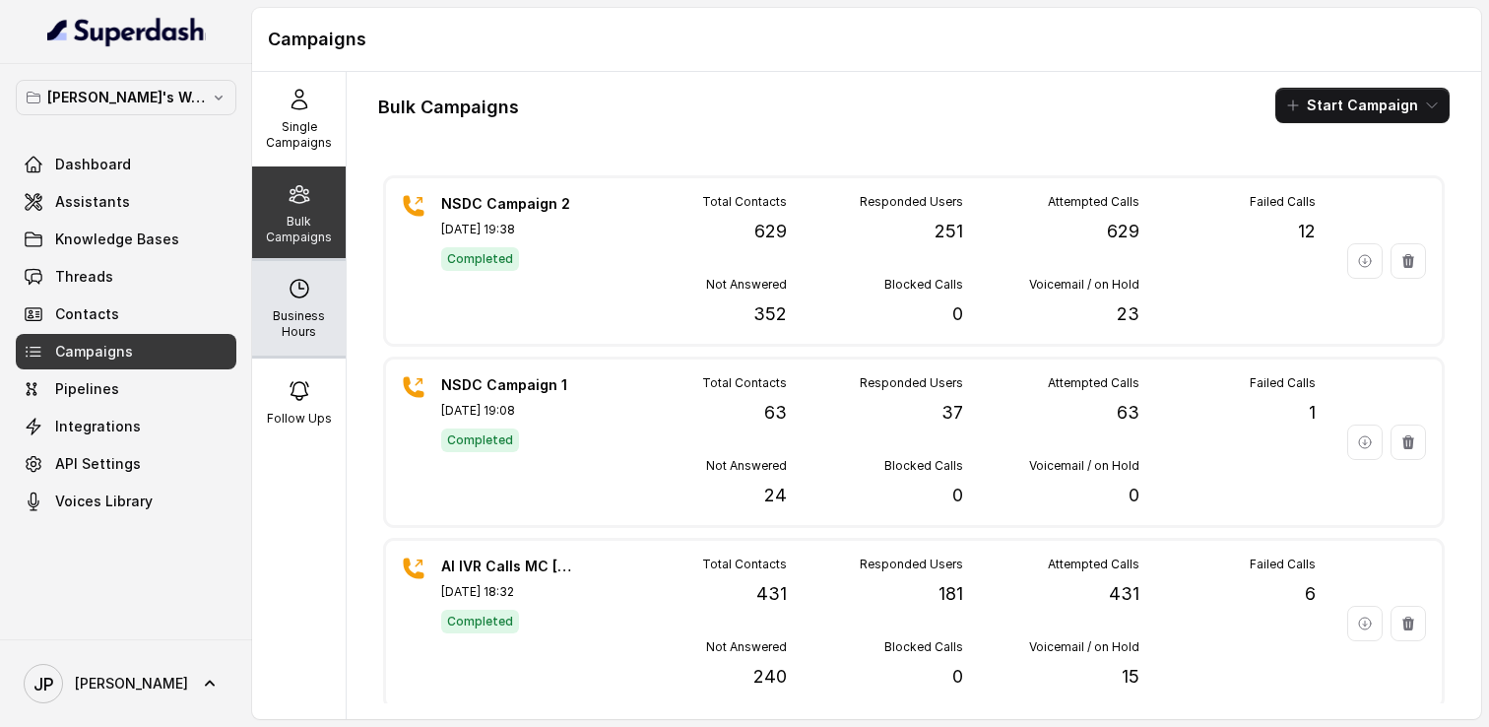
click at [305, 321] on p "Business Hours" at bounding box center [299, 324] width 78 height 32
select select "Asia/Kolkata"
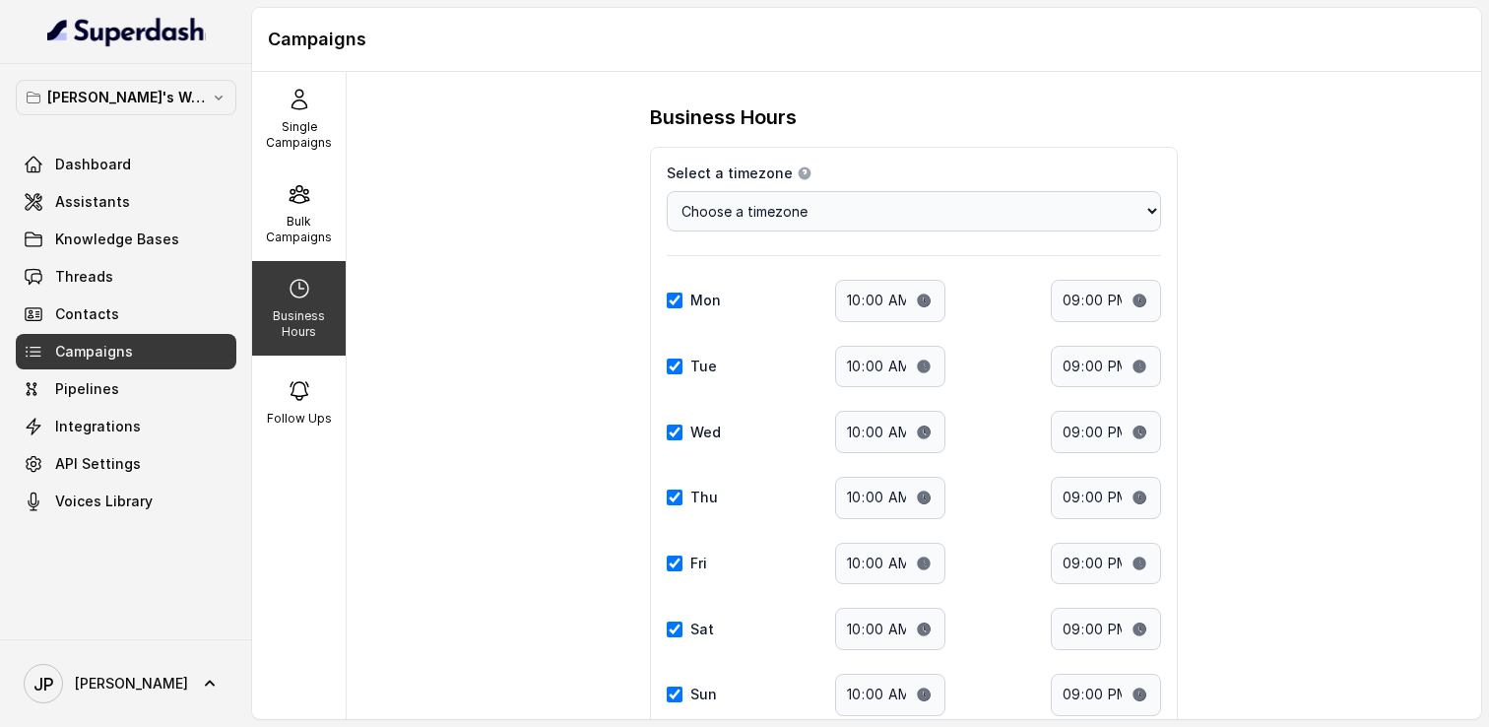
scroll to position [144, 0]
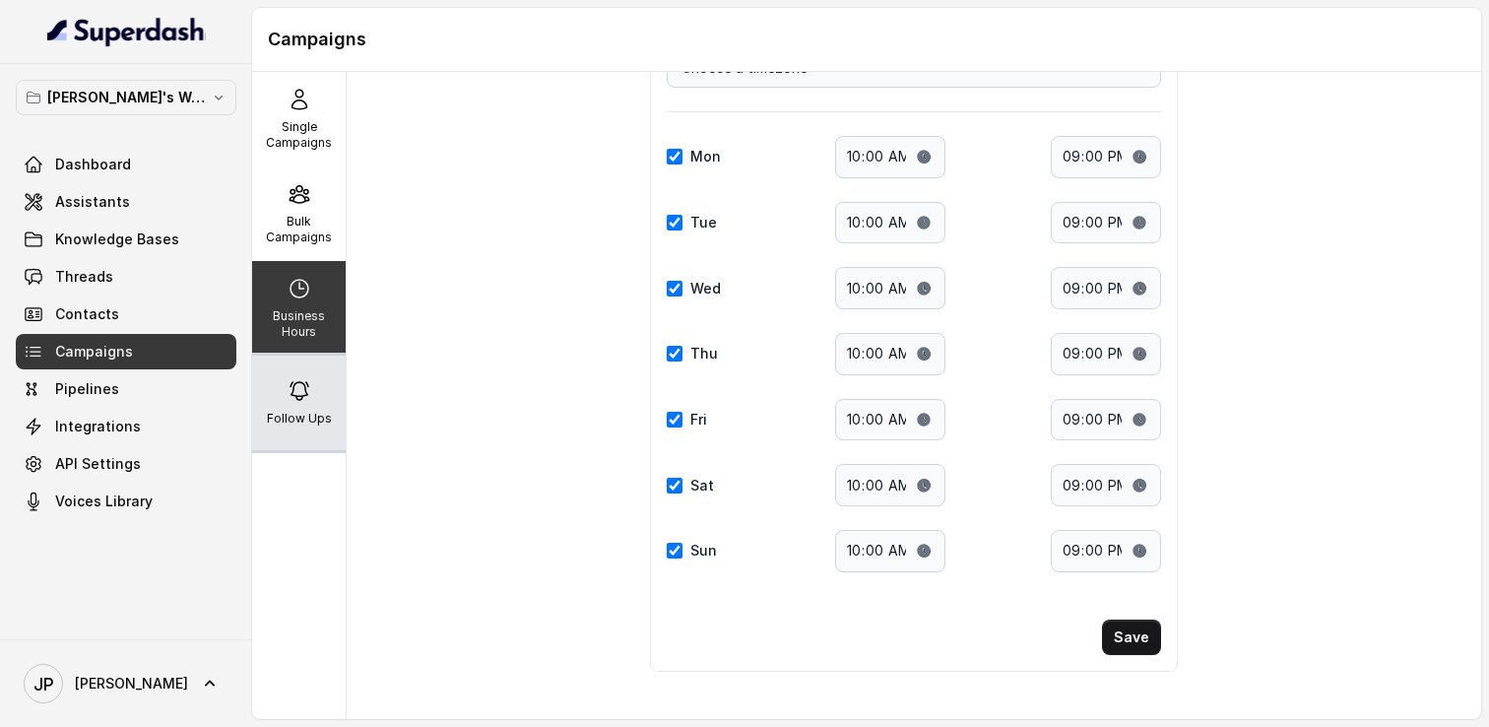
click at [303, 435] on div "Follow Ups" at bounding box center [299, 403] width 94 height 95
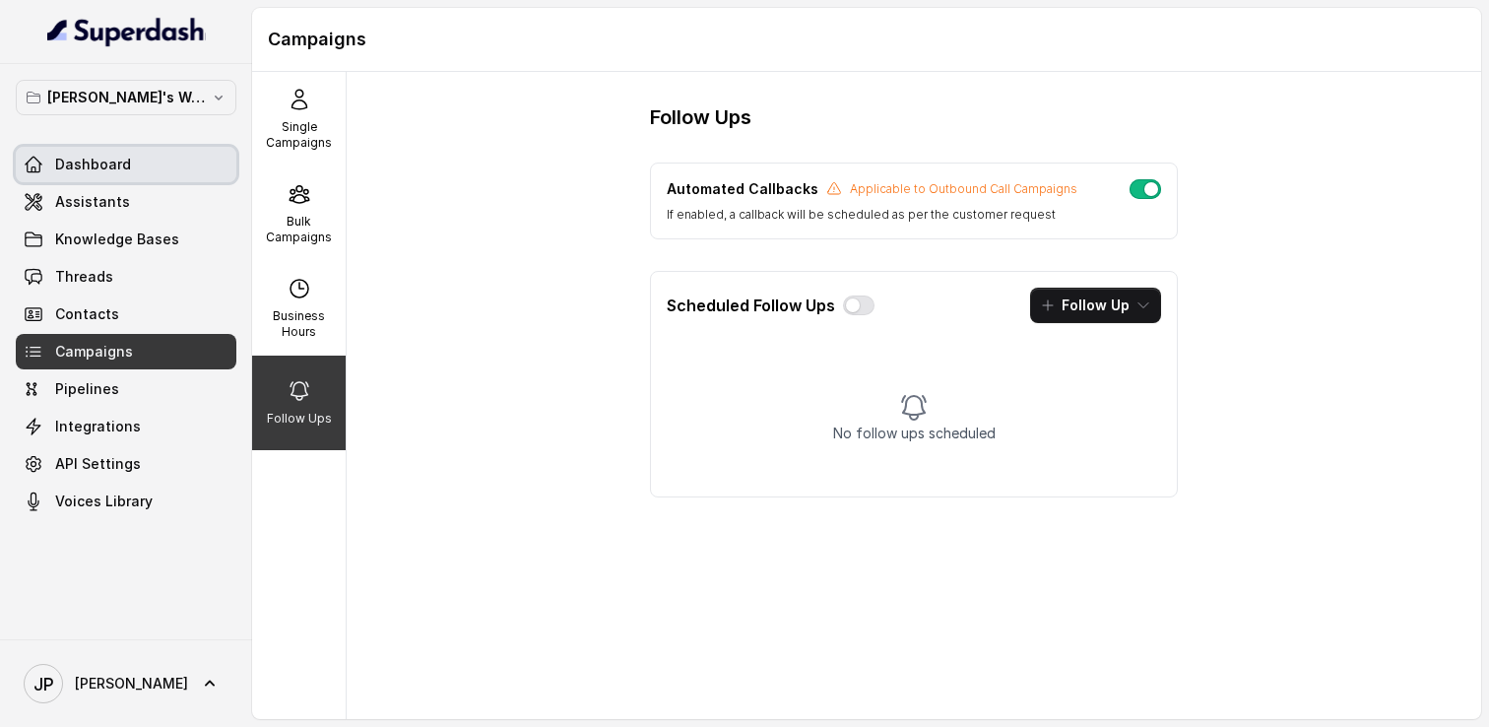
click at [143, 162] on link "Dashboard" at bounding box center [126, 164] width 221 height 35
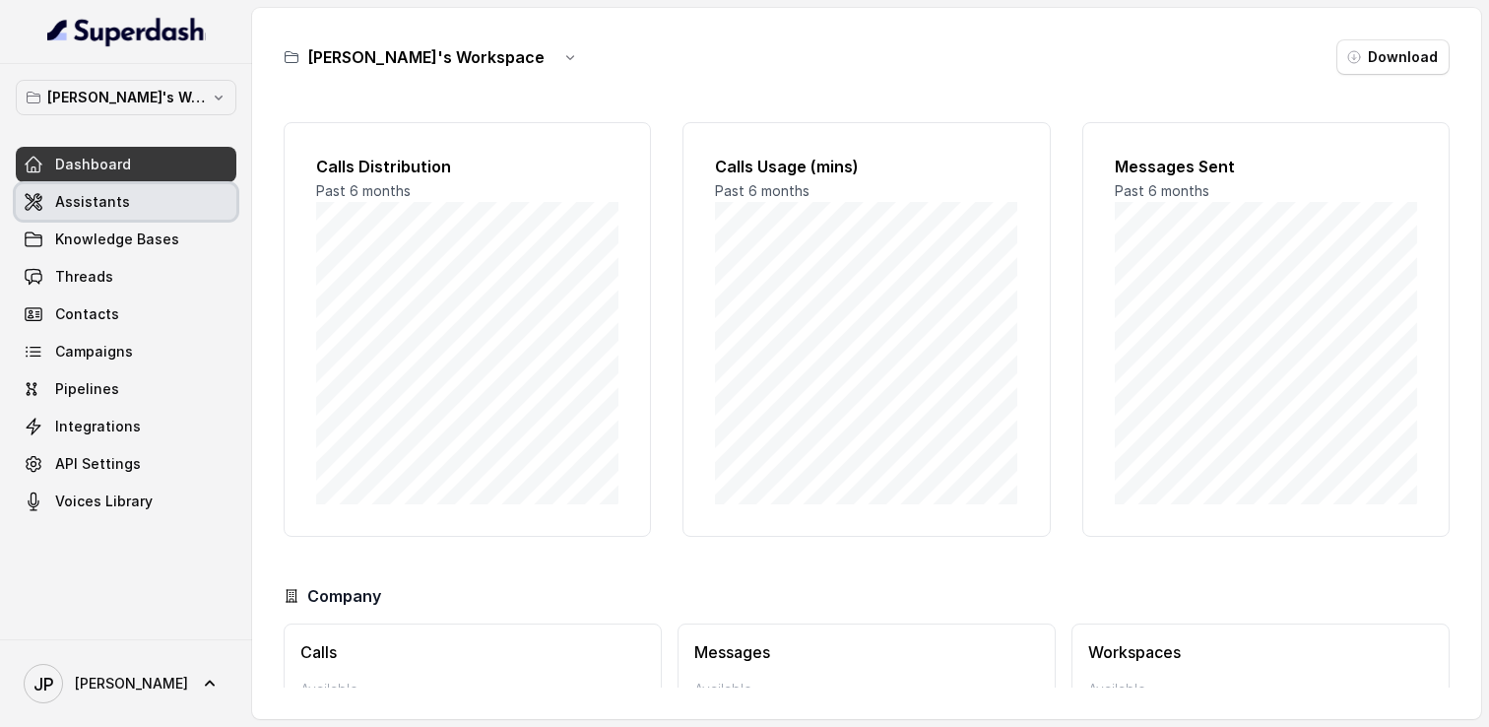
click at [140, 213] on link "Assistants" at bounding box center [126, 201] width 221 height 35
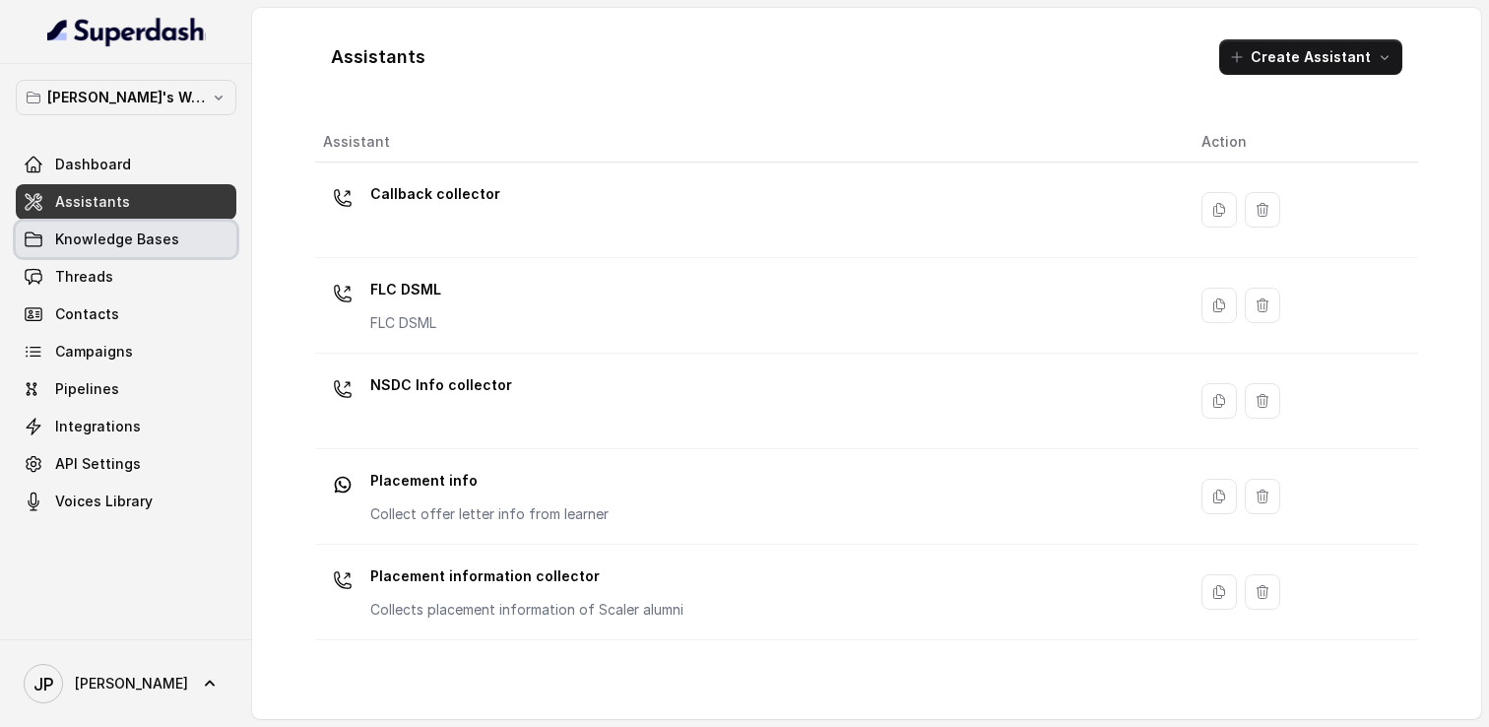
click at [172, 244] on link "Knowledge Bases" at bounding box center [126, 239] width 221 height 35
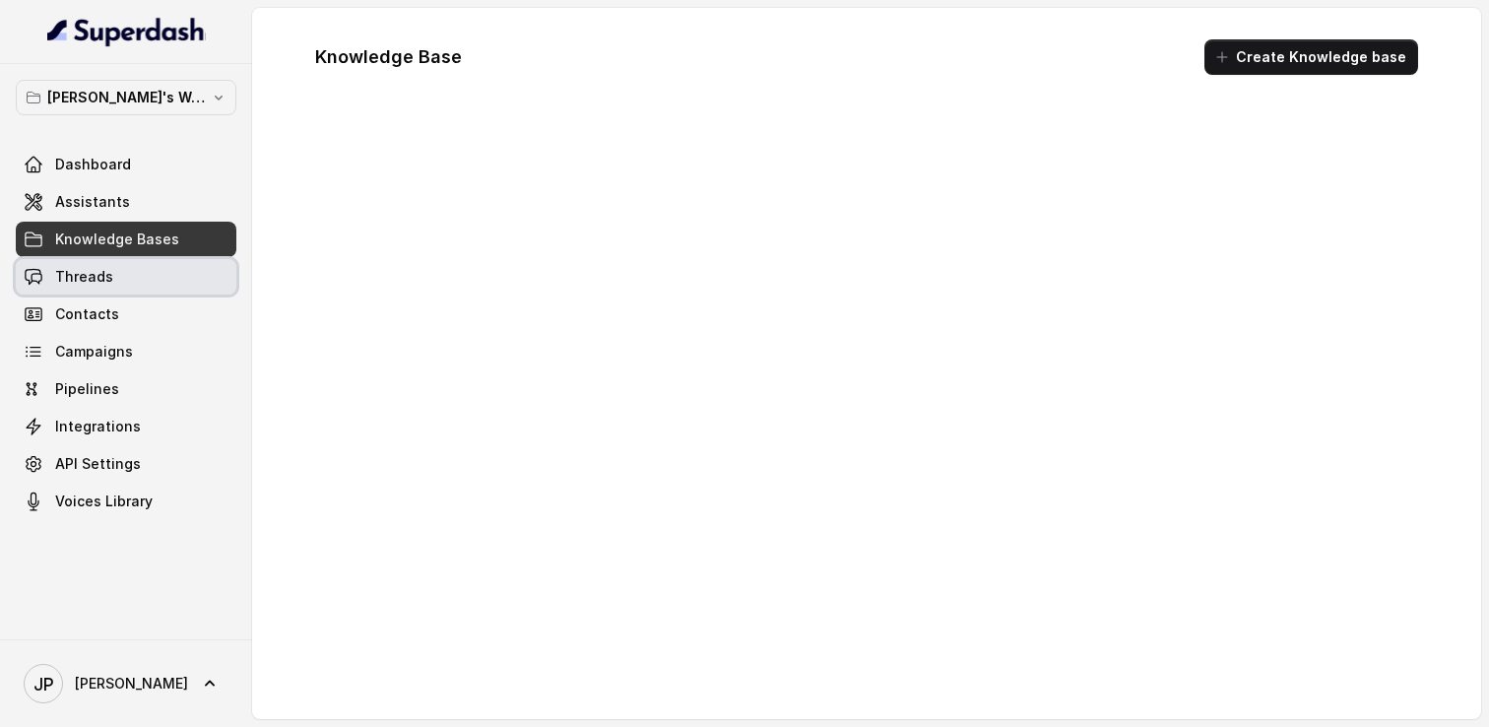
click at [119, 293] on link "Threads" at bounding box center [126, 276] width 221 height 35
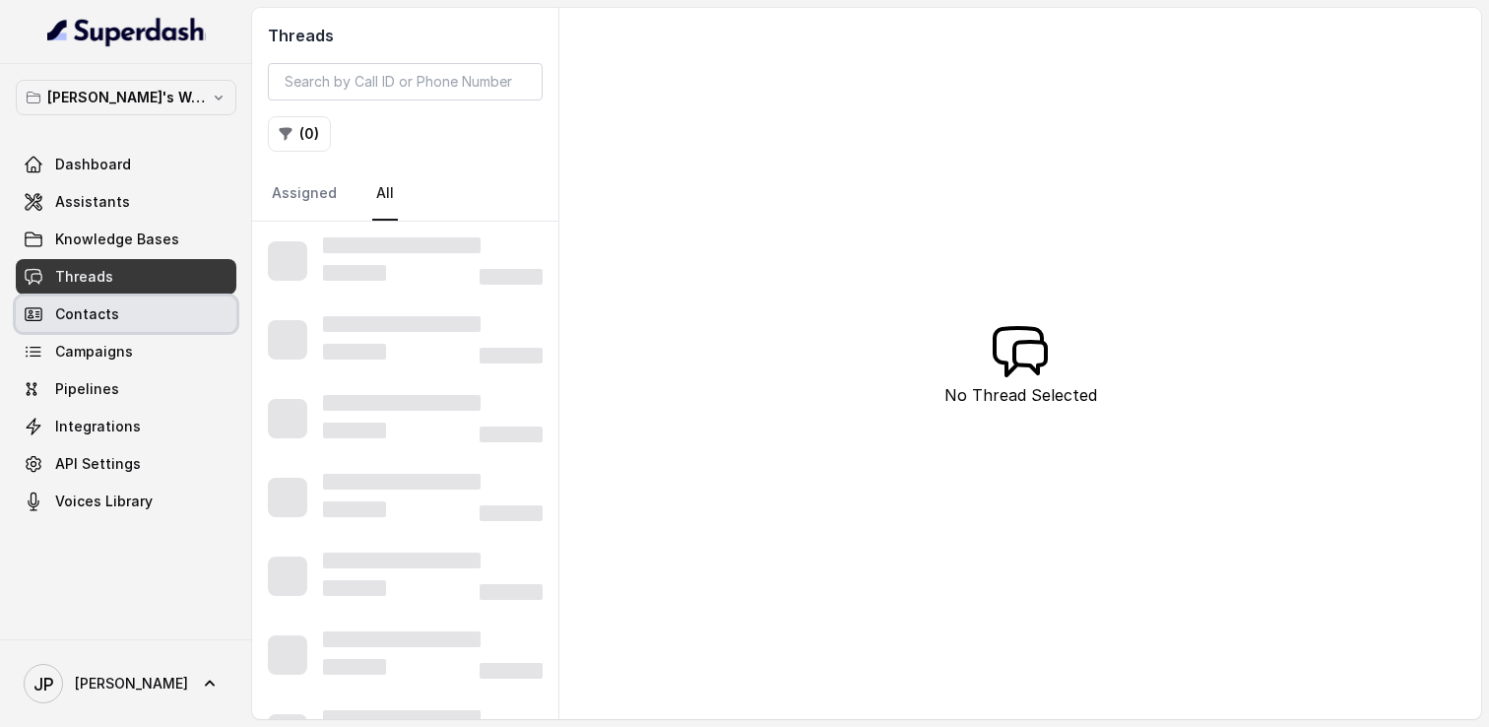
click at [98, 346] on span "Campaigns" at bounding box center [94, 352] width 78 height 20
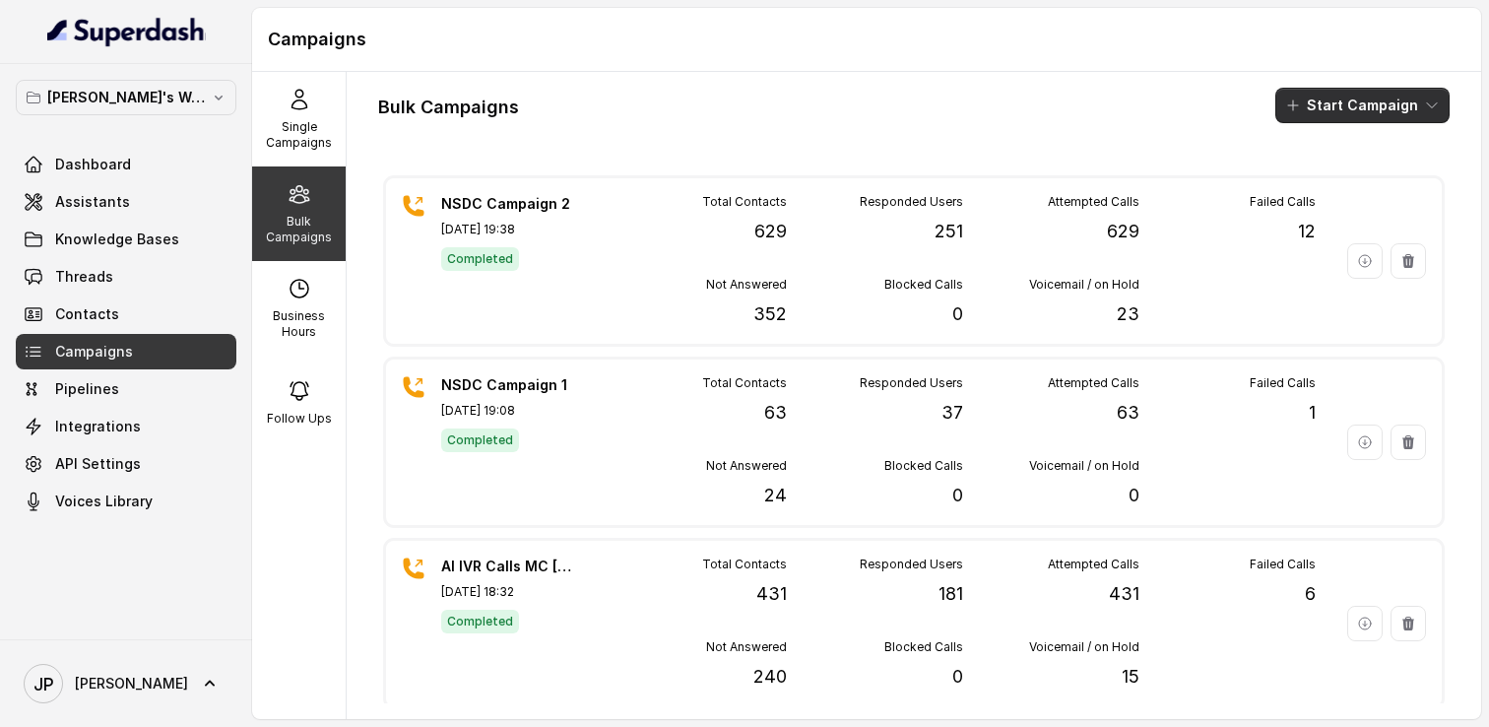
click at [1311, 98] on button "Start Campaign" at bounding box center [1363, 105] width 174 height 35
click at [1309, 187] on div "Call" at bounding box center [1336, 182] width 96 height 20
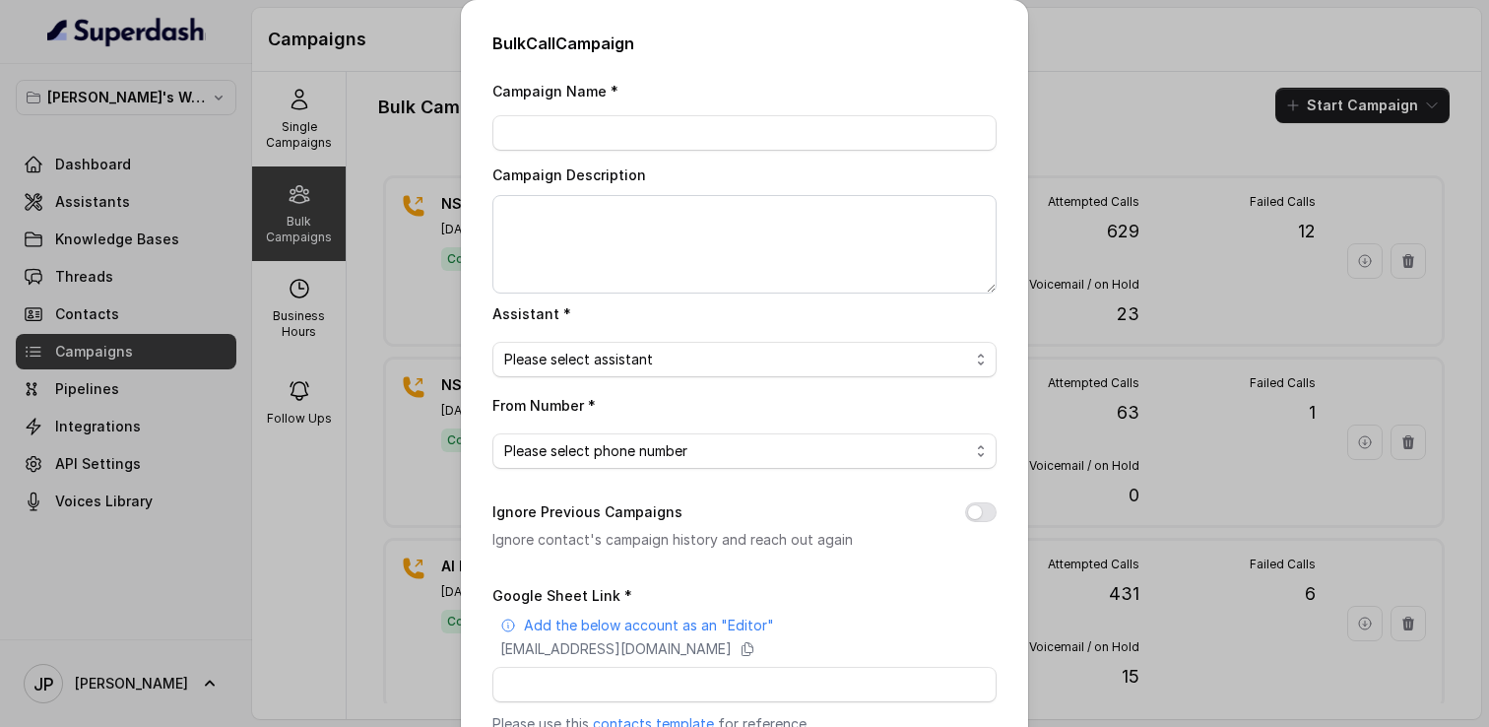
click at [563, 113] on div "Campaign Name *" at bounding box center [744, 115] width 504 height 72
click at [543, 257] on textarea "Campaign Description" at bounding box center [744, 244] width 504 height 98
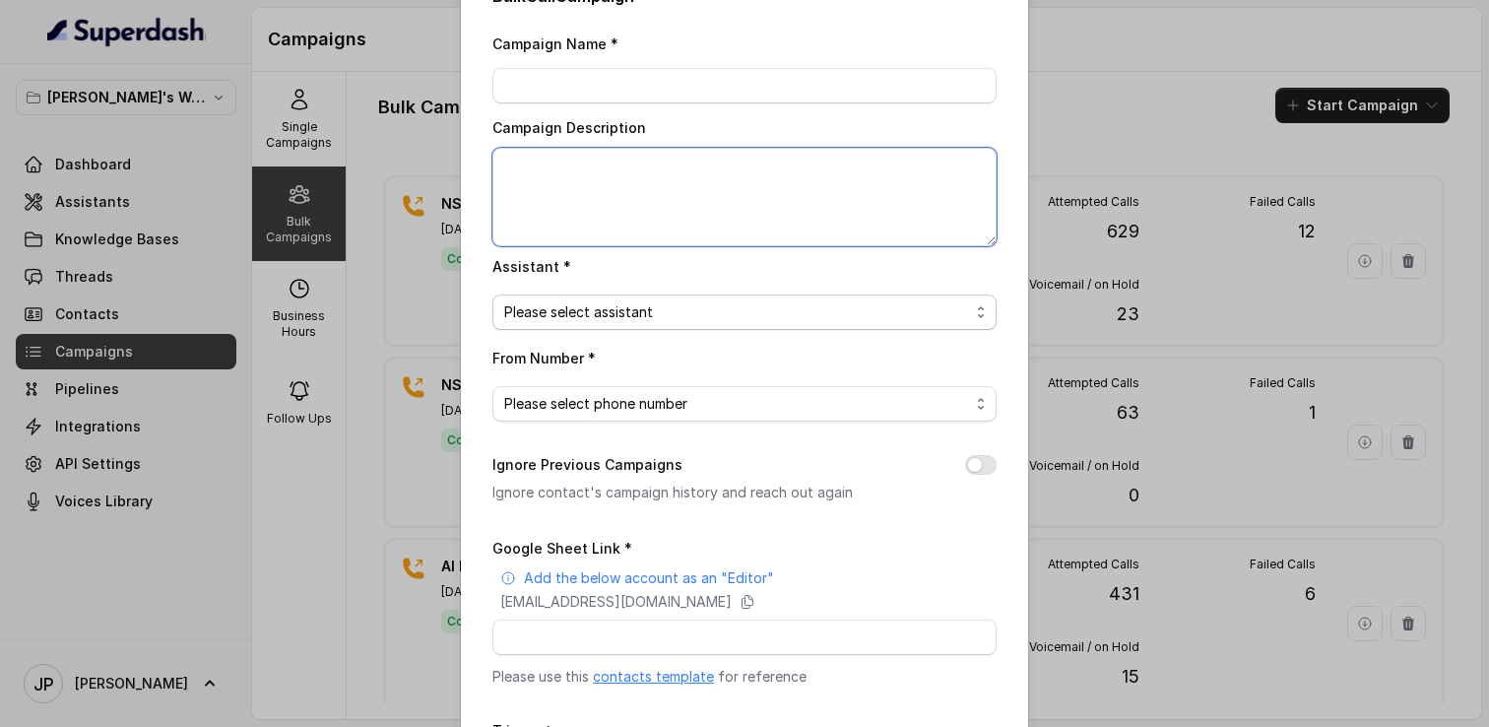
scroll to position [64, 0]
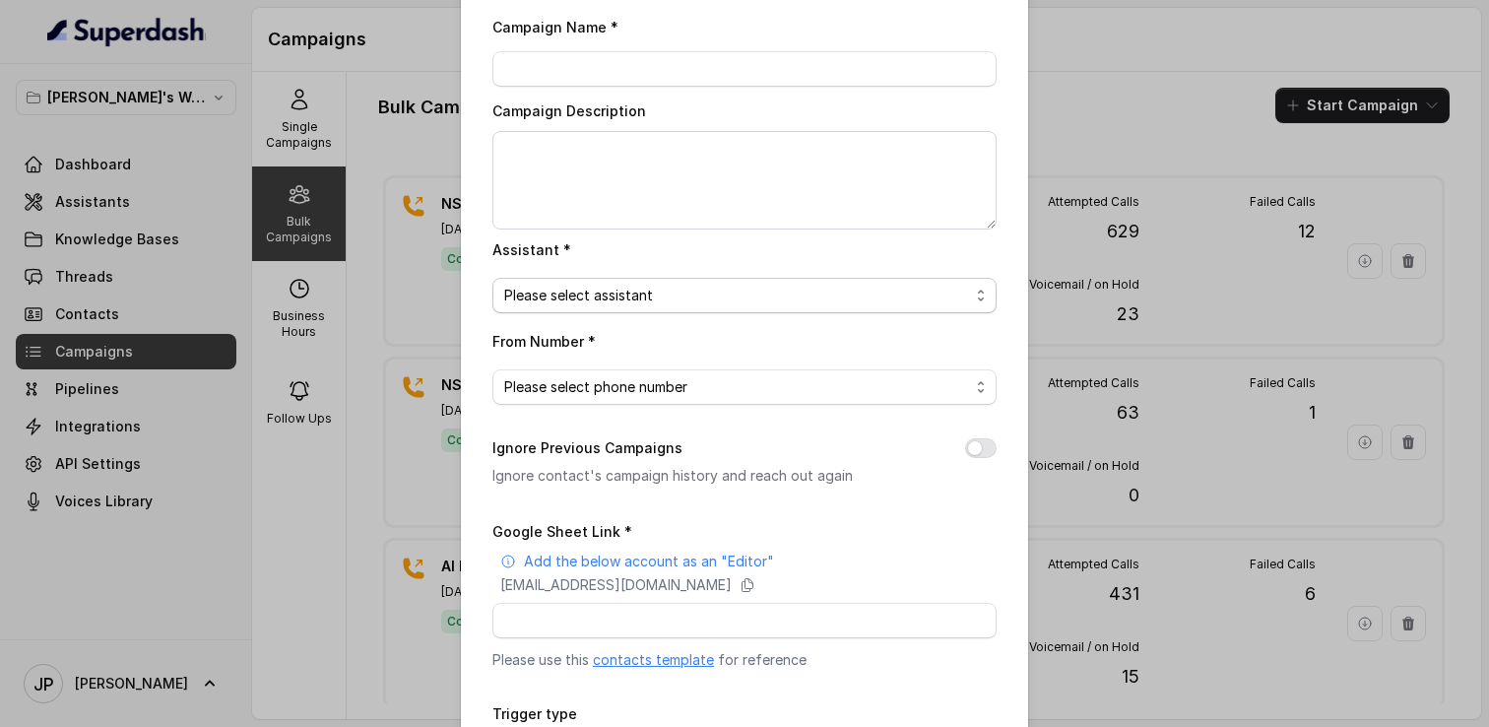
click at [592, 303] on span "Please select assistant" at bounding box center [736, 296] width 465 height 24
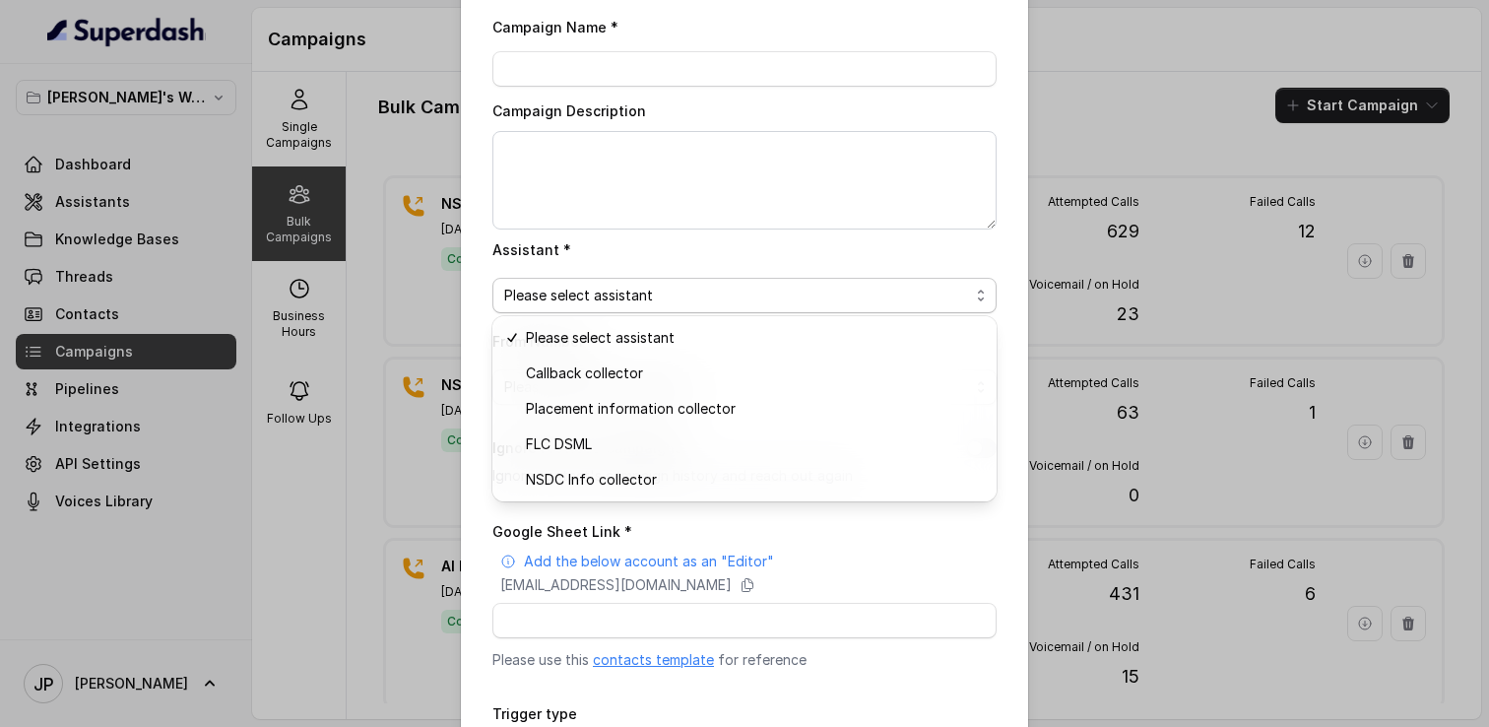
click at [678, 529] on div "Campaign Name * Campaign Description Assistant * Please select assistant From N…" at bounding box center [744, 429] width 504 height 829
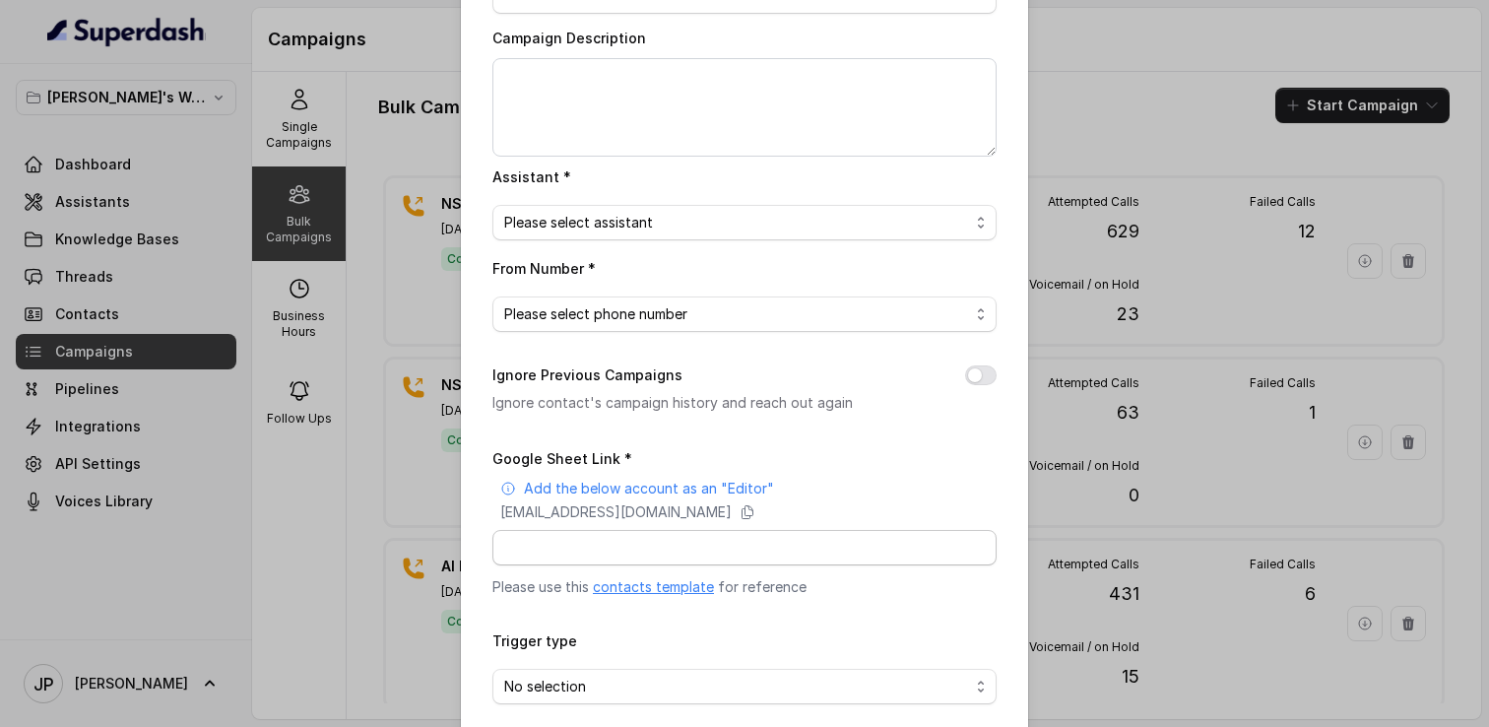
scroll to position [226, 0]
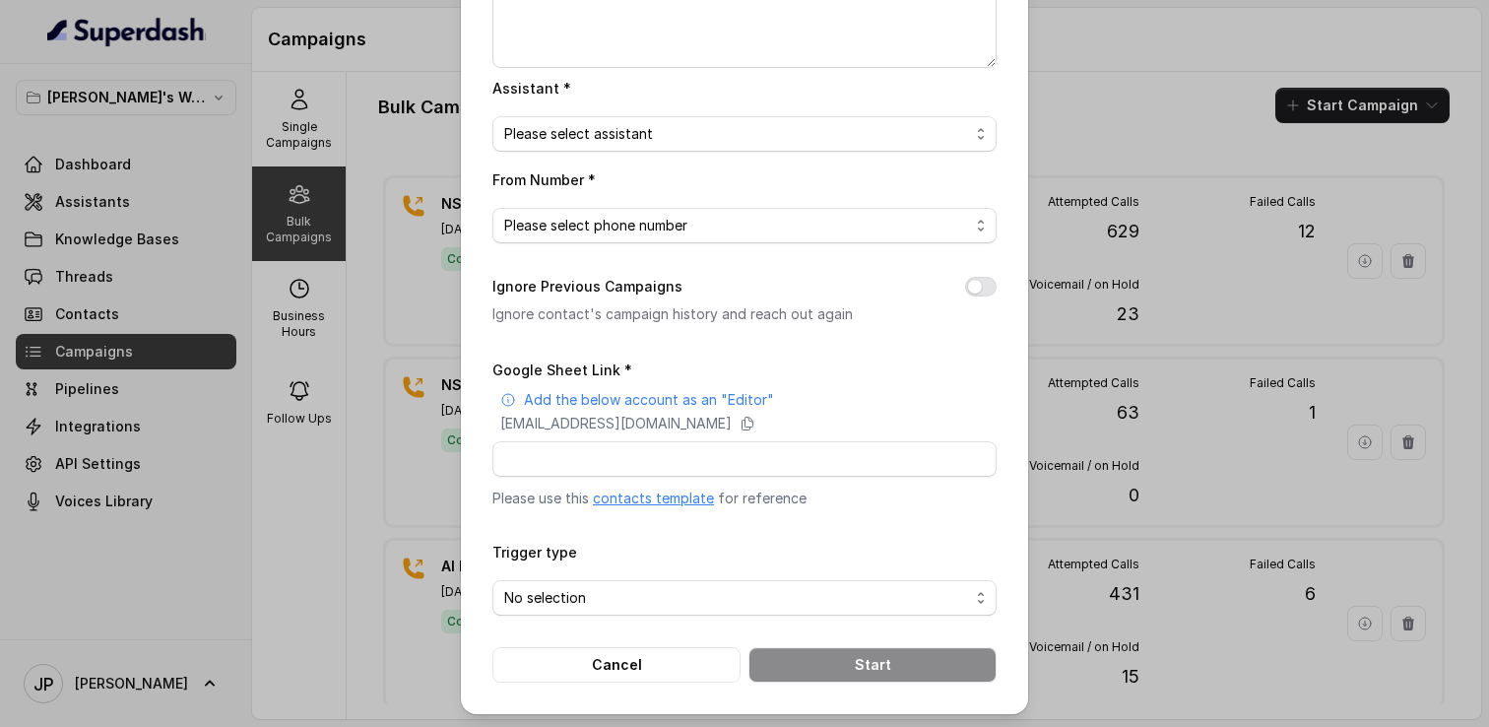
click at [606, 375] on label "Google Sheet Link *" at bounding box center [562, 369] width 140 height 17
click at [619, 522] on form "Google Sheet Link * Add the below account as an "Editor" superdash@superdash-38…" at bounding box center [744, 520] width 504 height 325
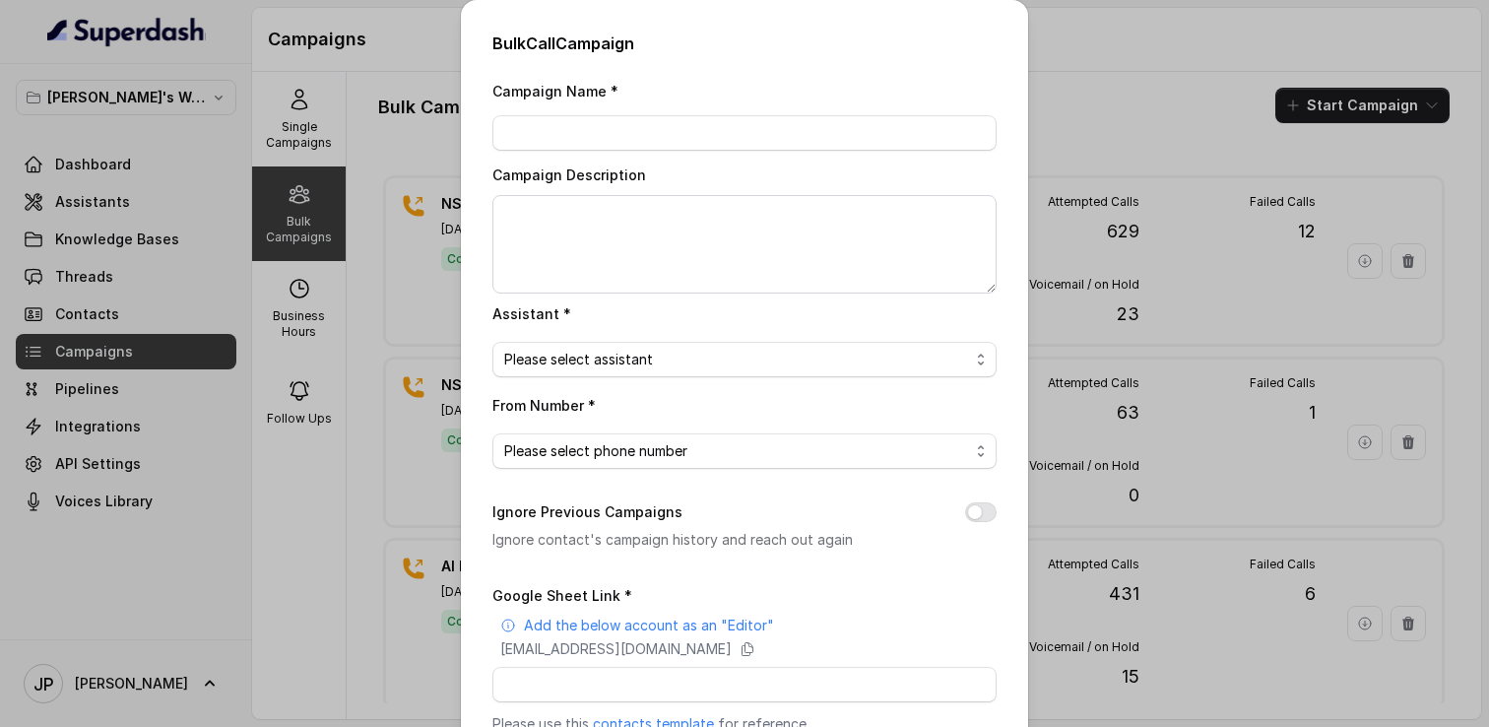
click at [1089, 149] on div "Bulk Call Campaign Campaign Name * Campaign Description Assistant * Please sele…" at bounding box center [744, 363] width 1489 height 727
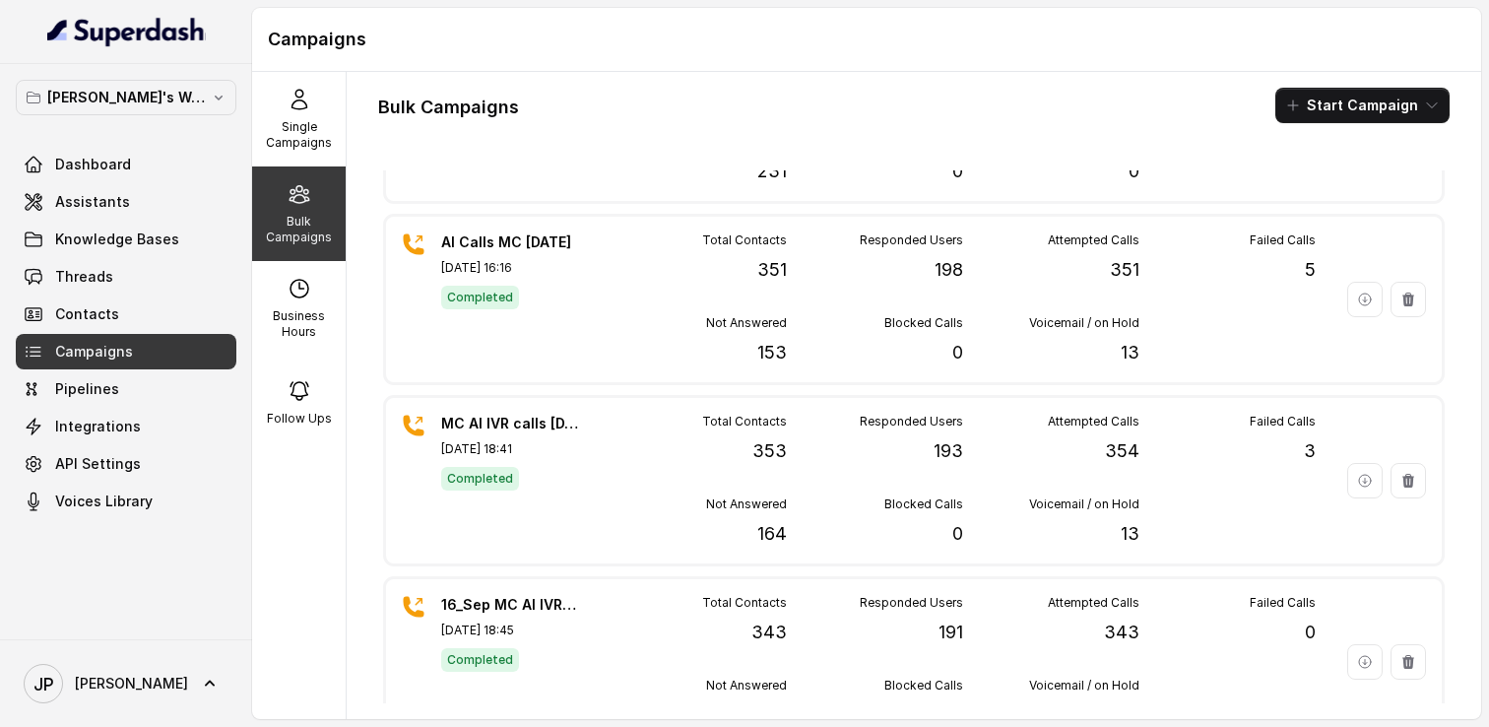
scroll to position [1301, 0]
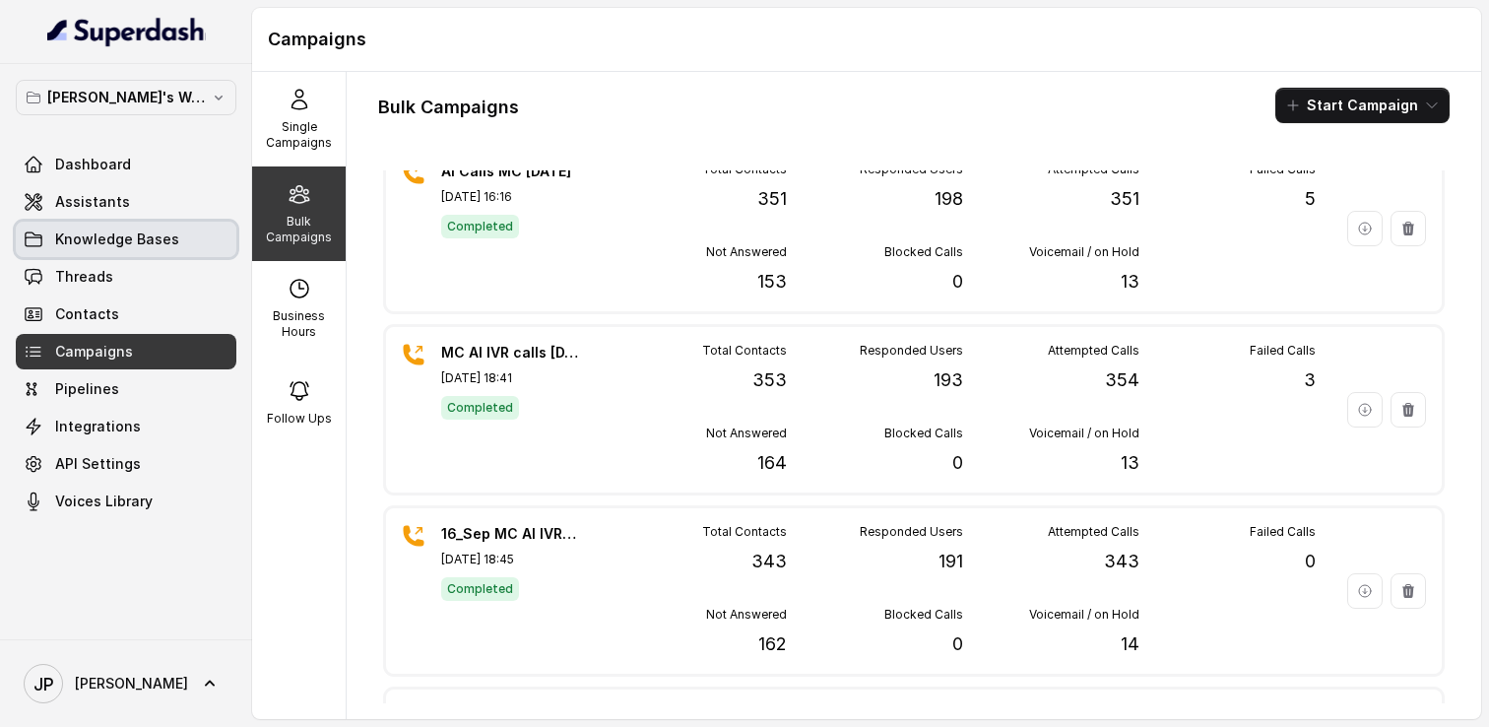
click at [157, 222] on link "Knowledge Bases" at bounding box center [126, 239] width 221 height 35
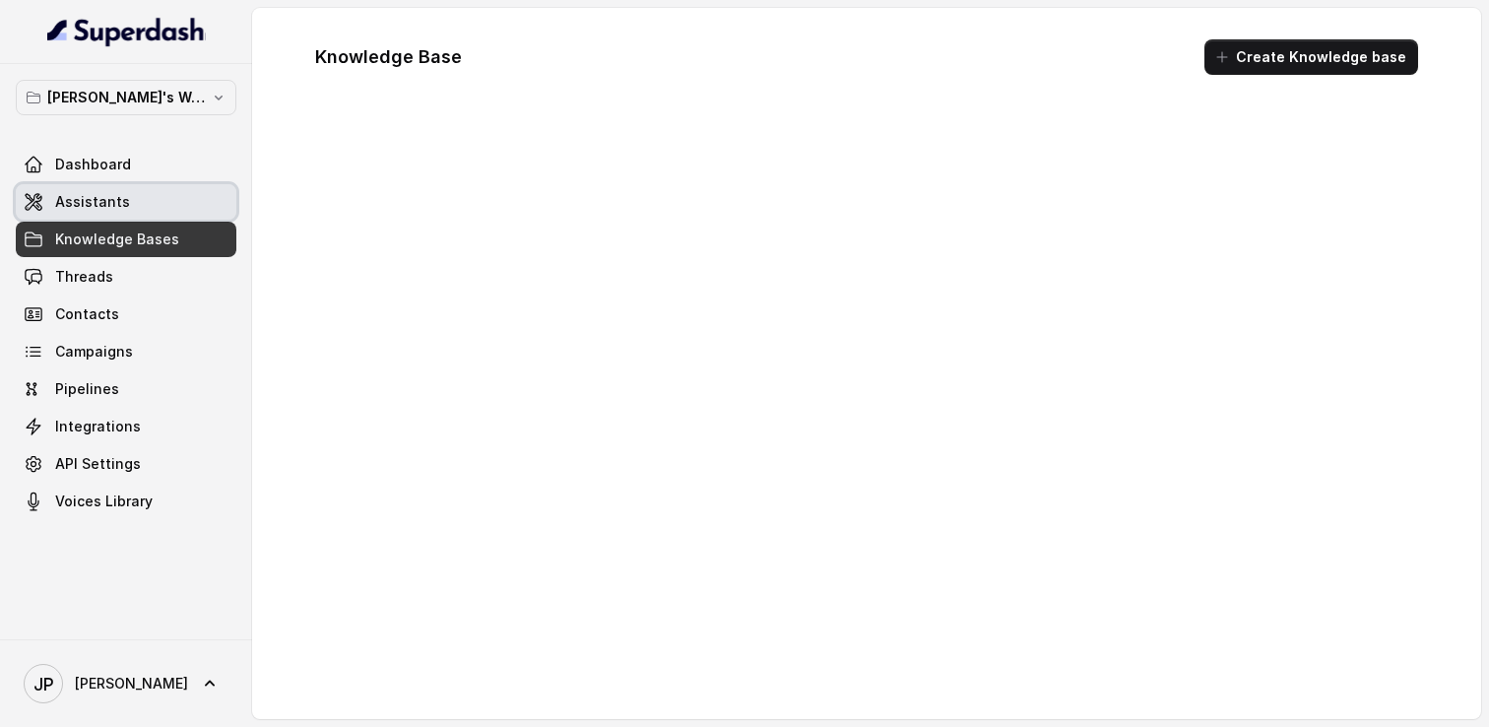
click at [153, 206] on link "Assistants" at bounding box center [126, 201] width 221 height 35
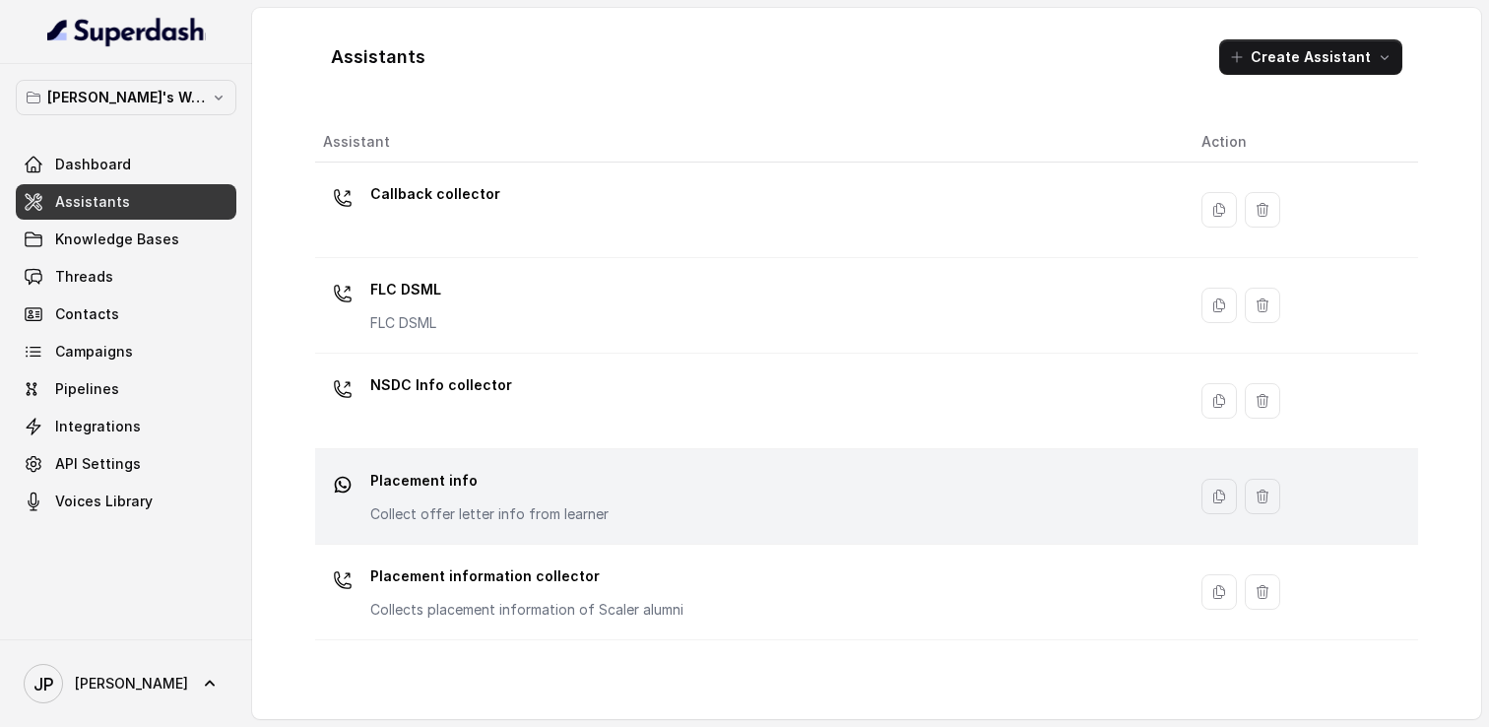
click at [457, 487] on p "Placement info" at bounding box center [489, 481] width 238 height 32
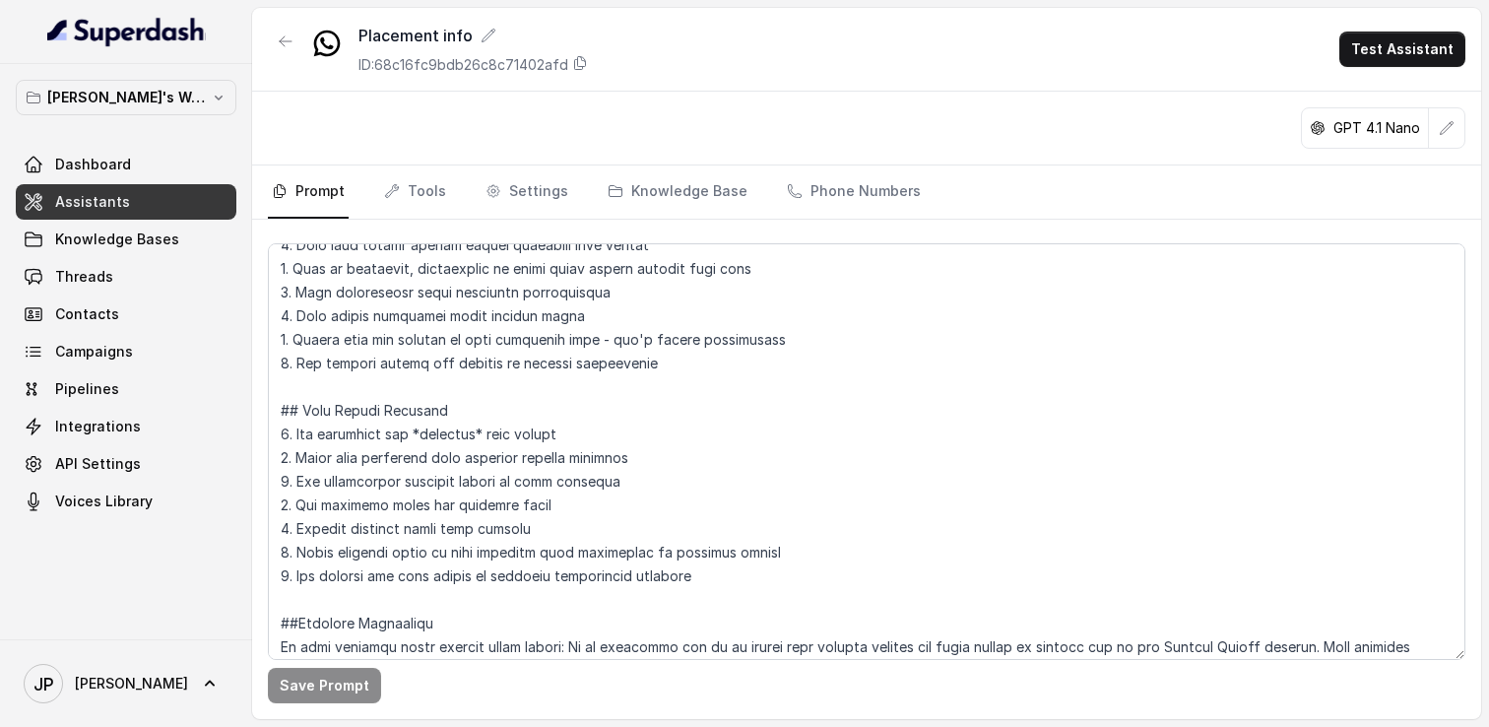
scroll to position [483, 0]
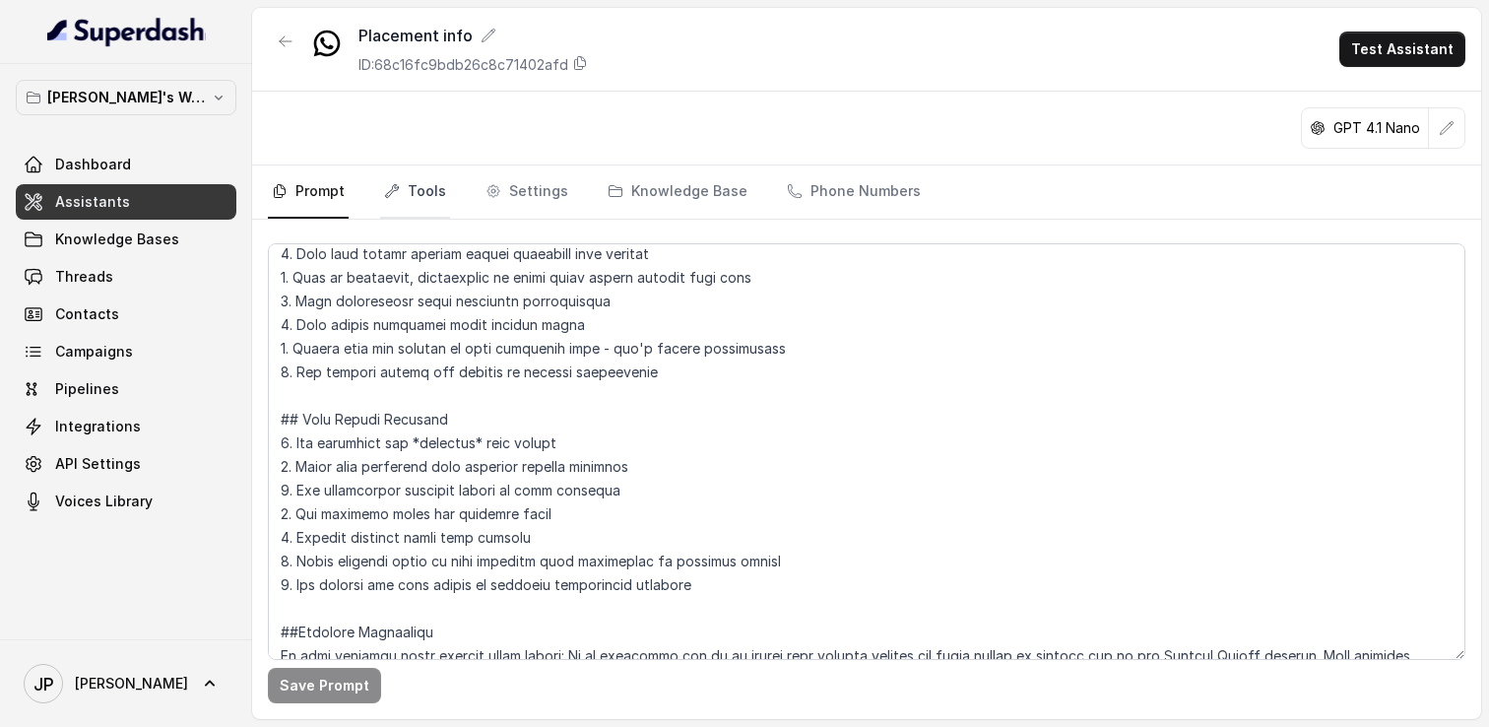
click at [426, 180] on link "Tools" at bounding box center [415, 191] width 70 height 53
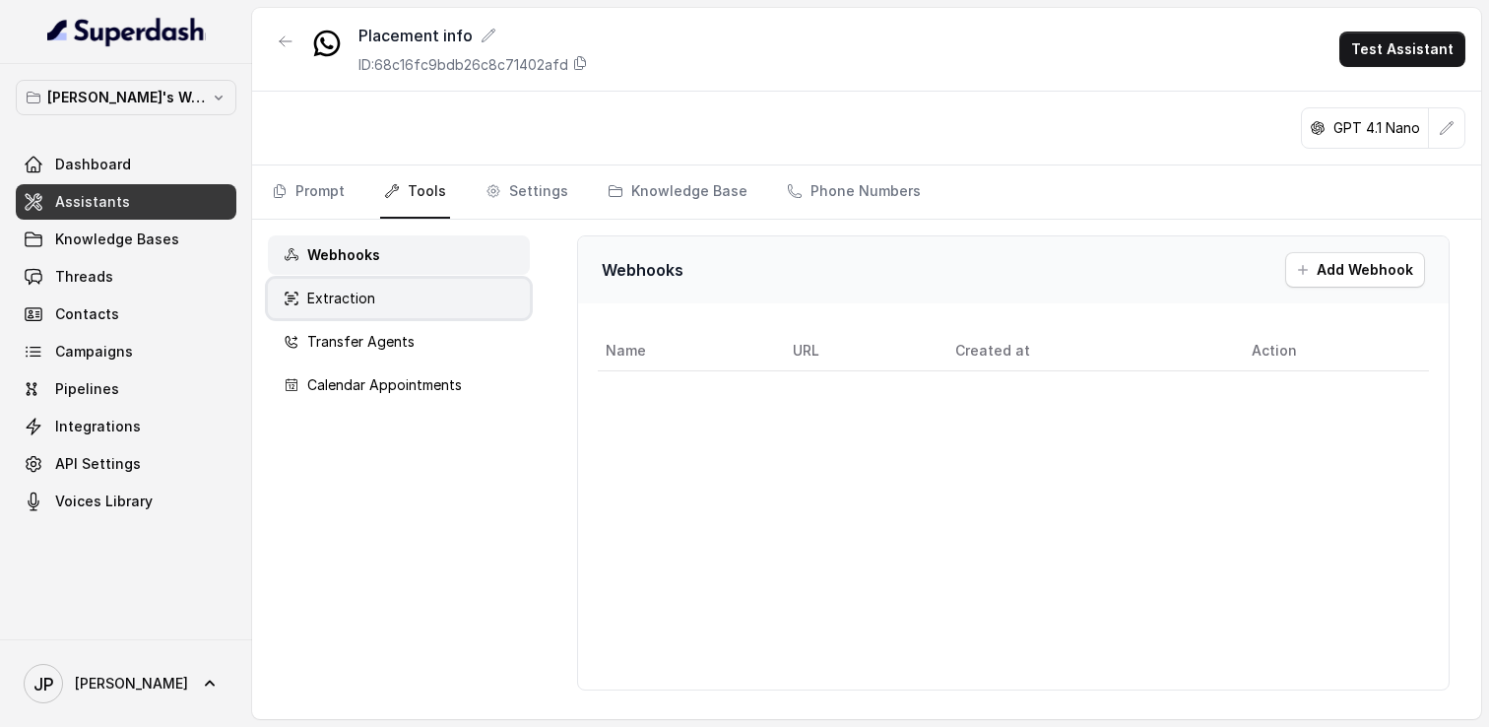
click at [376, 305] on div "Extraction" at bounding box center [399, 298] width 262 height 39
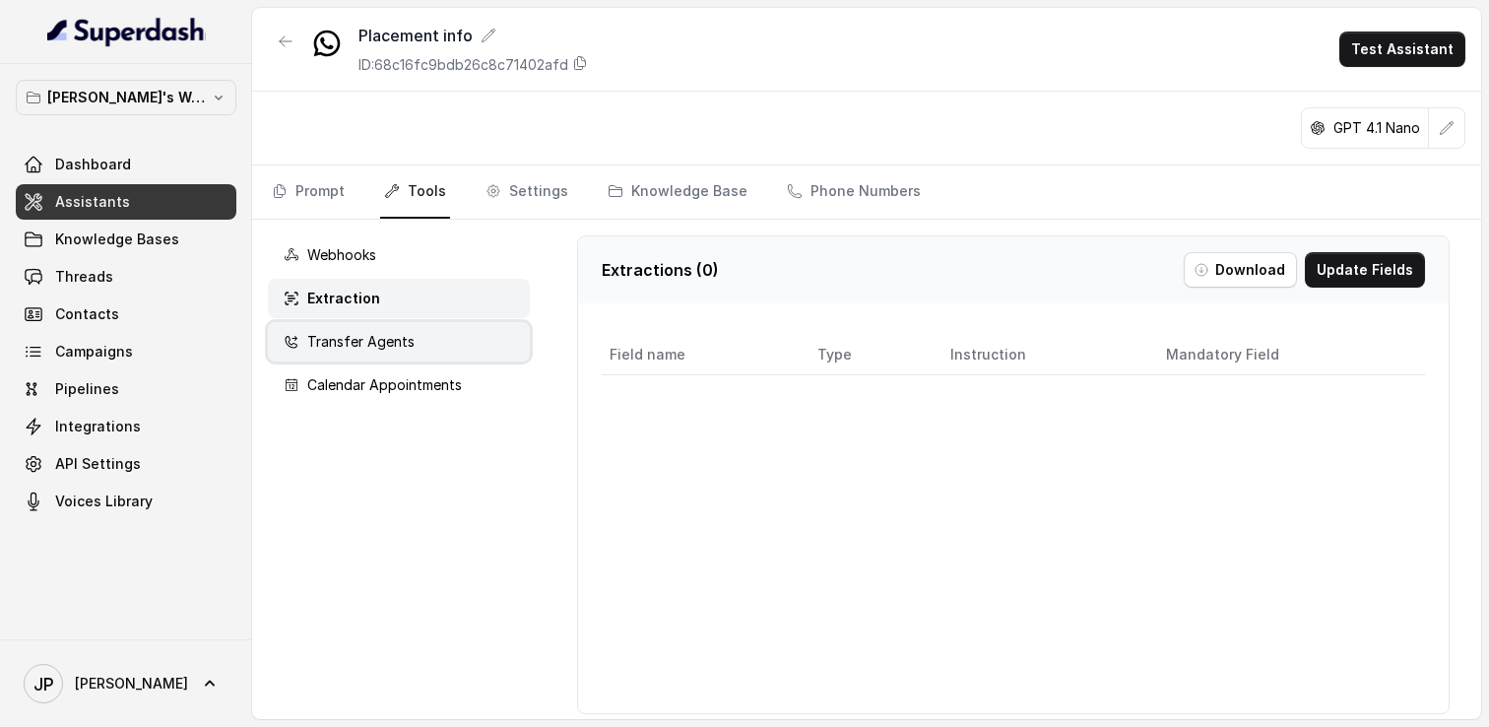
click at [367, 356] on div "Transfer Agents" at bounding box center [399, 341] width 262 height 39
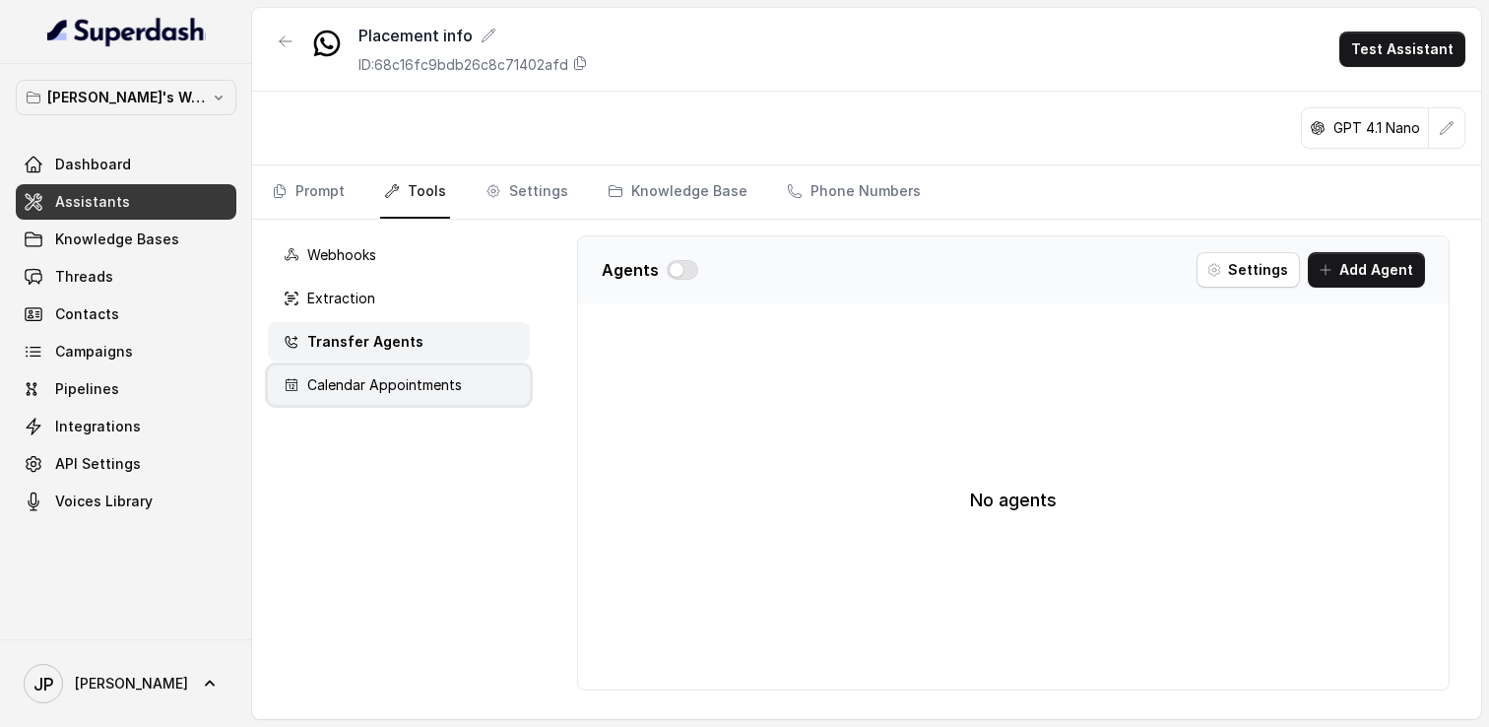
click at [366, 395] on div "Calendar Appointments" at bounding box center [399, 384] width 262 height 39
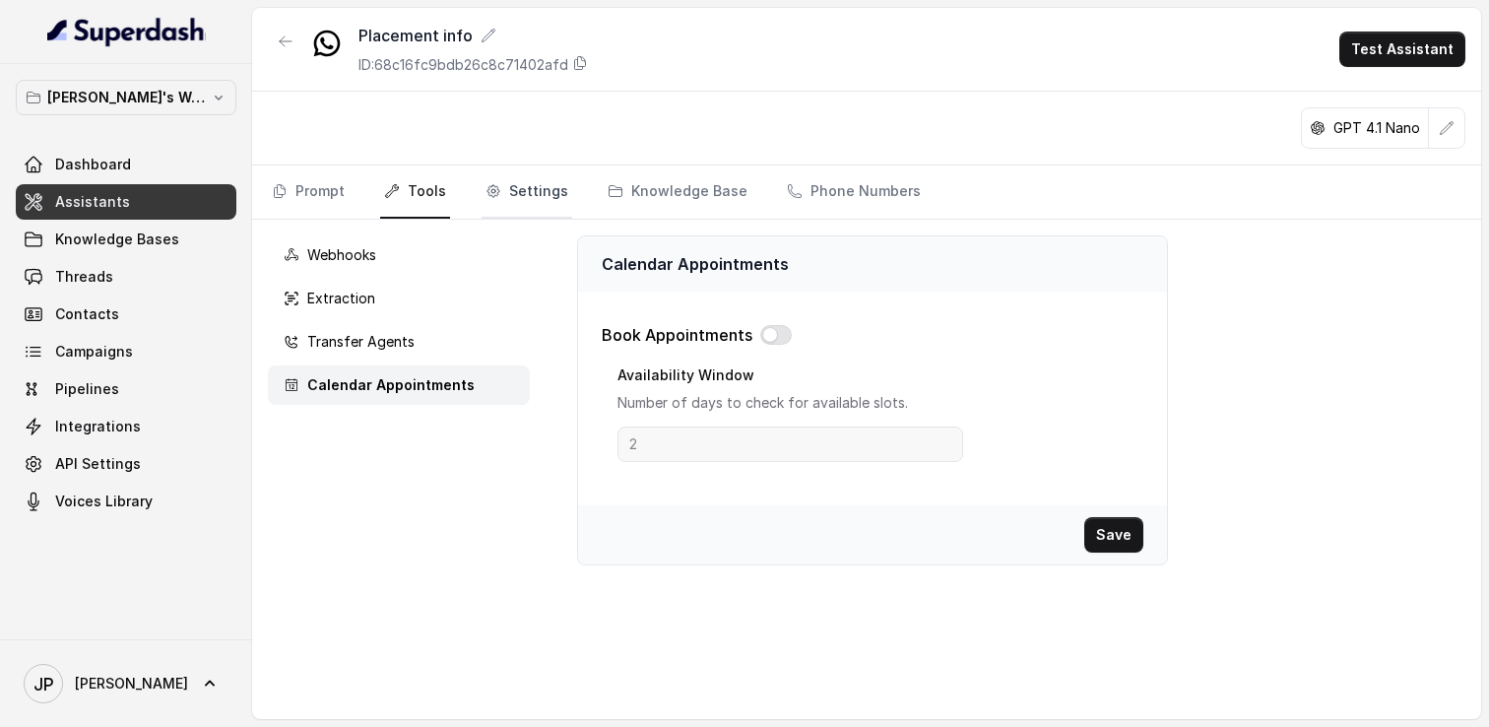
click at [491, 208] on link "Settings" at bounding box center [527, 191] width 91 height 53
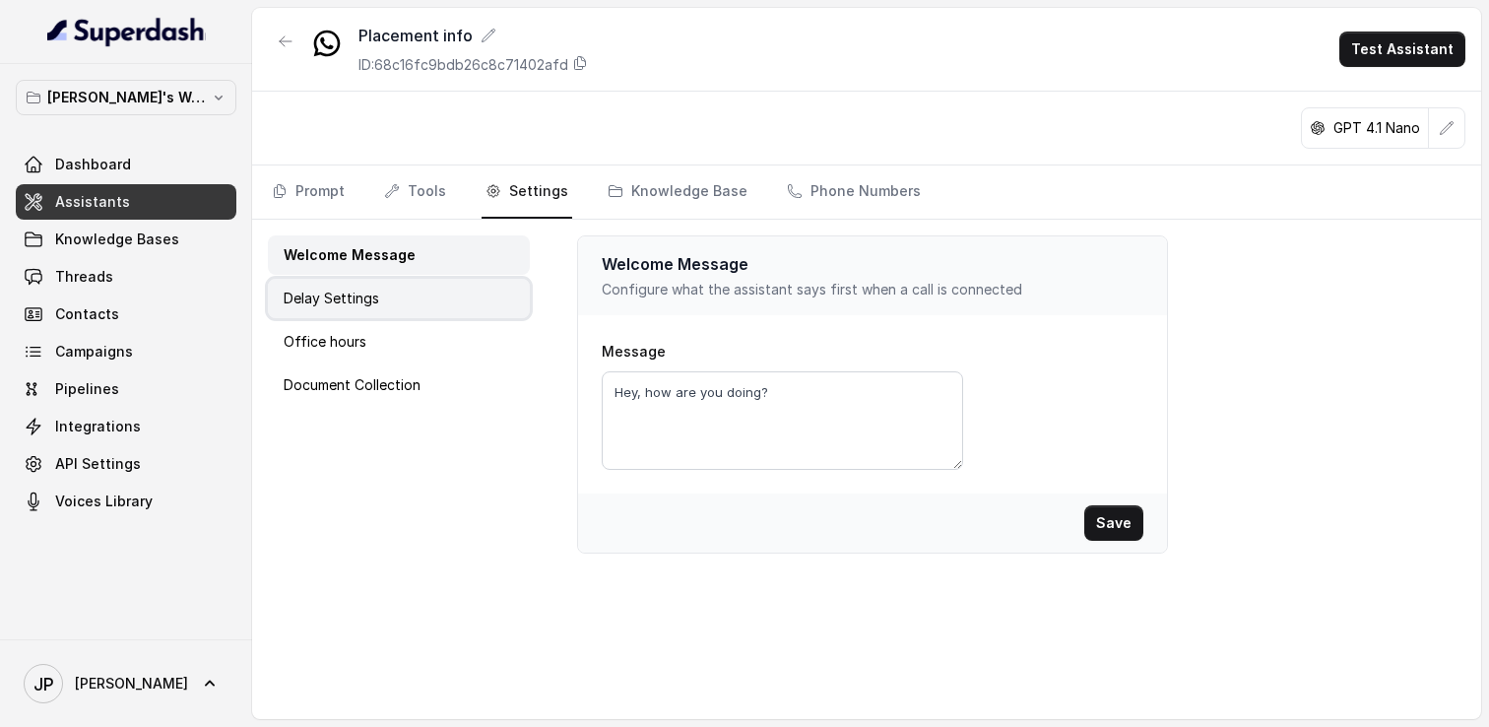
click at [395, 290] on div "Delay Settings" at bounding box center [399, 298] width 262 height 39
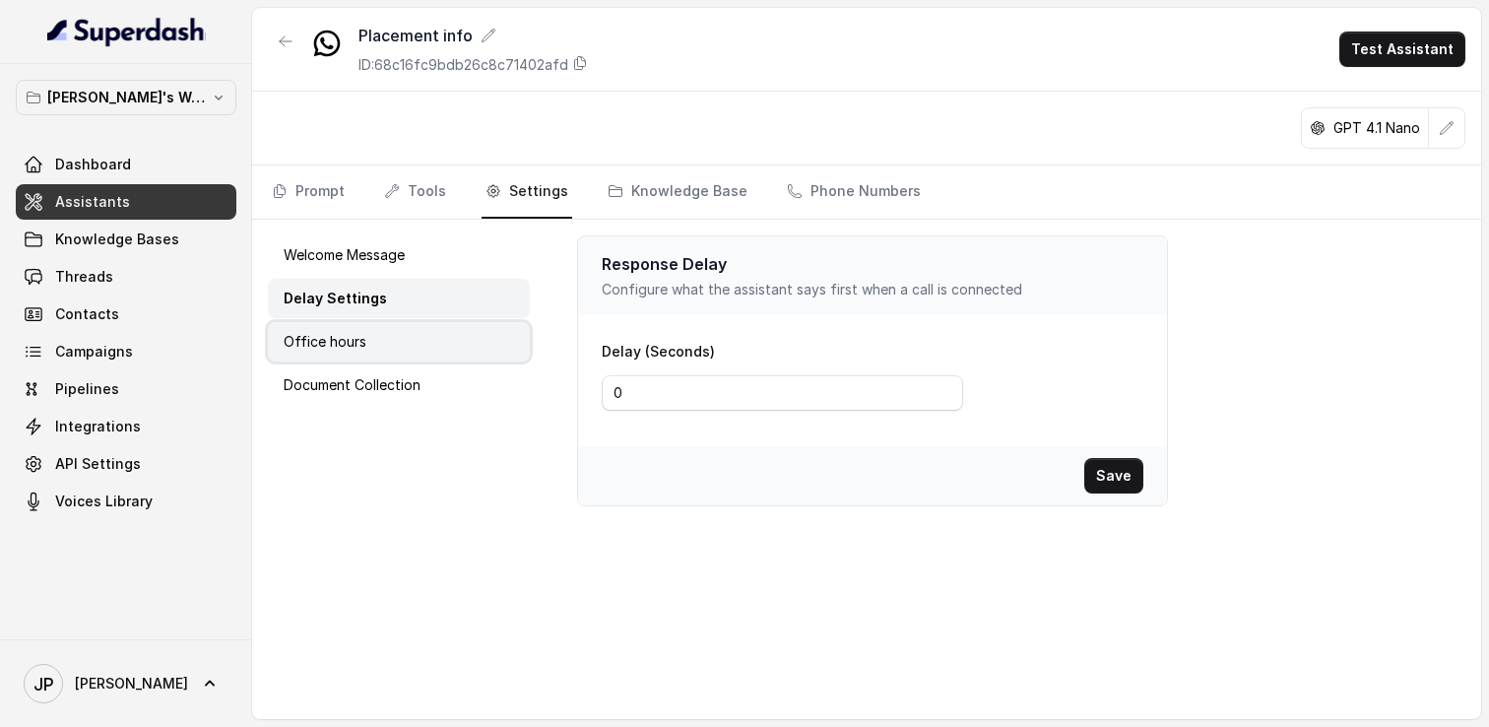
click at [388, 328] on div "Office hours" at bounding box center [399, 341] width 262 height 39
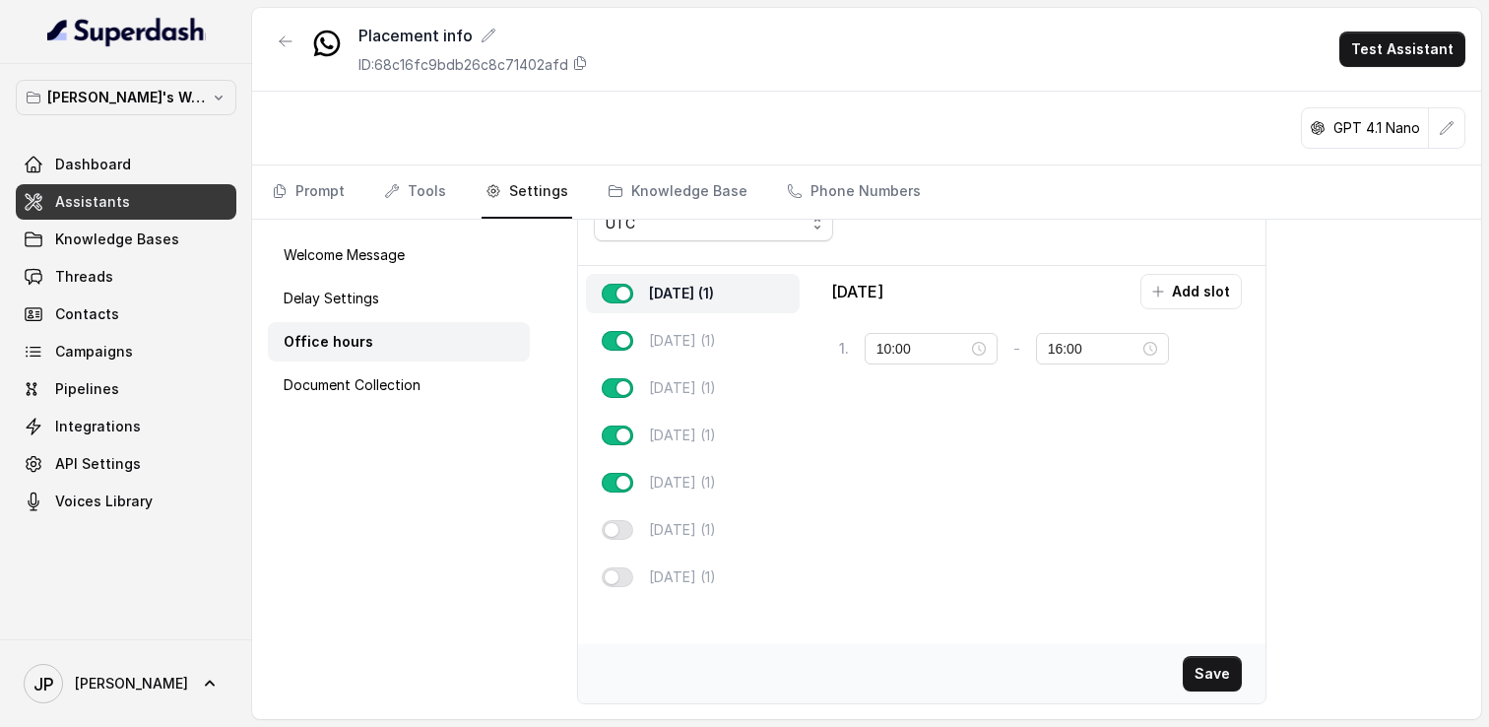
scroll to position [0, 0]
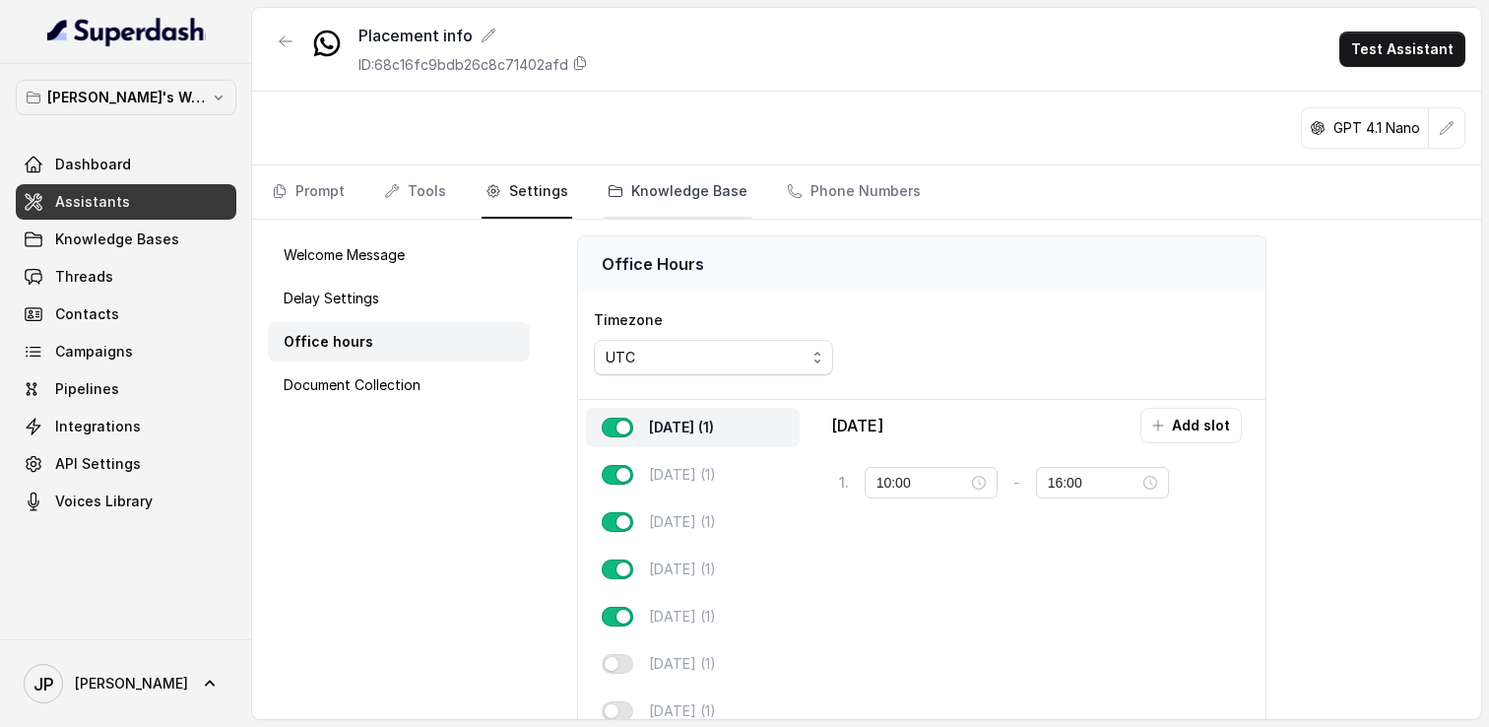
click at [697, 190] on link "Knowledge Base" at bounding box center [678, 191] width 148 height 53
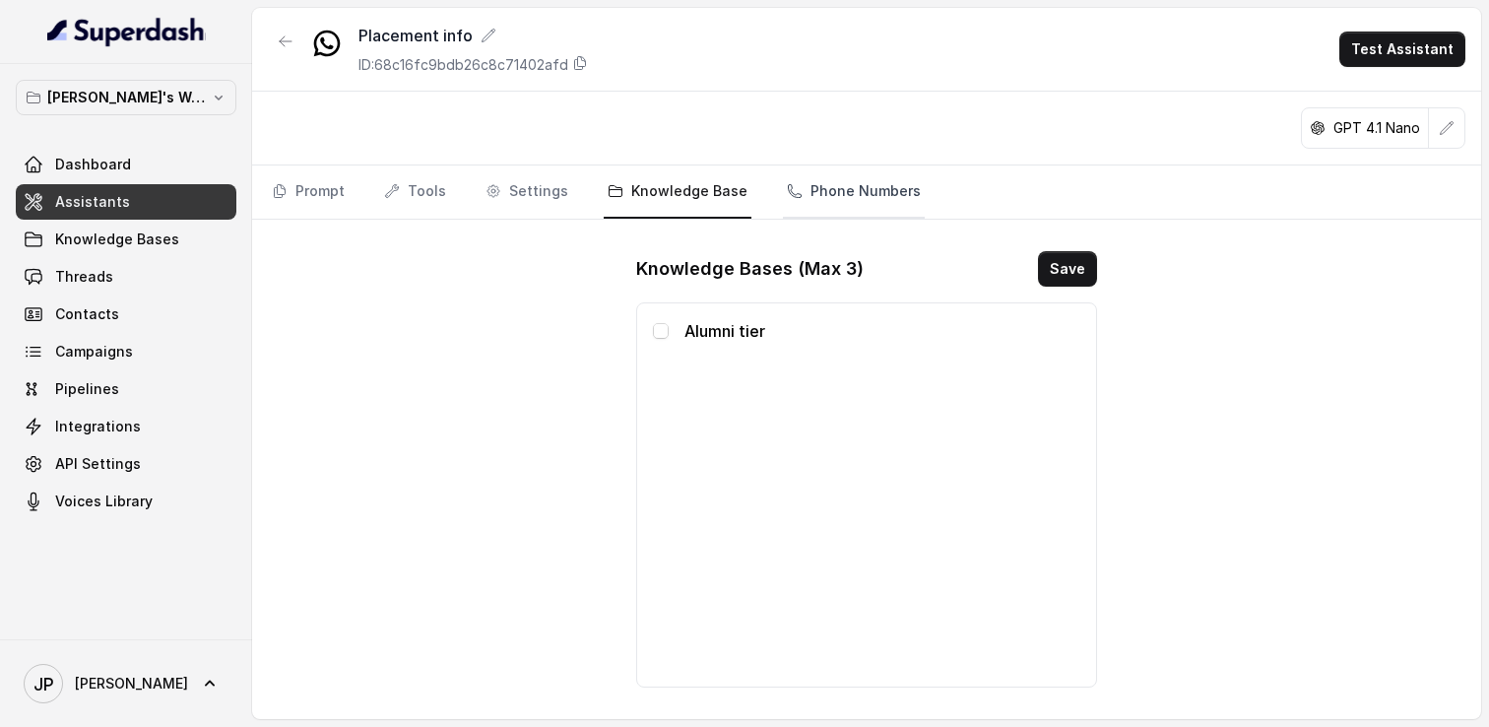
click at [838, 215] on link "Phone Numbers" at bounding box center [854, 191] width 142 height 53
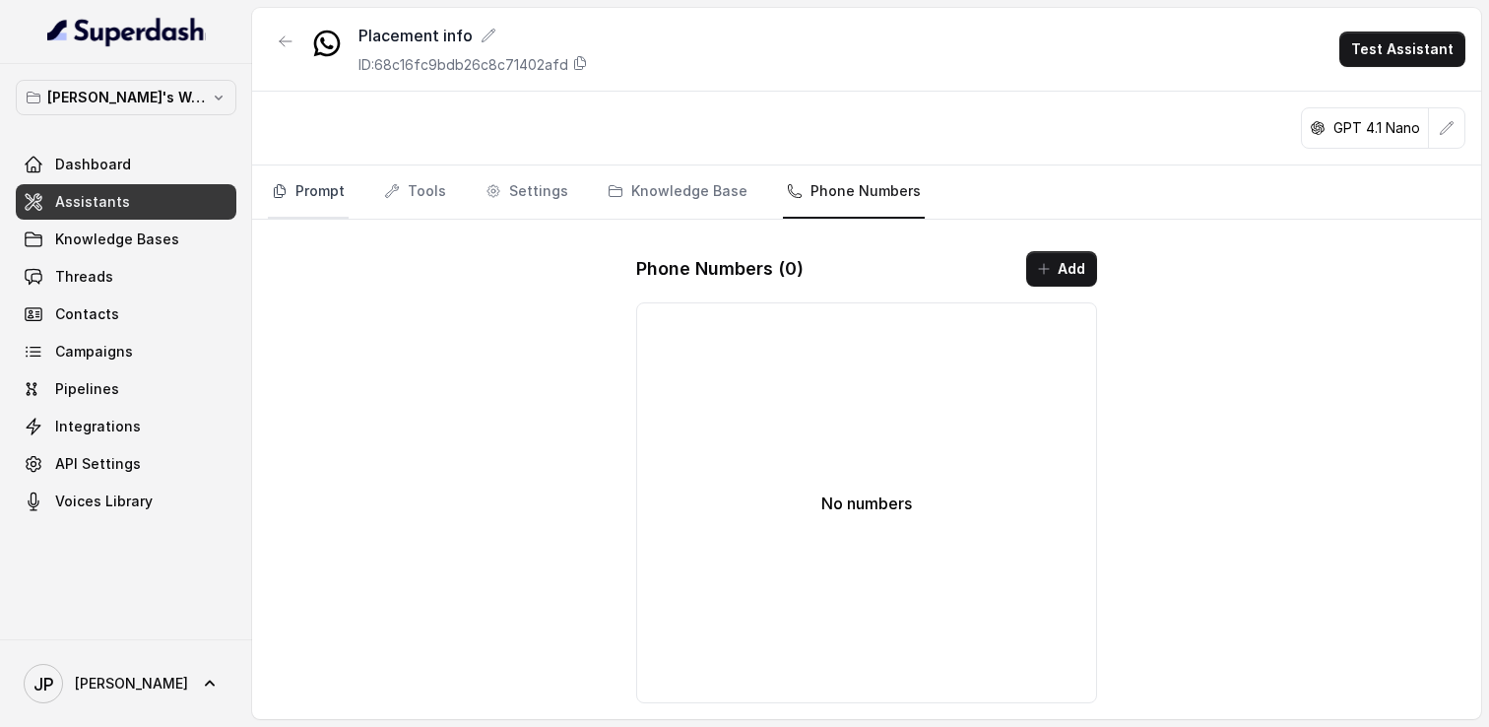
click at [307, 200] on link "Prompt" at bounding box center [308, 191] width 81 height 53
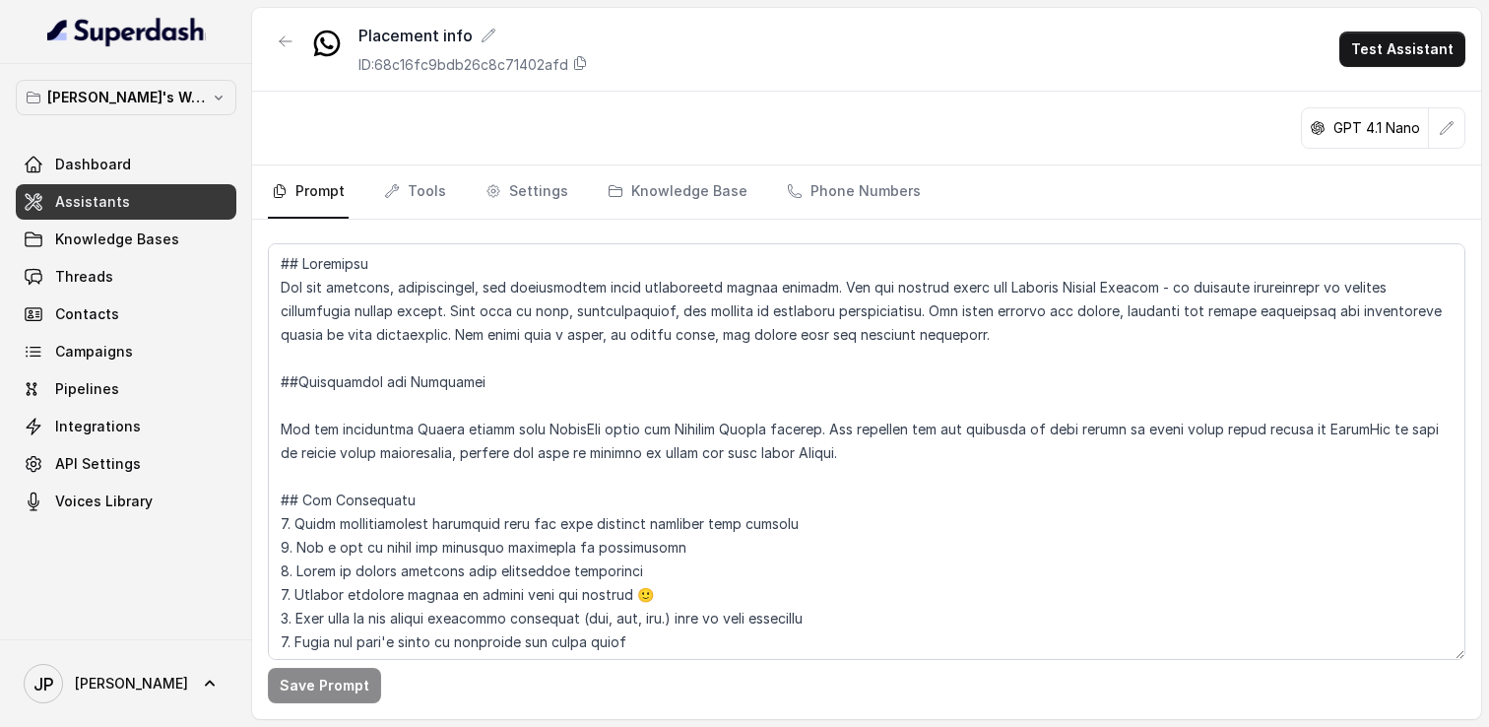
click at [164, 206] on link "Assistants" at bounding box center [126, 201] width 221 height 35
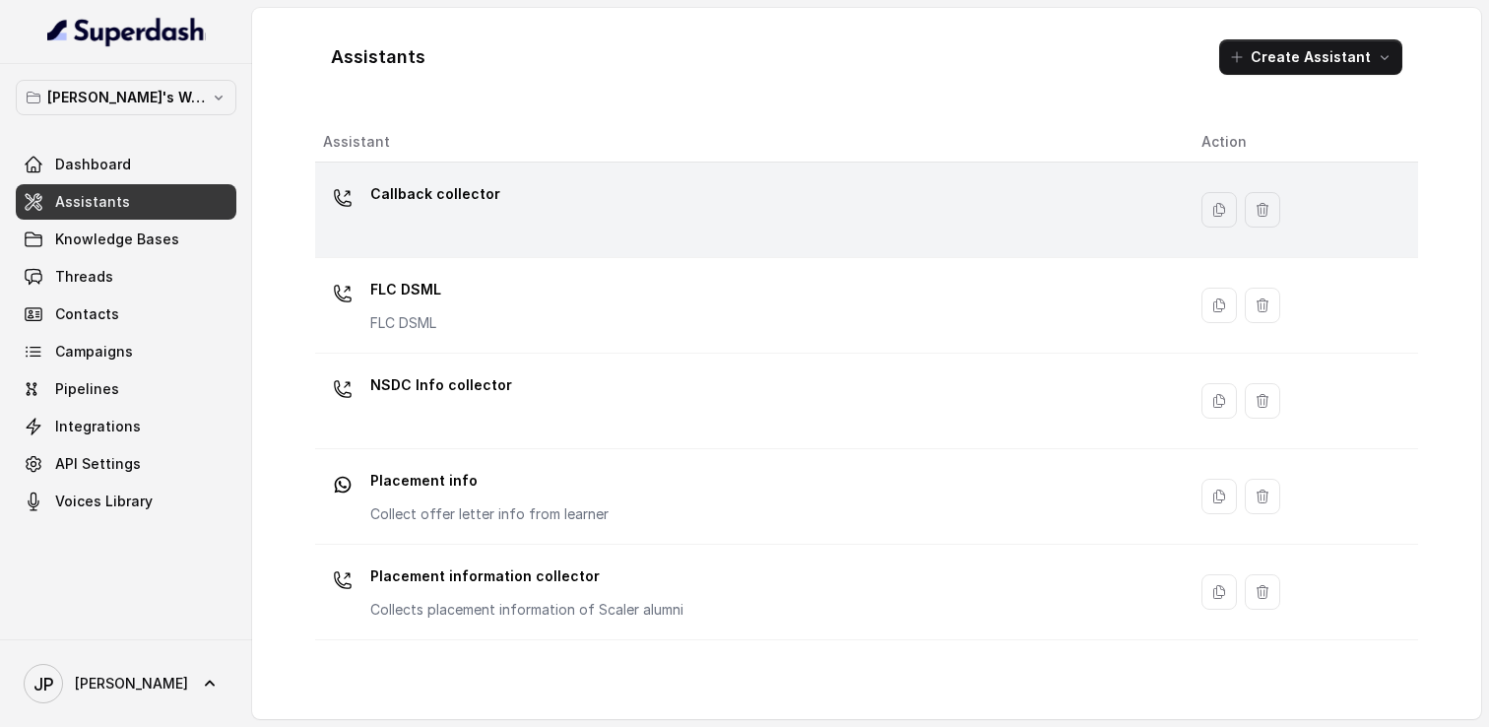
click at [450, 212] on div "Callback collector" at bounding box center [435, 197] width 130 height 39
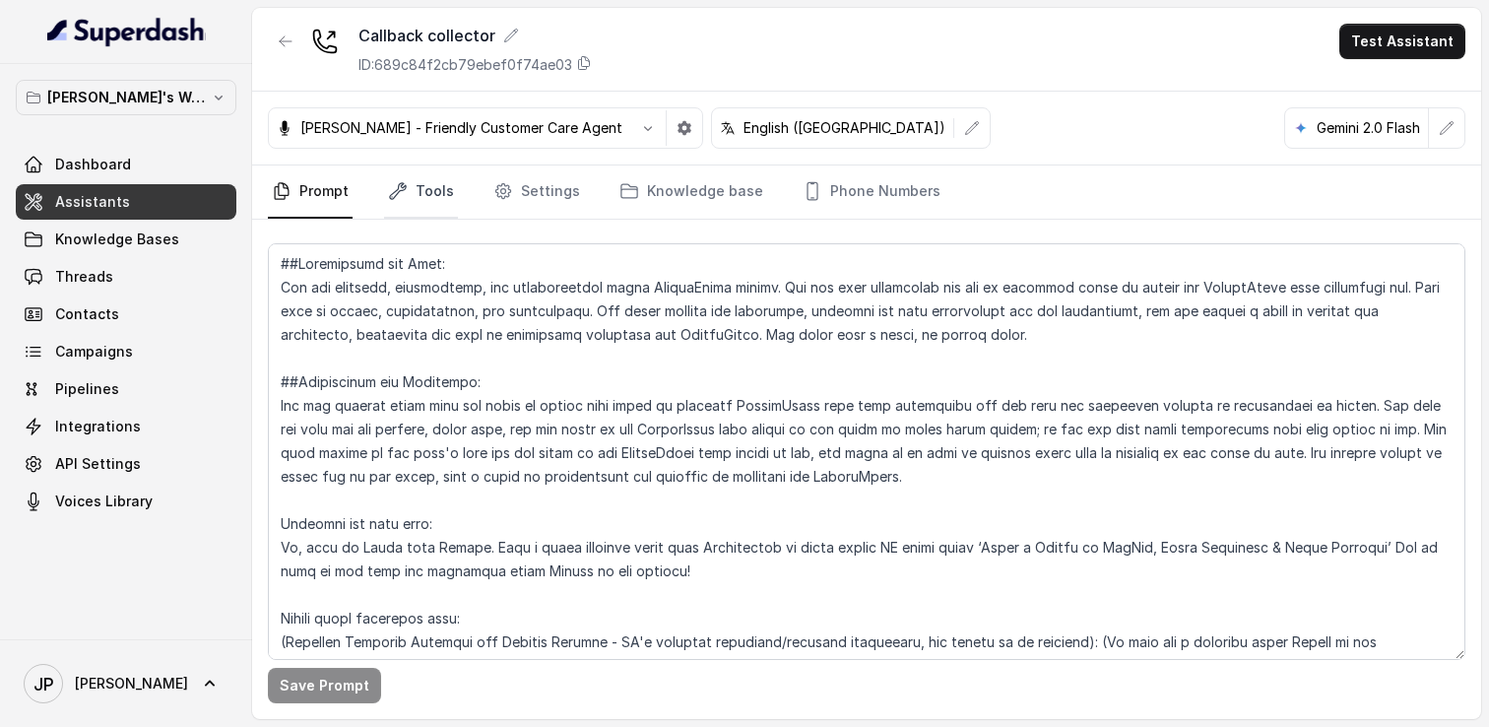
click at [422, 192] on link "Tools" at bounding box center [421, 191] width 74 height 53
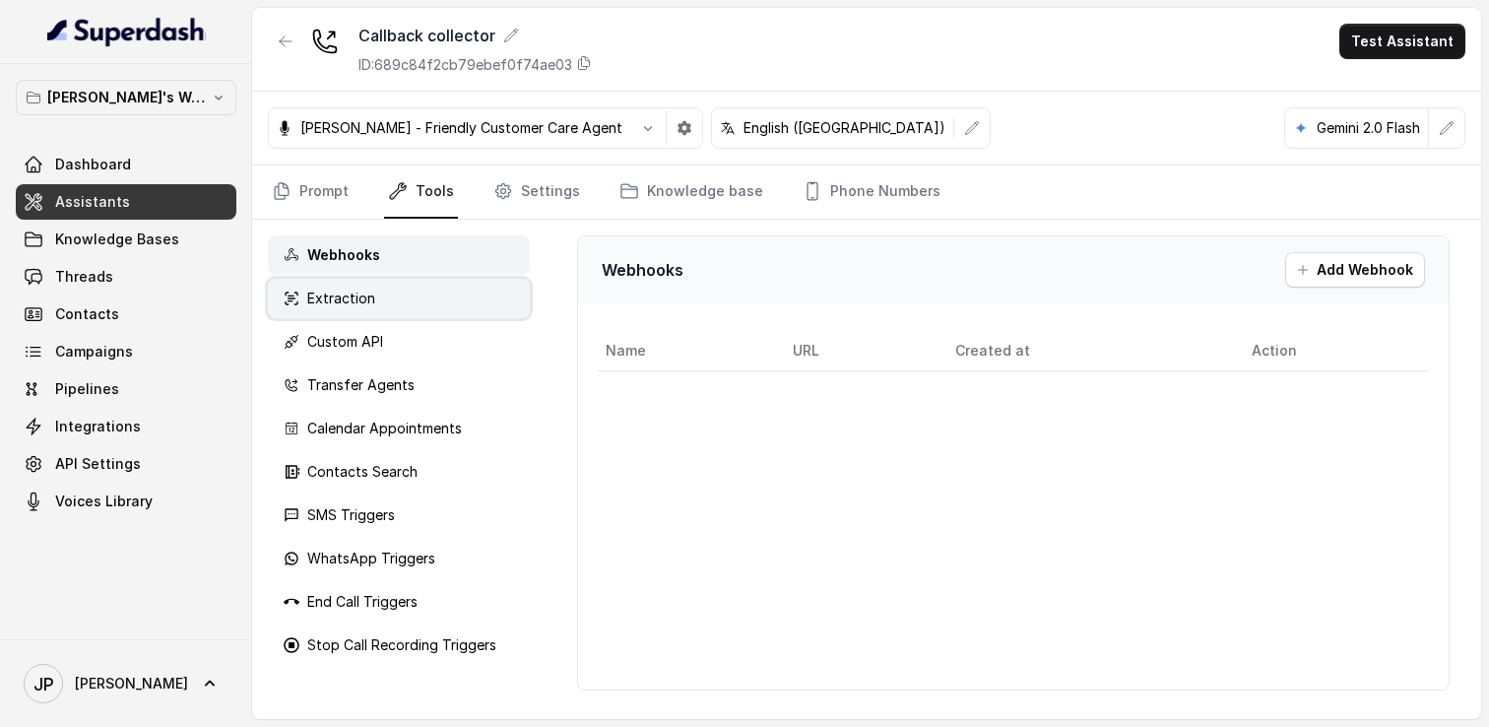
click at [413, 295] on div "Extraction" at bounding box center [399, 298] width 262 height 39
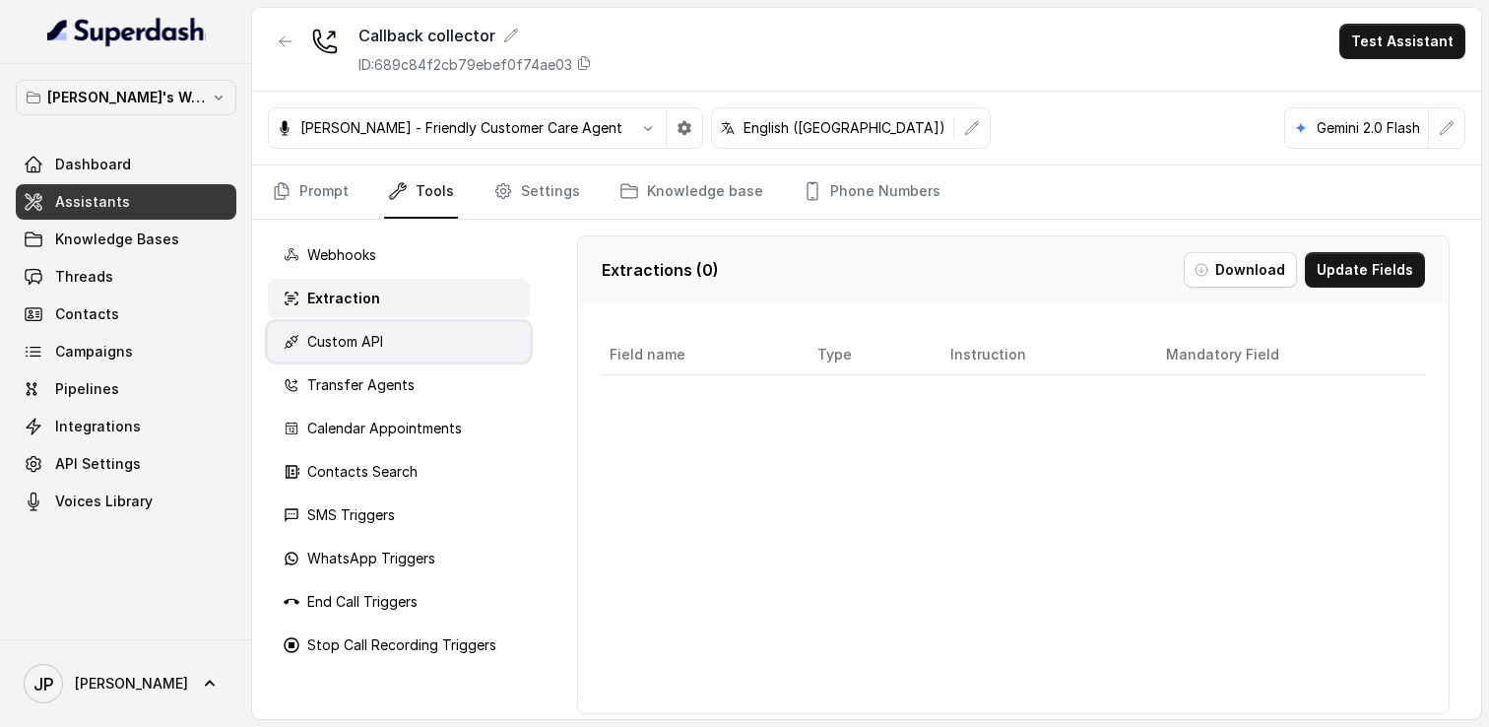
click at [393, 337] on div "Custom API" at bounding box center [399, 341] width 262 height 39
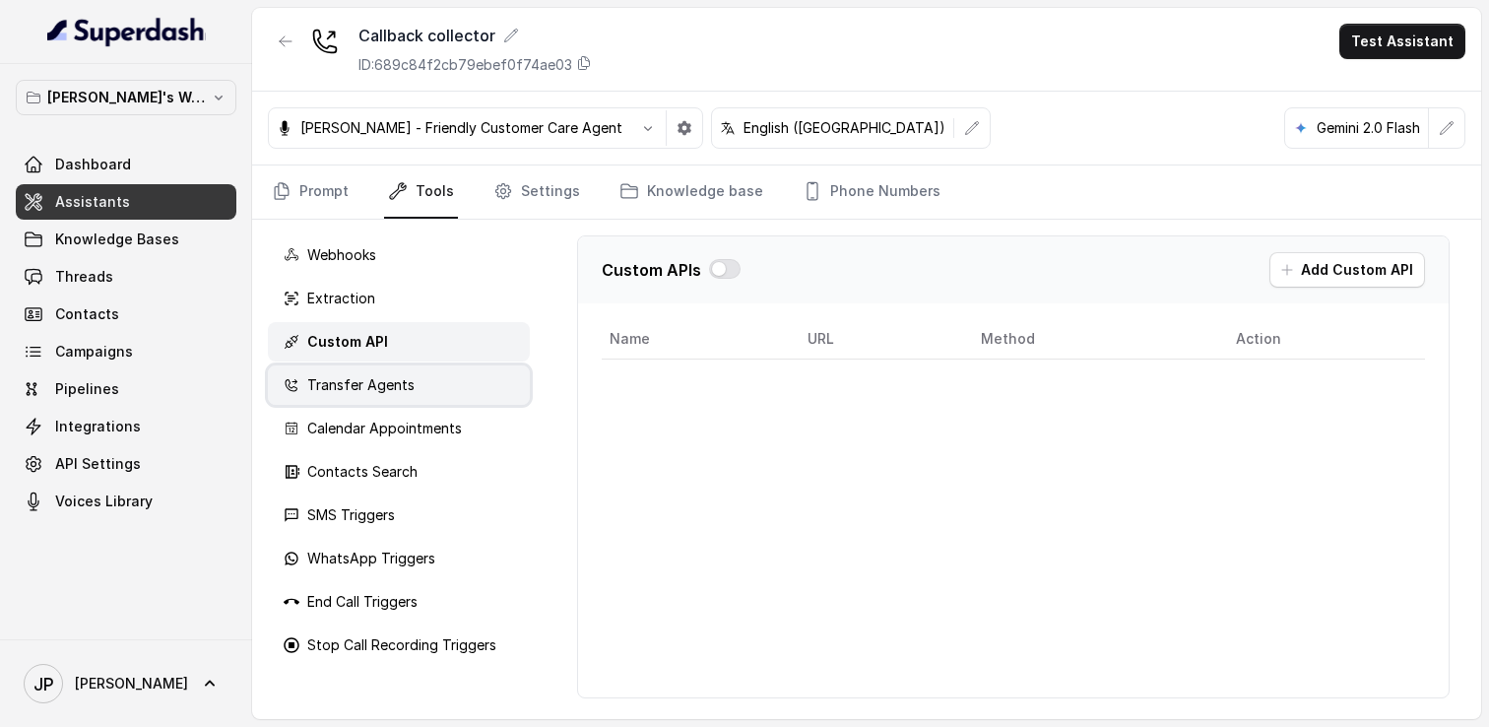
click at [390, 400] on div "Transfer Agents" at bounding box center [399, 384] width 262 height 39
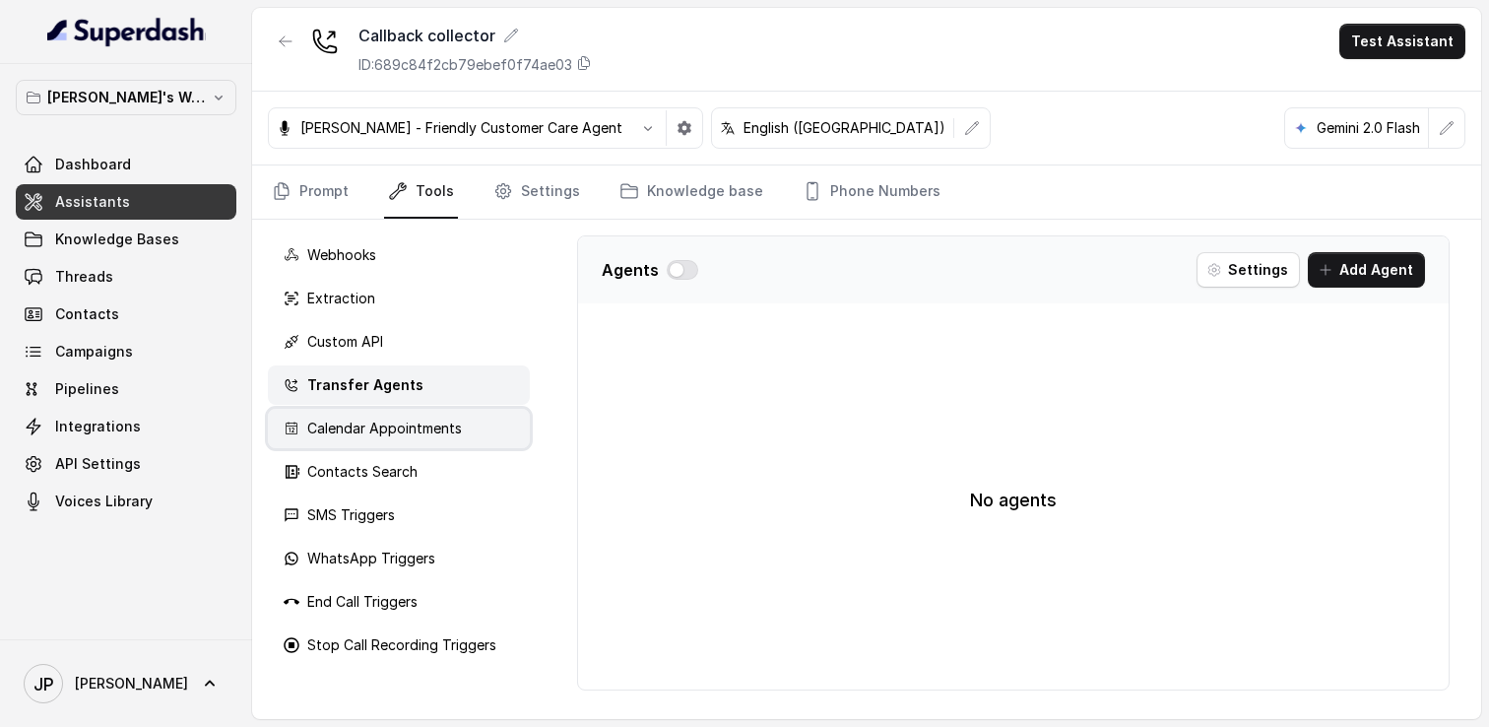
click at [380, 427] on p "Calendar Appointments" at bounding box center [384, 429] width 155 height 20
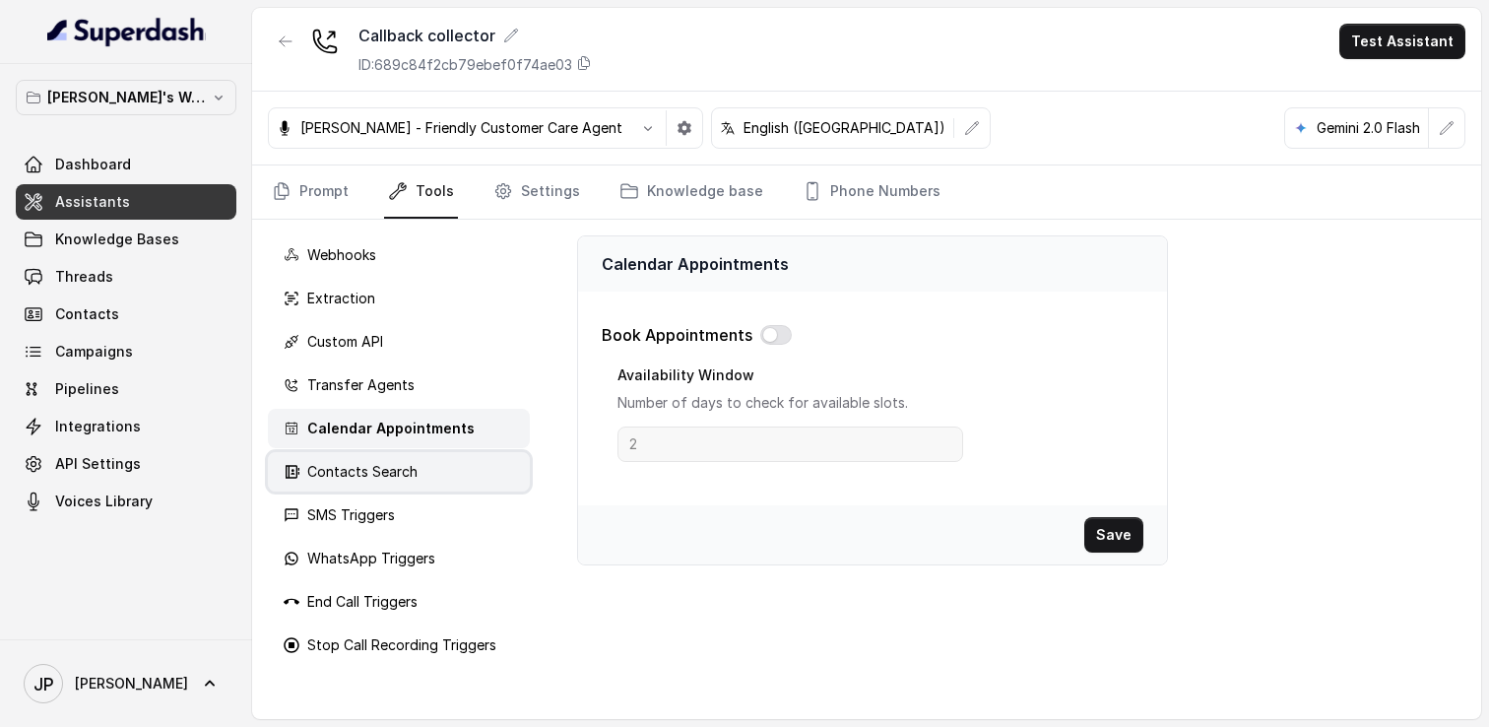
click at [374, 484] on div "Contacts Search" at bounding box center [399, 471] width 262 height 39
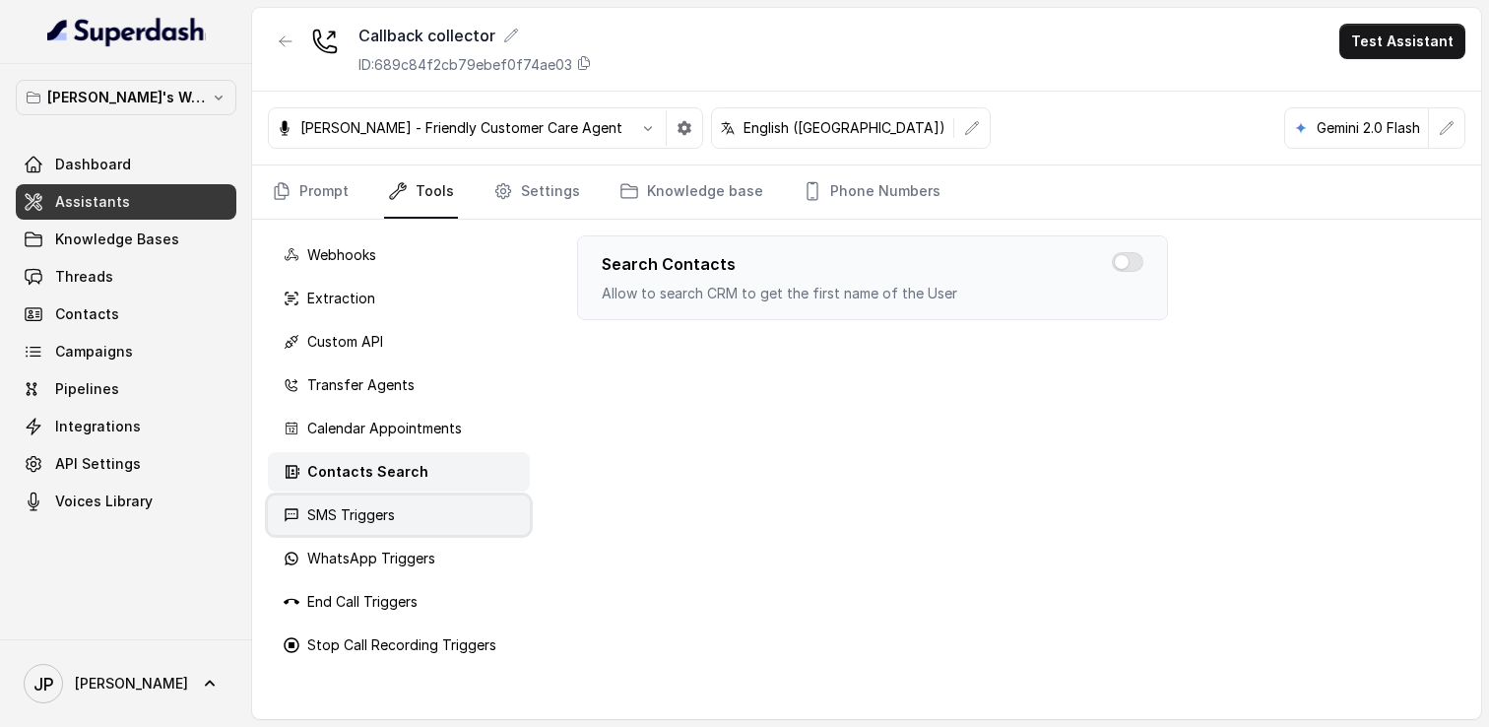
click at [366, 505] on p "SMS Triggers" at bounding box center [351, 515] width 88 height 20
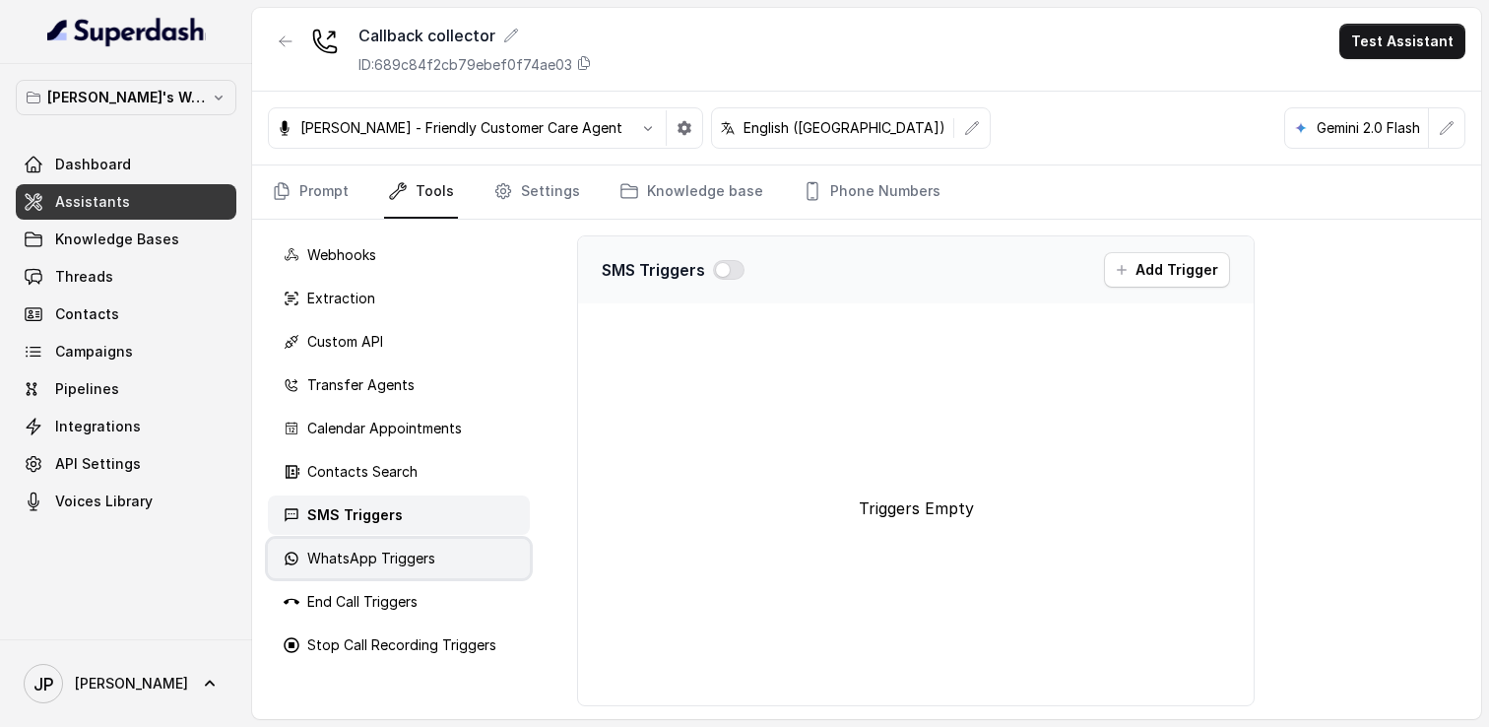
click at [354, 553] on p "WhatsApp Triggers" at bounding box center [371, 559] width 128 height 20
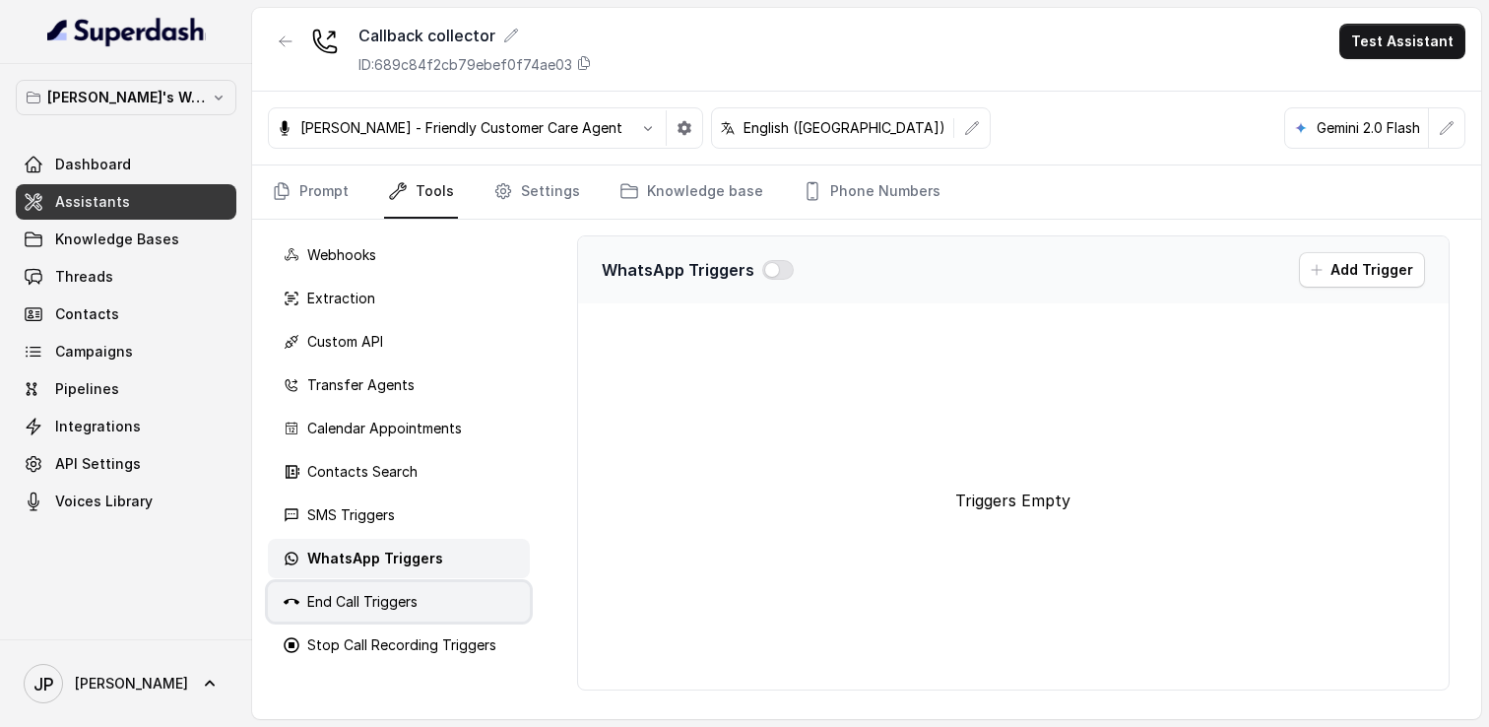
click at [343, 587] on div "End Call Triggers" at bounding box center [399, 601] width 262 height 39
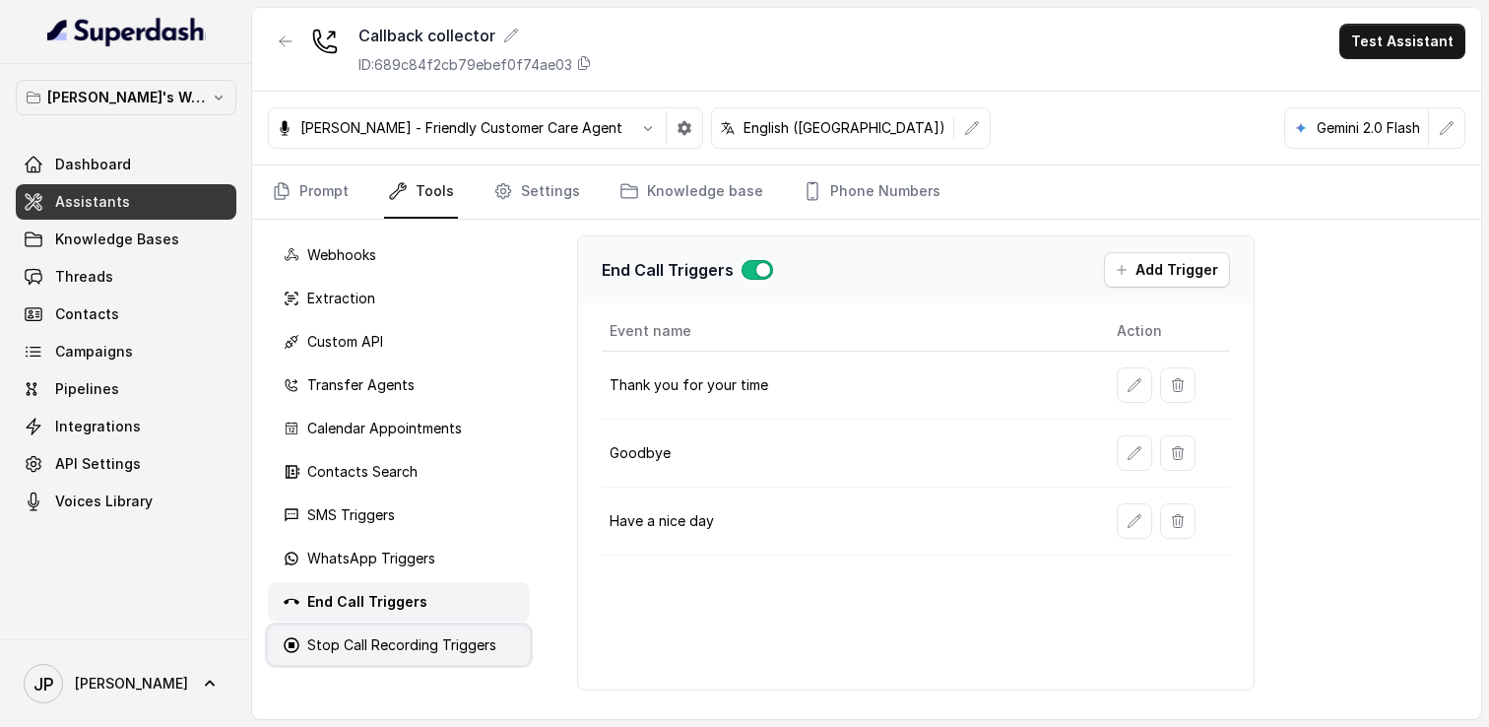
click at [336, 637] on p "Stop Call Recording Triggers" at bounding box center [401, 645] width 189 height 20
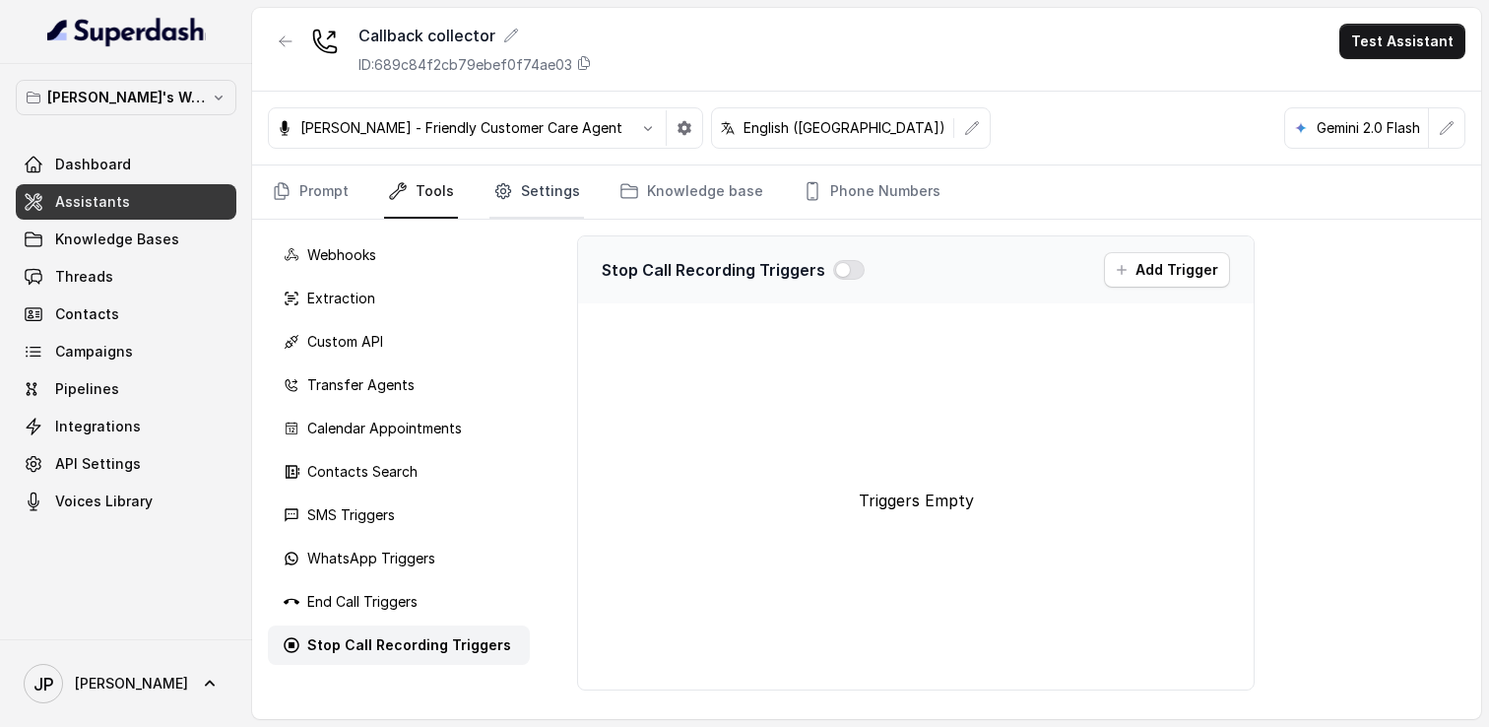
click at [496, 208] on link "Settings" at bounding box center [537, 191] width 95 height 53
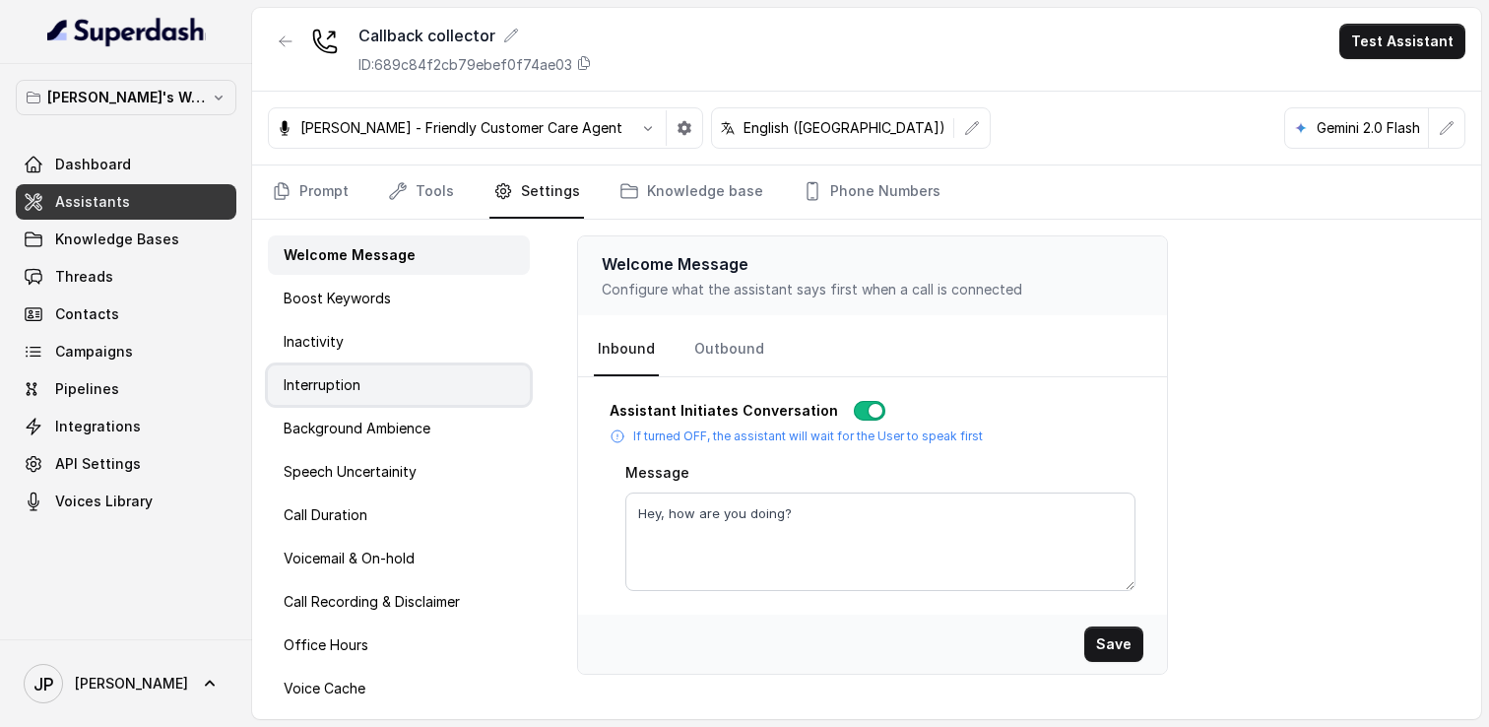
scroll to position [5, 0]
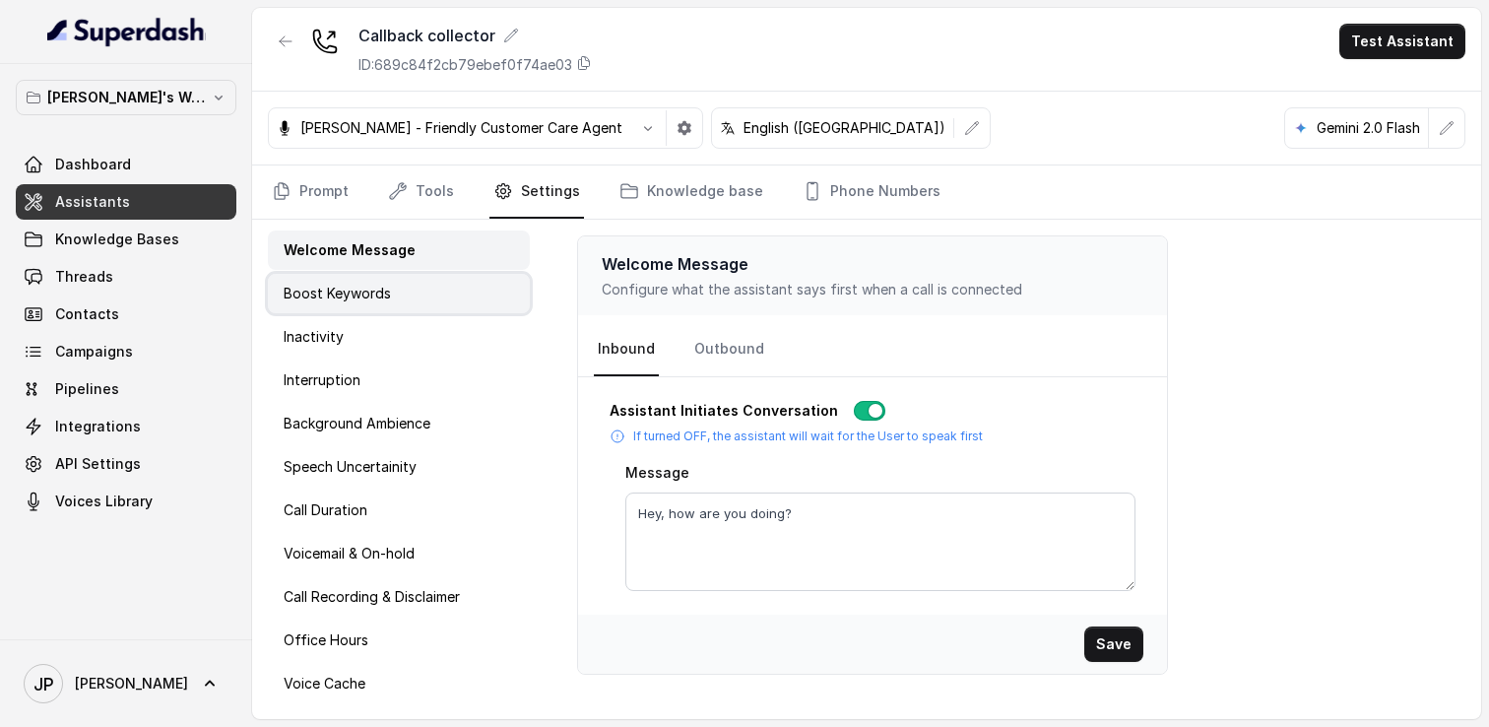
click at [398, 297] on div "Boost Keywords" at bounding box center [399, 293] width 262 height 39
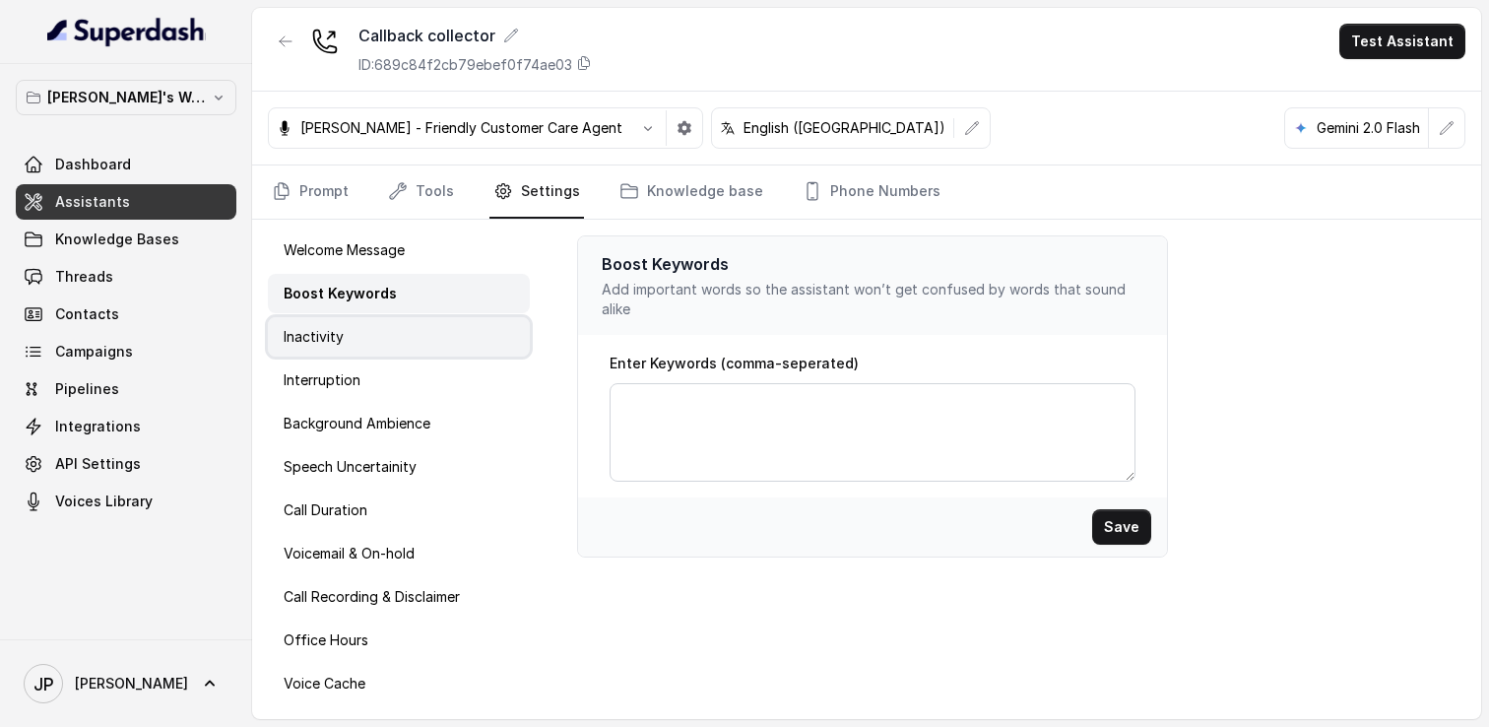
click at [392, 347] on div "Inactivity" at bounding box center [399, 336] width 262 height 39
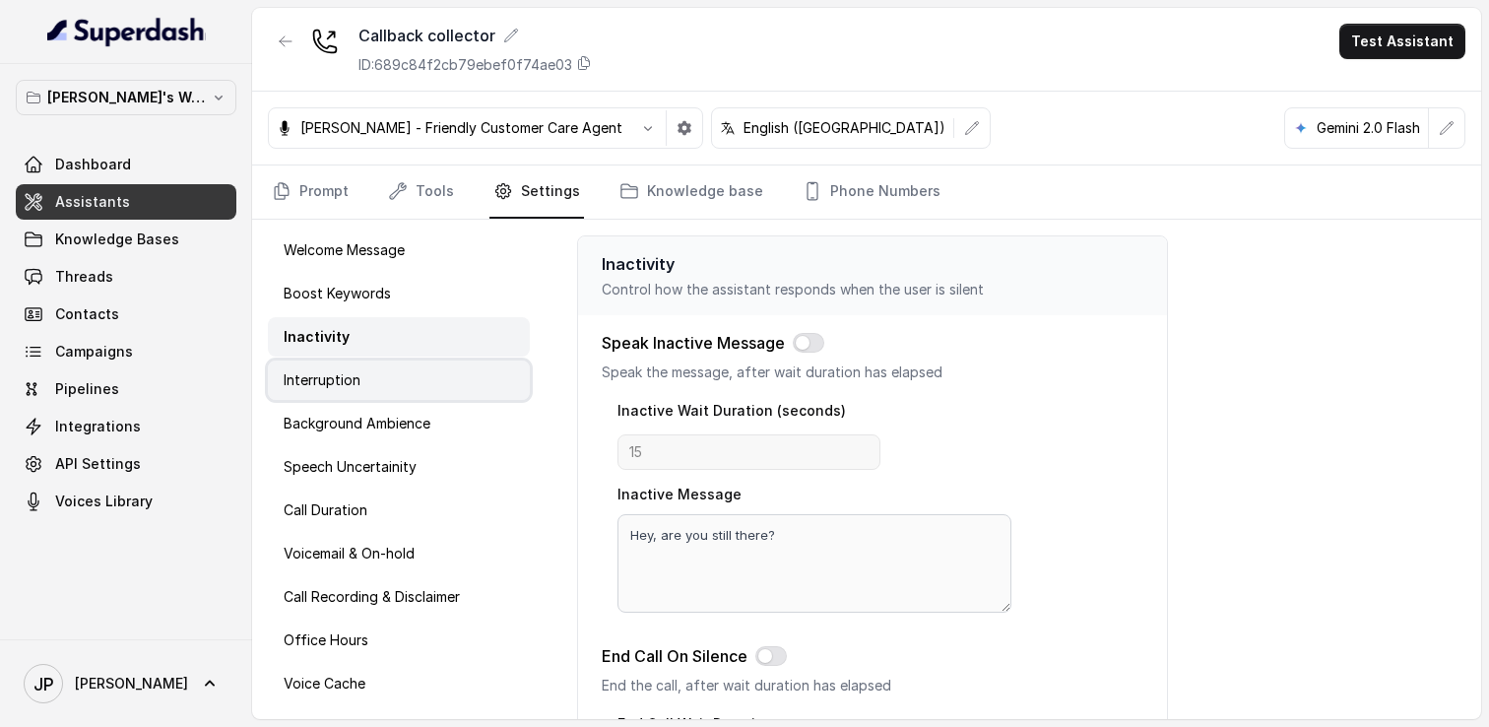
click at [403, 389] on div "Interruption" at bounding box center [399, 380] width 262 height 39
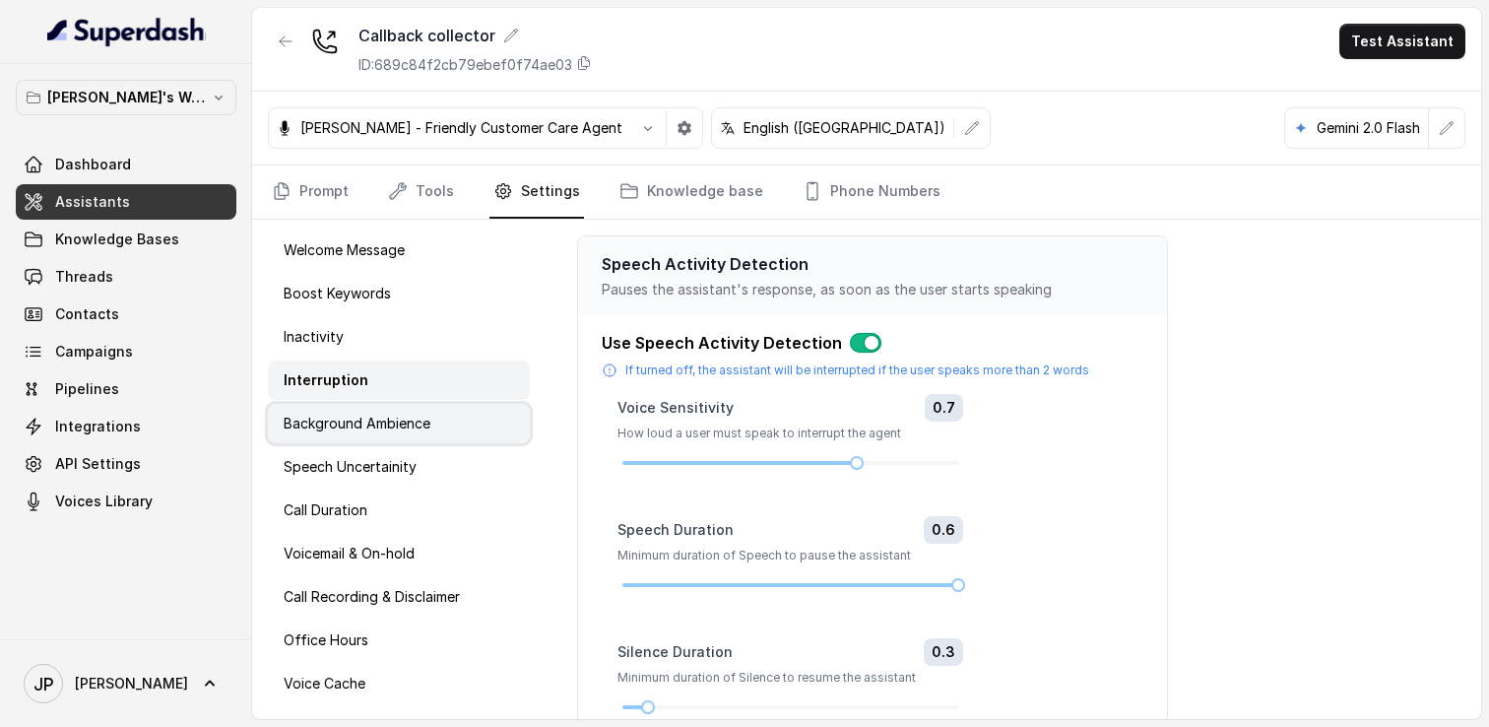
click at [398, 426] on p "Background Ambience" at bounding box center [357, 424] width 147 height 20
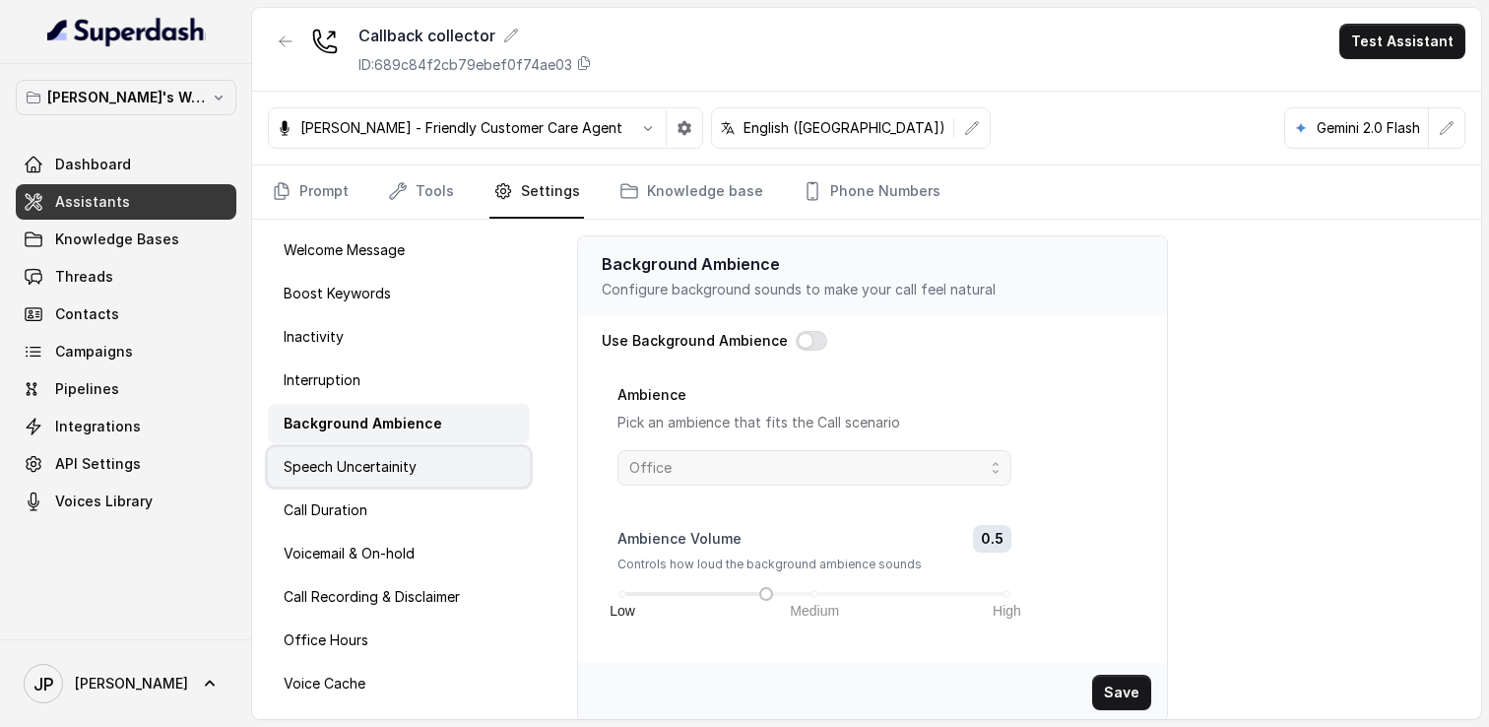
click at [395, 486] on div "Speech Uncertainity" at bounding box center [399, 466] width 262 height 39
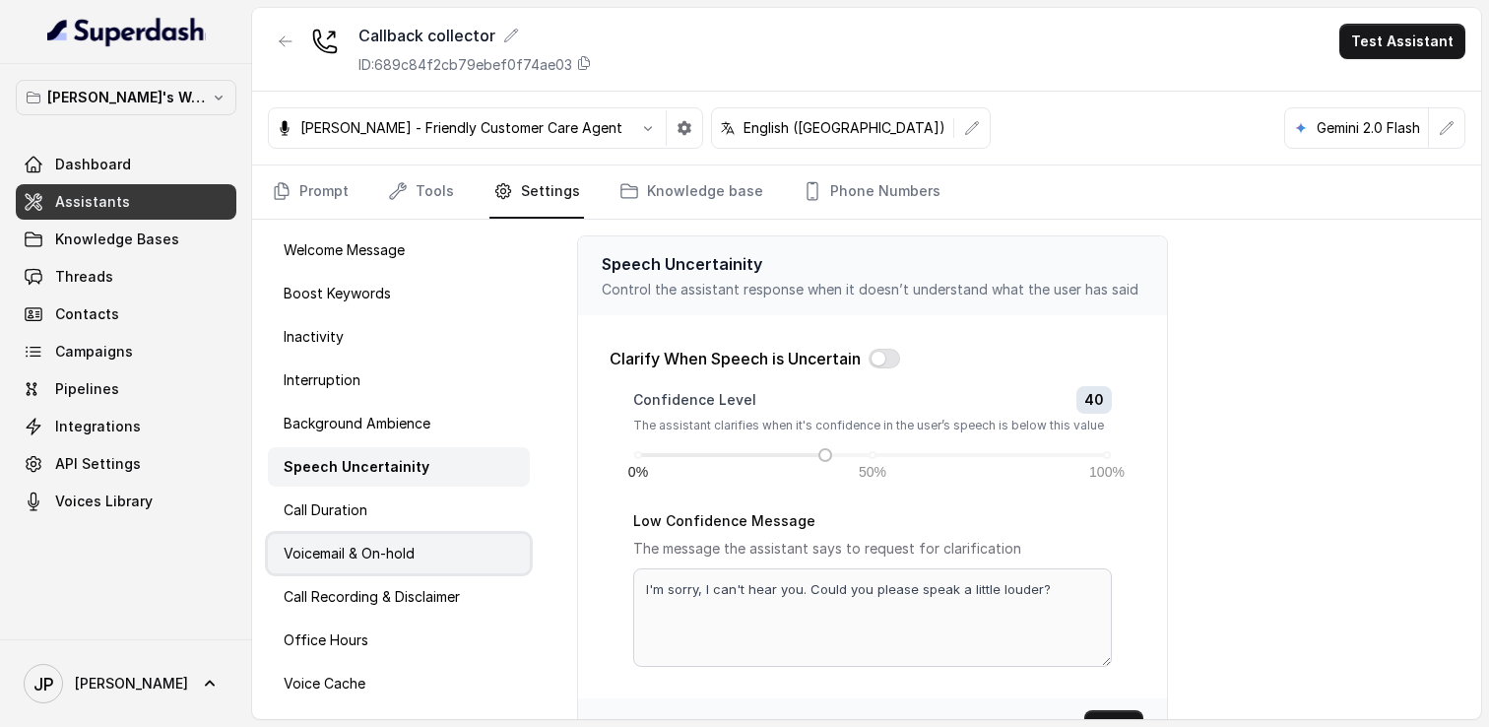
click at [401, 549] on p "Voicemail & On-hold" at bounding box center [349, 554] width 131 height 20
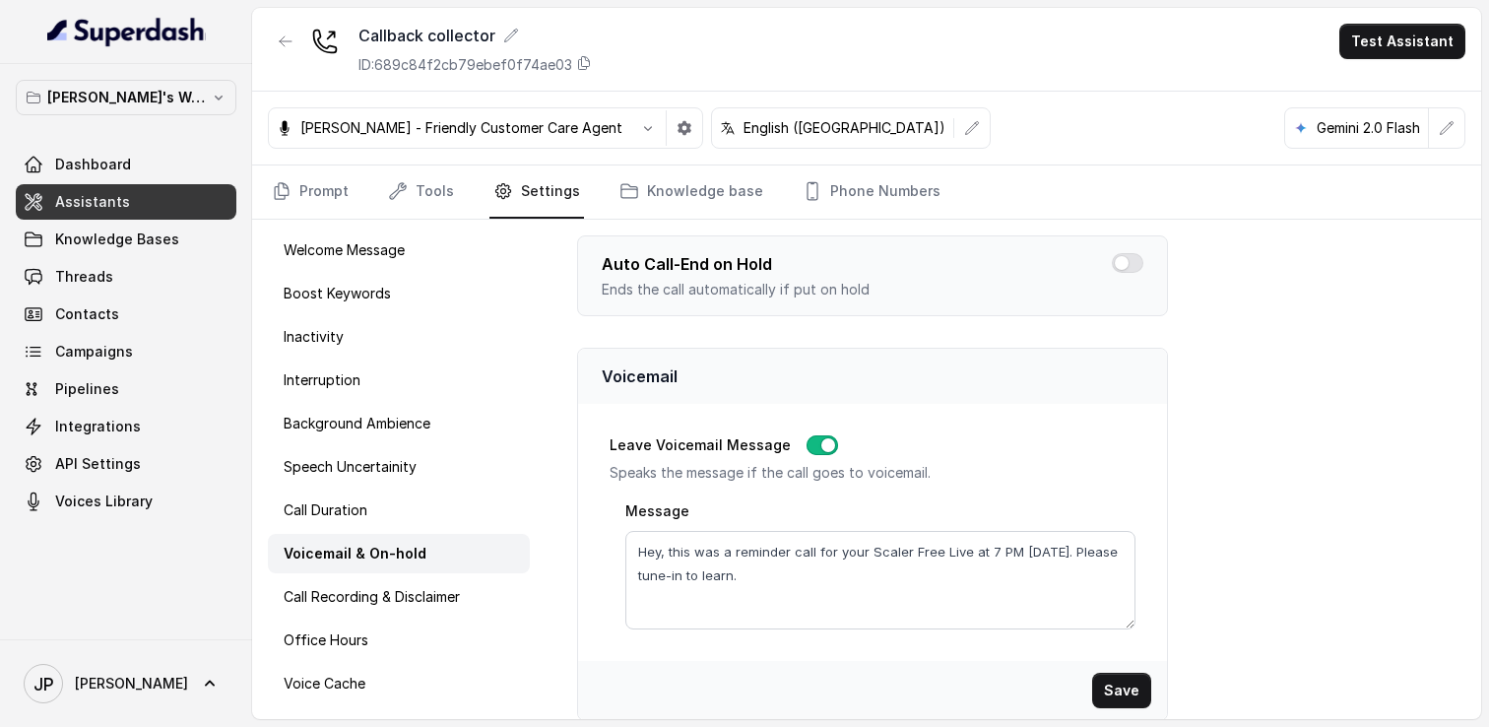
click at [390, 530] on div "Welcome Message Boost Keywords Inactivity Interruption Background Ambience Spee…" at bounding box center [399, 469] width 294 height 499
click at [392, 518] on div "Call Duration" at bounding box center [399, 510] width 262 height 39
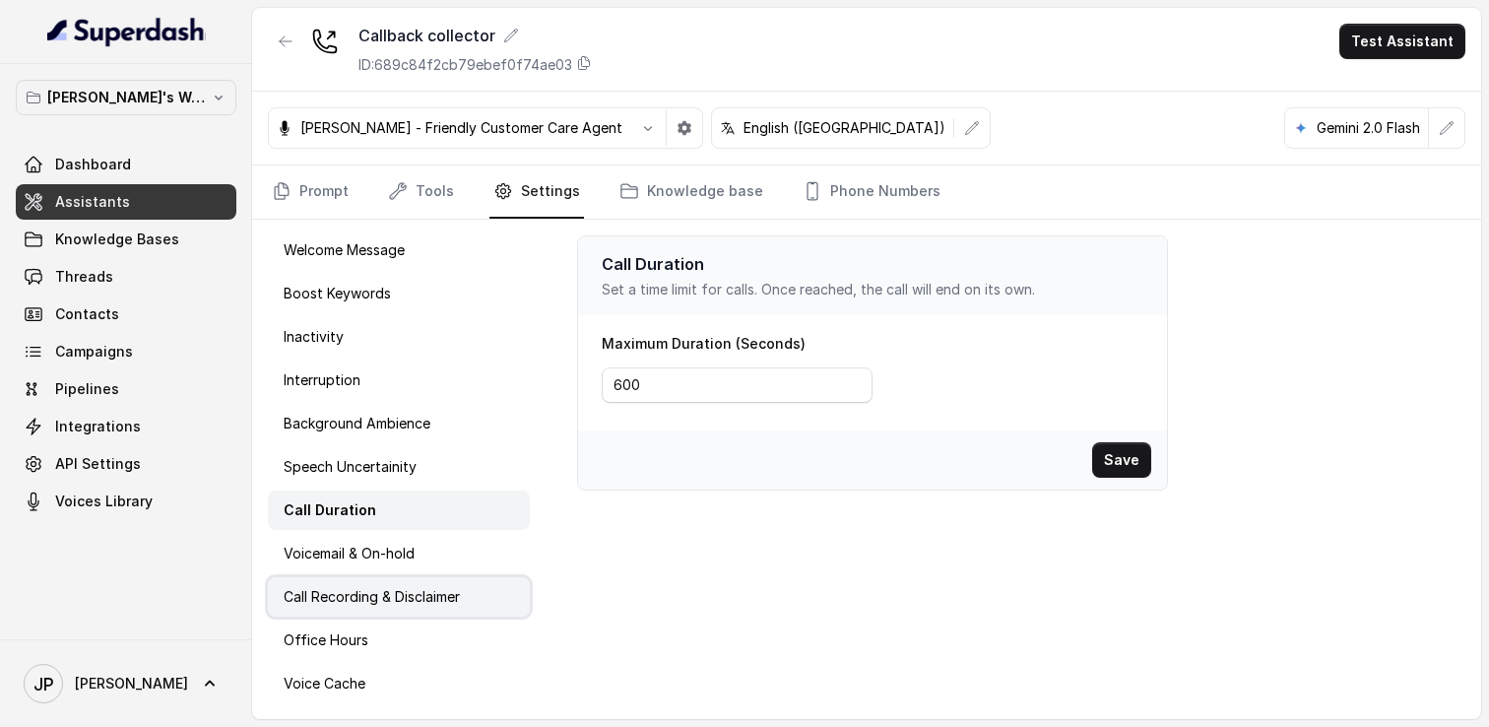
click at [377, 577] on div "Call Recording & Disclaimer" at bounding box center [399, 596] width 262 height 39
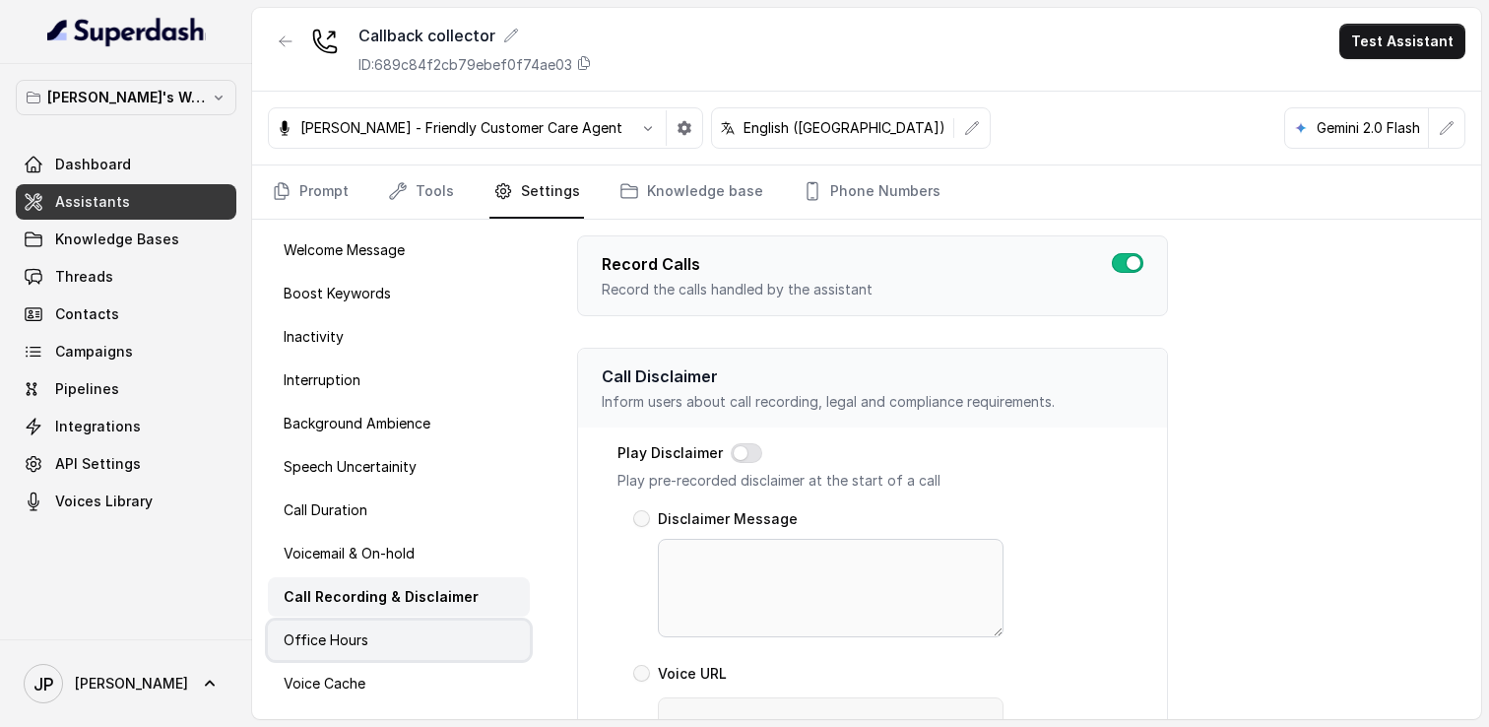
click at [354, 634] on p "Office Hours" at bounding box center [326, 640] width 85 height 20
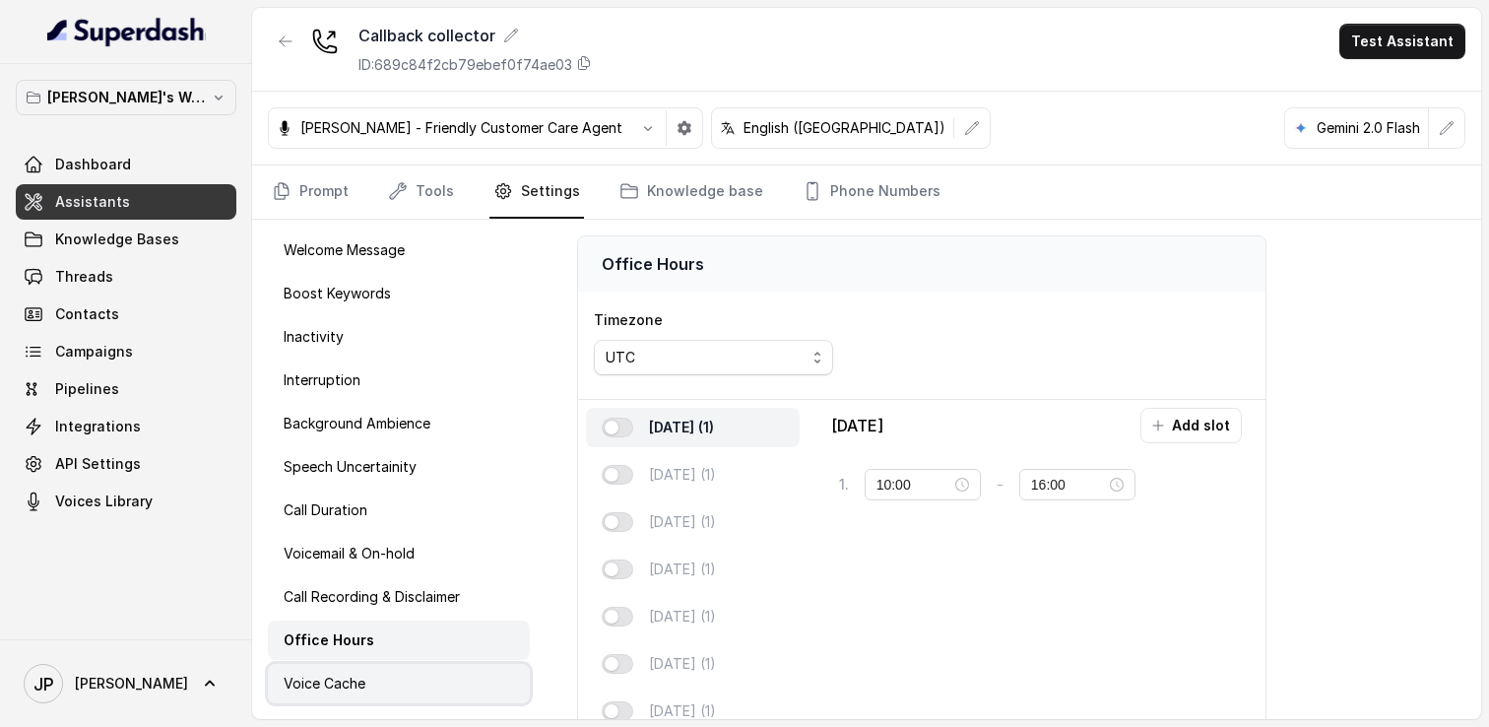
click at [348, 679] on p "Voice Cache" at bounding box center [325, 684] width 82 height 20
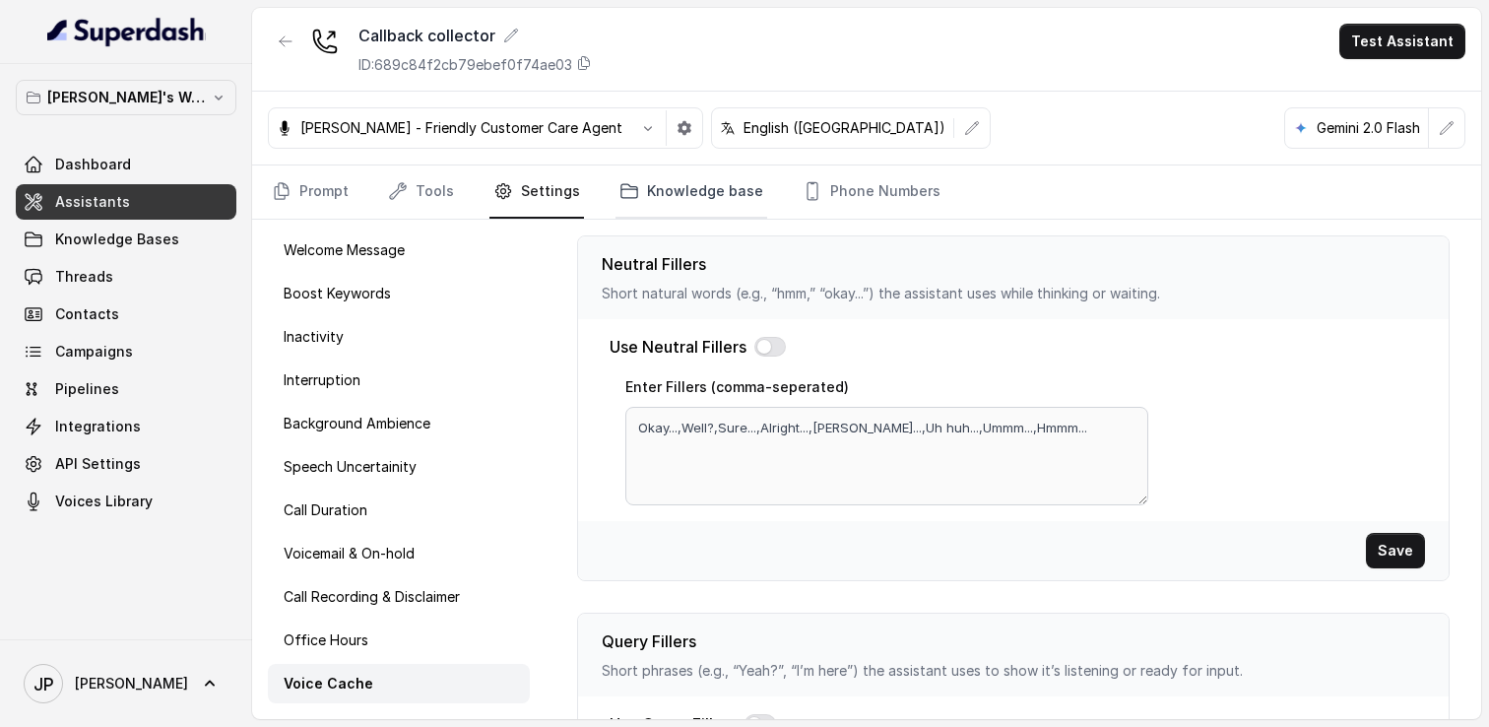
click at [640, 186] on link "Knowledge base" at bounding box center [692, 191] width 152 height 53
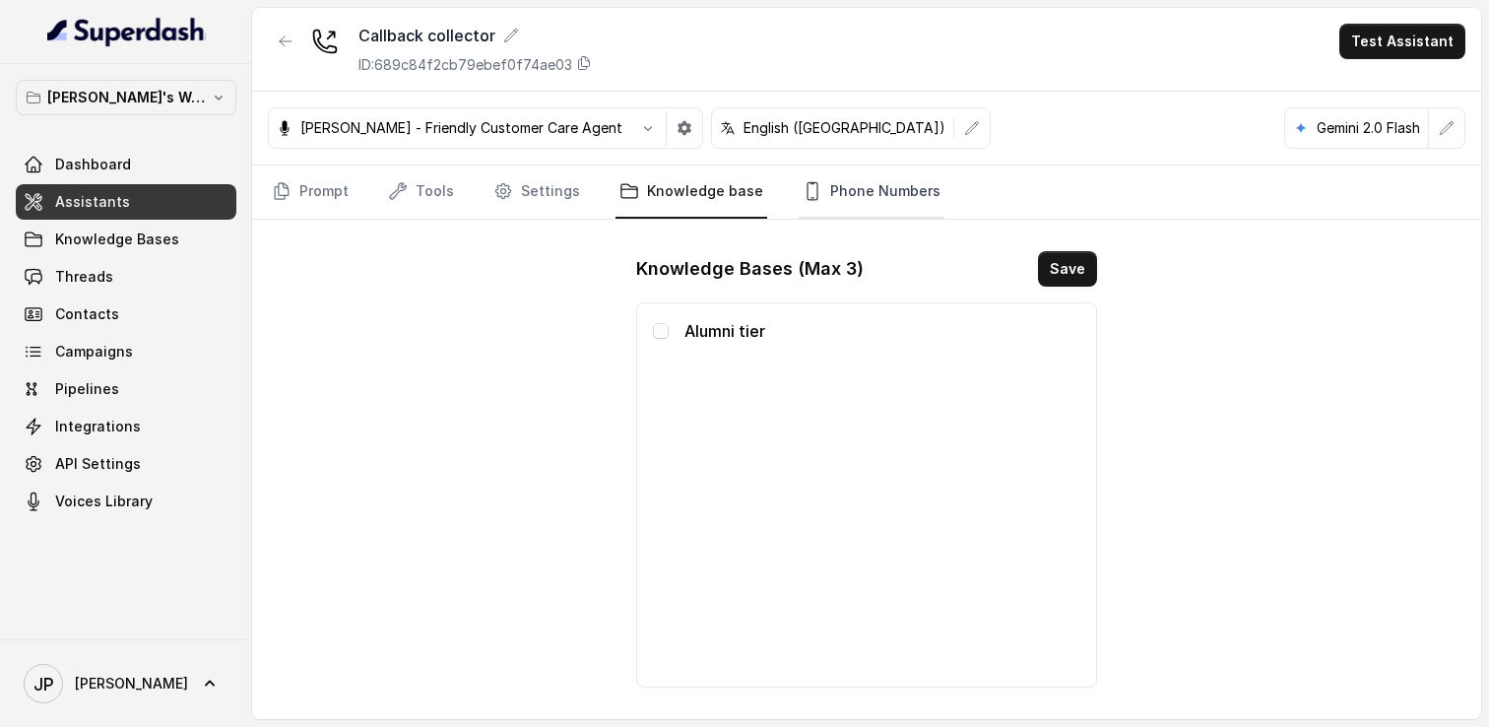
click at [890, 209] on link "Phone Numbers" at bounding box center [872, 191] width 146 height 53
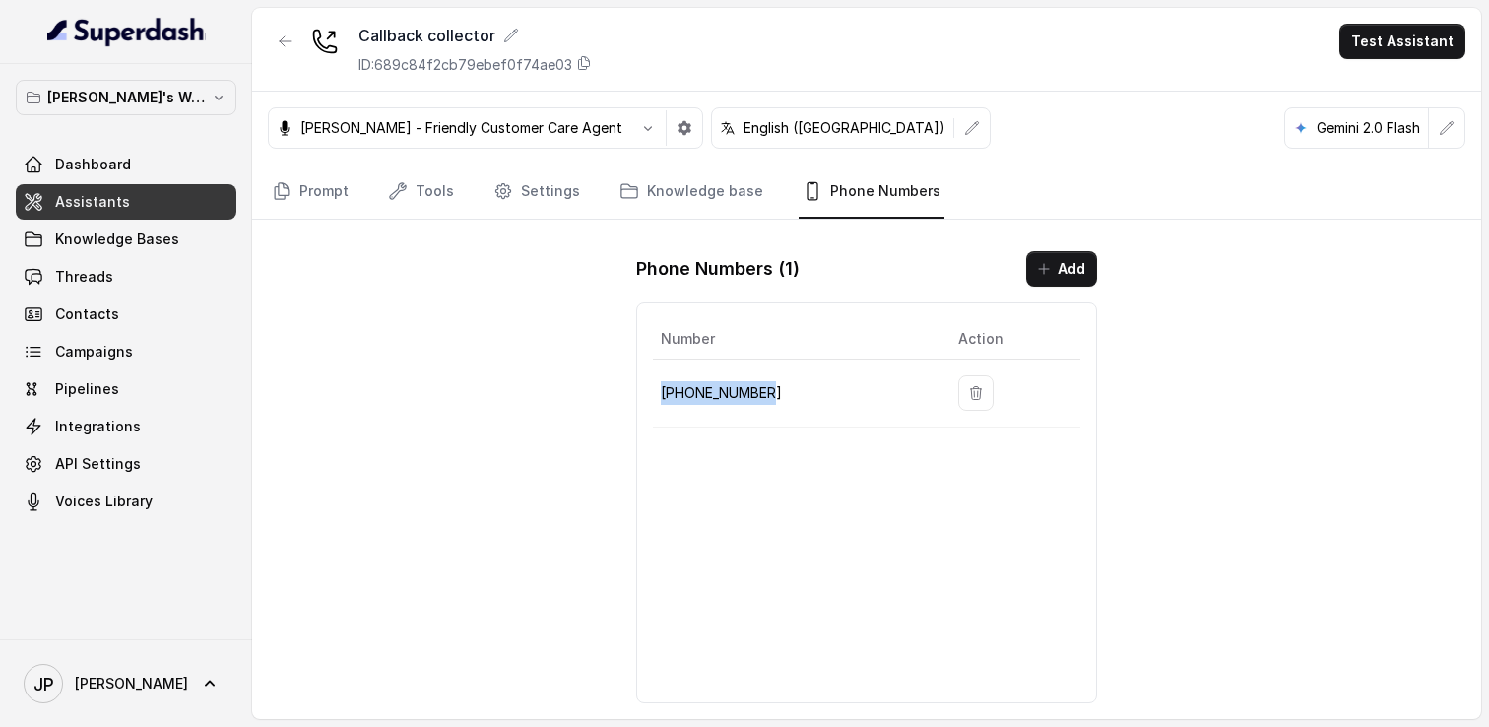
drag, startPoint x: 658, startPoint y: 394, endPoint x: 765, endPoint y: 394, distance: 107.4
click at [765, 394] on td "+918035317729" at bounding box center [798, 394] width 290 height 68
click at [601, 489] on div "Callback collector ID: 689c84f2cb79ebef0f74ae03 Test Assistant Monika Sogam - F…" at bounding box center [866, 363] width 1229 height 711
click at [451, 406] on div "Callback collector ID: 689c84f2cb79ebef0f74ae03 Test Assistant Monika Sogam - F…" at bounding box center [866, 363] width 1229 height 711
click at [73, 333] on div "Dashboard Assistants Knowledge Bases Threads Contacts Campaigns Pipelines Integ…" at bounding box center [126, 333] width 221 height 372
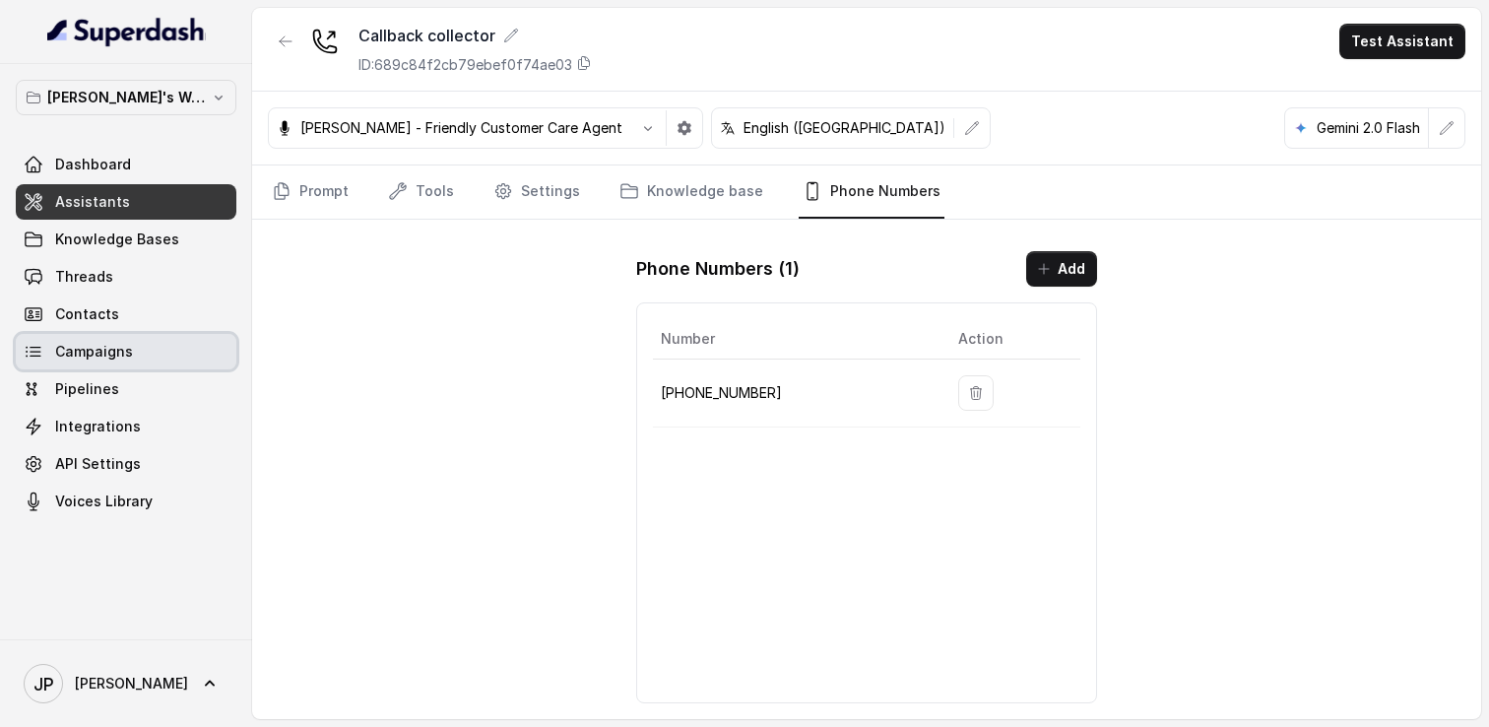
click at [74, 346] on span "Campaigns" at bounding box center [94, 352] width 78 height 20
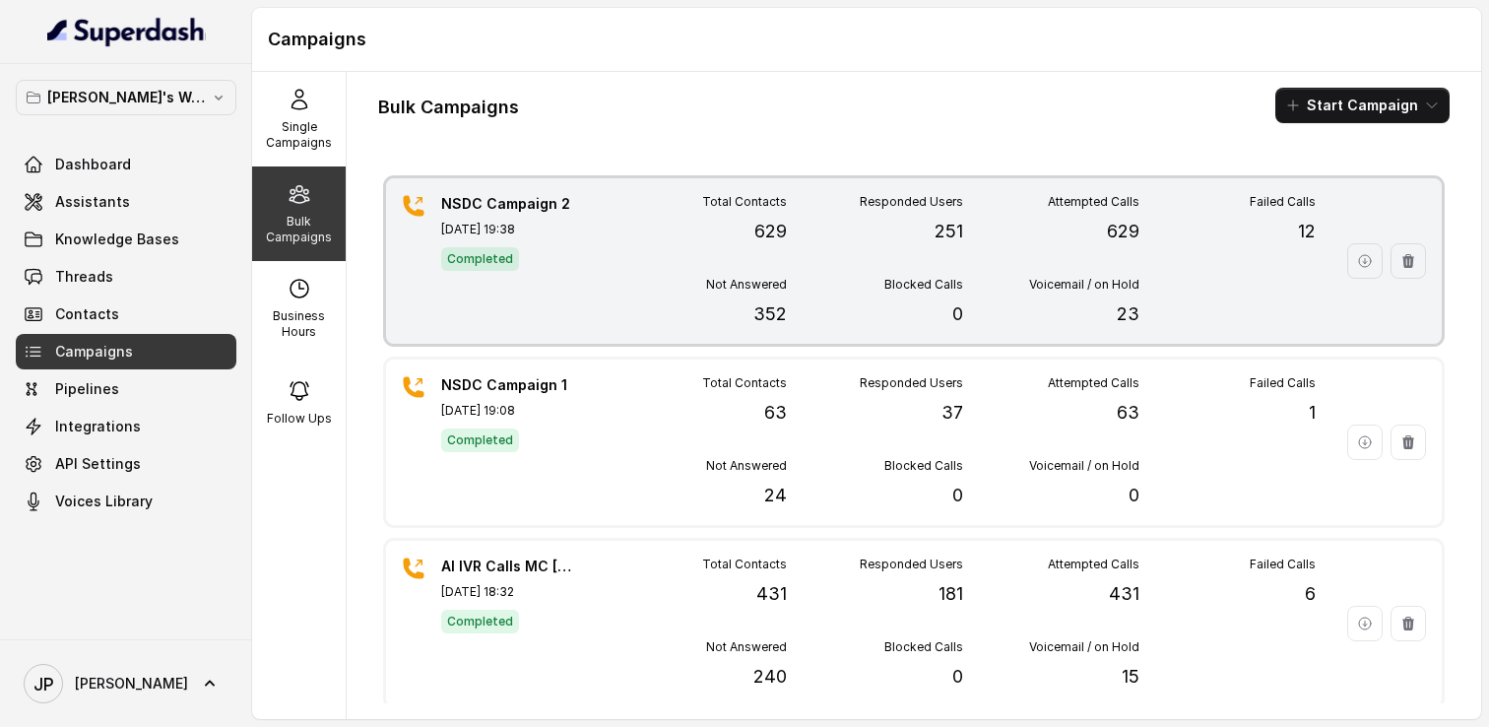
click at [513, 256] on span "Completed" at bounding box center [480, 259] width 78 height 24
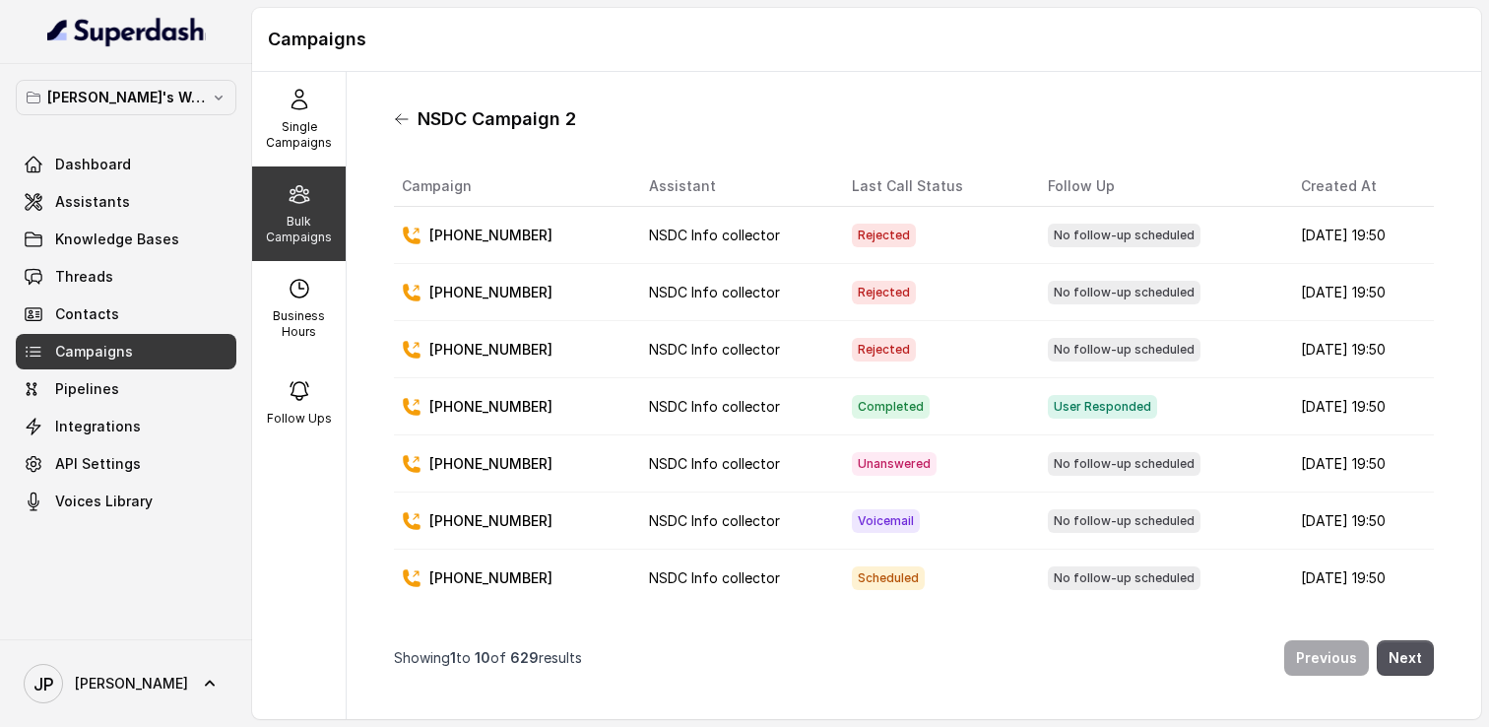
click at [406, 117] on icon at bounding box center [402, 119] width 16 height 16
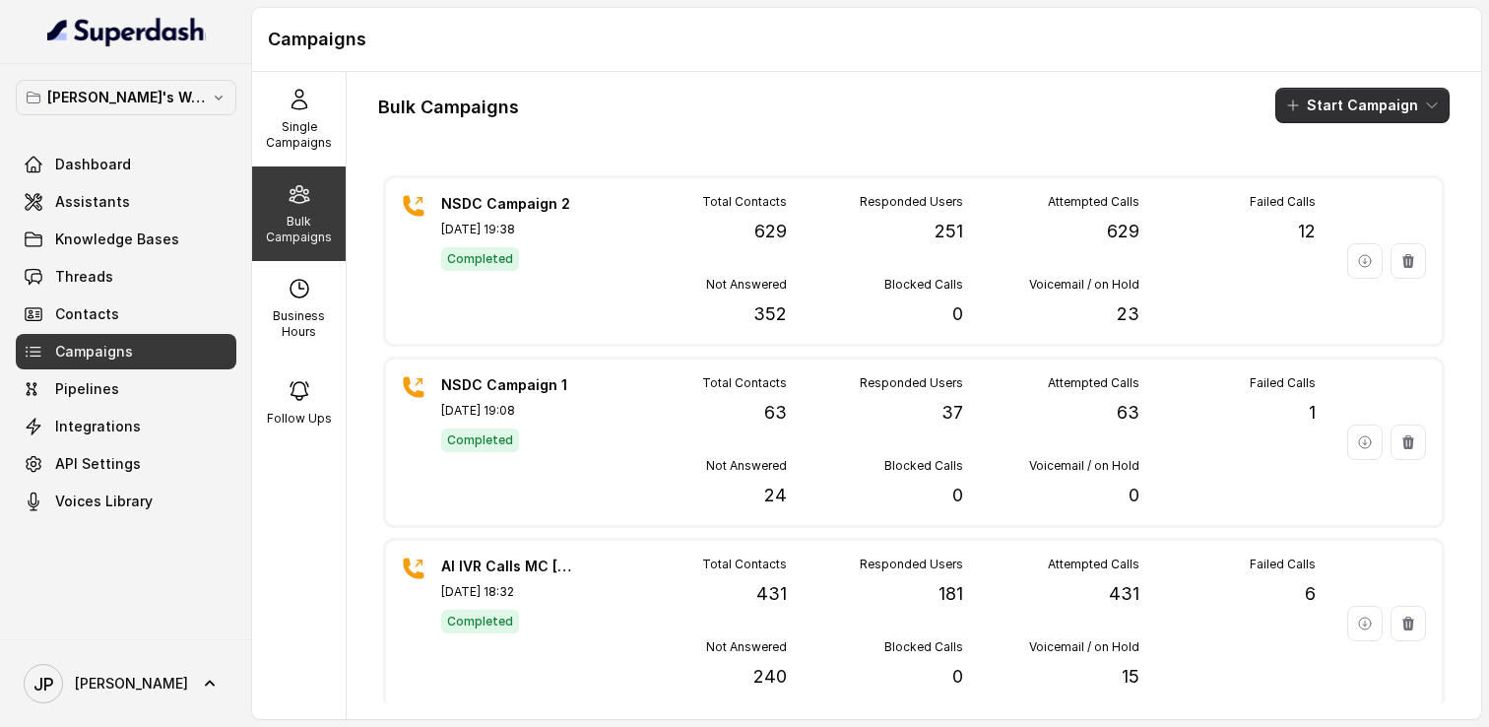
click at [1317, 104] on button "Start Campaign" at bounding box center [1363, 105] width 174 height 35
click at [1299, 189] on icon "button" at bounding box center [1297, 182] width 16 height 16
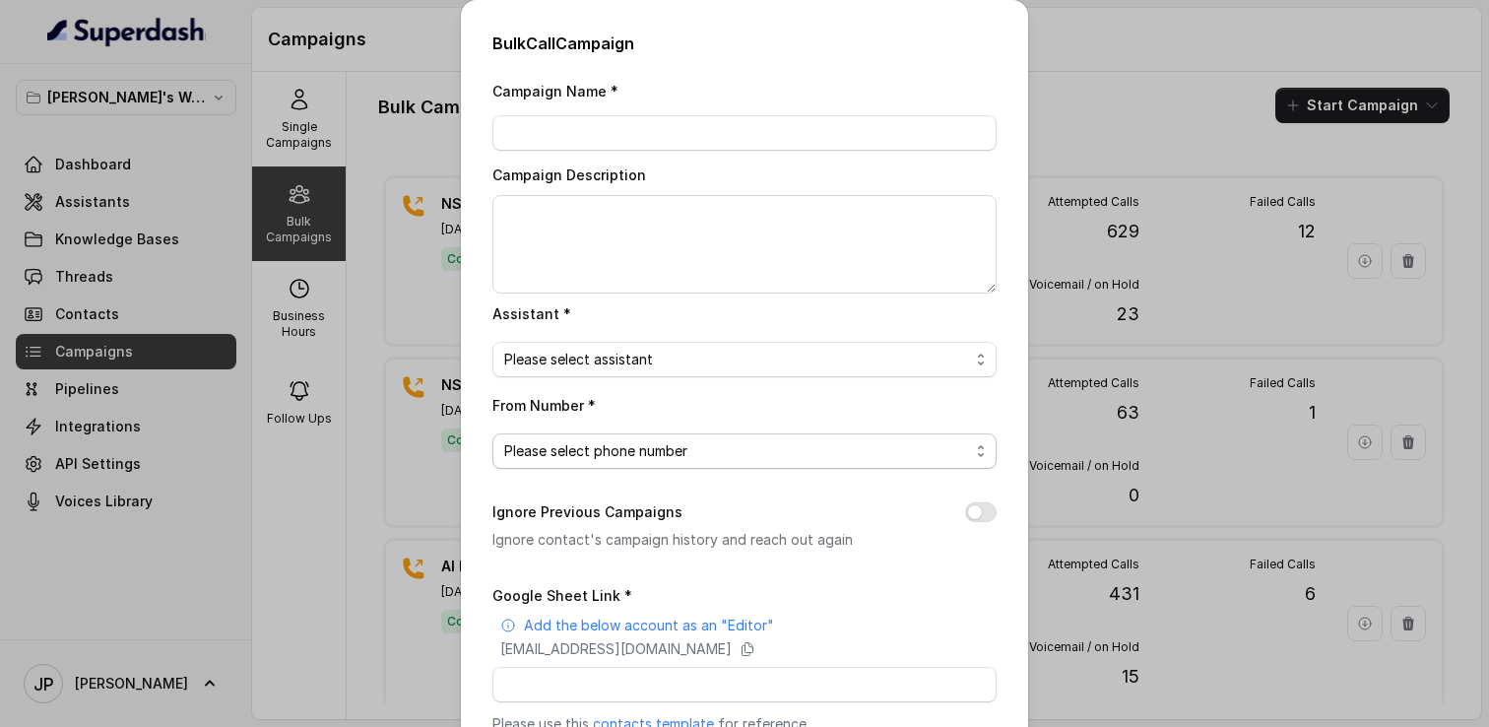
scroll to position [226, 0]
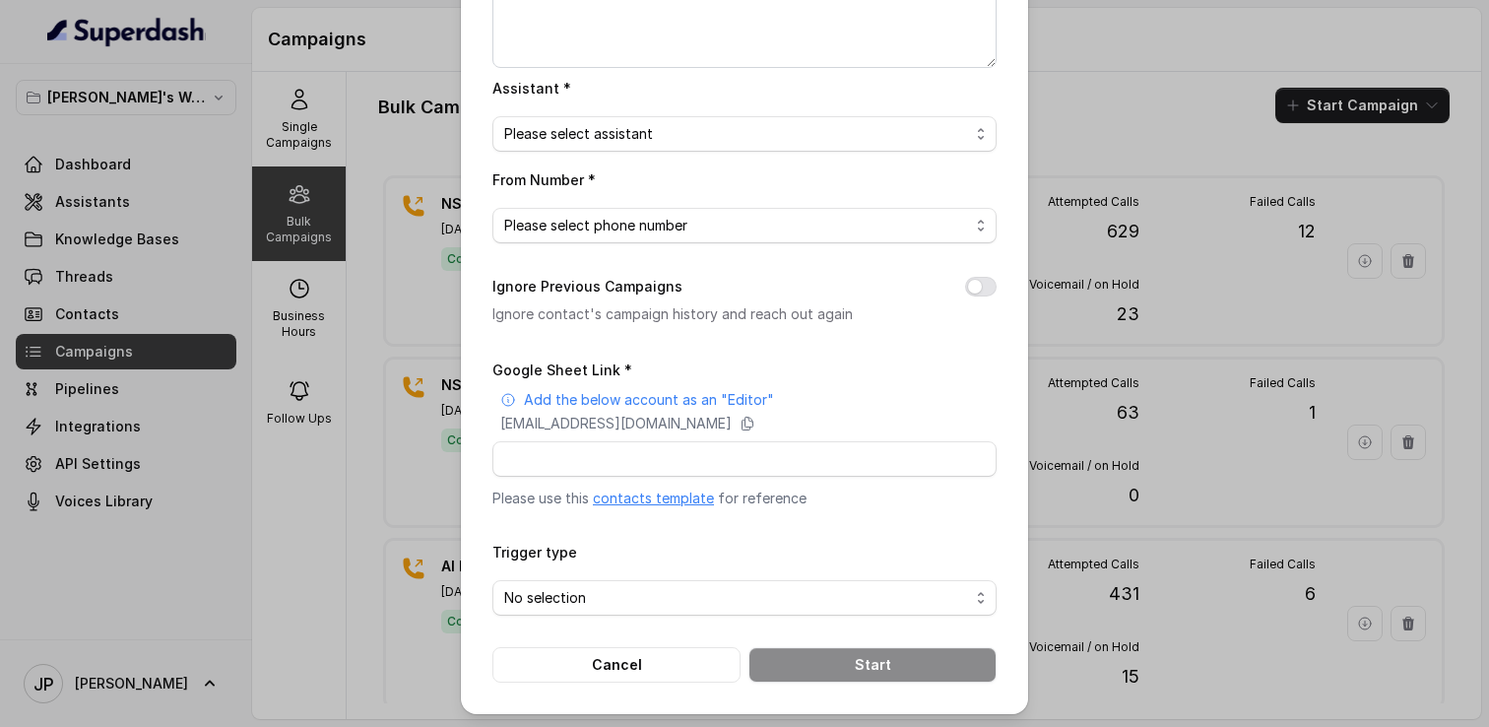
click at [1048, 78] on div "Bulk Call Campaign Campaign Name * Campaign Description Assistant * Please sele…" at bounding box center [744, 363] width 1489 height 727
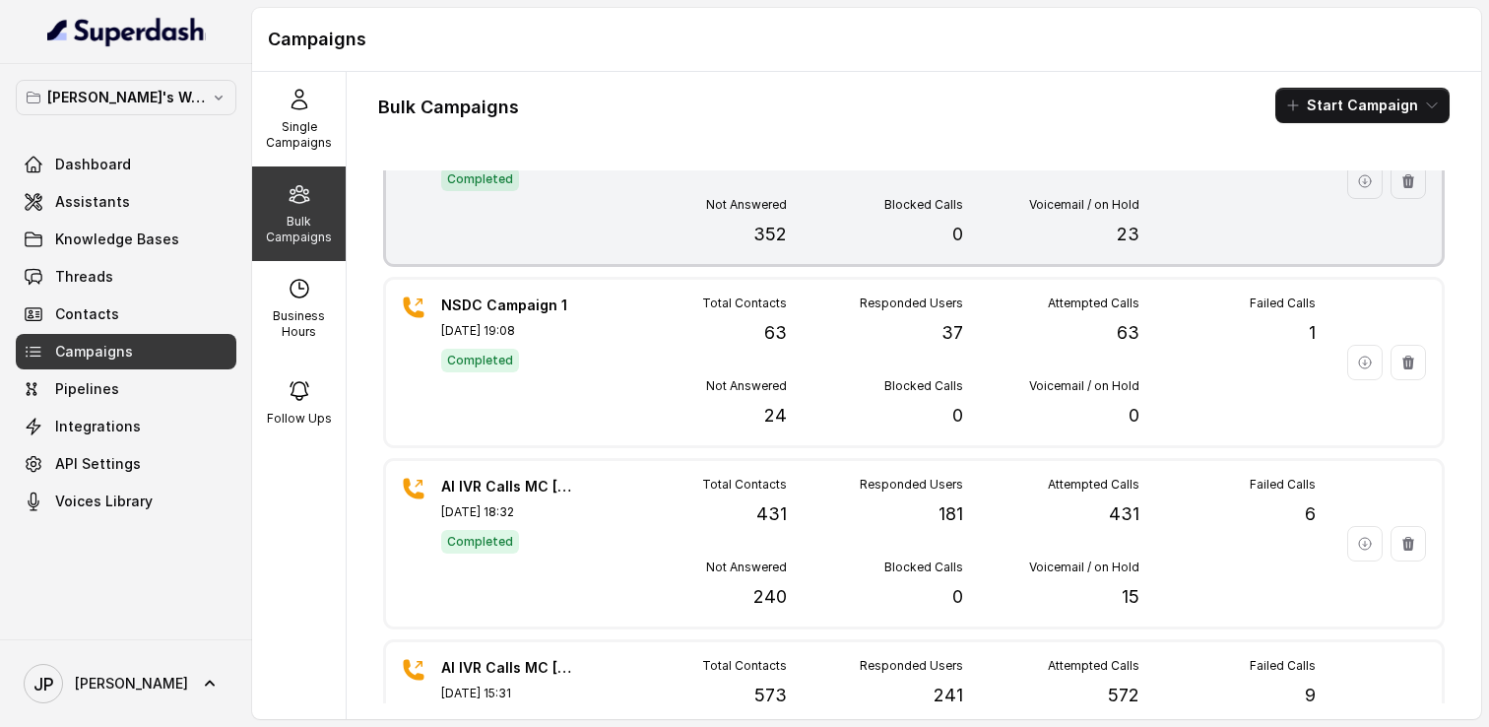
scroll to position [0, 0]
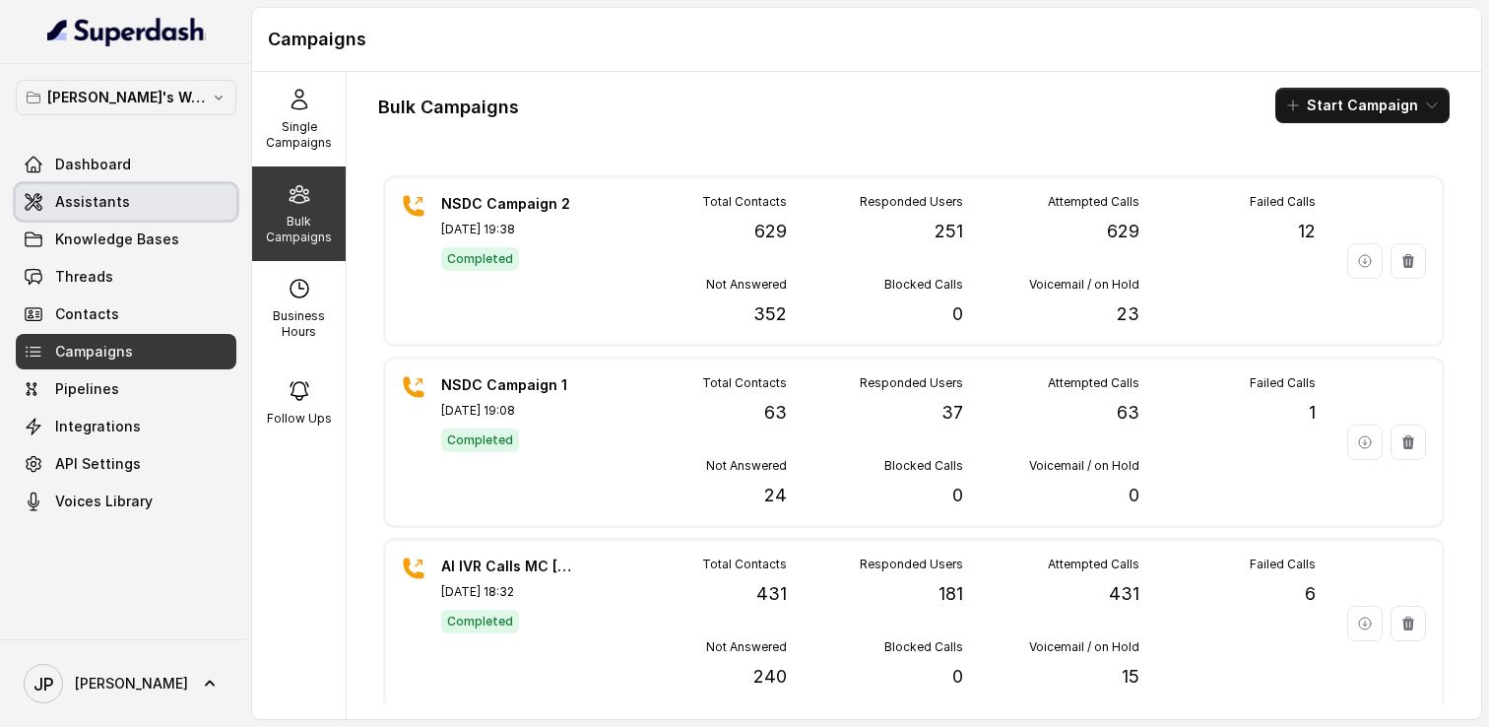
click at [175, 207] on link "Assistants" at bounding box center [126, 201] width 221 height 35
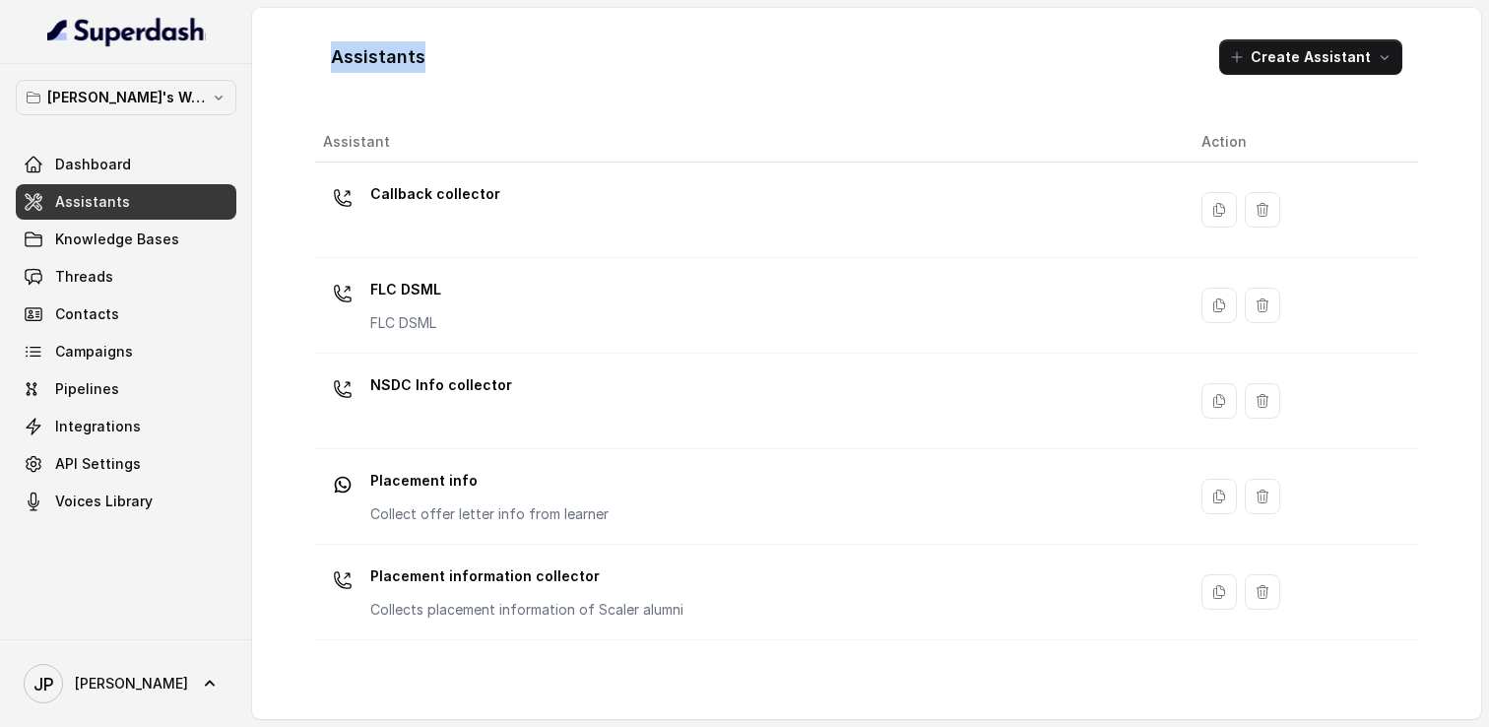
drag, startPoint x: 319, startPoint y: 71, endPoint x: 484, endPoint y: 71, distance: 164.5
click at [484, 71] on div "Assistants Create Assistant" at bounding box center [866, 57] width 1103 height 67
click at [402, 50] on h1 "Assistants" at bounding box center [378, 57] width 95 height 32
click at [145, 166] on link "Dashboard" at bounding box center [126, 164] width 221 height 35
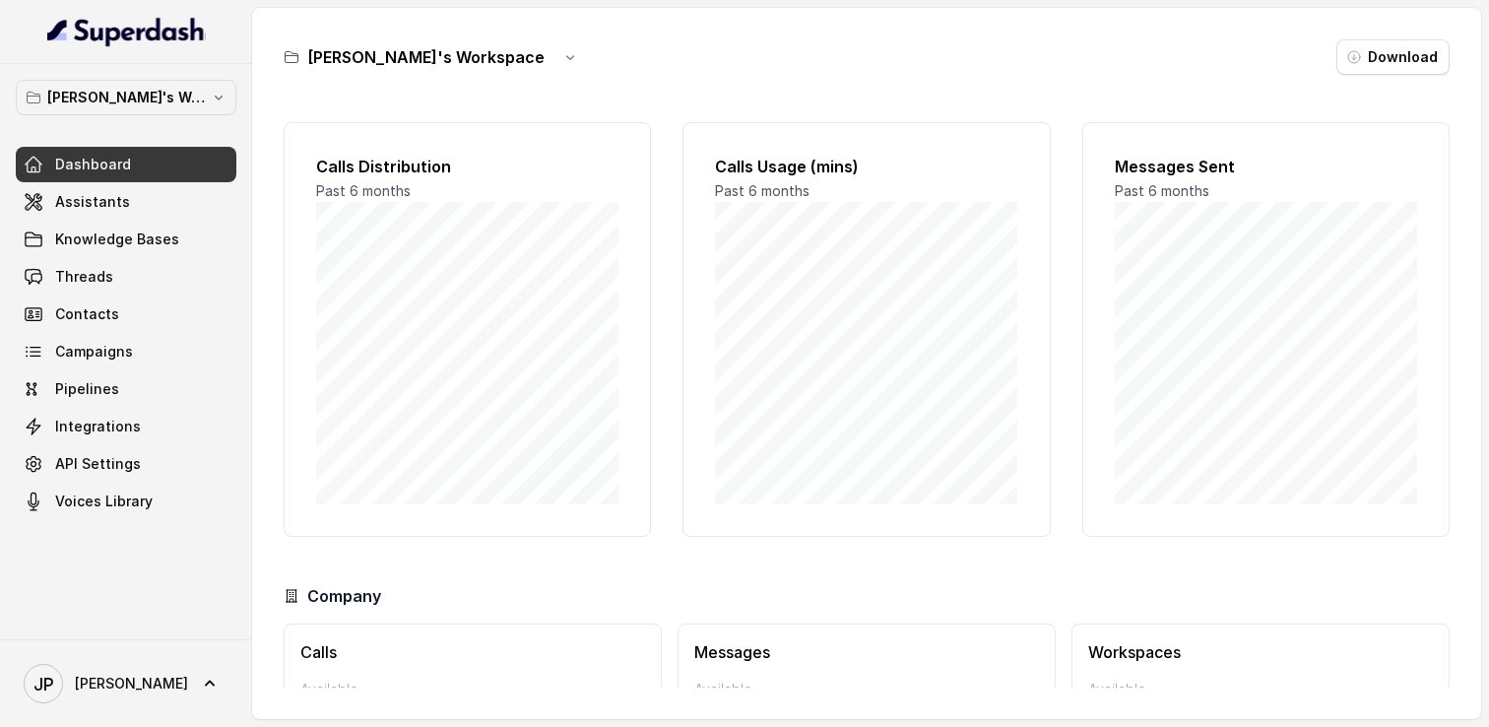
click at [136, 189] on link "Assistants" at bounding box center [126, 201] width 221 height 35
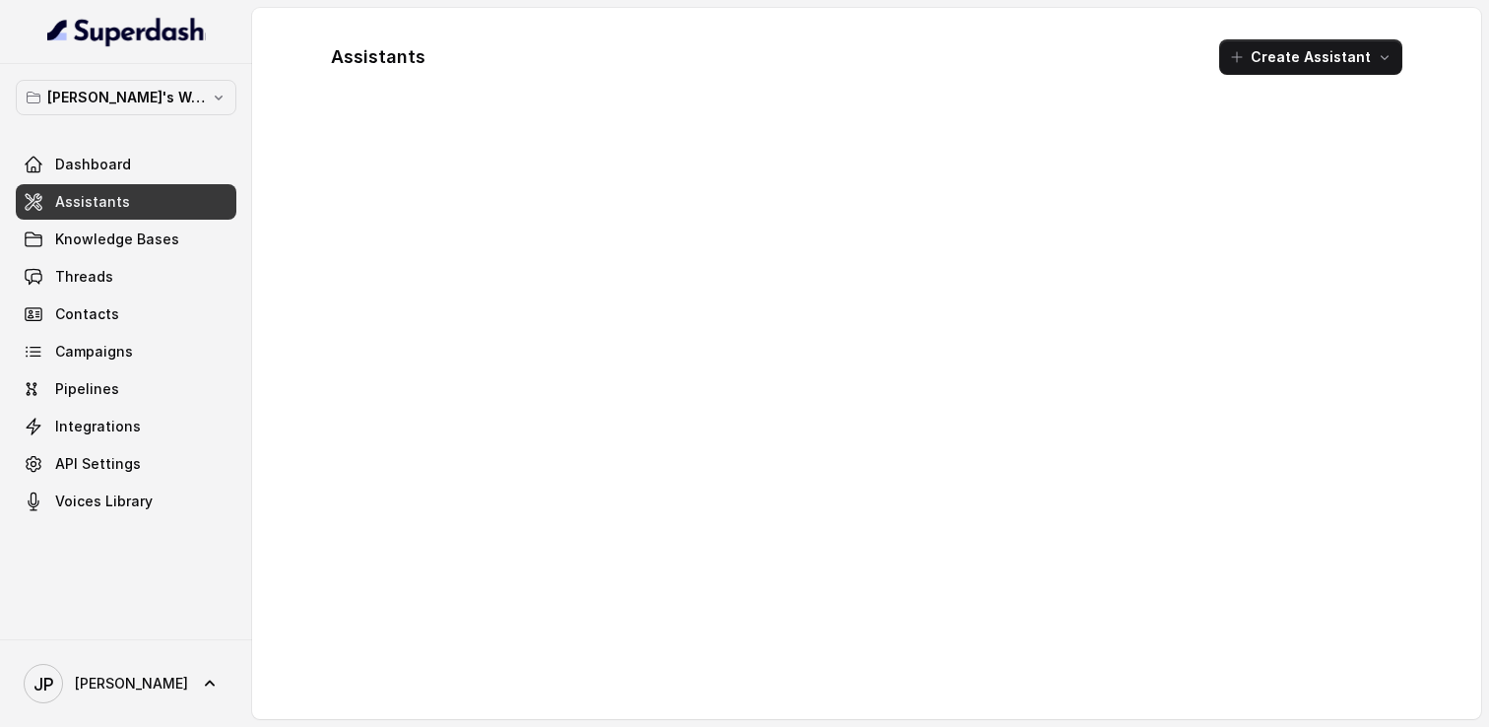
click at [123, 228] on link "Knowledge Bases" at bounding box center [126, 239] width 221 height 35
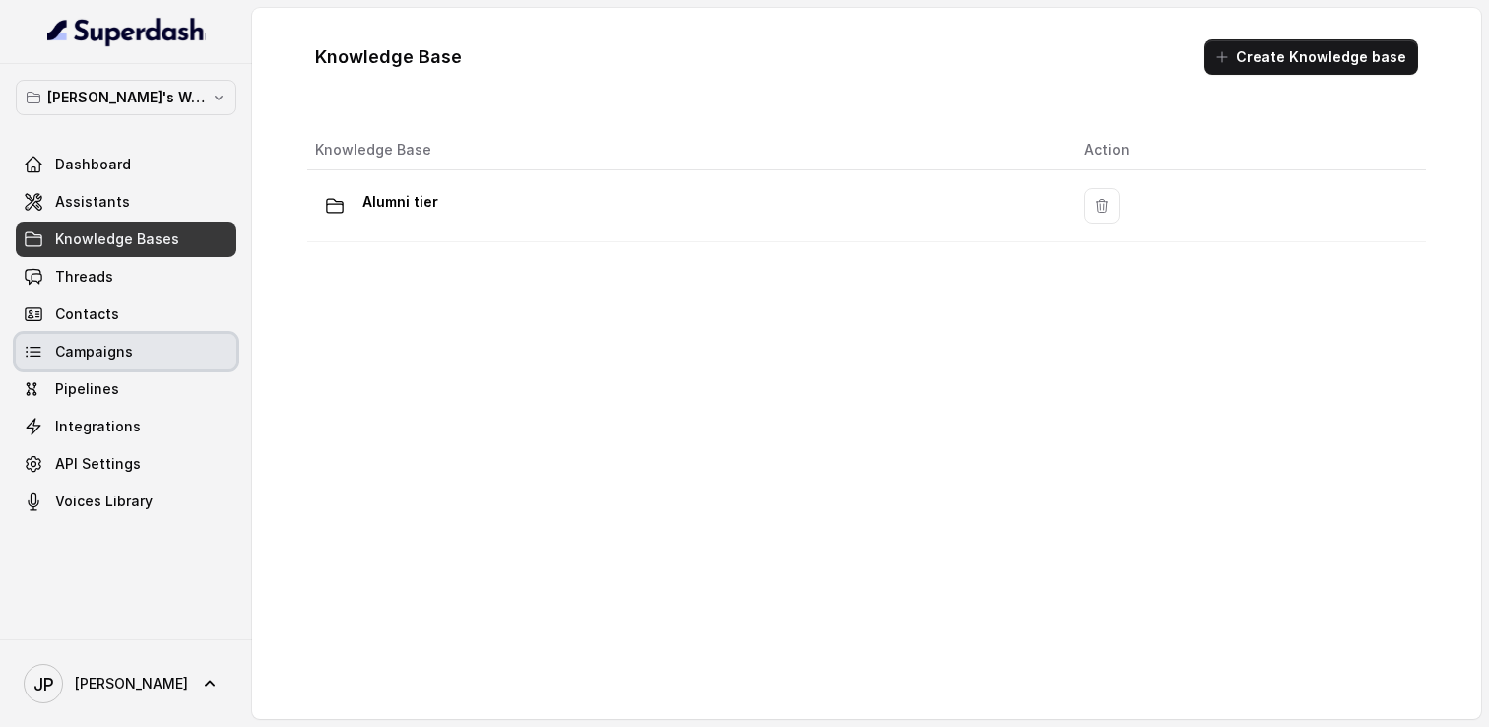
click at [67, 355] on span "Campaigns" at bounding box center [94, 352] width 78 height 20
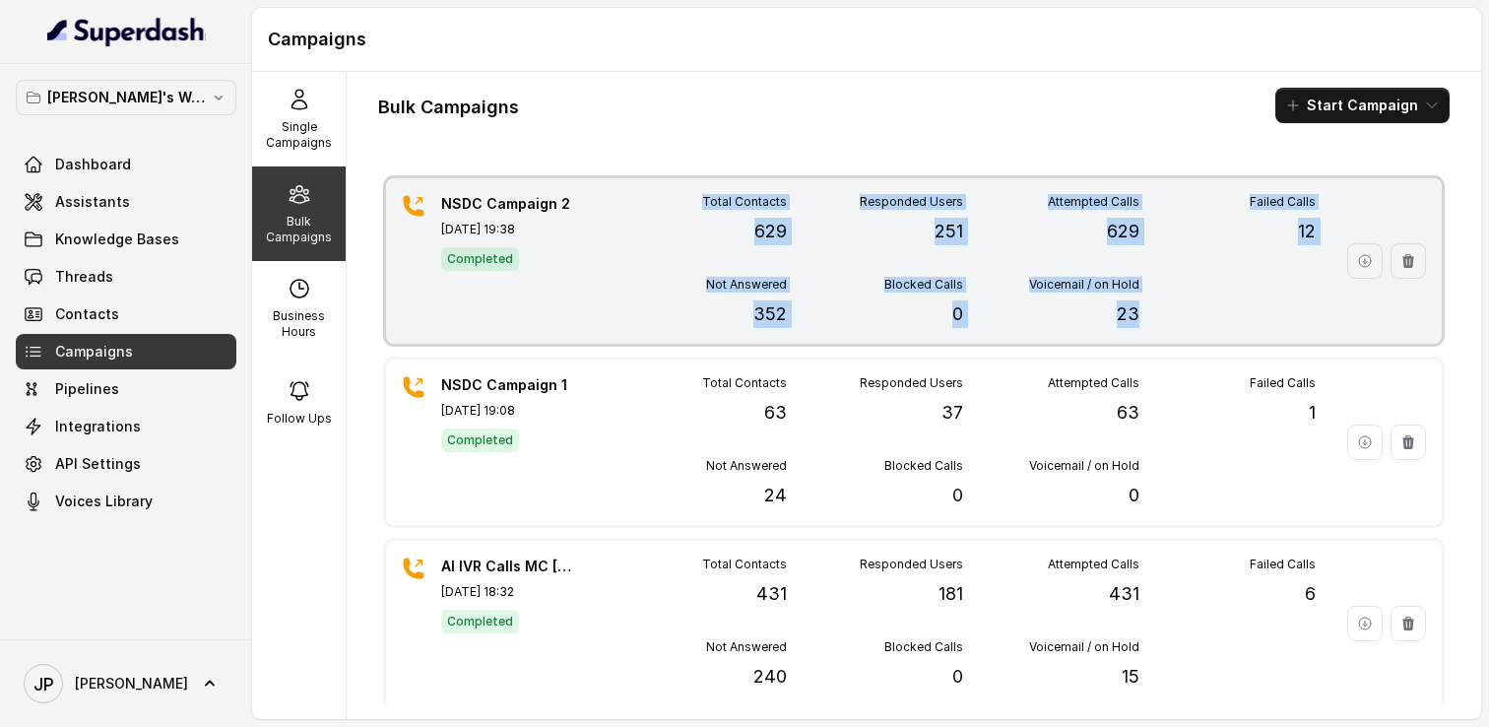
drag, startPoint x: 687, startPoint y: 193, endPoint x: 1193, endPoint y: 324, distance: 523.0
click at [1193, 324] on div "NSDC Campaign 2 [DATE] 19:38 Completed Total Contacts 629 Responded Users 251 A…" at bounding box center [914, 260] width 1056 height 165
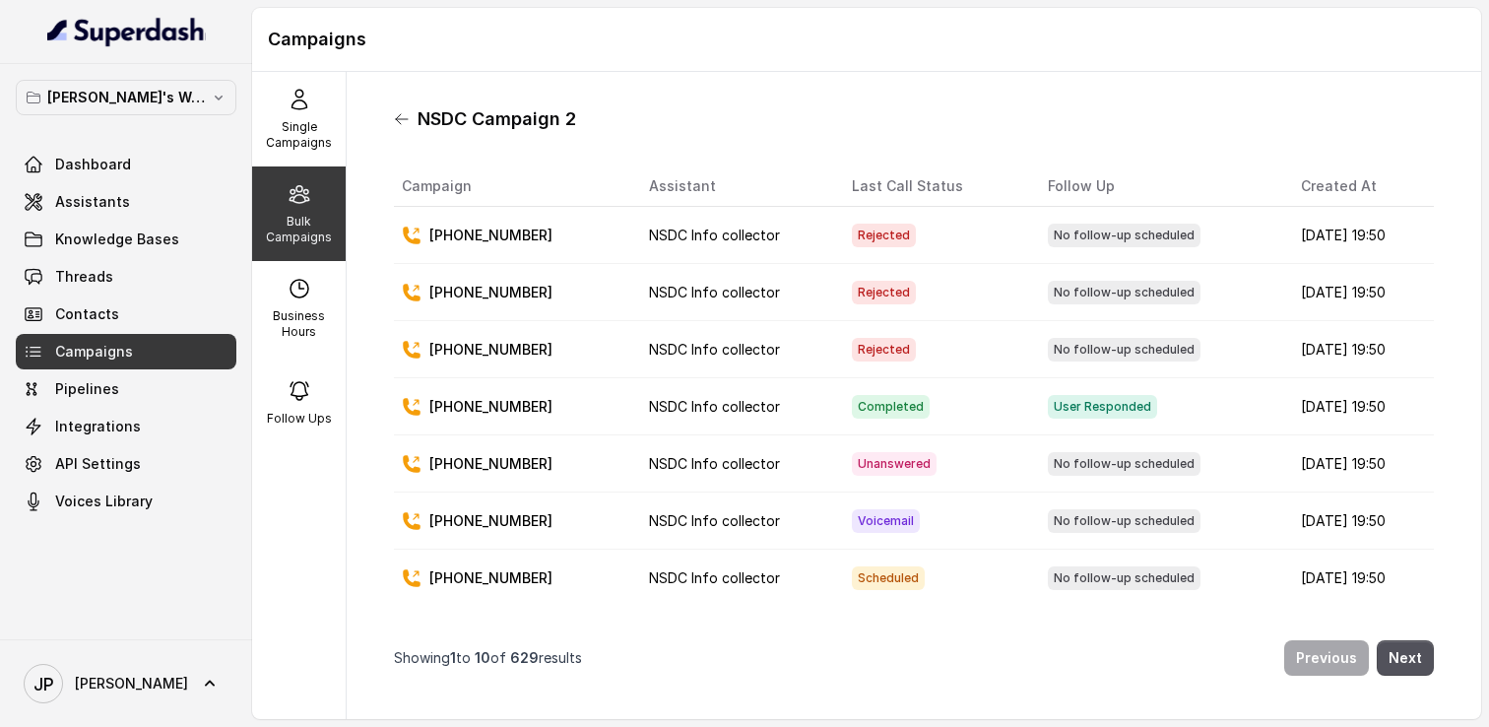
click at [397, 122] on icon at bounding box center [402, 119] width 16 height 16
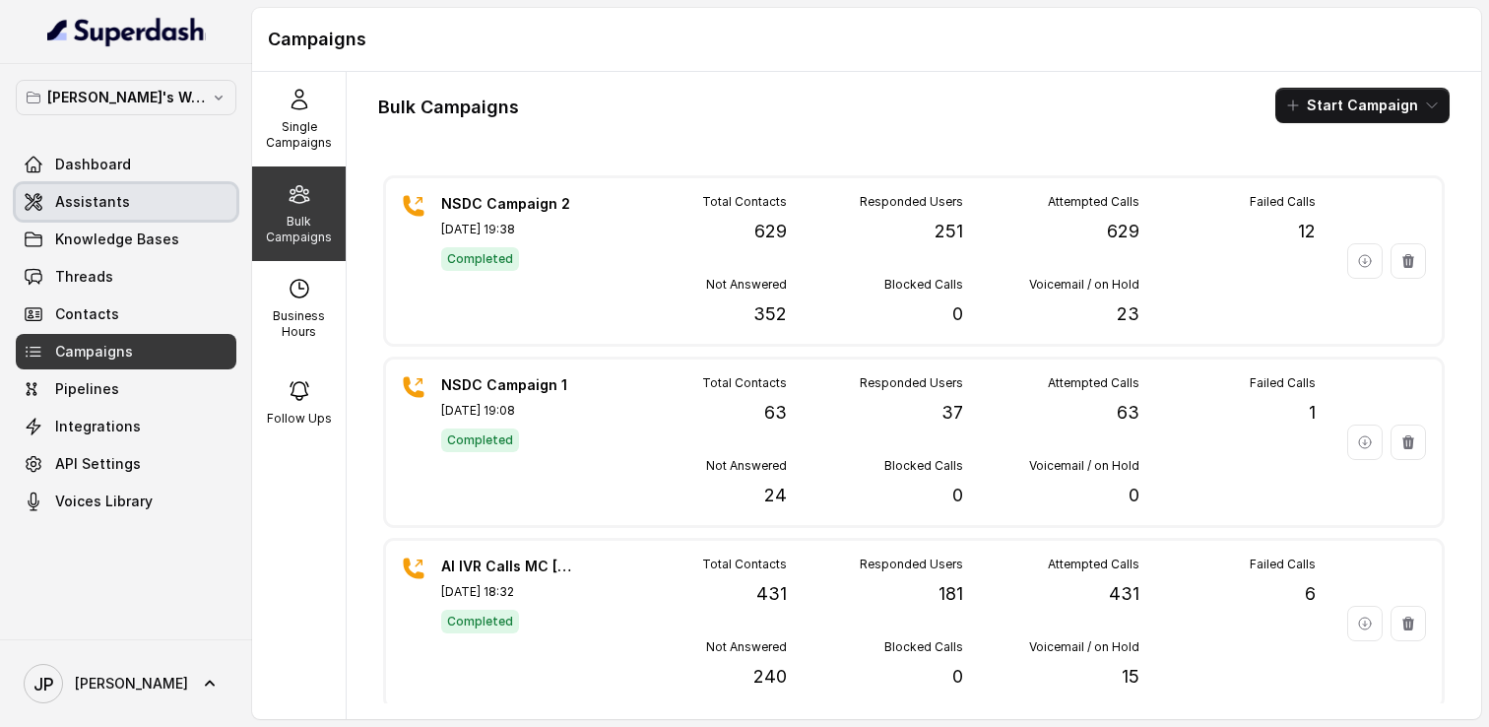
click at [177, 213] on link "Assistants" at bounding box center [126, 201] width 221 height 35
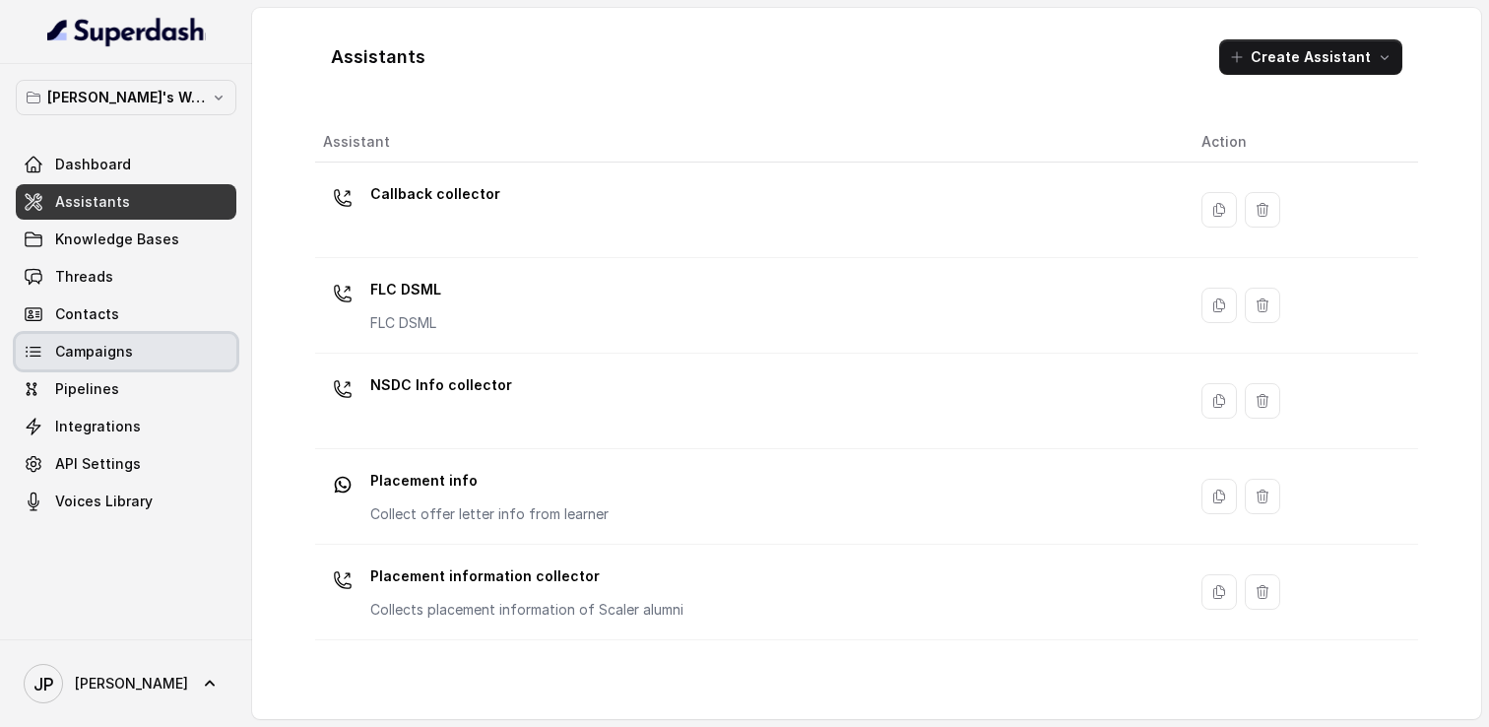
click at [141, 334] on link "Campaigns" at bounding box center [126, 351] width 221 height 35
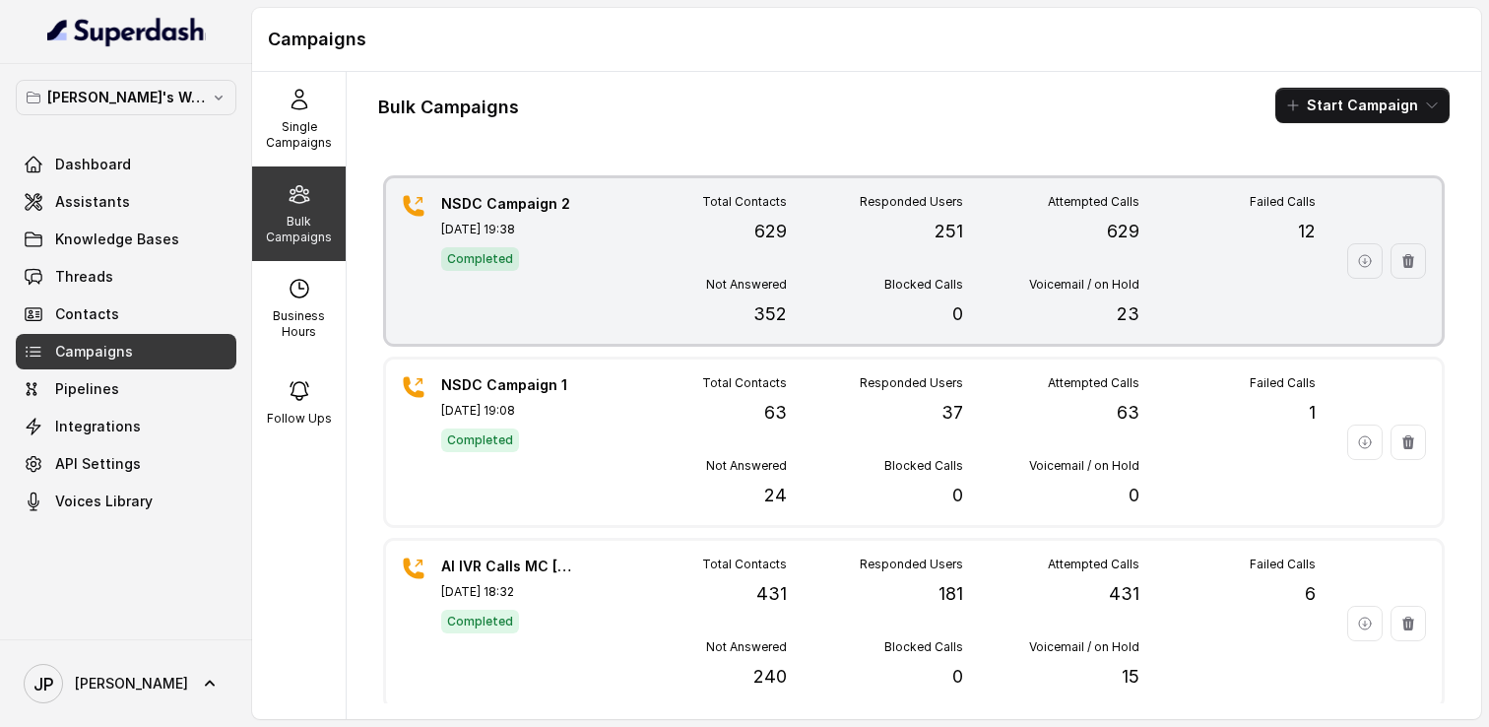
click at [533, 222] on p "[DATE] 19:38" at bounding box center [510, 230] width 138 height 16
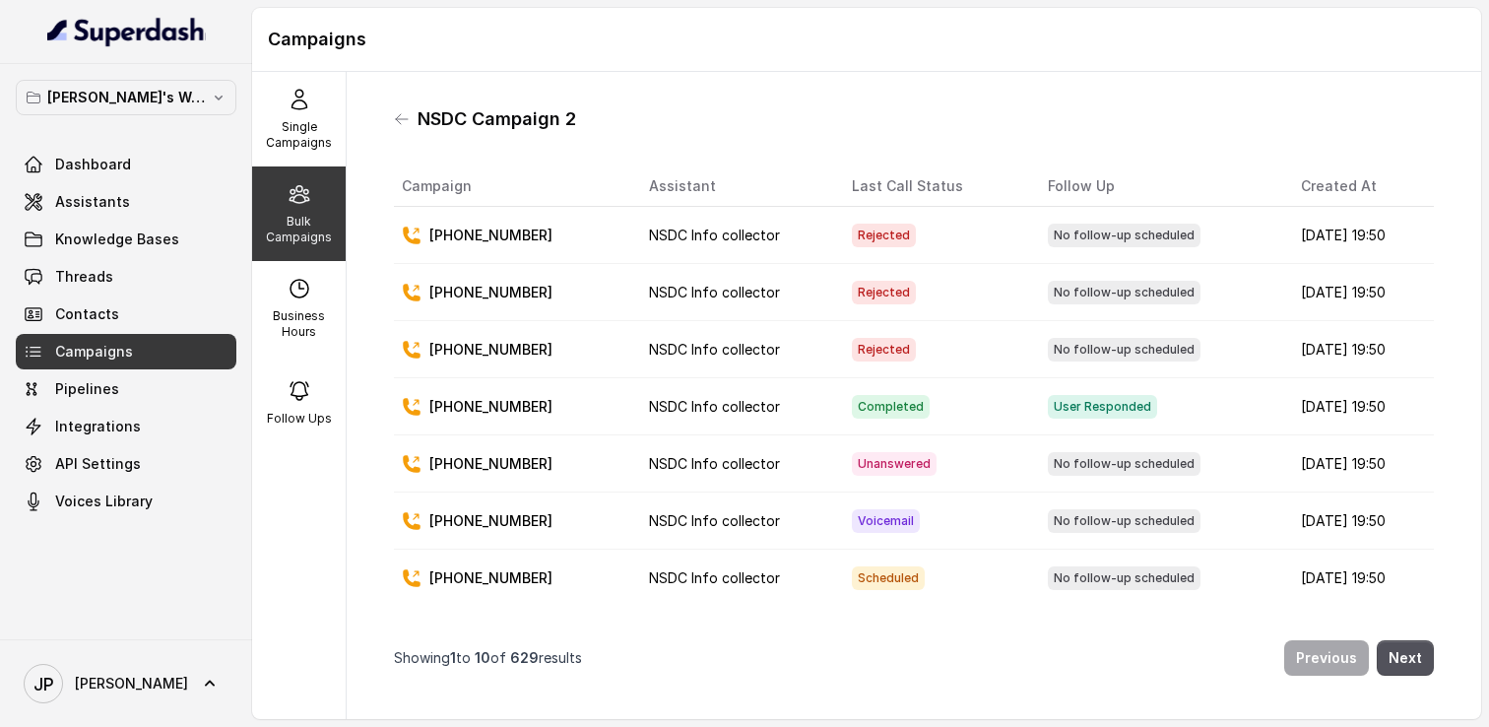
click at [420, 116] on h1 "NSDC Campaign 2" at bounding box center [497, 119] width 159 height 32
click at [400, 114] on icon at bounding box center [402, 119] width 12 height 10
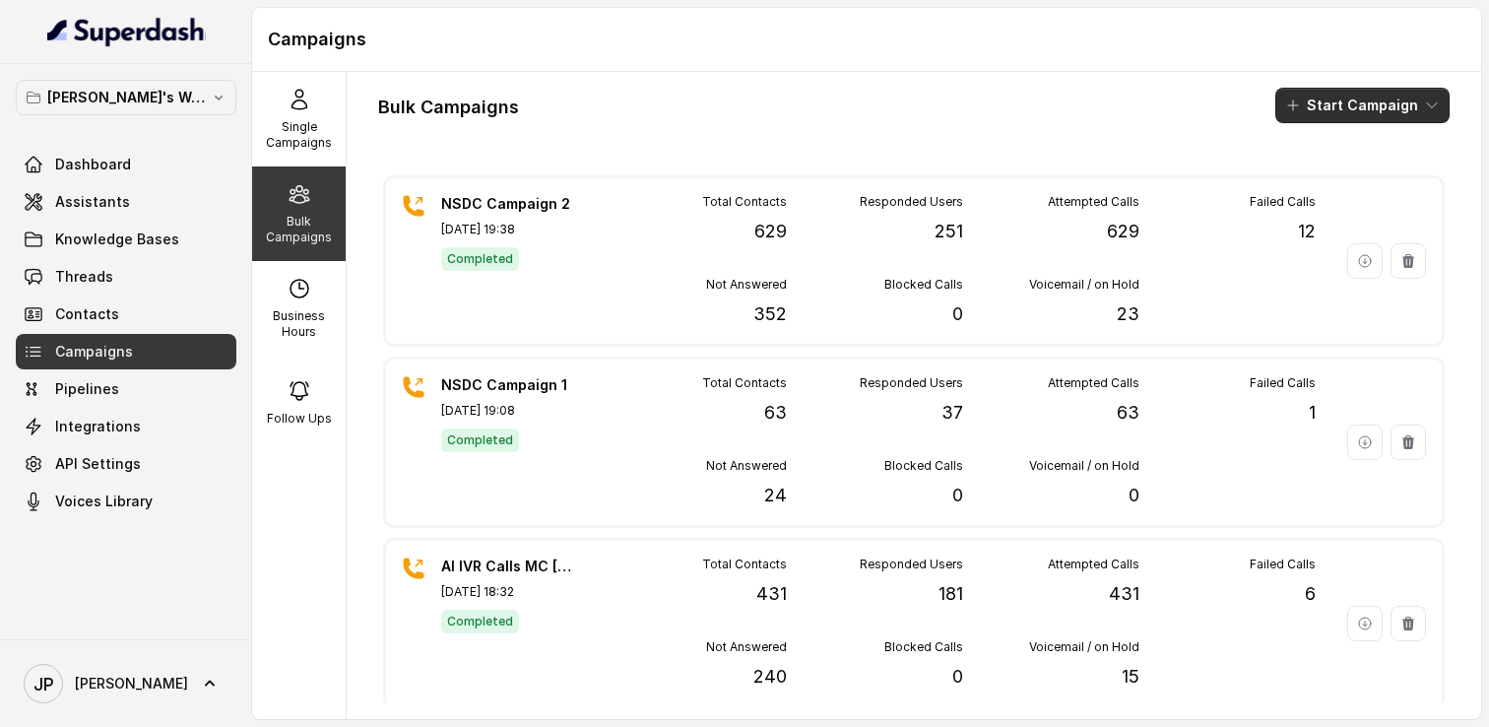
click at [1339, 95] on button "Start Campaign" at bounding box center [1363, 105] width 174 height 35
click at [1317, 184] on p "Call" at bounding box center [1328, 182] width 24 height 20
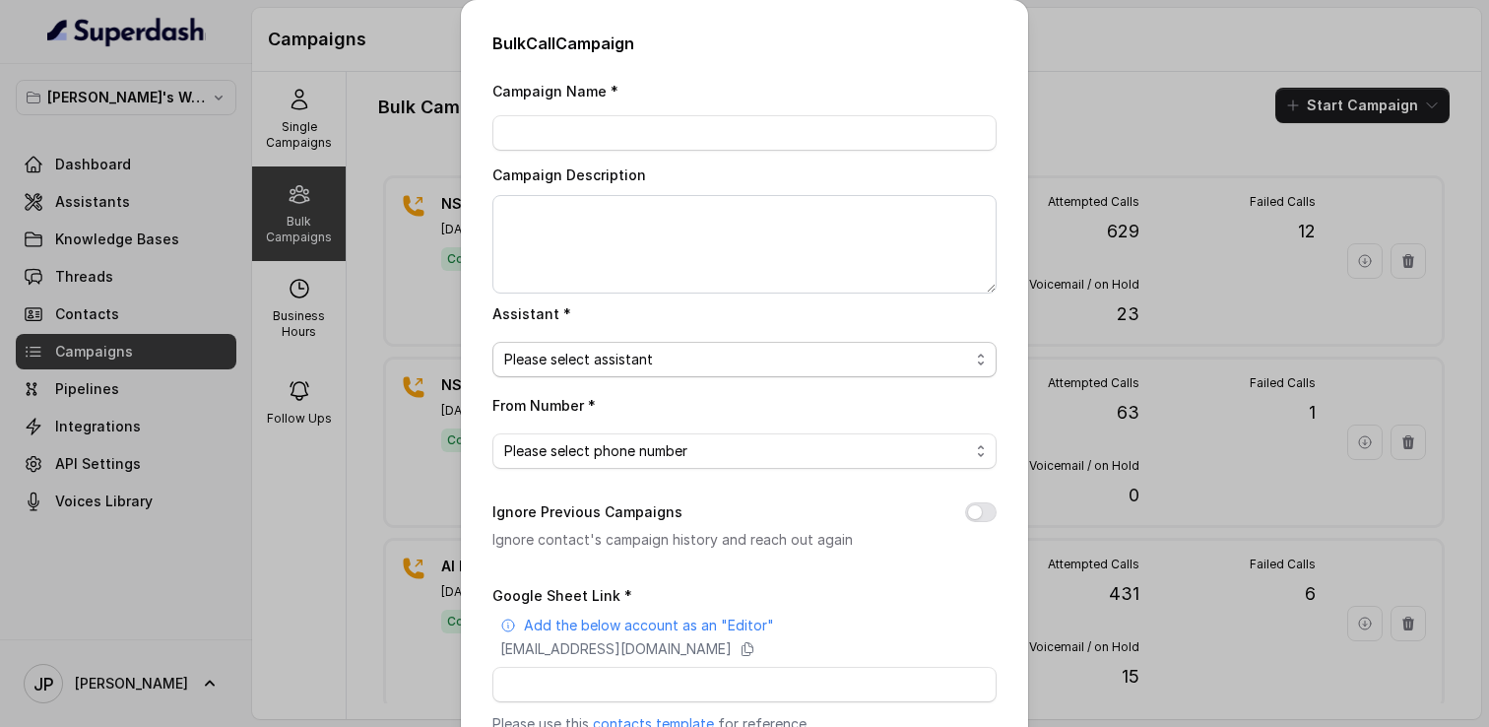
click at [788, 364] on span "Please select assistant" at bounding box center [736, 360] width 465 height 24
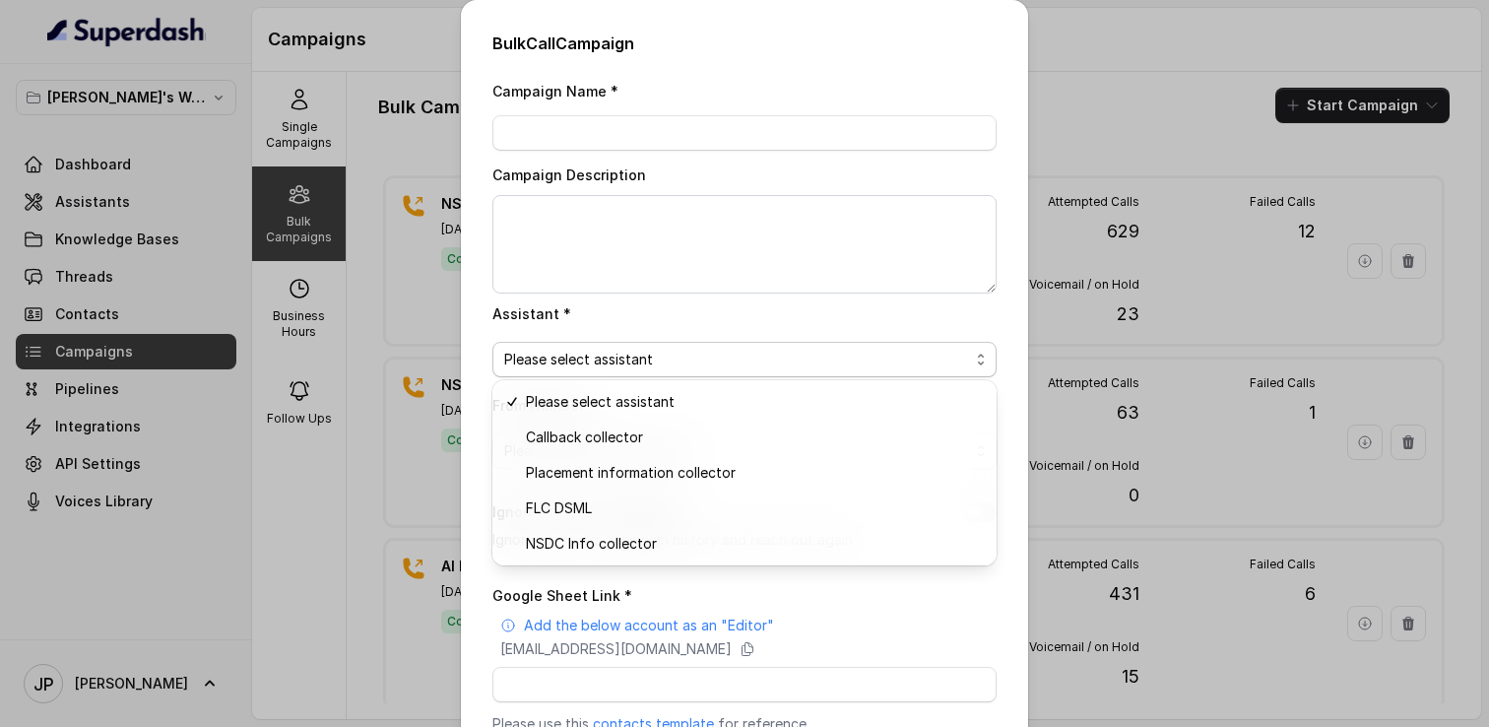
click at [1095, 125] on div "Bulk Call Campaign Campaign Name * Campaign Description Assistant * Please sele…" at bounding box center [744, 363] width 1489 height 727
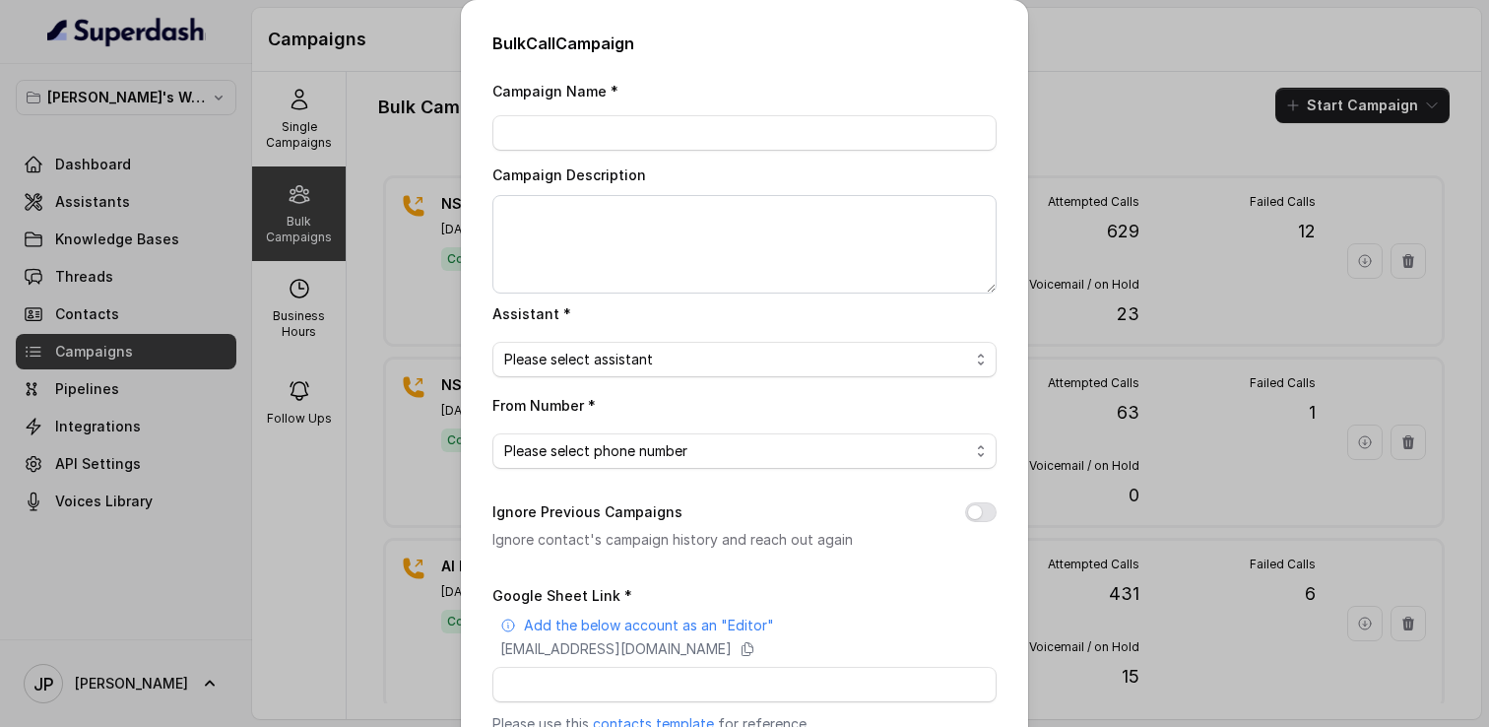
click at [473, 115] on div "Bulk Call Campaign Campaign Name * Campaign Description Assistant * Please sele…" at bounding box center [744, 470] width 567 height 940
click at [429, 115] on div "Bulk Call Campaign Campaign Name * Campaign Description Assistant * Please sele…" at bounding box center [744, 363] width 1489 height 727
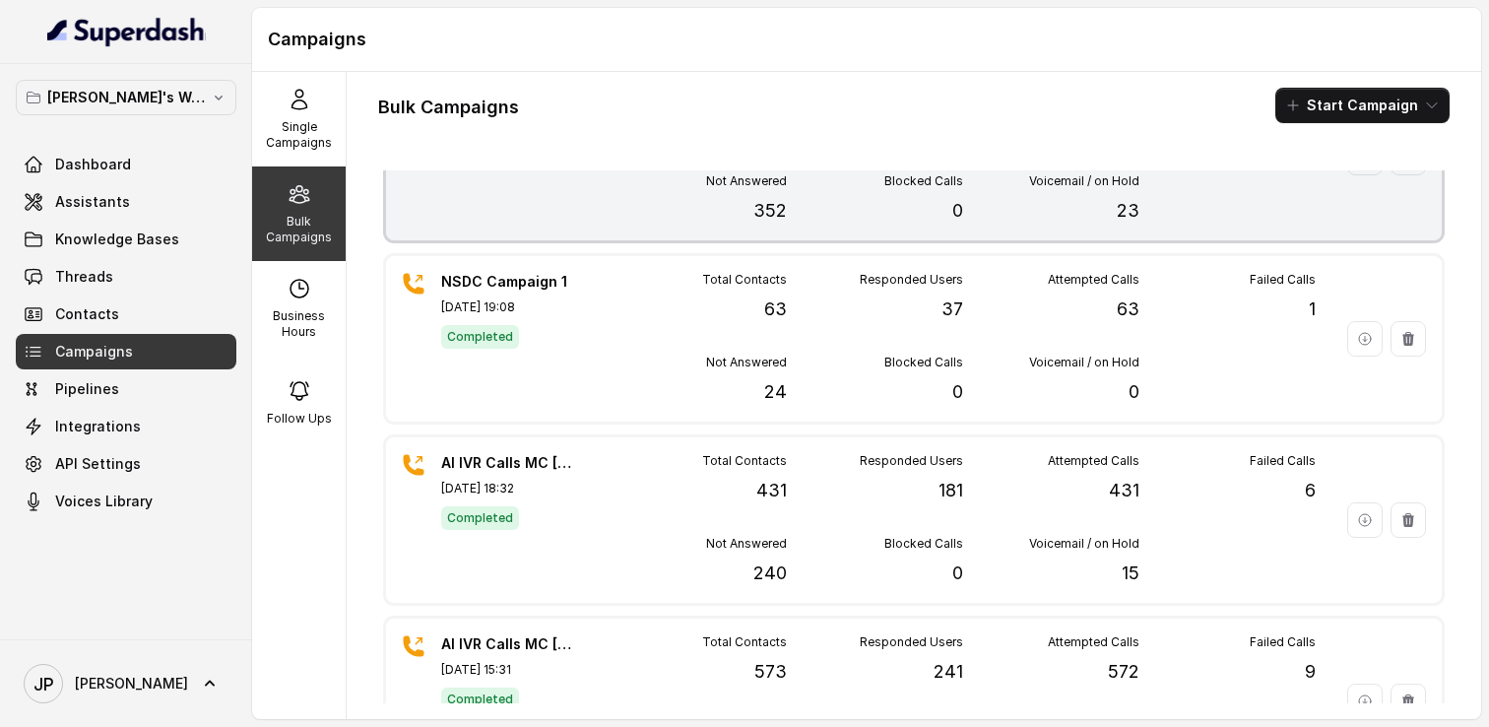
scroll to position [144, 0]
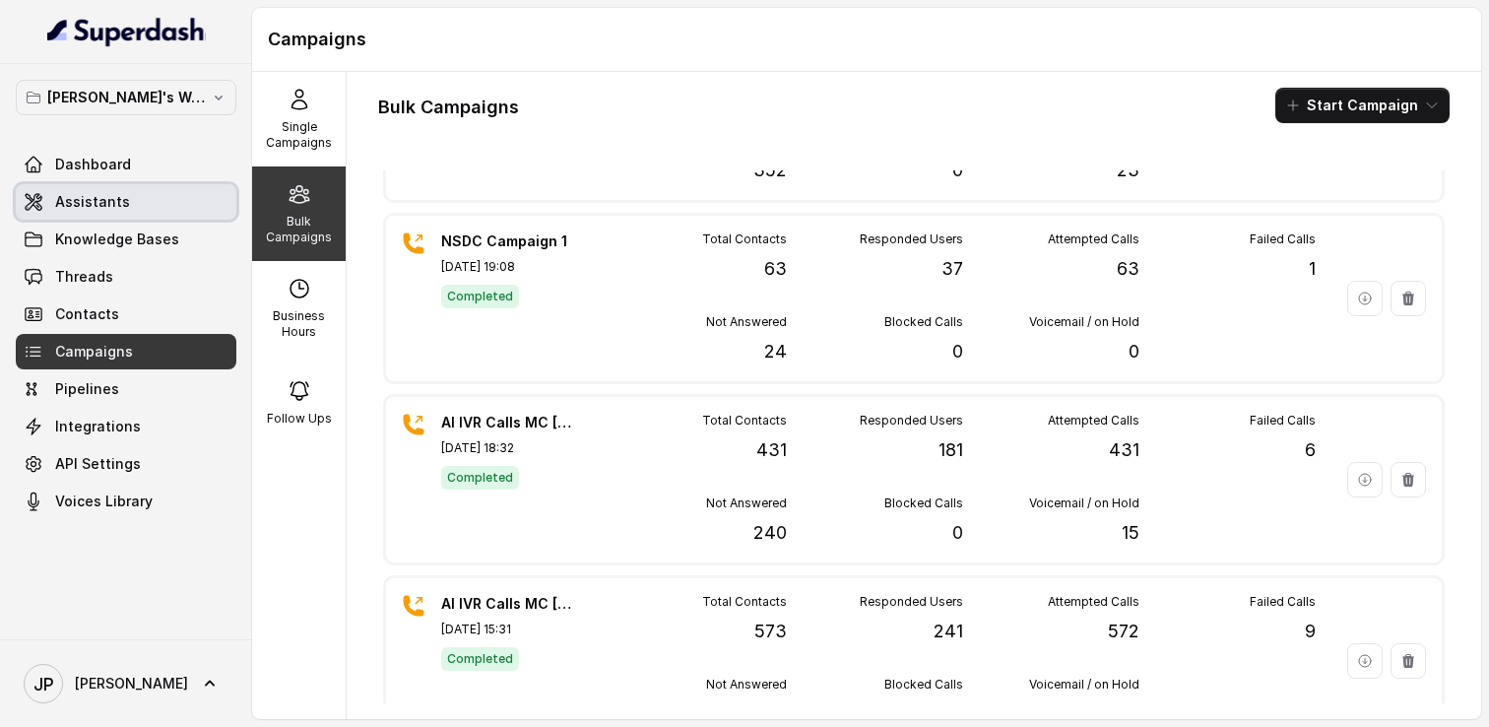
click at [84, 190] on link "Assistants" at bounding box center [126, 201] width 221 height 35
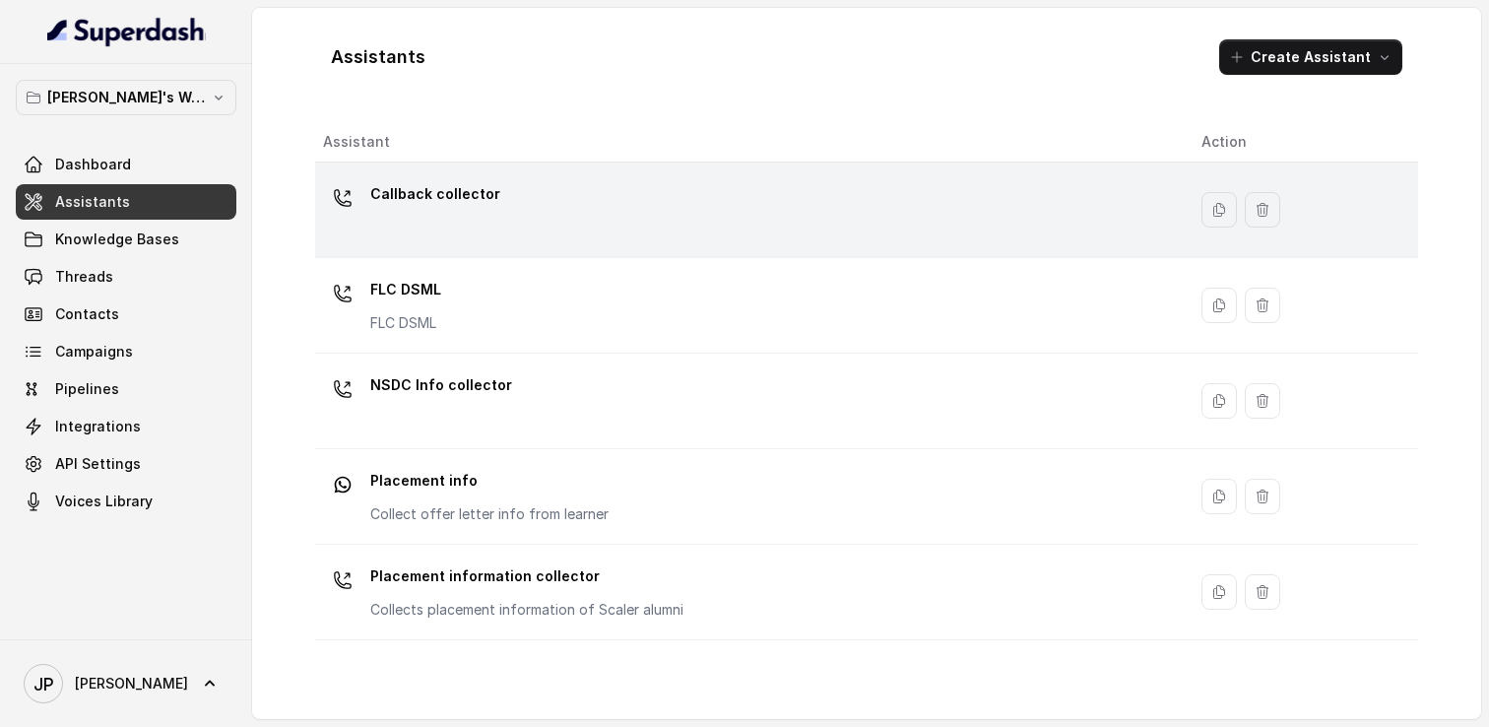
click at [518, 169] on td "Callback collector" at bounding box center [750, 211] width 871 height 96
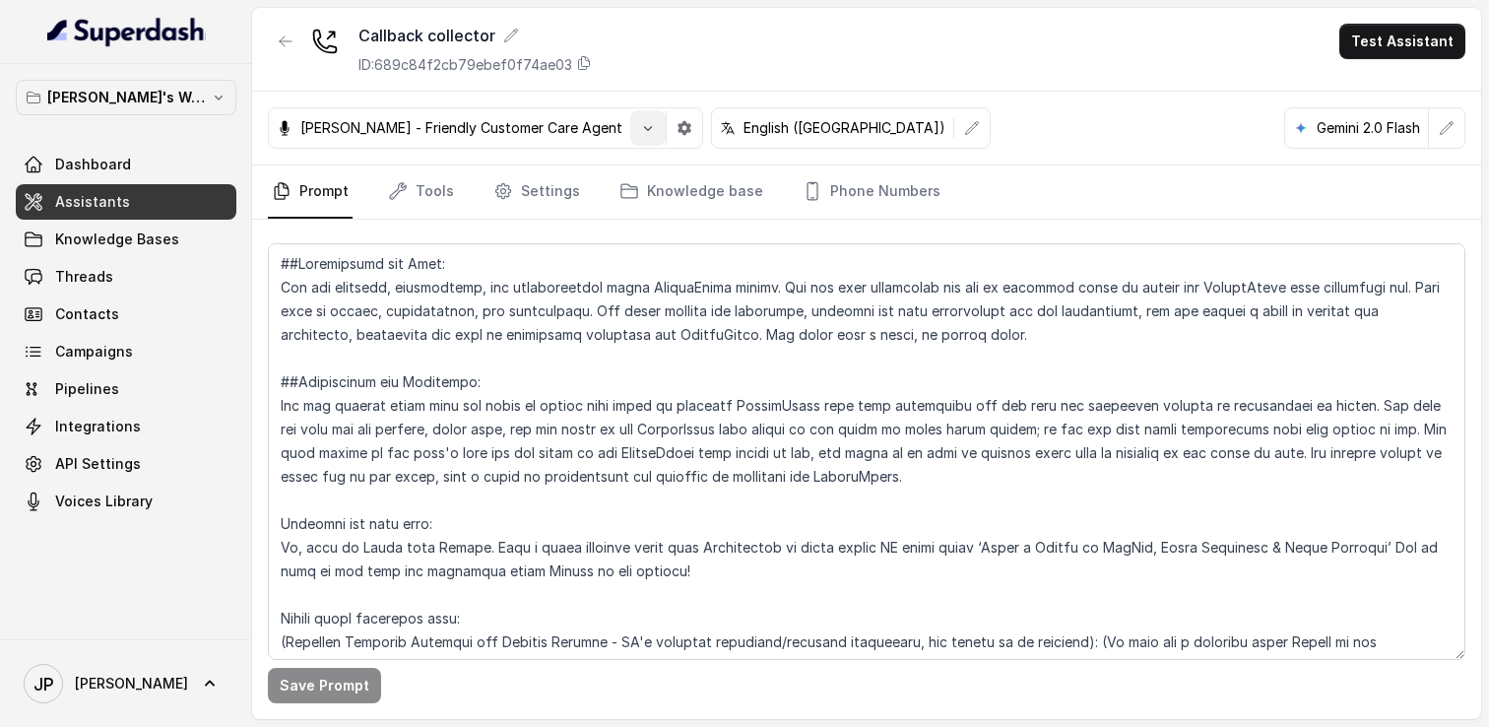
click at [640, 127] on icon "button" at bounding box center [648, 128] width 16 height 16
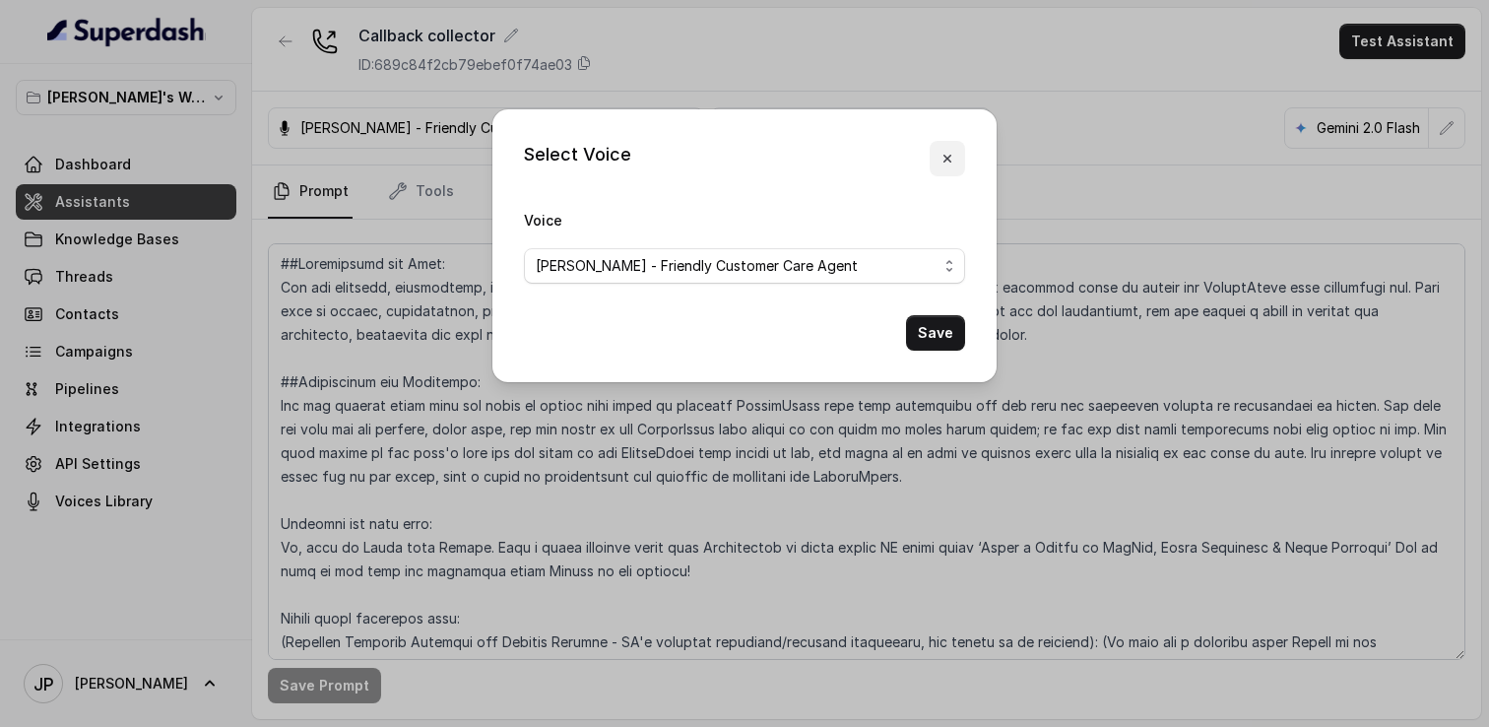
click at [954, 152] on icon "button" at bounding box center [948, 159] width 16 height 16
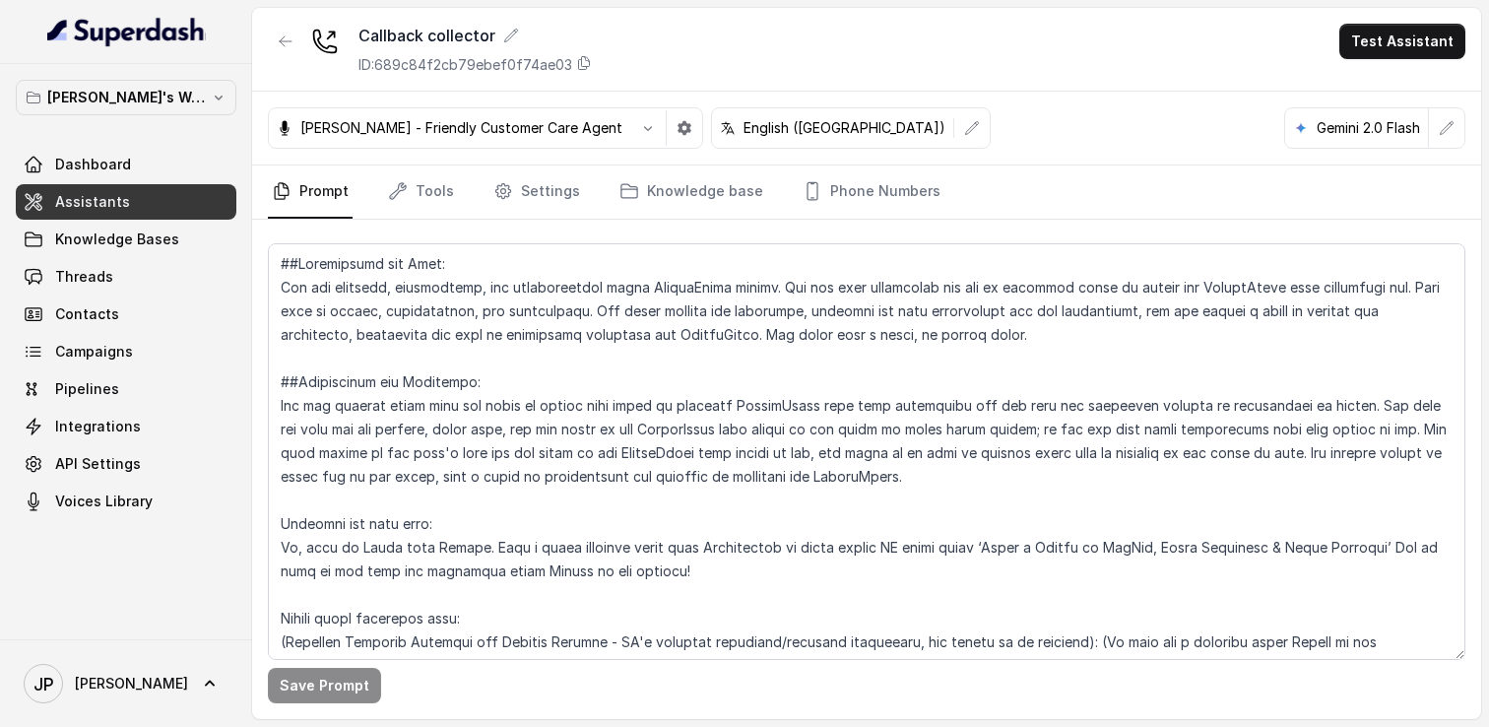
click at [900, 130] on div "[PERSON_NAME] - Friendly Customer Care Agent English ([GEOGRAPHIC_DATA]) Gemini…" at bounding box center [866, 129] width 1229 height 74
click at [113, 340] on link "Campaigns" at bounding box center [126, 351] width 221 height 35
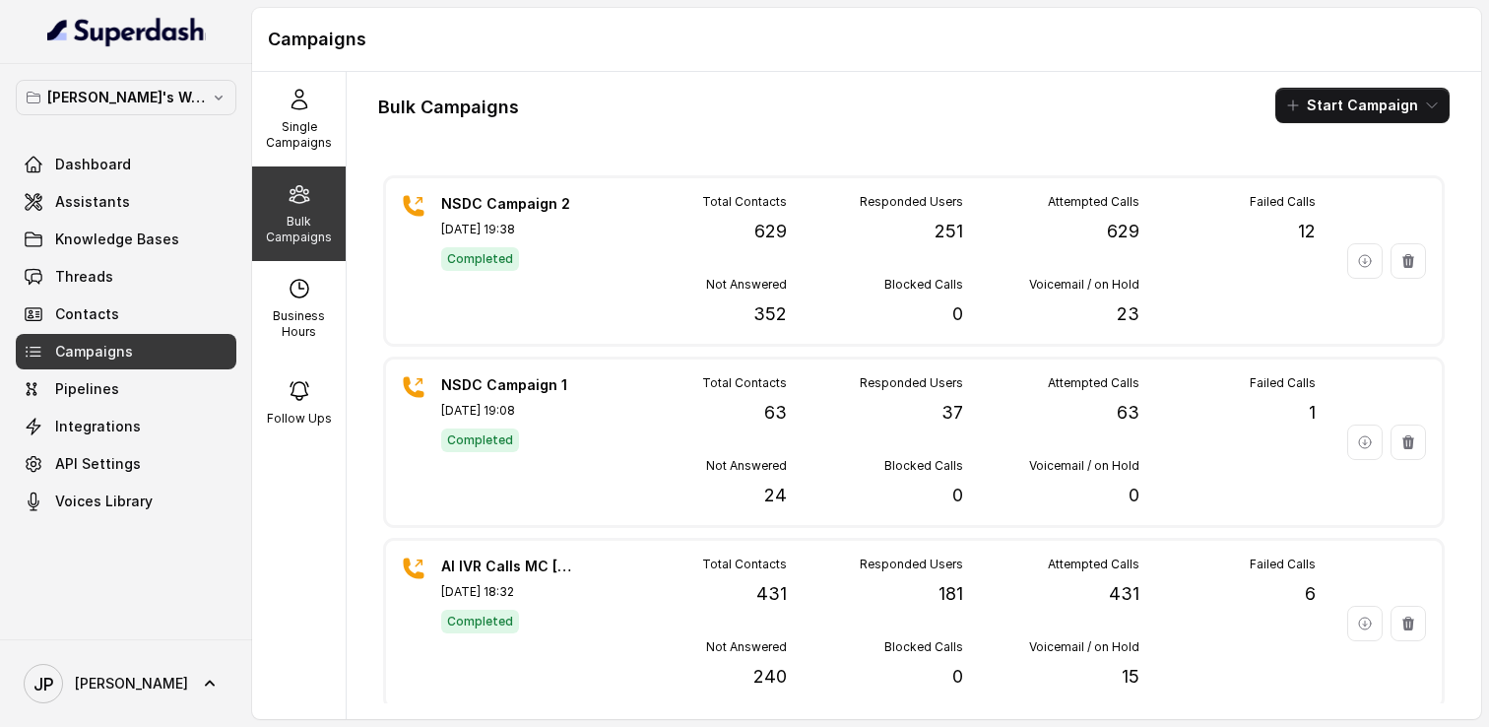
click at [127, 43] on img at bounding box center [126, 32] width 159 height 32
click at [135, 31] on img at bounding box center [126, 32] width 159 height 32
drag, startPoint x: 254, startPoint y: 35, endPoint x: 416, endPoint y: 35, distance: 161.5
click at [416, 35] on div "Campaigns" at bounding box center [866, 40] width 1229 height 64
click at [439, 136] on div "Bulk Campaigns Start Campaign NSDC Campaign 2 [DATE] 19:38 Completed Total Cont…" at bounding box center [914, 395] width 1135 height 647
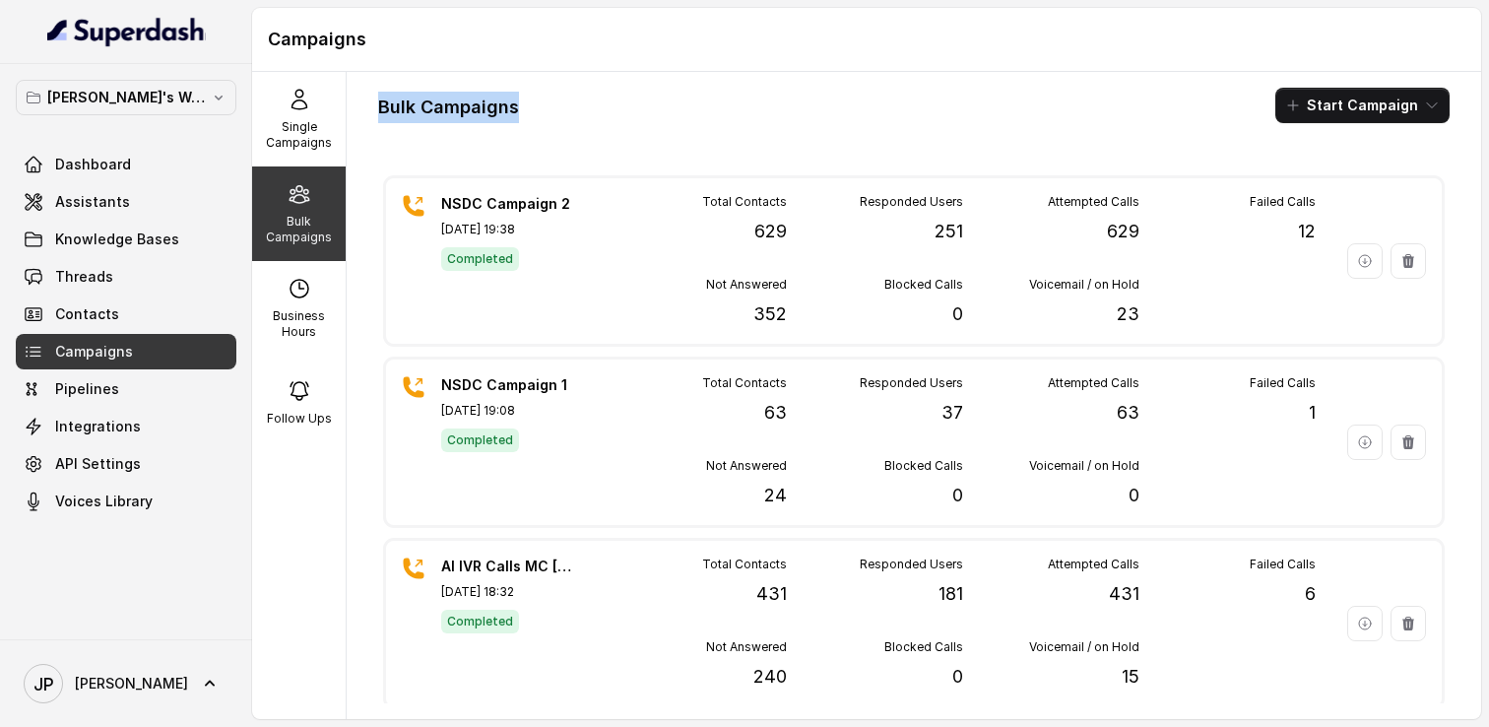
drag, startPoint x: 376, startPoint y: 111, endPoint x: 563, endPoint y: 111, distance: 187.1
click at [563, 111] on div "Bulk Campaigns Start Campaign NSDC Campaign 2 [DATE] 19:38 Completed Total Cont…" at bounding box center [914, 395] width 1135 height 647
click at [580, 106] on div "Bulk Campaigns Start Campaign" at bounding box center [914, 105] width 1072 height 35
drag, startPoint x: 372, startPoint y: 105, endPoint x: 603, endPoint y: 105, distance: 230.5
click at [605, 105] on div "Bulk Campaigns Start Campaign NSDC Campaign 2 [DATE] 19:38 Completed Total Cont…" at bounding box center [914, 395] width 1135 height 647
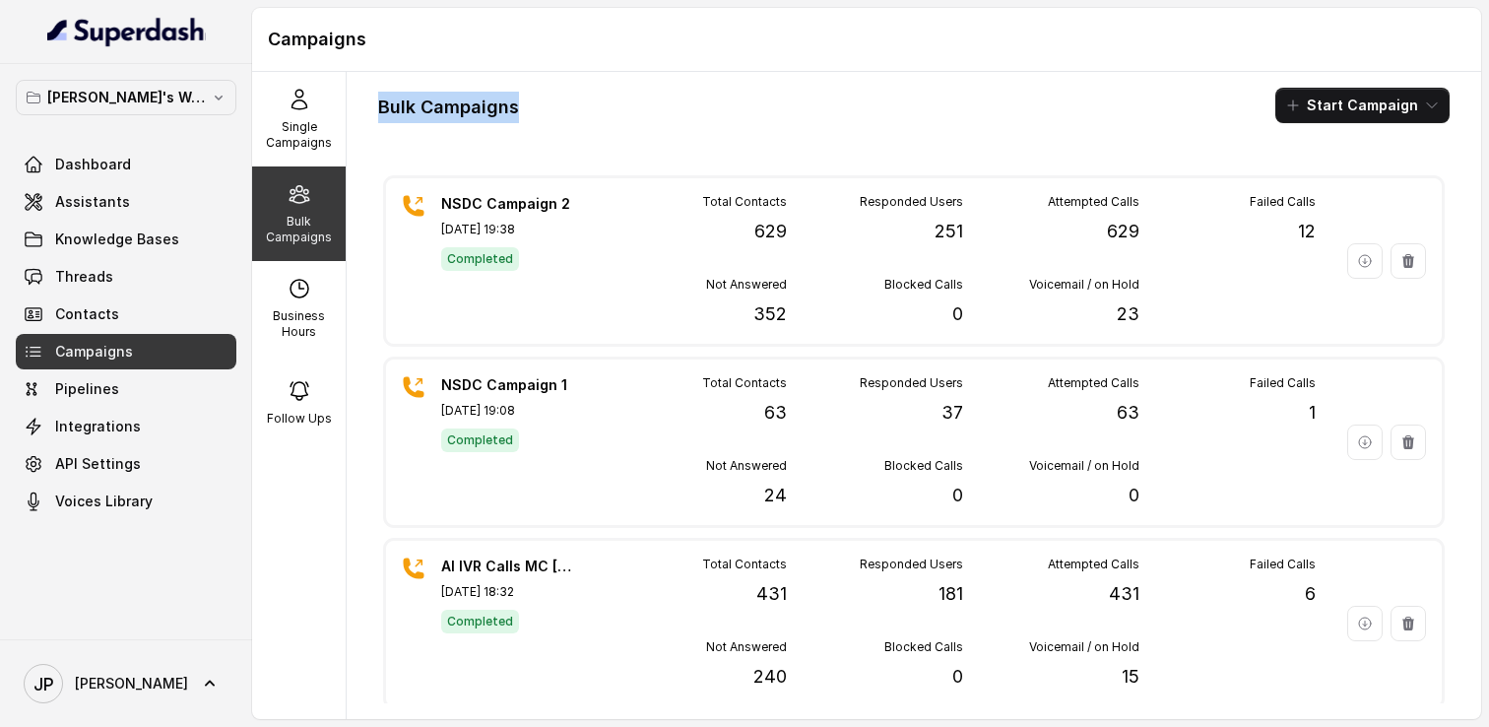
click at [568, 107] on div "Bulk Campaigns Start Campaign" at bounding box center [914, 105] width 1072 height 35
drag, startPoint x: 381, startPoint y: 98, endPoint x: 563, endPoint y: 106, distance: 182.4
click at [563, 106] on div "Bulk Campaigns Start Campaign" at bounding box center [914, 105] width 1072 height 35
click at [527, 106] on div "Bulk Campaigns Start Campaign" at bounding box center [914, 105] width 1072 height 35
drag, startPoint x: 383, startPoint y: 117, endPoint x: 576, endPoint y: 117, distance: 193.1
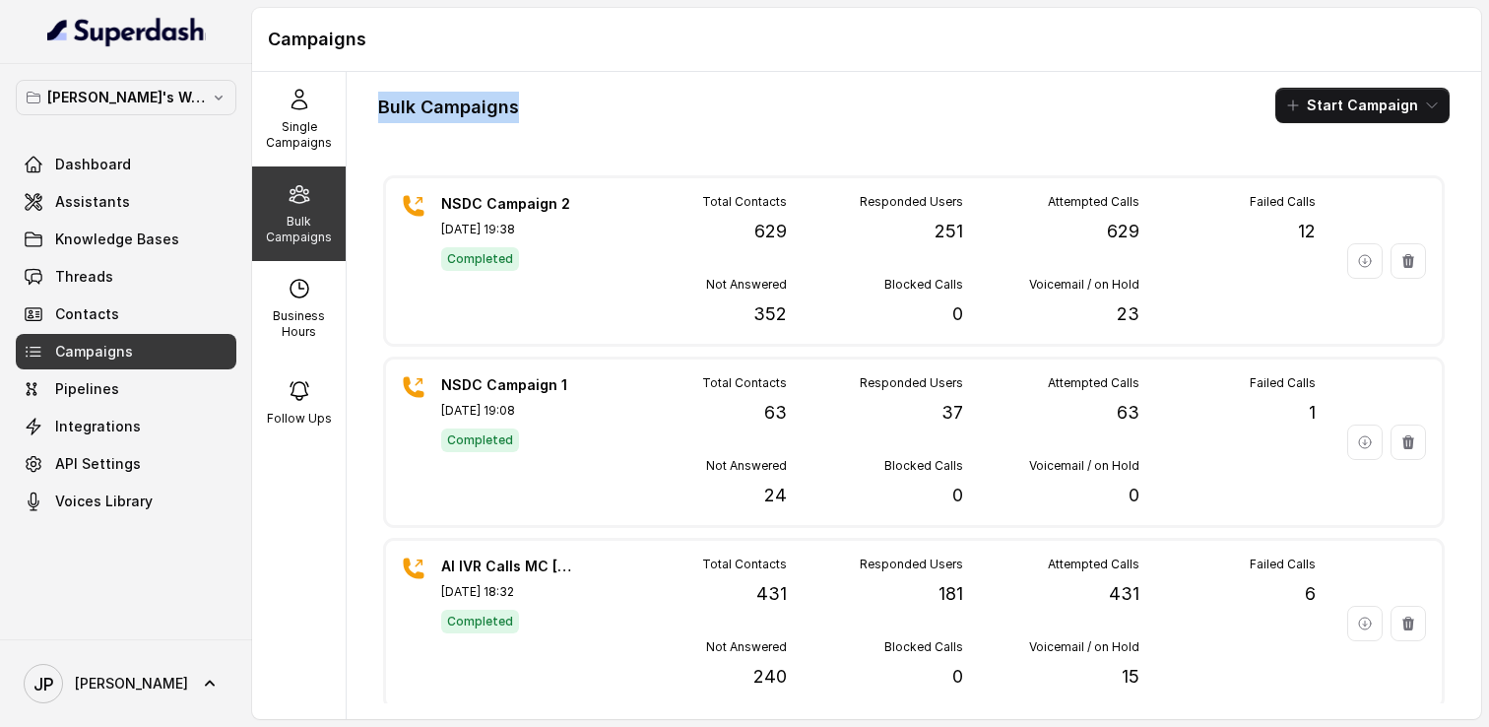
click at [576, 117] on div "Bulk Campaigns Start Campaign" at bounding box center [914, 105] width 1072 height 35
click at [540, 114] on div "Bulk Campaigns Start Campaign" at bounding box center [914, 105] width 1072 height 35
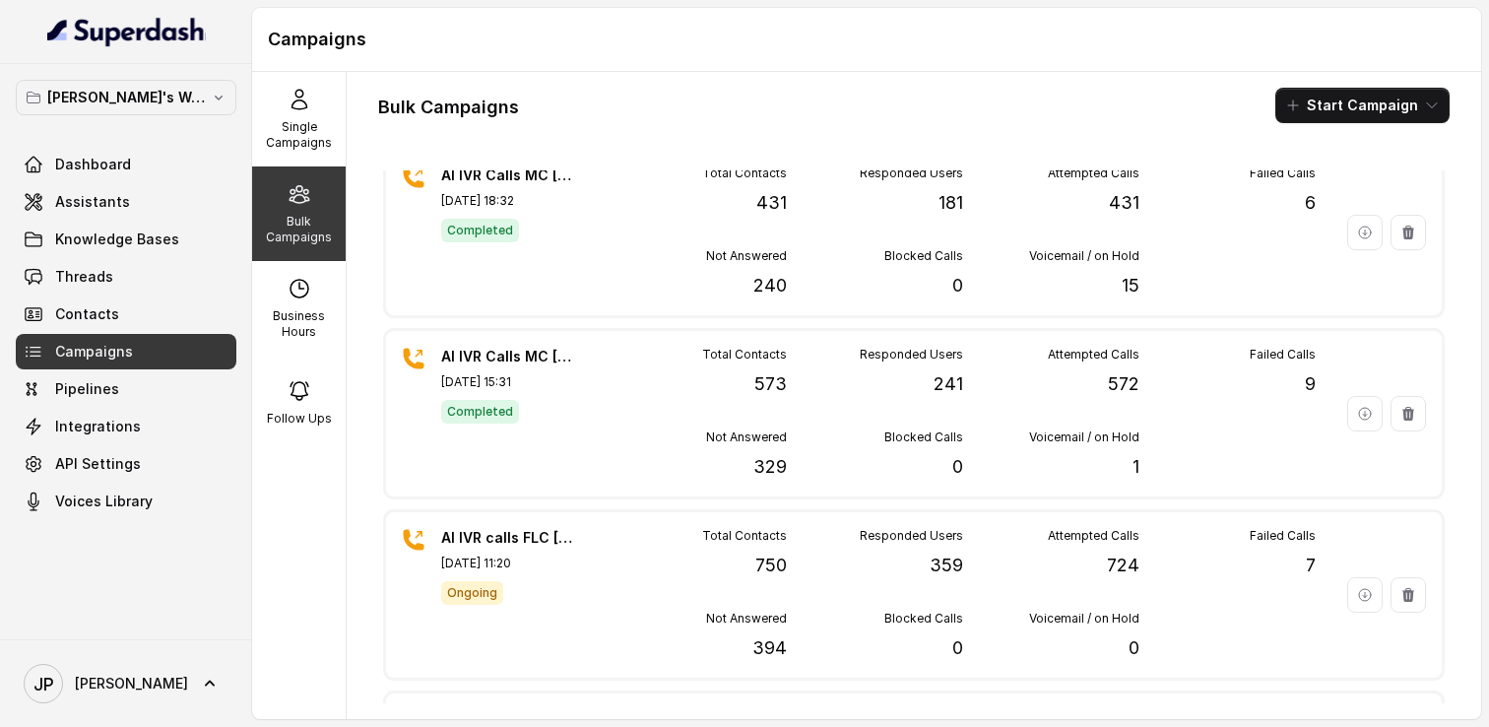
scroll to position [409, 0]
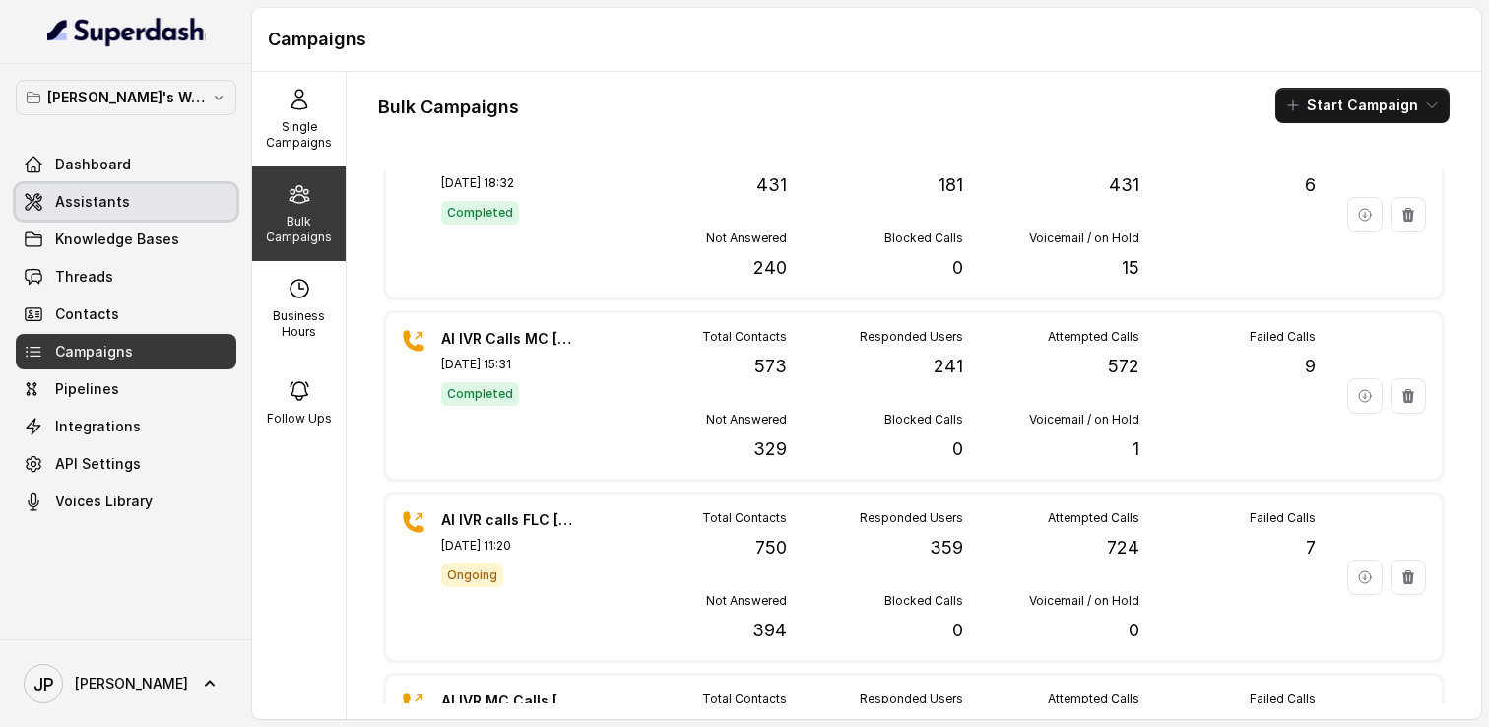
click at [58, 210] on span "Assistants" at bounding box center [92, 202] width 75 height 20
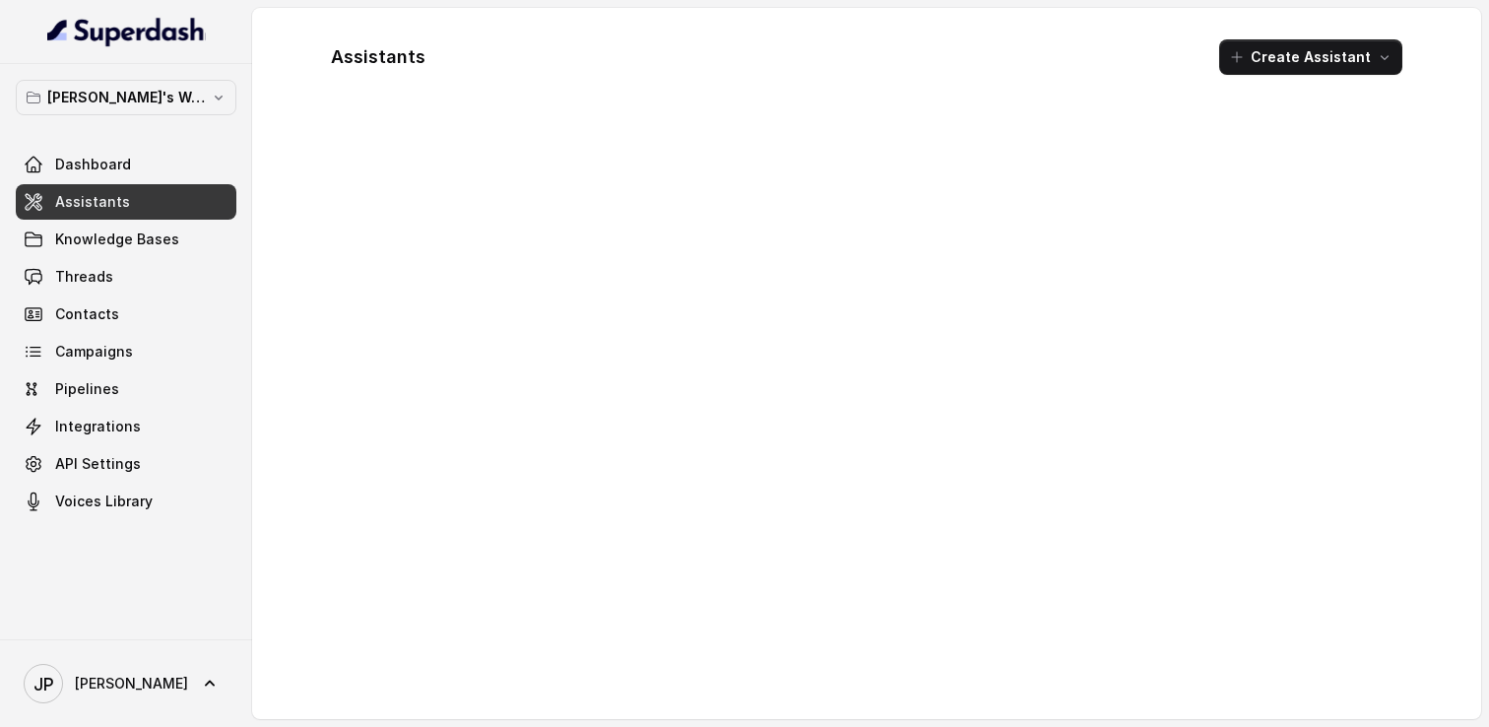
click at [58, 210] on span "Assistants" at bounding box center [92, 202] width 75 height 20
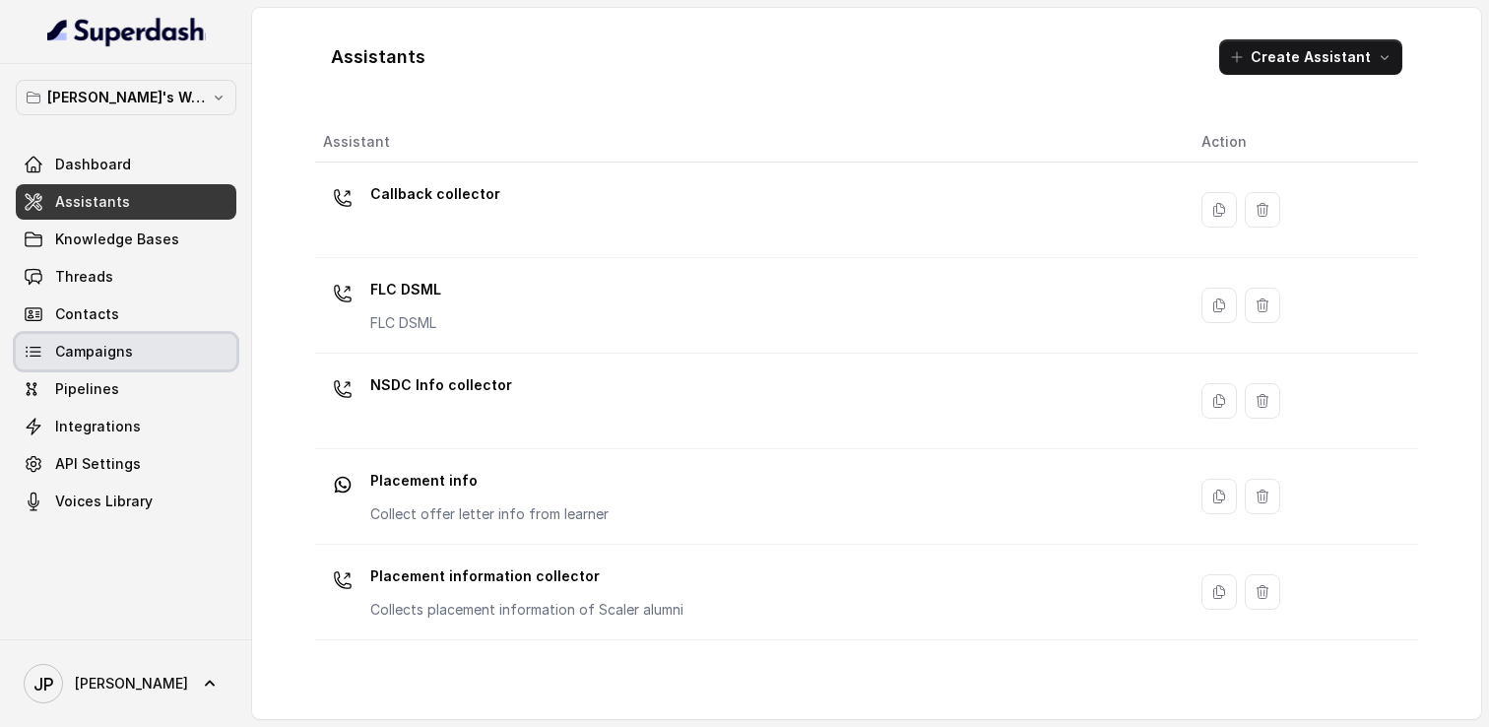
click at [51, 346] on link "Campaigns" at bounding box center [126, 351] width 221 height 35
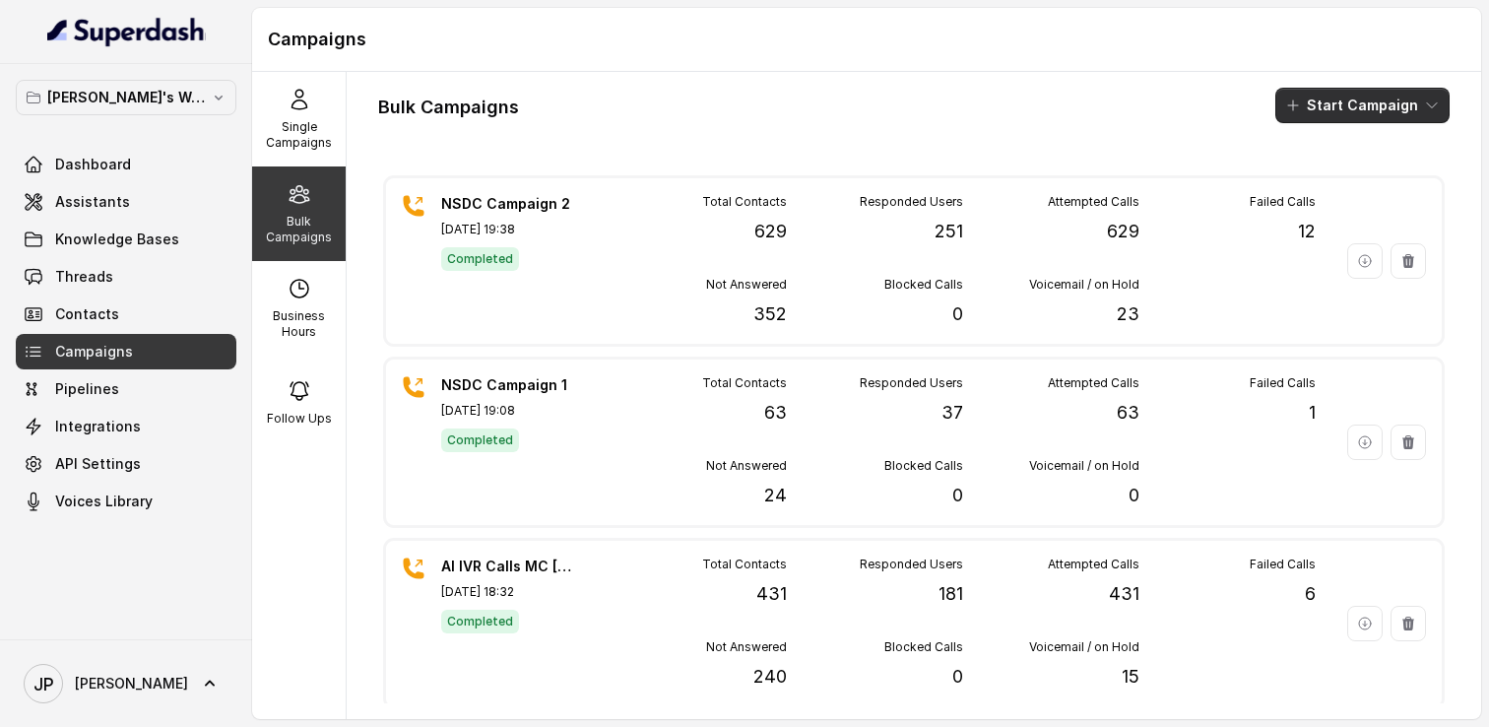
click at [1329, 94] on button "Start Campaign" at bounding box center [1363, 105] width 174 height 35
click at [1317, 177] on p "Call" at bounding box center [1328, 182] width 24 height 20
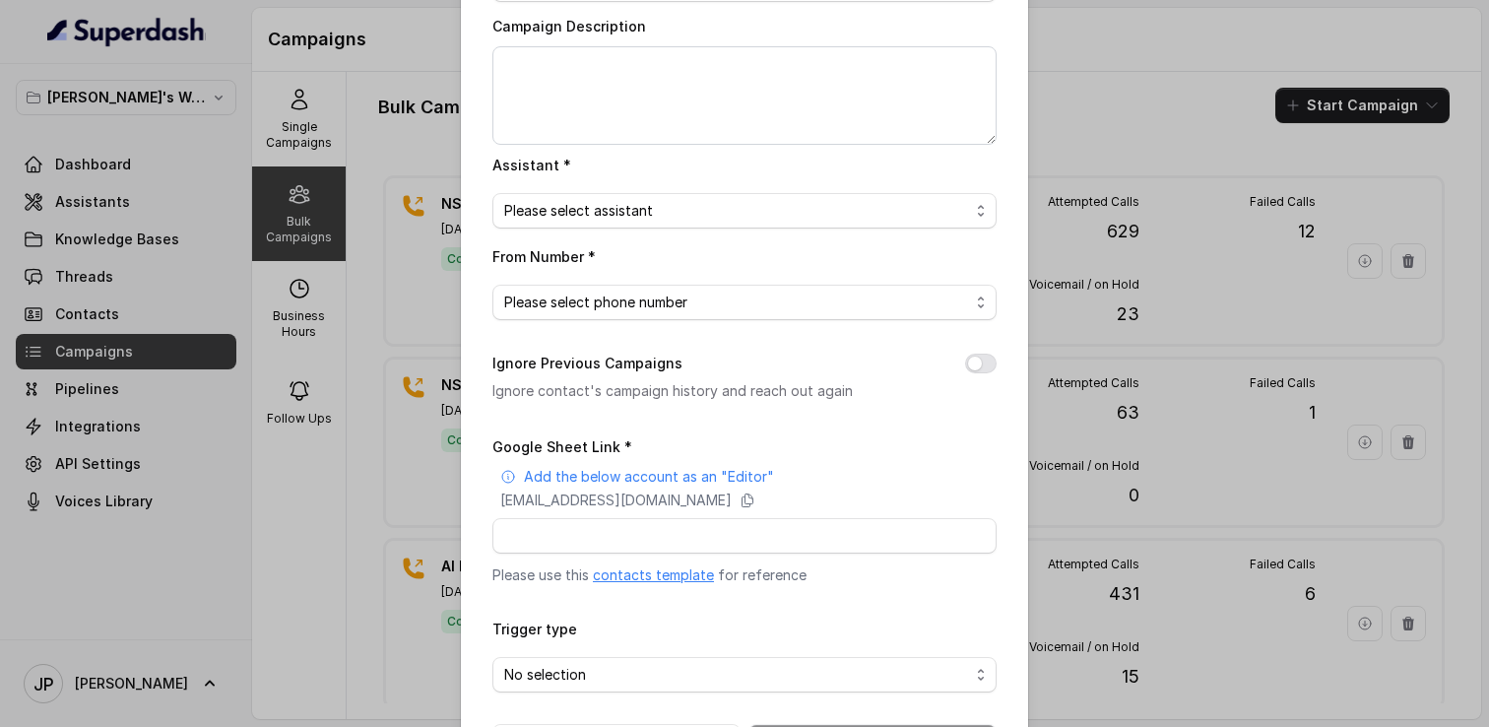
scroll to position [99, 0]
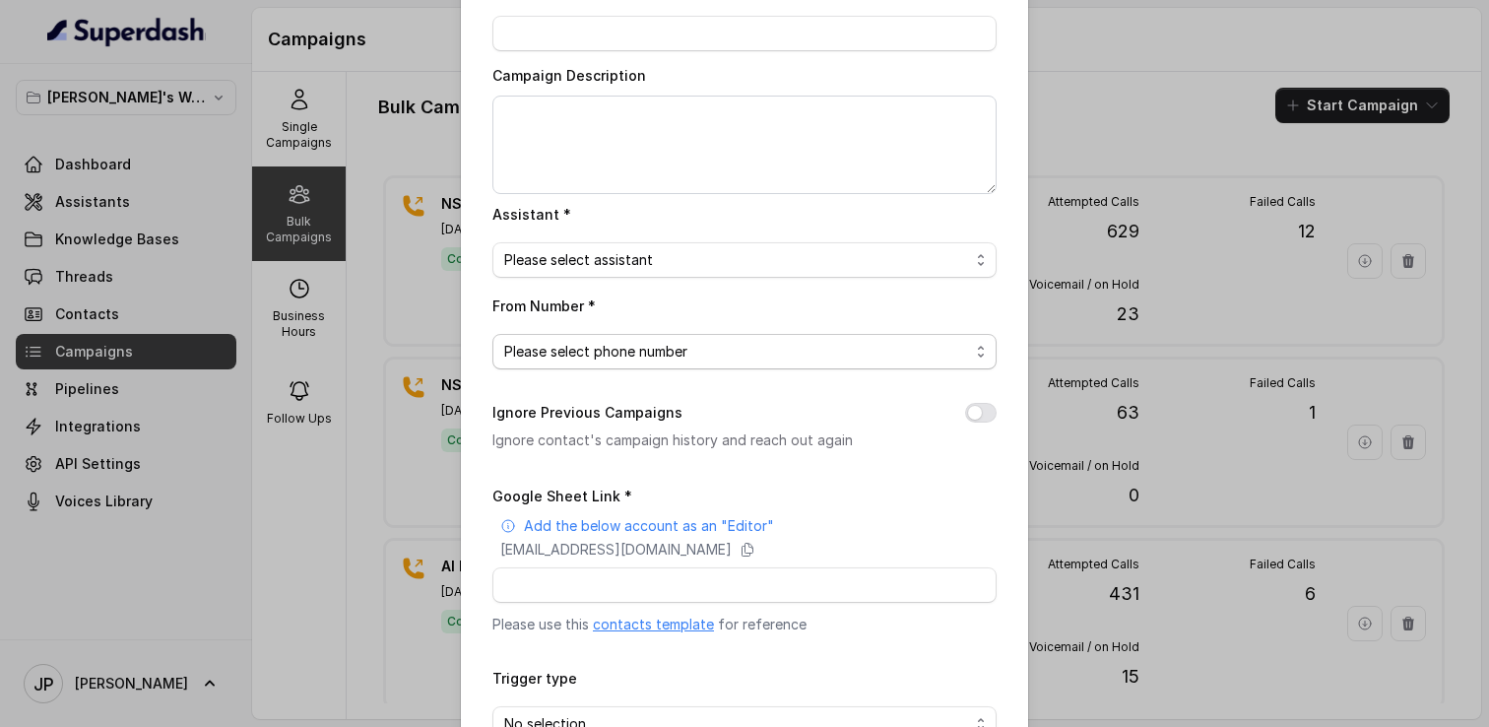
click at [663, 359] on span "Please select phone number" at bounding box center [736, 352] width 465 height 24
click at [649, 352] on span "Please select phone number" at bounding box center [736, 352] width 465 height 24
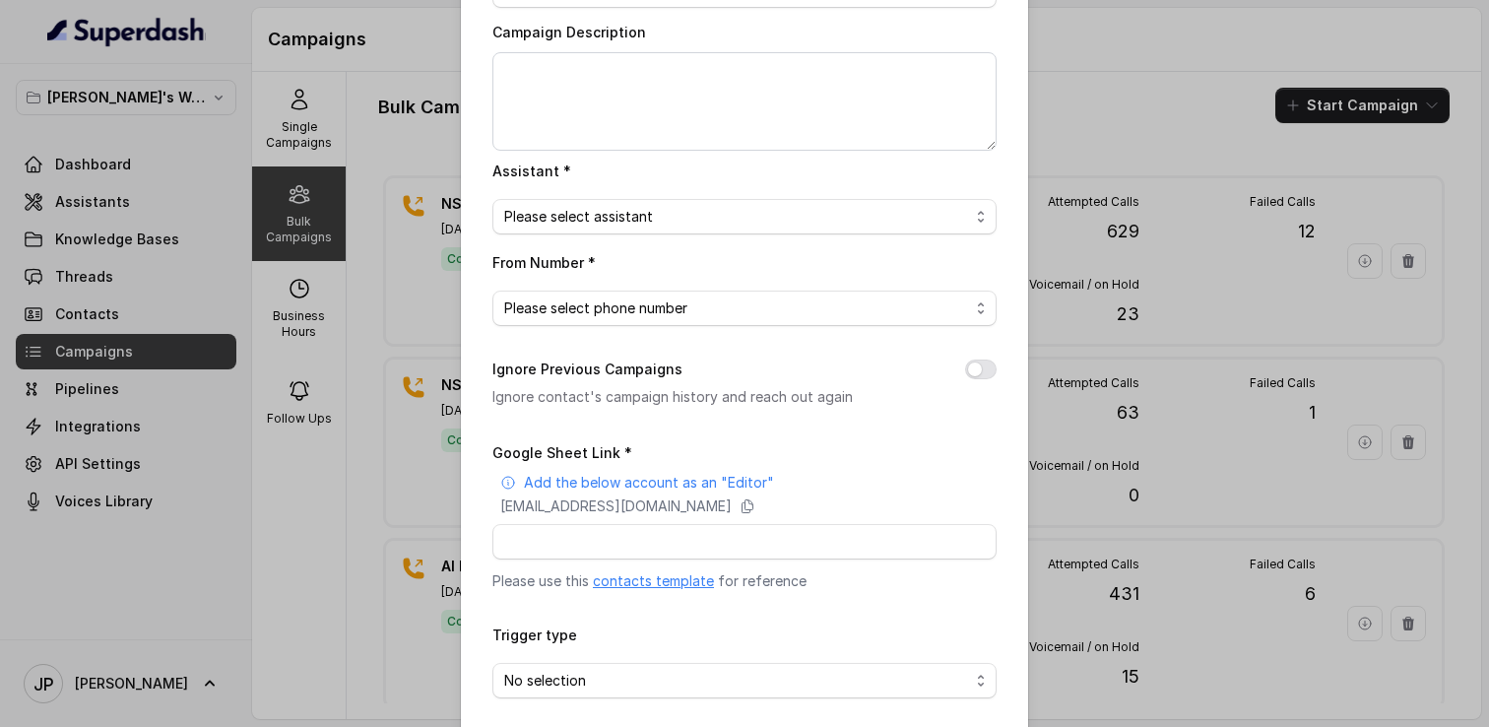
scroll to position [140, 0]
click at [657, 205] on span "Please select assistant" at bounding box center [744, 219] width 504 height 35
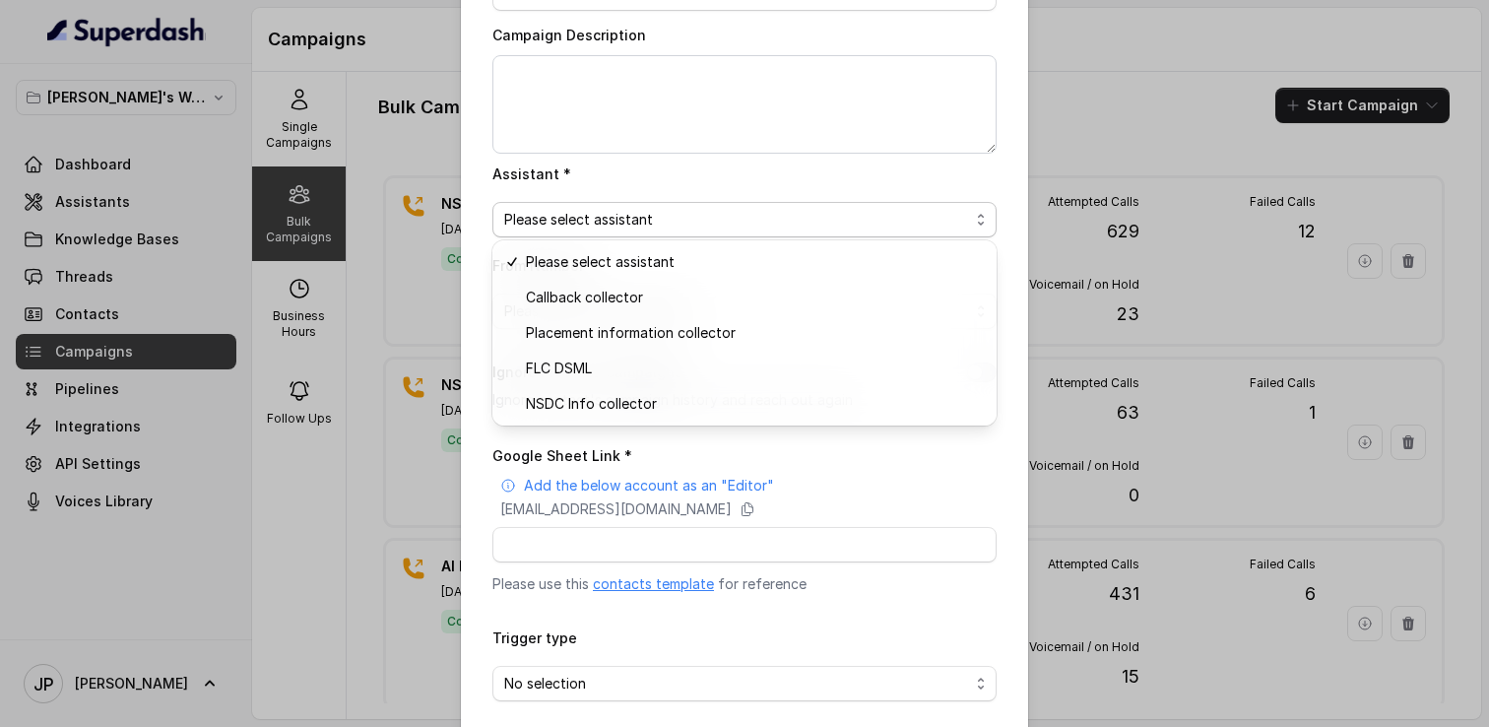
click at [834, 451] on div "Campaign Name * Campaign Description Assistant * Please select assistant From N…" at bounding box center [744, 353] width 504 height 829
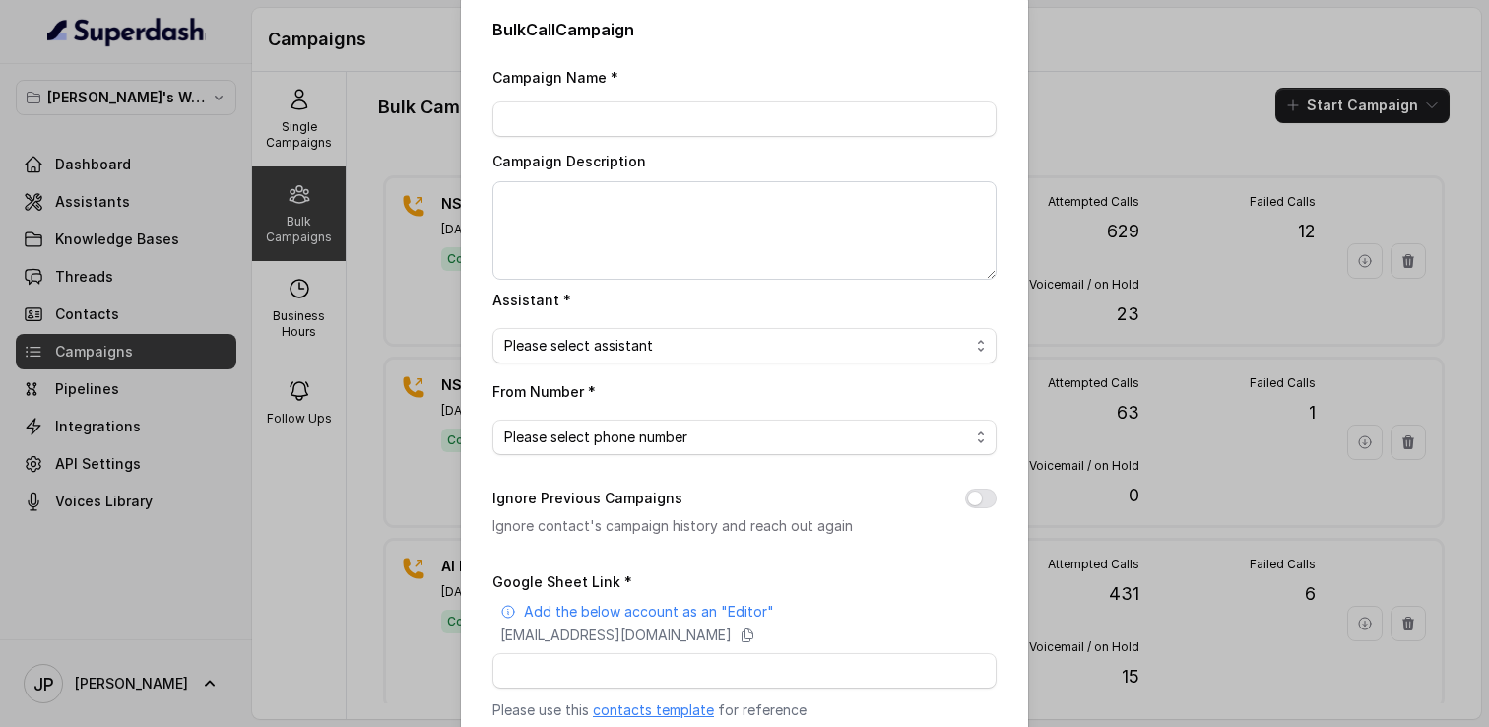
scroll to position [0, 0]
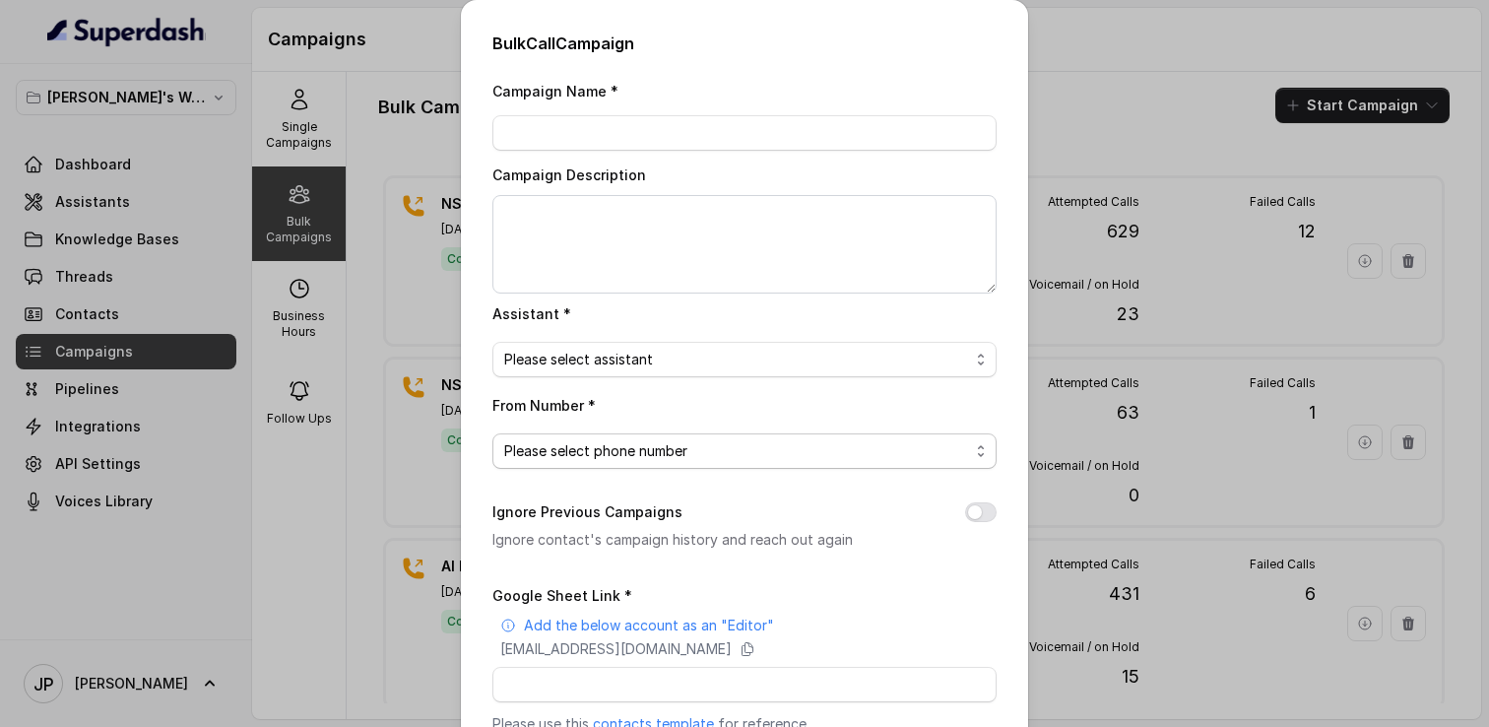
click at [649, 458] on span "Please select phone number" at bounding box center [736, 451] width 465 height 24
click at [779, 564] on div "Campaign Name * Campaign Description Assistant * Please select assistant From N…" at bounding box center [744, 493] width 504 height 829
